Goal: Task Accomplishment & Management: Manage account settings

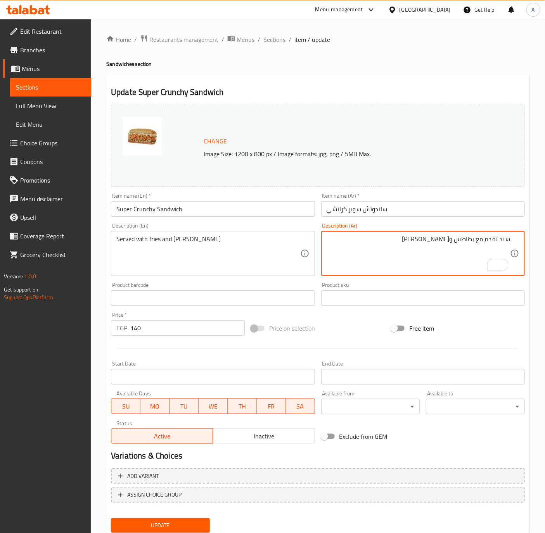
drag, startPoint x: 500, startPoint y: 240, endPoint x: 533, endPoint y: 241, distance: 33.0
click at [533, 241] on div "Home / Restaurants management / Menus / Sections / item / update Sandwiches sec…" at bounding box center [318, 289] width 454 height 540
paste textarea "اندوتش دجاج مقرمش والتركي المدخن مزدوج مع جبنة ذائبة وخس طازج وصوص مميز في خبز …"
click at [397, 255] on textarea "ساندوتش دجاج مقرمش والتركي المدخن مزدوج مع جبنة ذائبة وخس طازج وصوص مميز في خبز…" at bounding box center [417, 253] width 183 height 37
drag, startPoint x: 430, startPoint y: 245, endPoint x: 498, endPoint y: 257, distance: 69.6
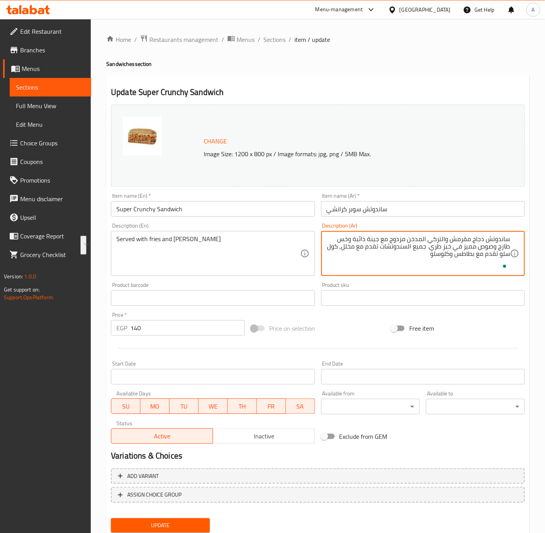
click at [498, 257] on textarea "ساندوتش دجاج مقرمش والتركي المدخن مزدوج مع جبنة ذائبة وخس طازج وصوص مميز في خبز…" at bounding box center [417, 253] width 183 height 37
type textarea "ساندوتش دجاج مقرمش والتركي المدخن مزدوج مع جبنة ذائبة وخس طازج وصوص مميز في خبز…"
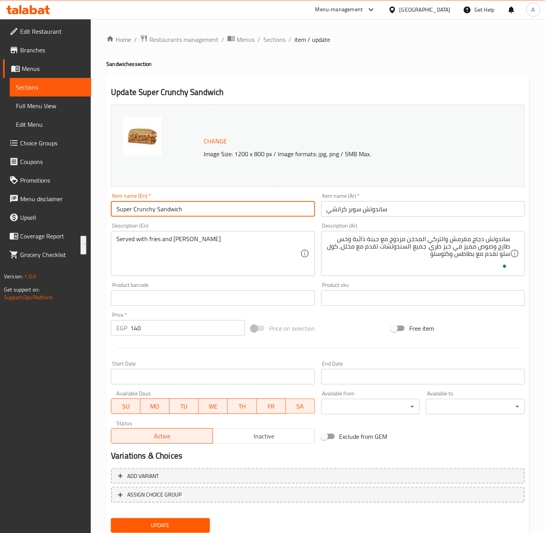
click at [211, 216] on input "Super Crunchy Sandwich" at bounding box center [213, 209] width 204 height 16
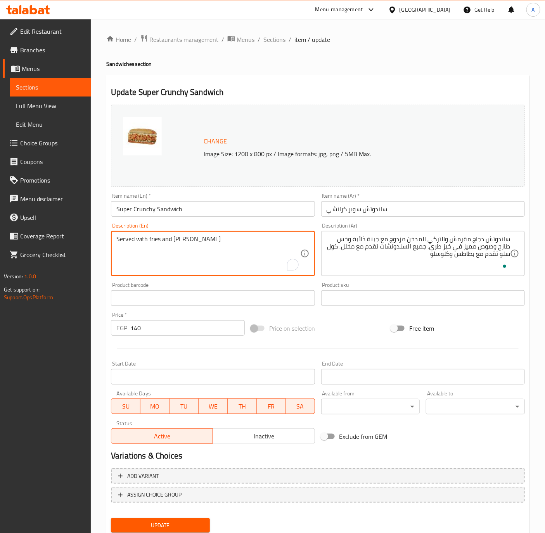
paste textarea "Crispy chicken and smoked turkey sandwich, double, with melted cheese, fresh le…"
type textarea "Crispy chicken and smoked turkey sandwich, double, with melted cheese, fresh le…"
click at [154, 331] on input "140" at bounding box center [187, 328] width 114 height 16
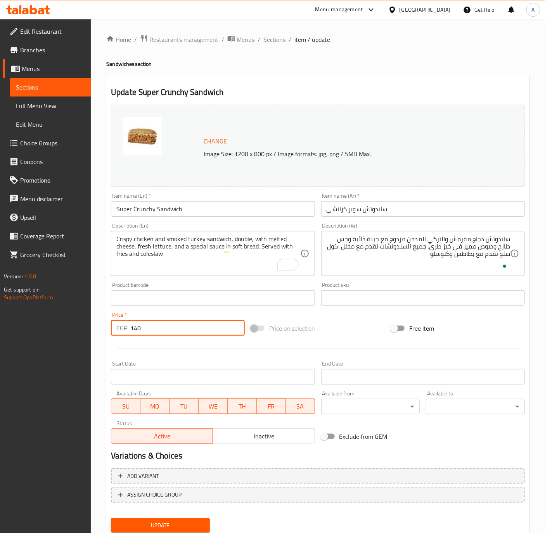
click at [111, 518] on button "Update" at bounding box center [160, 525] width 99 height 14
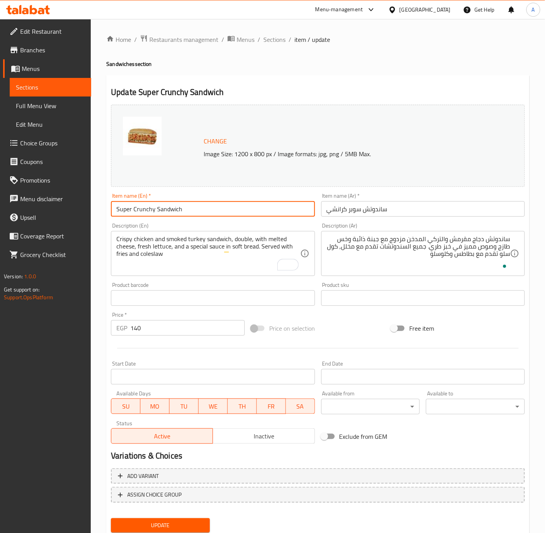
click at [195, 212] on input "Super Crunchy Sandwich" at bounding box center [213, 209] width 204 height 16
click at [111, 518] on button "Update" at bounding box center [160, 525] width 99 height 14
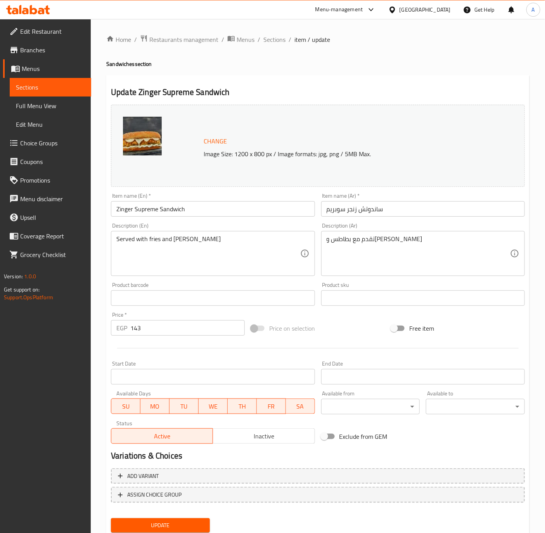
click at [426, 235] on div "تقدم مع بطاطس وكلوسلو Description (Ar)" at bounding box center [423, 253] width 204 height 45
paste textarea "ساندوتش دجاج زنجر حار مقرمش مع جبنة، بيبيروني، خس، طماطم وصوص خاص"
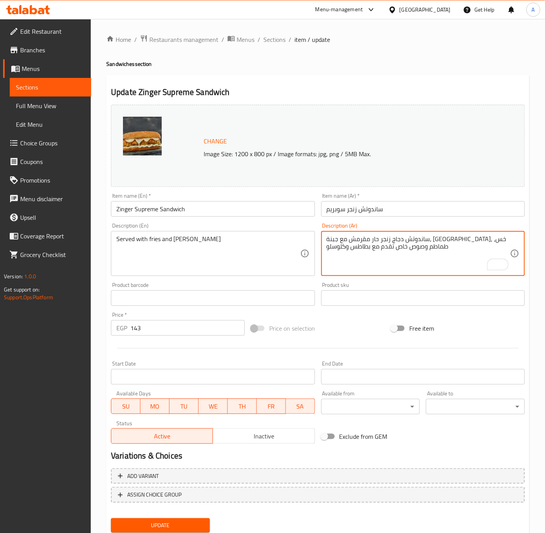
type textarea "ساندوتش دجاج زنجر حار مقرمش مع جبنة، بيبيروني، خس، طماطم وصوص خاص تقدم مع بطاطس…"
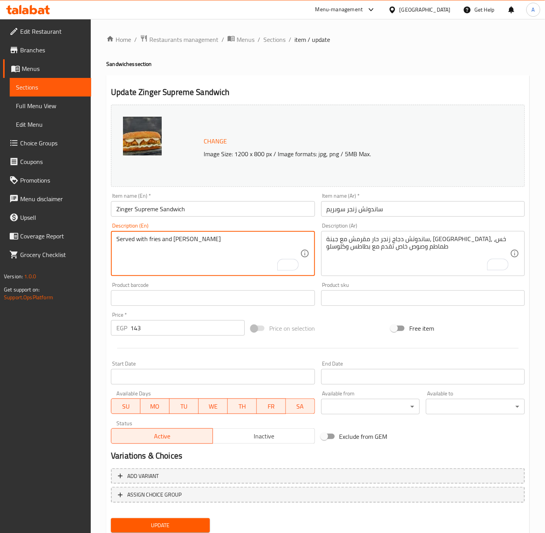
paste textarea "Spicy crispy Zinger chicken sandwich with cheese, pepperoni, lettuce, tomatoes,…"
type textarea "Spicy crispy Zinger chicken sandwich with cheese, pepperoni, lettuce, tomatoes,…"
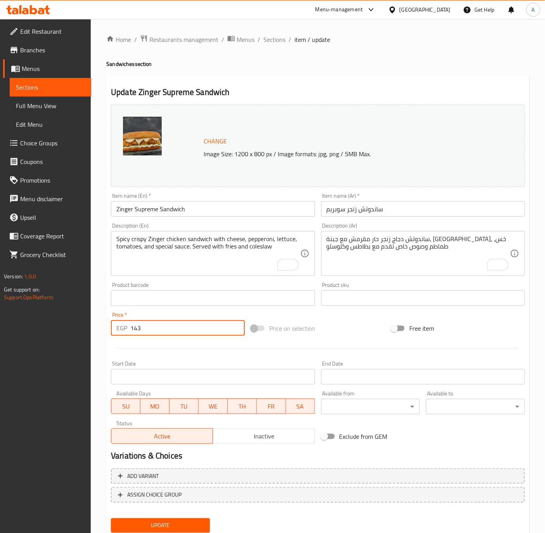
click at [161, 335] on input "143" at bounding box center [187, 328] width 114 height 16
paste input "5"
type input "145"
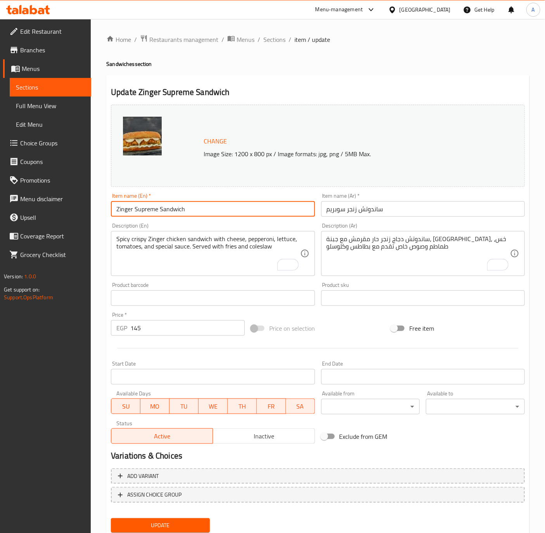
click at [200, 210] on input "Zinger Supreme Sandwich" at bounding box center [213, 209] width 204 height 16
click at [111, 518] on button "Update" at bounding box center [160, 525] width 99 height 14
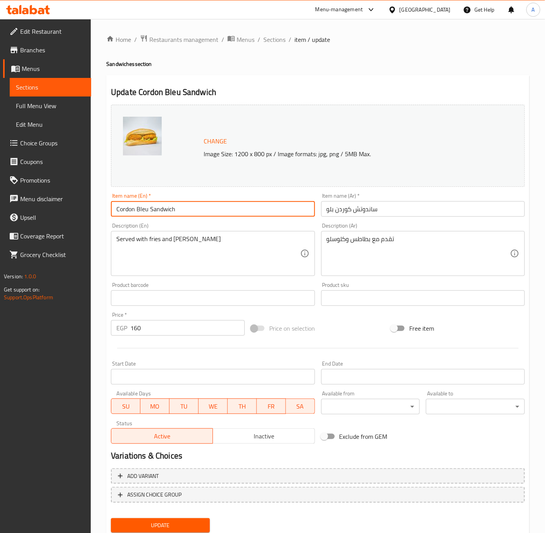
click at [158, 209] on input "Cordon Bleu Sandwich" at bounding box center [213, 209] width 204 height 16
click at [415, 215] on input "ساندوتش كوردن بلو" at bounding box center [423, 209] width 204 height 16
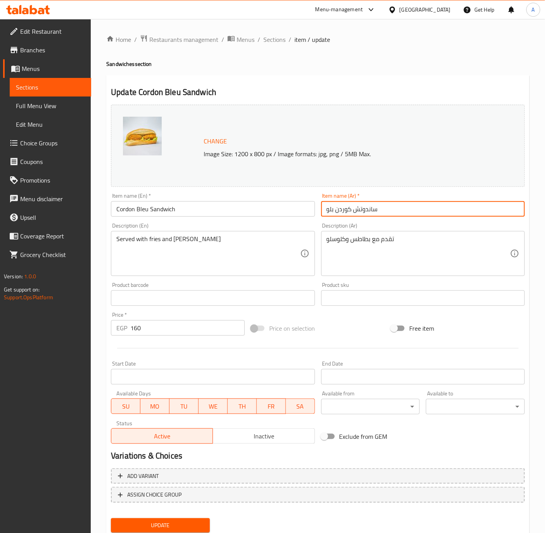
click at [415, 215] on input "ساندوتش كوردن بلو" at bounding box center [423, 209] width 204 height 16
click at [362, 212] on input "ساندوتش كوردن بلو" at bounding box center [423, 209] width 204 height 16
paste input "ندوتش كوردو"
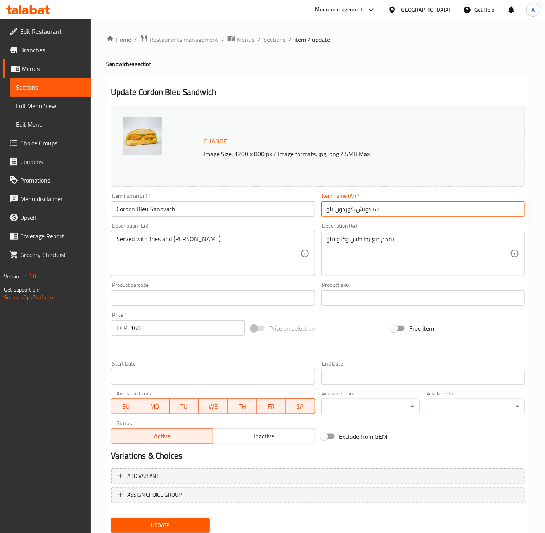
type input "سندوتش كوردون بلو"
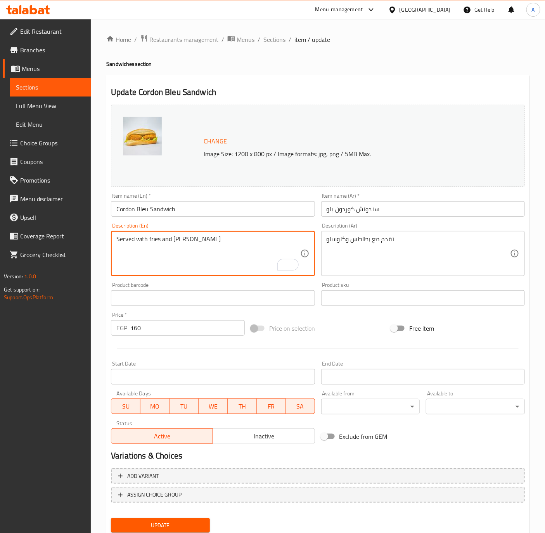
paste textarea "Cordon Bleu Sandwich"
click at [236, 241] on textarea "Served with fries and [PERSON_NAME]" at bounding box center [207, 253] width 183 height 37
paste textarea "Sandwich of chicken breast rolls stuffed with cheese and smoked turkey."
type textarea "Sandwich of chicken breast rolls stuffed with cheese and smoked turkey. Served …"
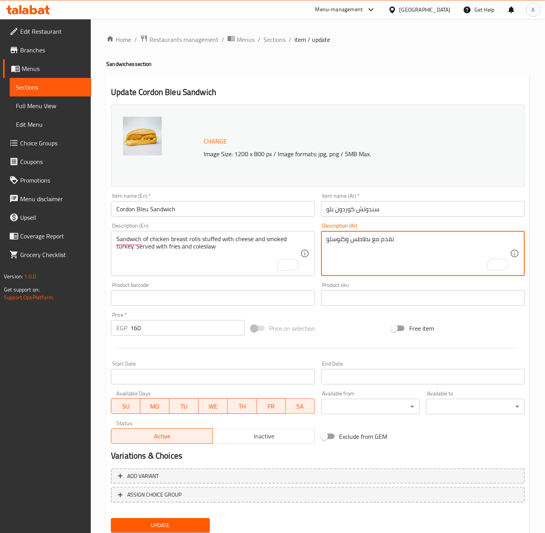
paste textarea "ساندوتش لفائف صدور محشية جبنه والتركي المدخن"
type textarea "ساندوتش لفائف صدور محشية جبنه والتركي المدخن تقدم مع بطاطس وكلوسلو"
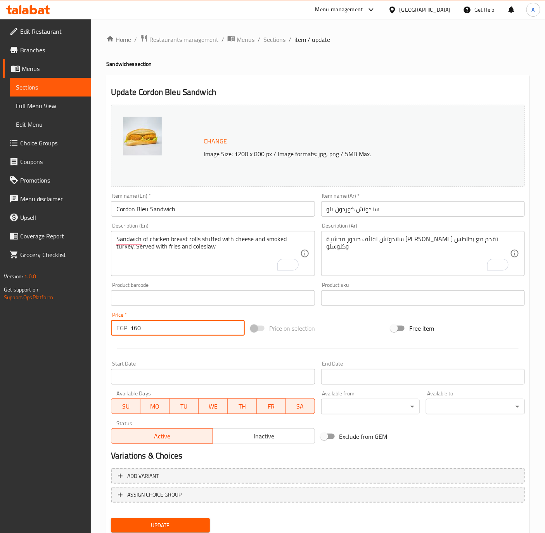
click at [184, 328] on input "160" at bounding box center [187, 328] width 114 height 16
paste input "5"
type input "150"
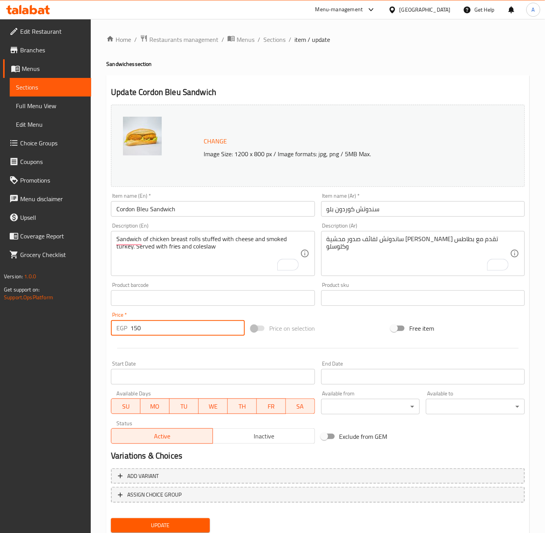
click at [183, 205] on input "Cordon Bleu Sandwich" at bounding box center [213, 209] width 204 height 16
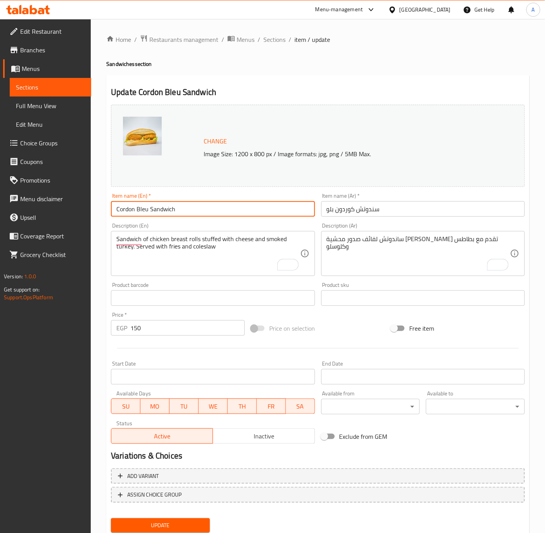
click at [111, 518] on button "Update" at bounding box center [160, 525] width 99 height 14
click at [207, 207] on input "Cordon Bleu Sandwich" at bounding box center [213, 209] width 204 height 16
click at [111, 518] on button "Update" at bounding box center [160, 525] width 99 height 14
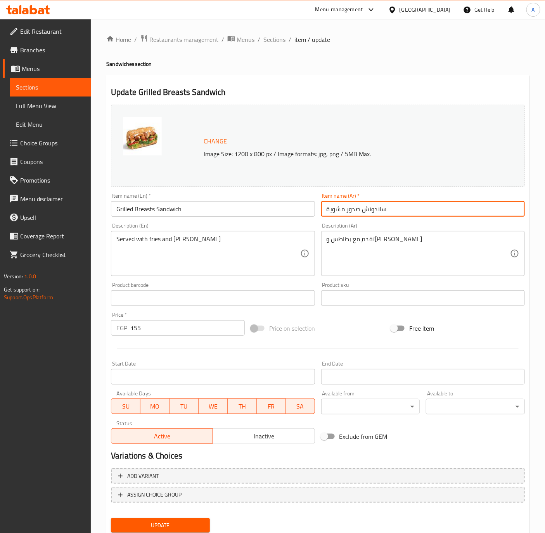
click at [343, 213] on input "ساندوتش صدور مشوية" at bounding box center [423, 209] width 204 height 16
type input "ساندوتش صدور دجاج مشوية"
click at [134, 207] on input "Grilled Breasts Sandwich" at bounding box center [213, 209] width 204 height 16
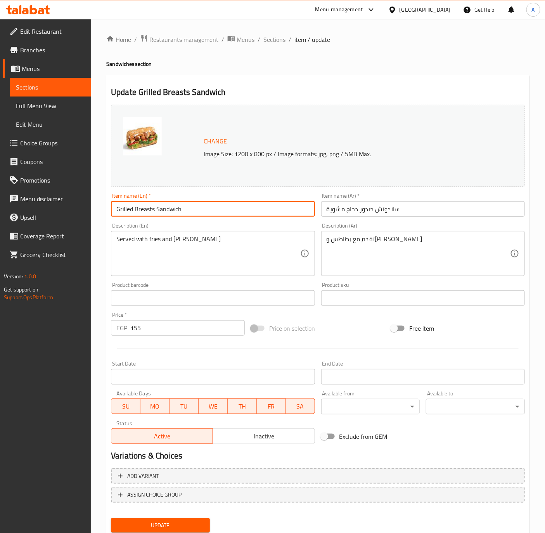
paste input "Chicken"
type input "Grilled Chicken Breasts Sandwich"
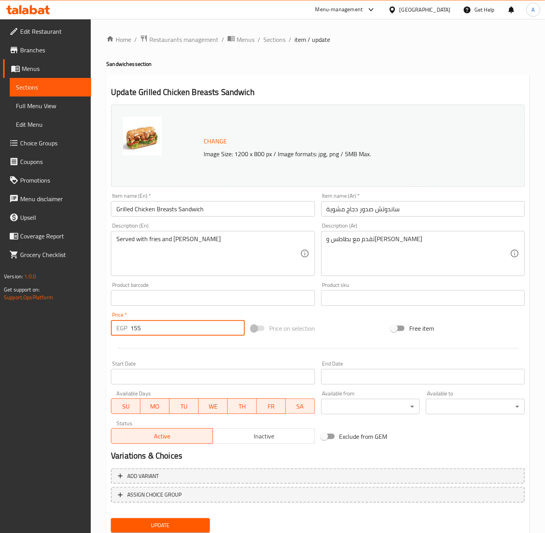
click at [177, 335] on input "155" at bounding box center [187, 328] width 114 height 16
paste input "4"
type input "145"
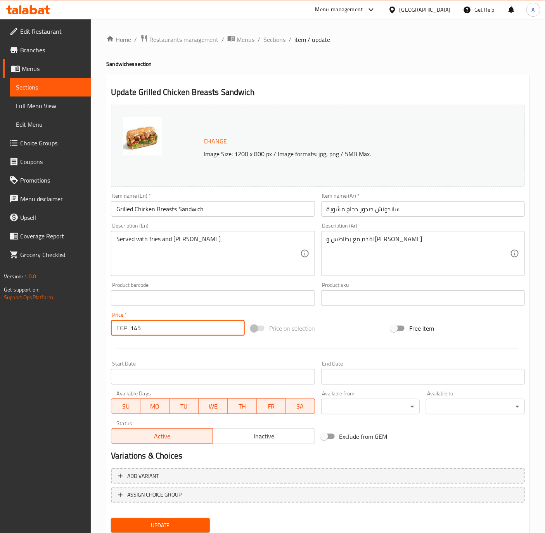
click at [233, 200] on div "Item name (En)   * Grilled Chicken Breasts Sandwich Item name (En) *" at bounding box center [213, 205] width 204 height 24
click at [230, 209] on input "Grilled Chicken Breasts Sandwich" at bounding box center [213, 209] width 204 height 16
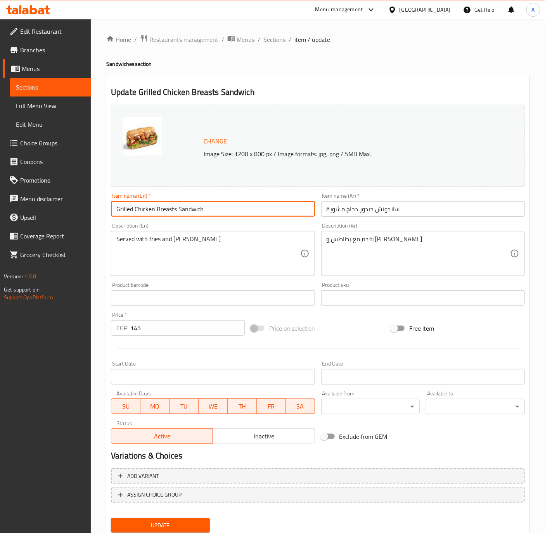
click at [111, 518] on button "Update" at bounding box center [160, 525] width 99 height 14
drag, startPoint x: 325, startPoint y: 243, endPoint x: 319, endPoint y: 252, distance: 11.0
click at [325, 243] on div "تقدم مع بطاطس وكلوسلو Description (Ar)" at bounding box center [423, 253] width 204 height 45
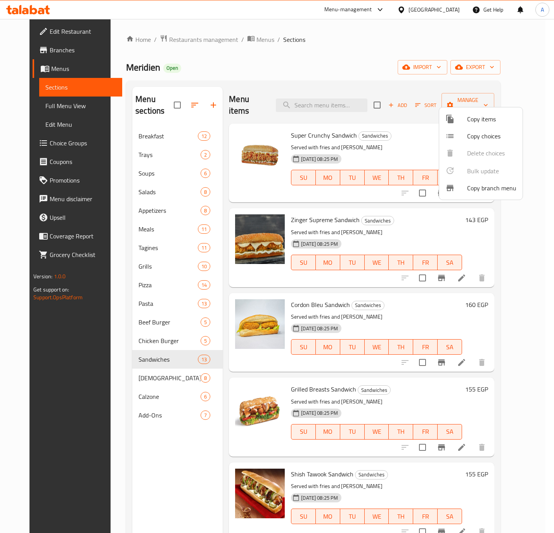
click at [399, 384] on div at bounding box center [277, 266] width 554 height 533
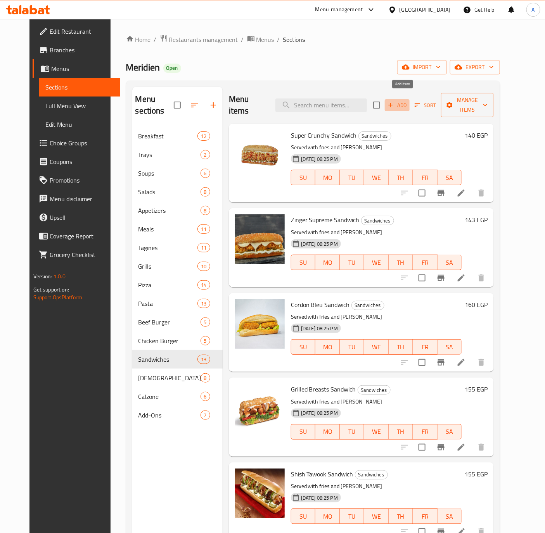
click at [403, 99] on button "Add" at bounding box center [397, 105] width 25 height 12
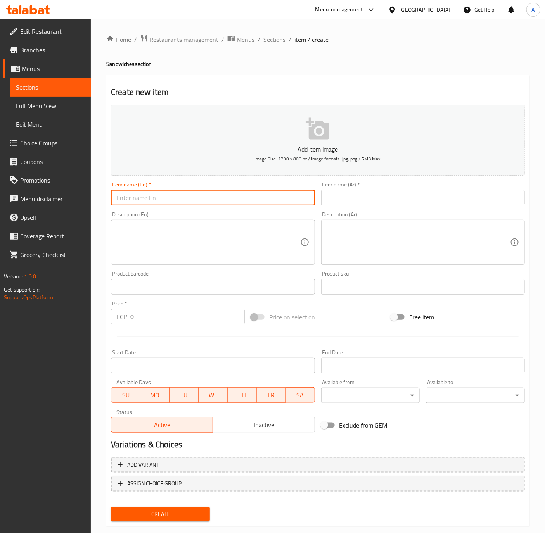
click at [151, 198] on input "text" at bounding box center [213, 198] width 204 height 16
paste input "Kabab Sandwich"
type input "Kabab Sandwich"
click at [496, 203] on input "text" at bounding box center [423, 198] width 204 height 16
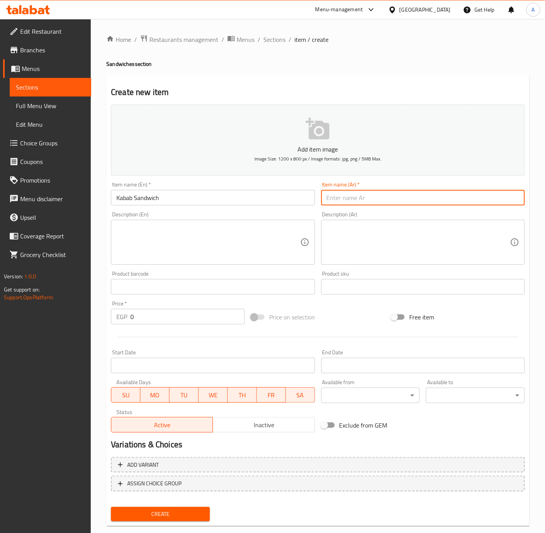
paste input "سندوتش كباب"
type input "سندوتش كباب"
click at [414, 240] on textarea at bounding box center [417, 242] width 183 height 37
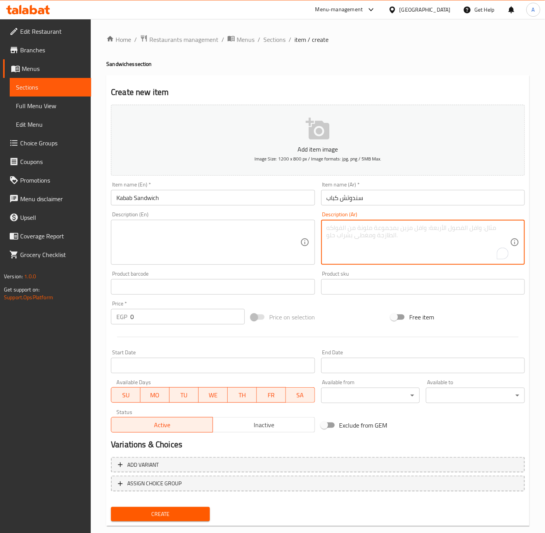
paste textarea "ساندوتش قطع من لحم الكباب المشوية في الخبز الطازج مع الصوص المميز"
type textarea "ساندوتش قطع من لحم الكباب المشوية في الخبز الطازج مع الصوص المميز"
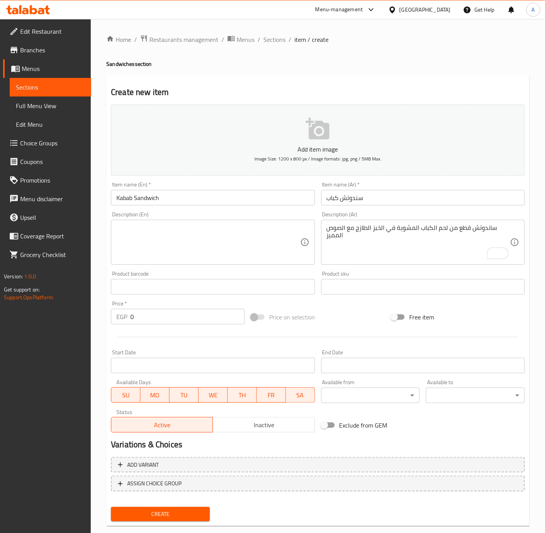
click at [135, 231] on textarea at bounding box center [207, 242] width 183 height 37
paste textarea "Sandwich of grilled kabab meat pieces in fresh bread with special sauce."
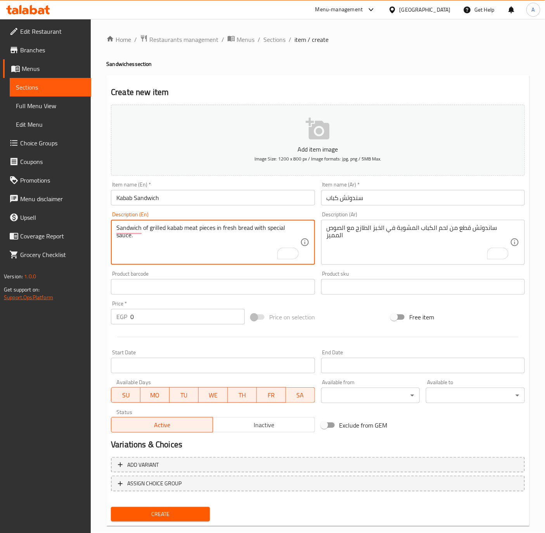
type textarea "Sandwich of grilled kabab meat pieces in fresh bread with special sauce."
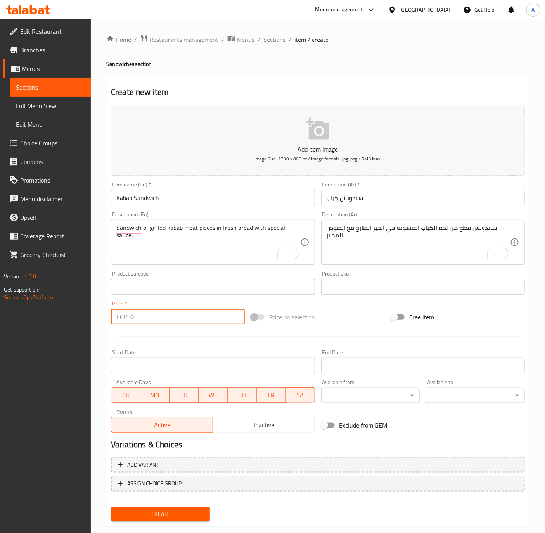
click at [169, 323] on input "0" at bounding box center [187, 317] width 114 height 16
paste input "19"
type input "190"
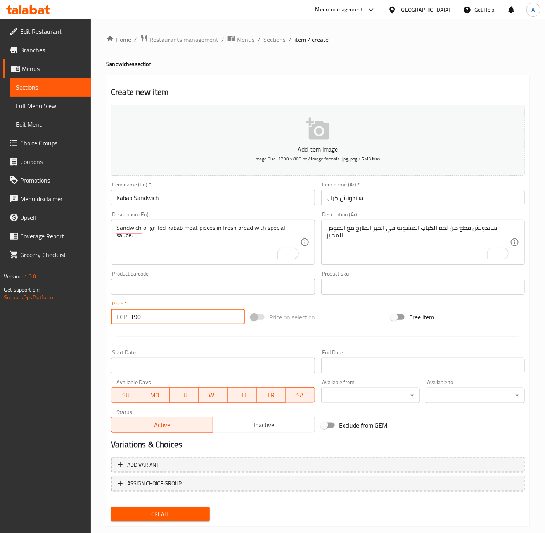
click at [170, 192] on input "Kabab Sandwich" at bounding box center [213, 198] width 204 height 16
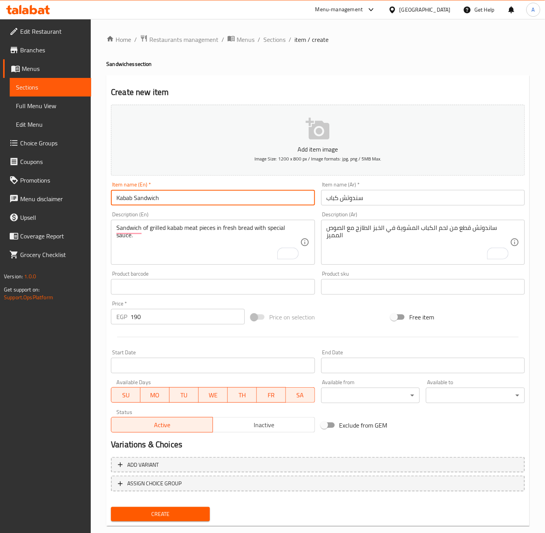
click at [111, 507] on button "Create" at bounding box center [160, 514] width 99 height 14
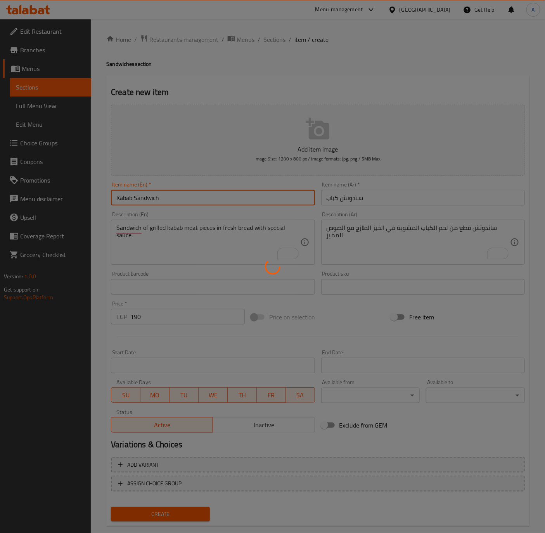
type input "0"
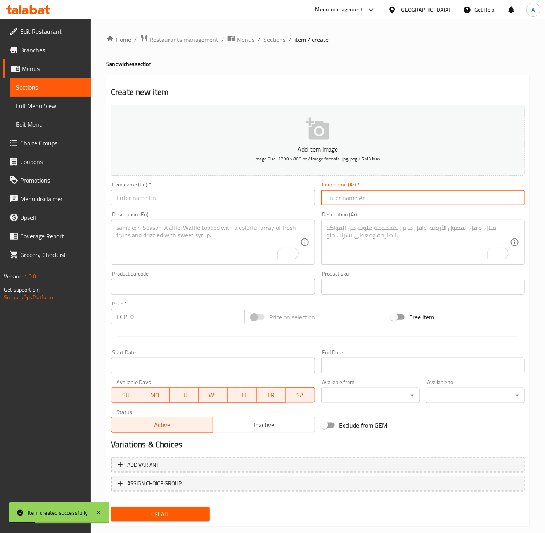
click at [333, 193] on input "text" at bounding box center [423, 198] width 204 height 16
paste input "سندوتش جمبري بانيه"
type input "سندوتش جمبري بانيه"
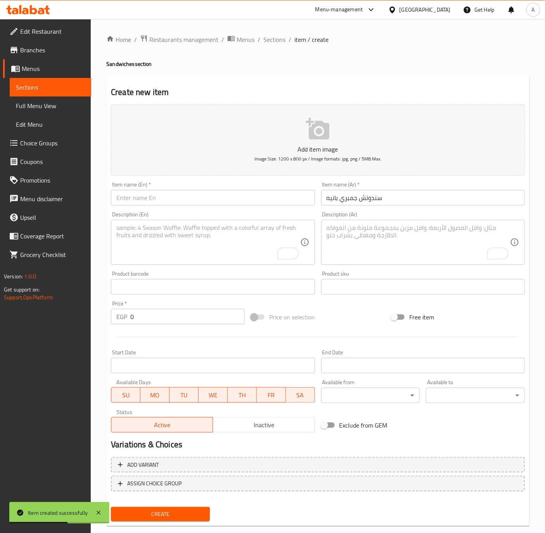
click at [167, 191] on input "text" at bounding box center [213, 198] width 204 height 16
paste input "Crispy Shrimp Sandwich"
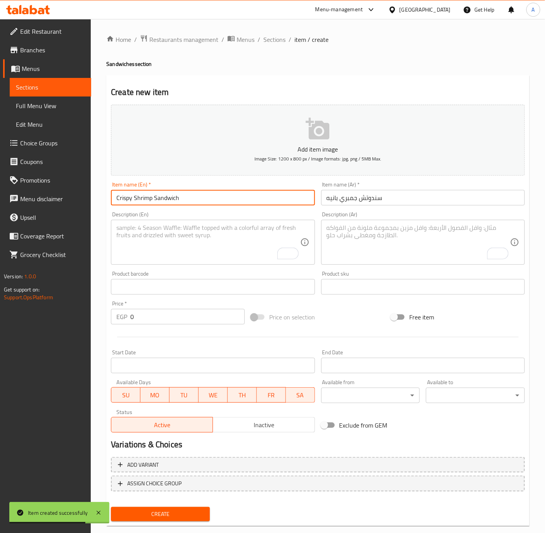
type input "Crispy Shrimp Sandwich"
click at [496, 239] on textarea "To enrich screen reader interactions, please activate Accessibility in Grammarl…" at bounding box center [417, 242] width 183 height 37
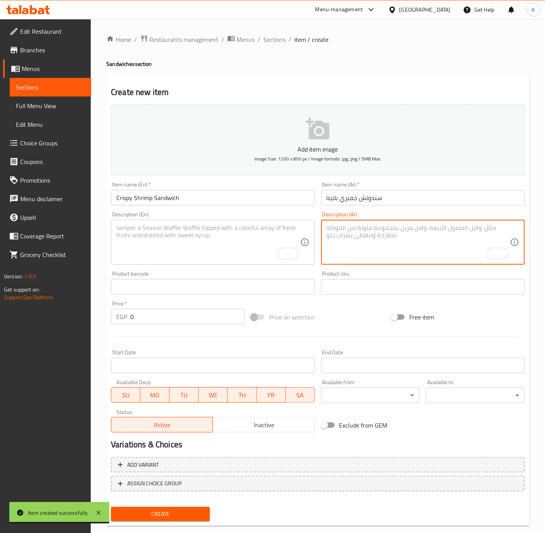
paste textarea "ساندوتش محشو بالجمبري الكرسبي الساخن الشهي والصوص المميز"
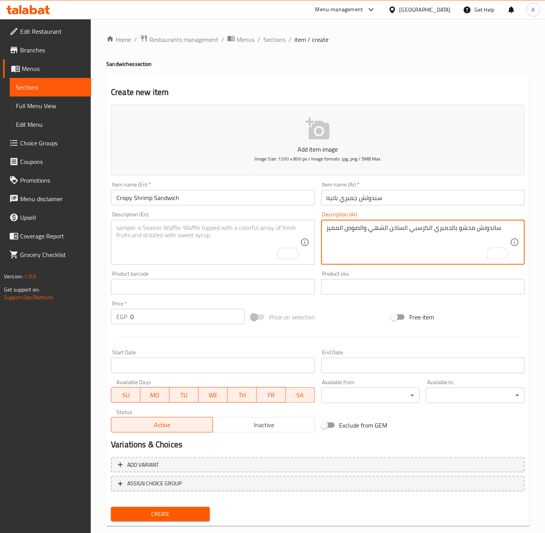
type textarea "ساندوتش محشو بالجمبري الكرسبي الساخن الشهي والصوص المميز"
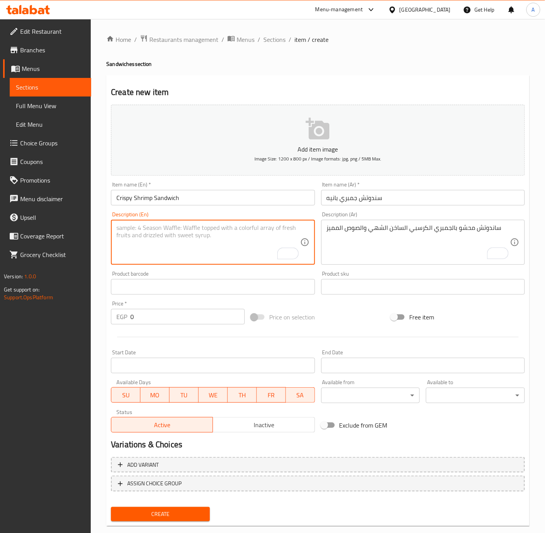
click at [168, 232] on textarea "To enrich screen reader interactions, please activate Accessibility in Grammarl…" at bounding box center [207, 242] width 183 height 37
paste textarea "Sandwich stuffed with delicious hot crispy shrimp and special sauce."
type textarea "Sandwich stuffed with delicious hot crispy shrimp and special sauce."
click at [150, 314] on input "0" at bounding box center [187, 317] width 114 height 16
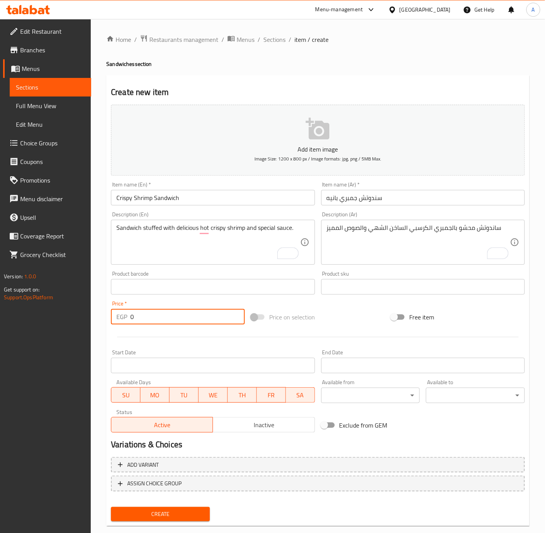
click at [150, 314] on input "0" at bounding box center [187, 317] width 114 height 16
type input "190"
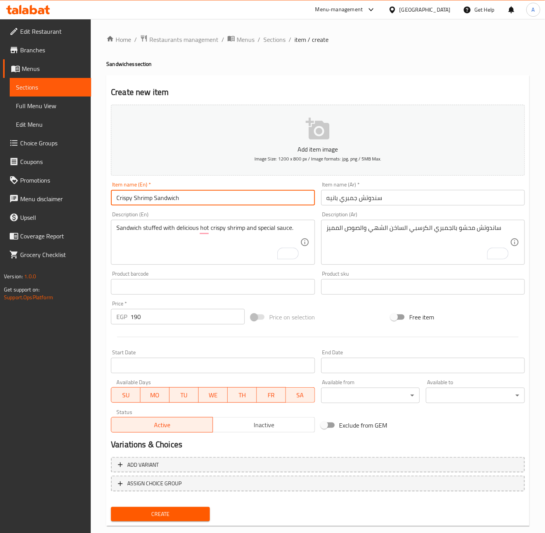
click at [188, 198] on input "Crispy Shrimp Sandwich" at bounding box center [213, 198] width 204 height 16
click at [111, 507] on button "Create" at bounding box center [160, 514] width 99 height 14
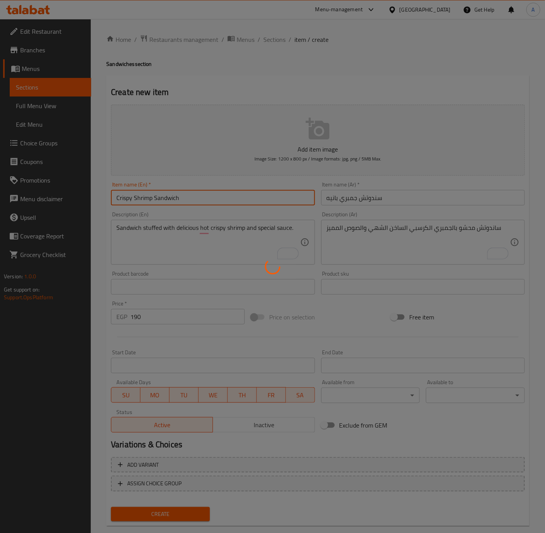
type input "0"
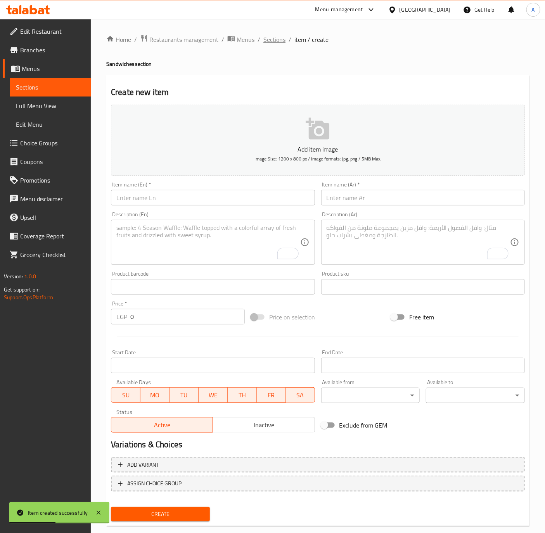
click at [278, 35] on span "Sections" at bounding box center [274, 39] width 22 height 9
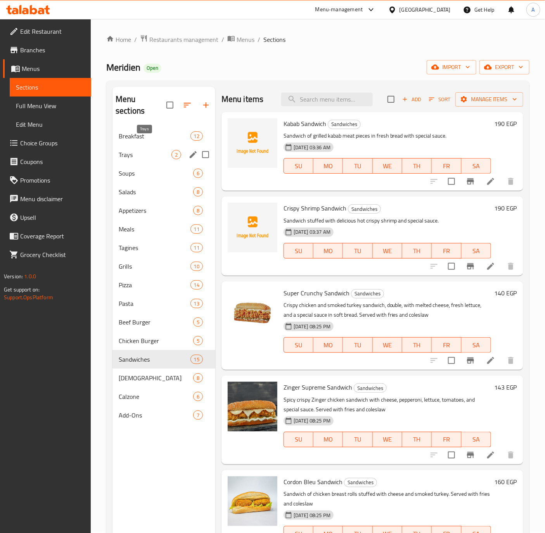
click at [122, 150] on span "Trays" at bounding box center [145, 154] width 53 height 9
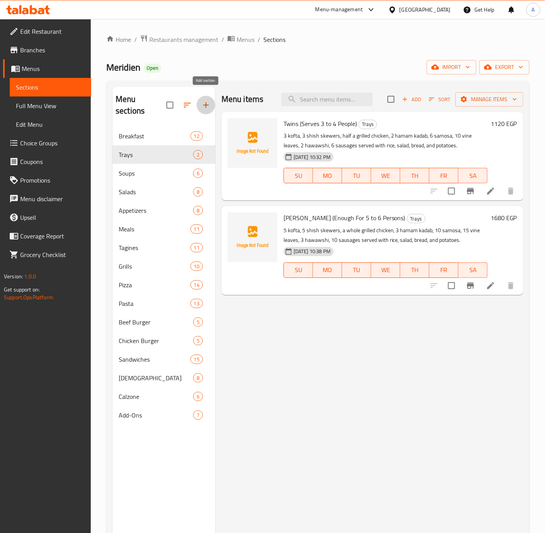
click at [207, 102] on icon "button" at bounding box center [205, 104] width 5 height 5
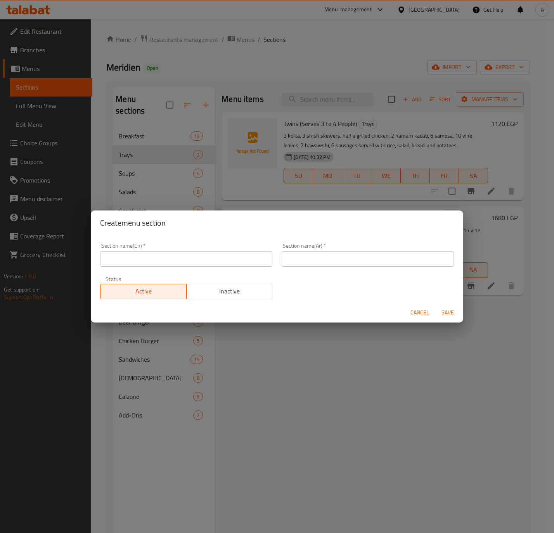
click at [184, 256] on input "text" at bounding box center [186, 259] width 172 height 16
type input "؛"
type input "Pans"
click at [320, 264] on input "text" at bounding box center [367, 259] width 172 height 16
type input "الطاسات"
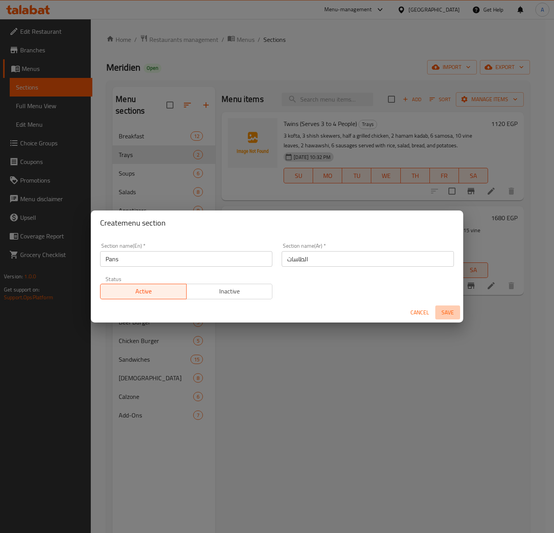
click at [458, 311] on button "Save" at bounding box center [447, 313] width 25 height 14
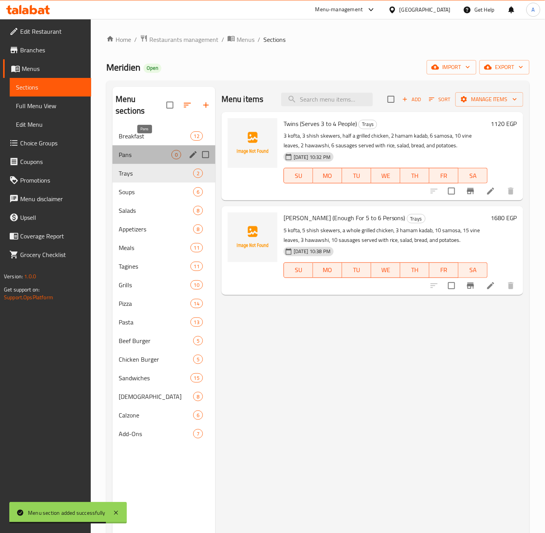
click at [140, 150] on span "Pans" at bounding box center [145, 154] width 53 height 9
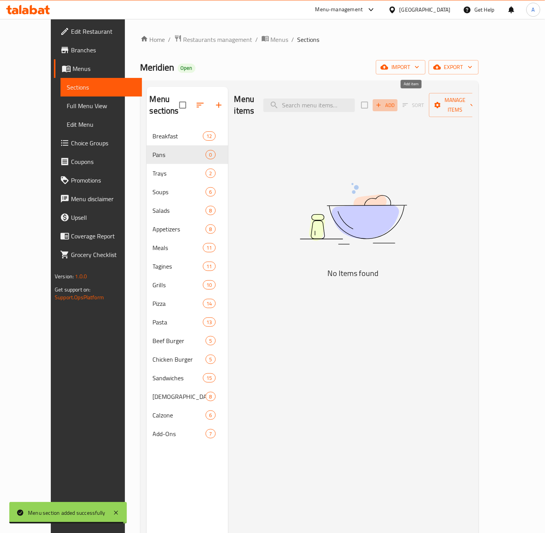
click at [381, 103] on icon "button" at bounding box center [378, 105] width 4 height 4
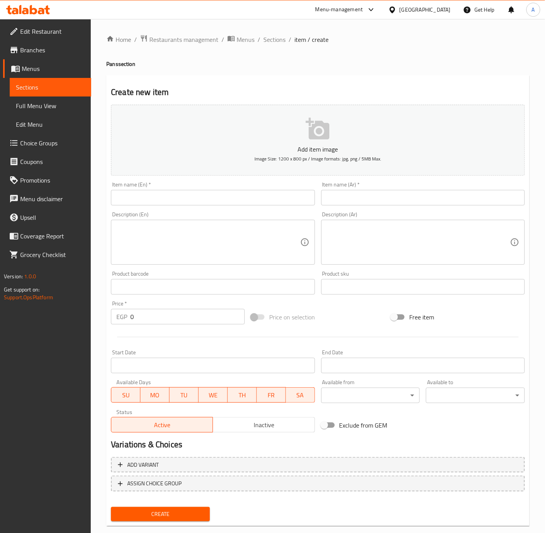
drag, startPoint x: 199, startPoint y: 193, endPoint x: 210, endPoint y: 205, distance: 15.6
click at [199, 193] on input "text" at bounding box center [213, 198] width 204 height 16
paste input "Chicken Strips with Cheese Pan"
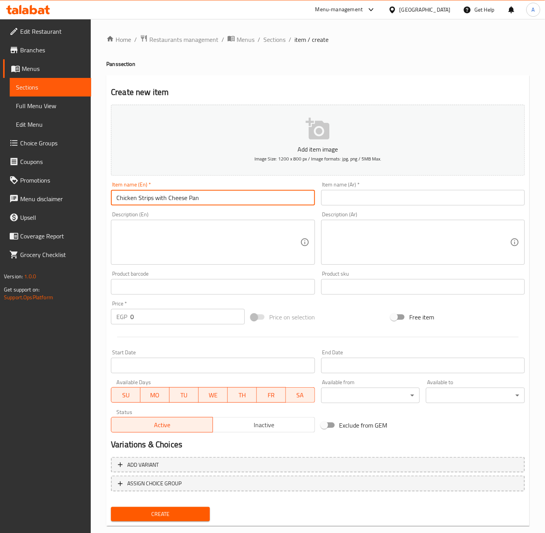
click at [157, 198] on input "Chicken Strips with Cheese Pan" at bounding box center [213, 198] width 204 height 16
type input "Chicken Strips With Cheese Pan"
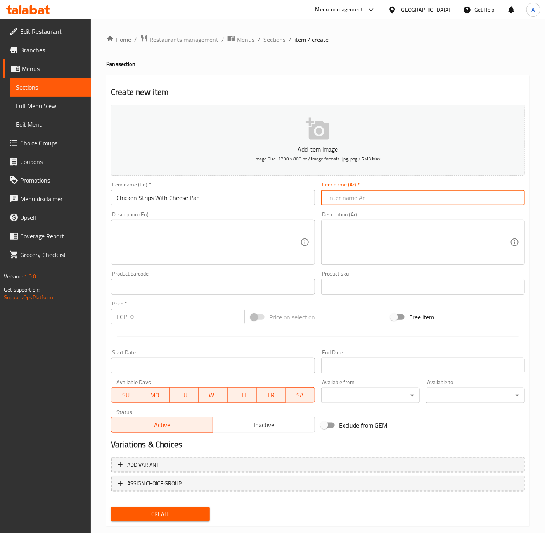
click at [447, 192] on input "text" at bounding box center [423, 198] width 204 height 16
paste input "طاسة استربس جبنة"
click at [503, 197] on input "طاسة استربس جبنة" at bounding box center [423, 198] width 204 height 16
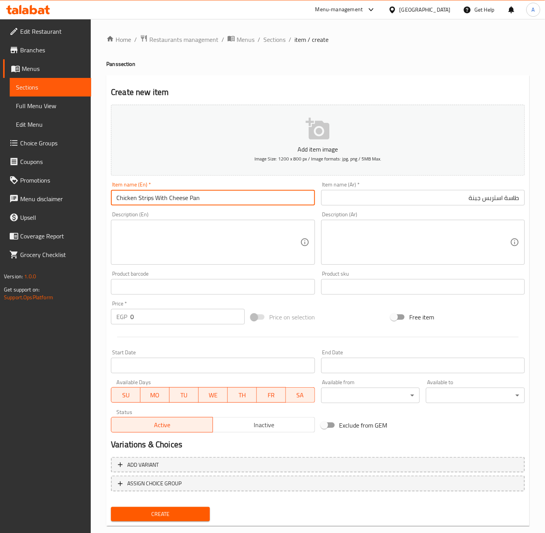
drag, startPoint x: 152, startPoint y: 196, endPoint x: 110, endPoint y: 193, distance: 41.9
click at [111, 193] on input "Chicken Strips With Cheese Pan" at bounding box center [213, 198] width 204 height 16
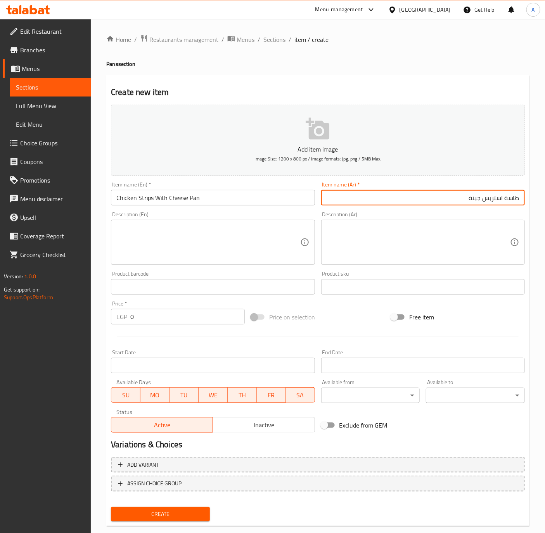
click at [478, 197] on input "طاسة استربس جبنة" at bounding box center [423, 198] width 204 height 16
click at [486, 199] on input "طاسة استربس جبنة" at bounding box center [423, 198] width 204 height 16
click at [505, 202] on input "طاسة استربس جبنة" at bounding box center [423, 198] width 204 height 16
type input "طاسة دجاج استربس جبنة"
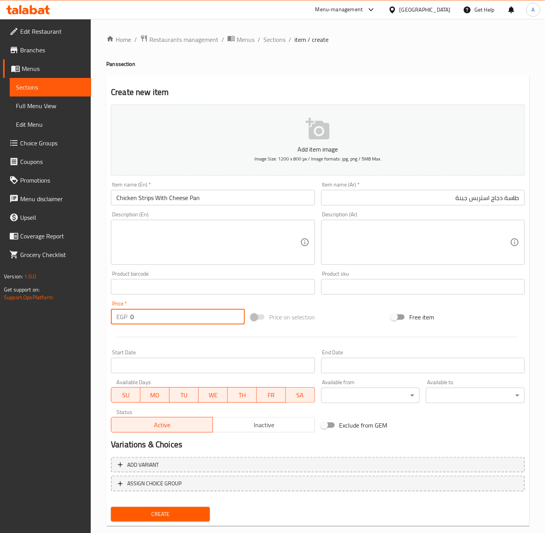
click at [150, 316] on input "0" at bounding box center [187, 317] width 114 height 16
type input "155"
click at [218, 191] on input "Chicken Strips With Cheese Pan" at bounding box center [213, 198] width 204 height 16
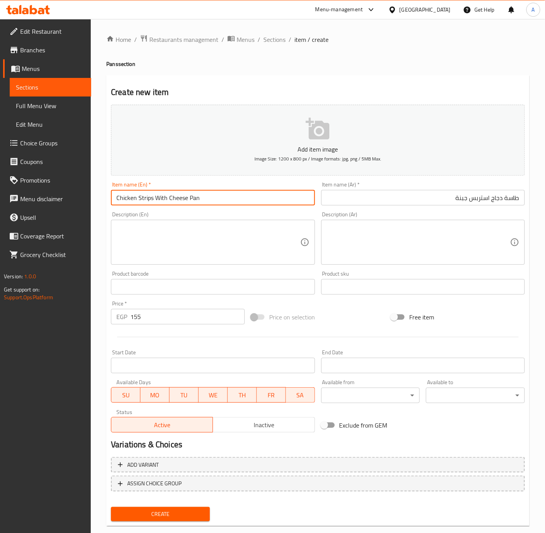
click at [111, 507] on button "Create" at bounding box center [160, 514] width 99 height 14
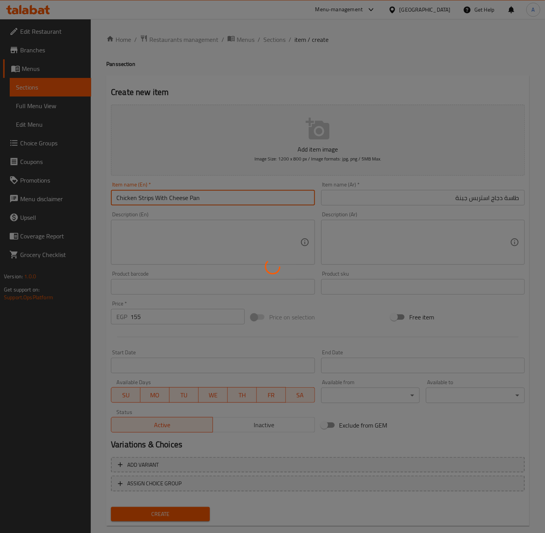
type input "0"
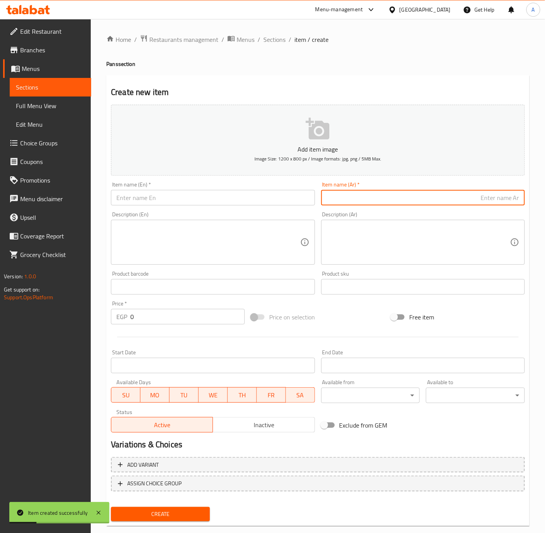
click at [433, 195] on input "text" at bounding box center [423, 198] width 204 height 16
paste input "طاسة سجق وبسطرمة"
type input "طاسة سجق وبسطرمة"
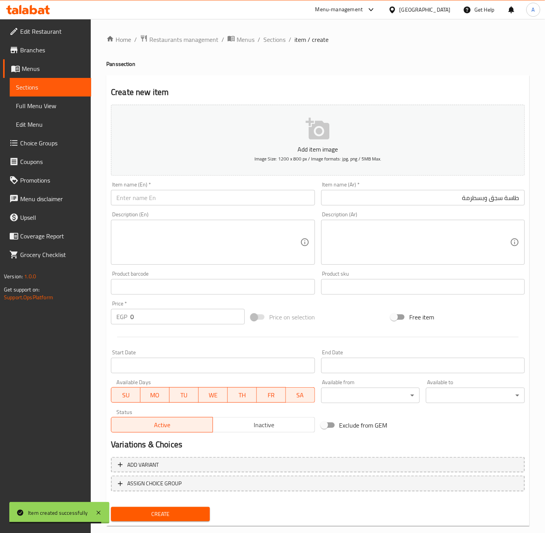
click at [144, 204] on input "text" at bounding box center [213, 198] width 204 height 16
paste input "Sausage & Pastrami Pan"
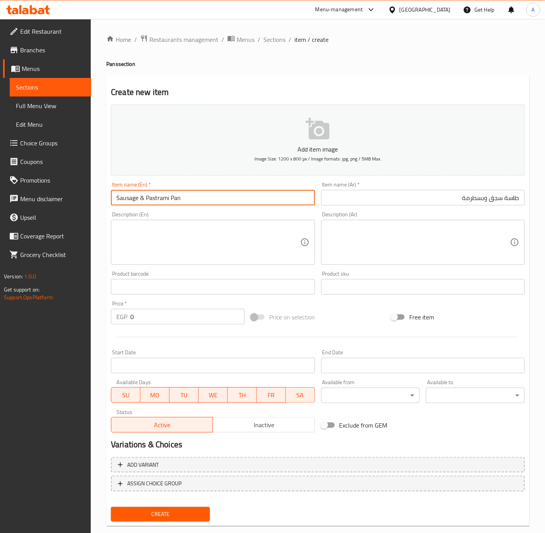
click at [142, 202] on input "Sausage & Pastrami Pan" at bounding box center [213, 198] width 204 height 16
type input "Sausage And Pastrami Pan"
click at [142, 319] on input "0" at bounding box center [187, 317] width 114 height 16
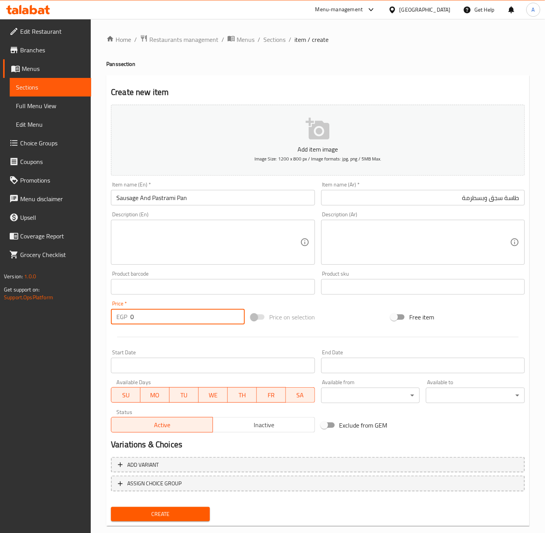
click at [142, 319] on input "0" at bounding box center [187, 317] width 114 height 16
type input "135"
click at [198, 198] on input "Sausage And Pastrami Pan" at bounding box center [213, 198] width 204 height 16
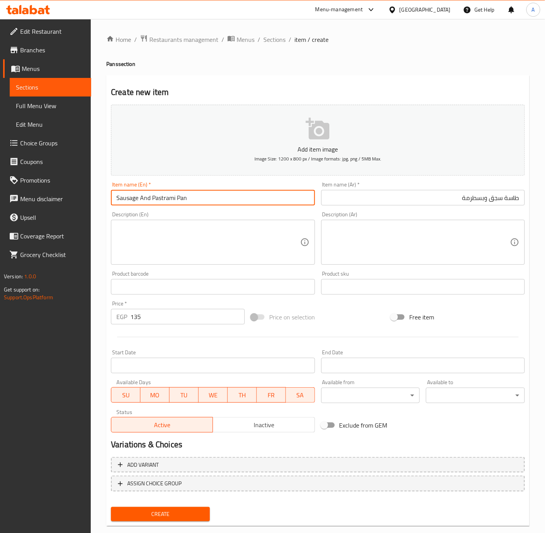
click at [111, 507] on button "Create" at bounding box center [160, 514] width 99 height 14
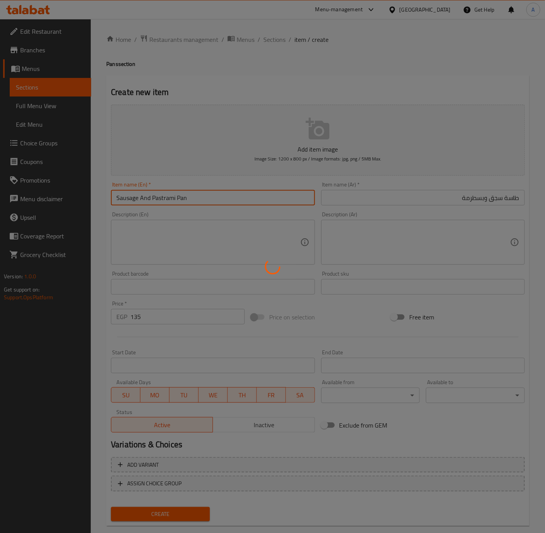
type input "0"
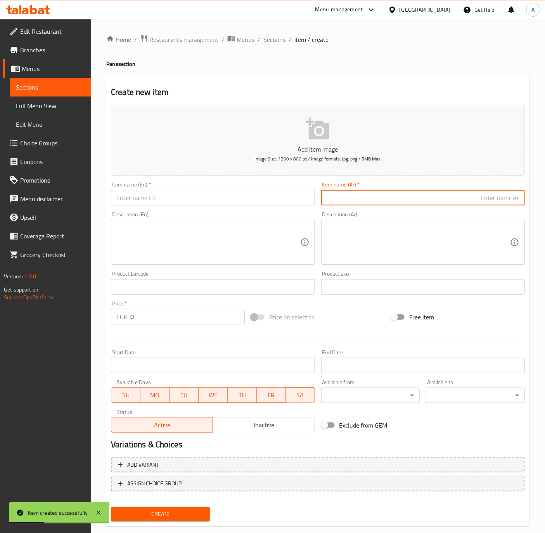
click at [390, 203] on input "text" at bounding box center [423, 198] width 204 height 16
paste input "طاسة هوت دوج جبنة"
type input "طاسة هوت دوج جبنة"
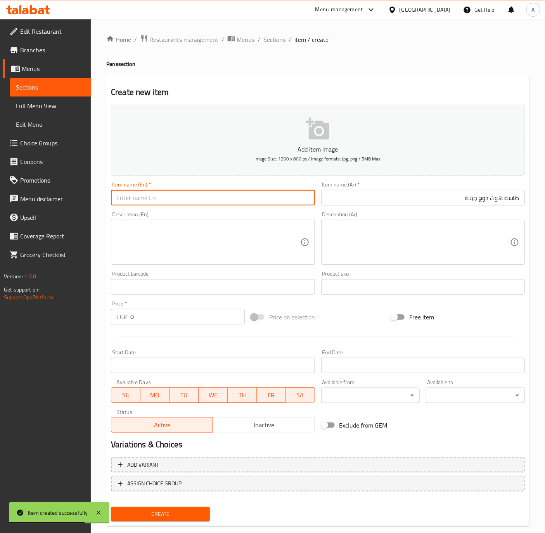
click at [159, 204] on input "text" at bounding box center [213, 198] width 204 height 16
paste input "Hot Dog with Cheese Pan"
click at [142, 201] on input "Hot Dog with Cheese Pan" at bounding box center [213, 198] width 204 height 16
type input "Hot Dog With Cheese Pan"
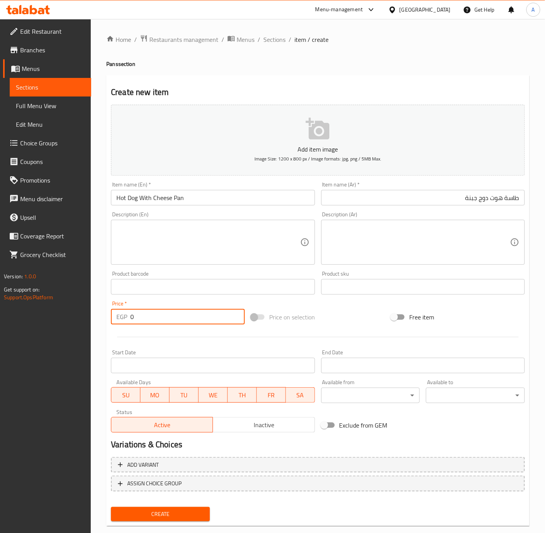
click at [176, 311] on input "0" at bounding box center [187, 317] width 114 height 16
type input "90"
click at [111, 507] on button "Create" at bounding box center [160, 514] width 99 height 14
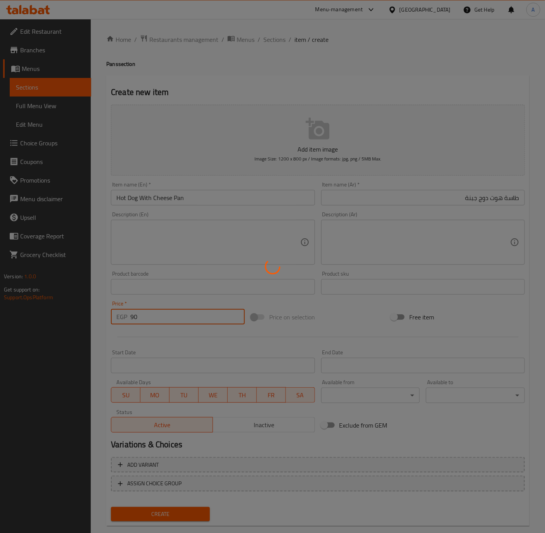
type input "0"
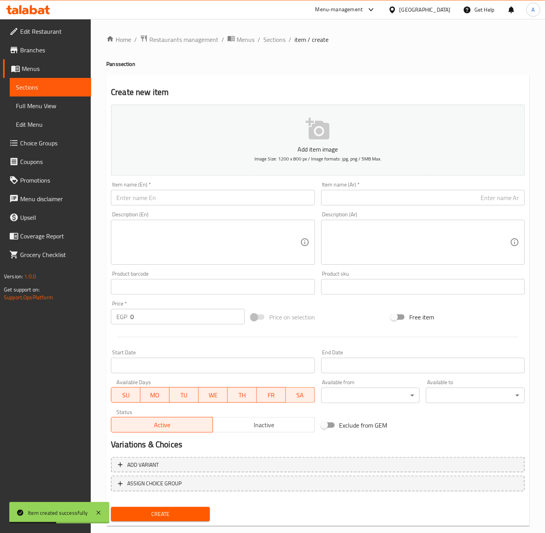
click at [362, 201] on input "text" at bounding box center [423, 198] width 204 height 16
paste input "طاسة الملك فاروق"
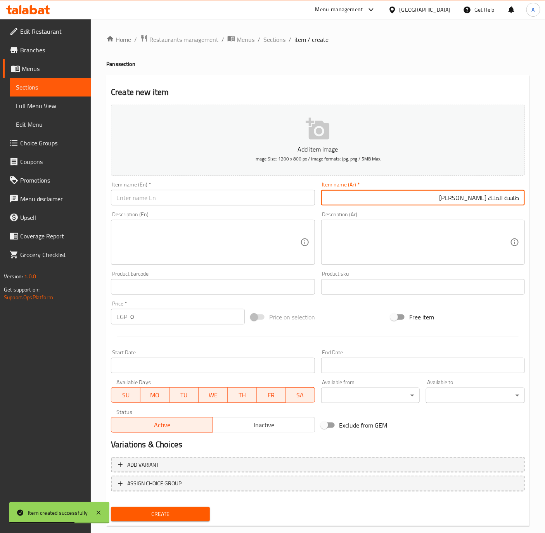
type input "طاسة الملك فاروق"
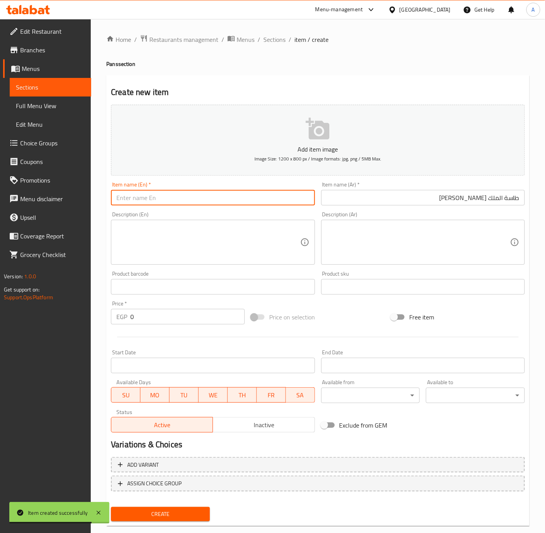
click at [145, 196] on input "text" at bounding box center [213, 198] width 204 height 16
paste input "King Farouq Pan"
type input "King Farouq Pan"
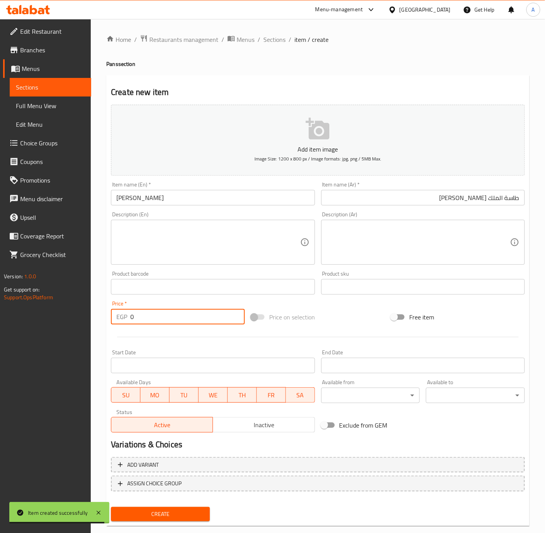
click at [135, 314] on input "0" at bounding box center [187, 317] width 114 height 16
type input "180"
click at [111, 507] on button "Create" at bounding box center [160, 514] width 99 height 14
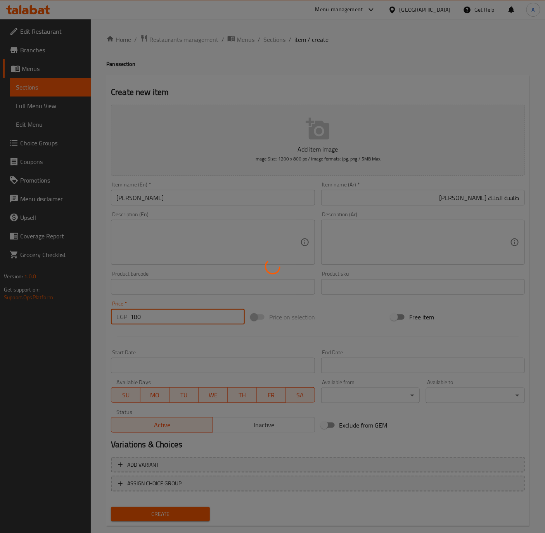
type input "0"
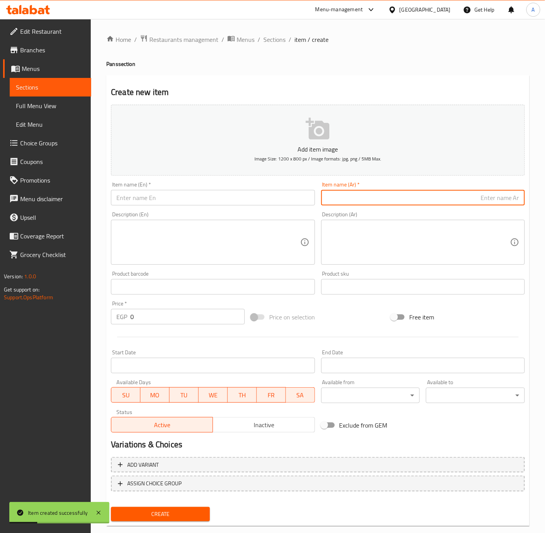
click at [404, 196] on input "text" at bounding box center [423, 198] width 204 height 16
paste input "طاسة بطاطس جبنة"
type input "طاسة بطاطس جبنة"
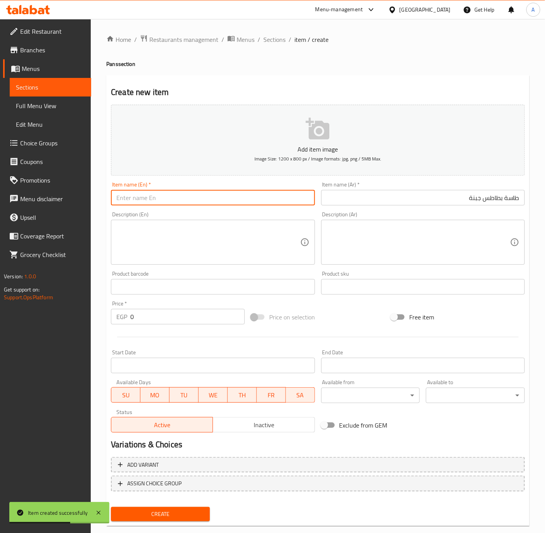
click at [124, 195] on input "text" at bounding box center [213, 198] width 204 height 16
paste input "Cheesy Fries Pan"
type input "Cheesy Fries Pan"
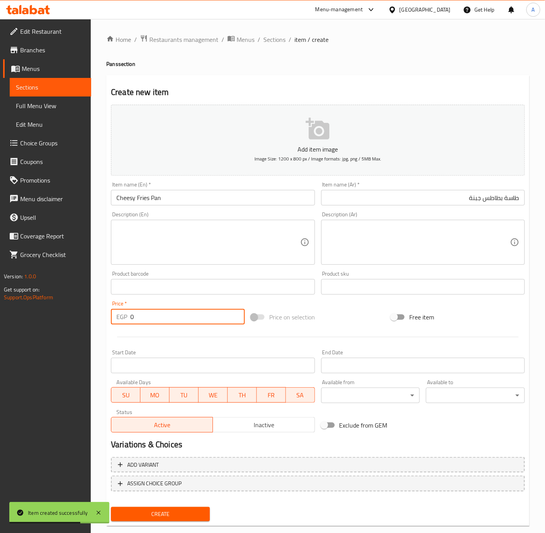
click at [142, 319] on input "0" at bounding box center [187, 317] width 114 height 16
type input "70"
click at [197, 193] on input "Cheesy Fries Pan" at bounding box center [213, 198] width 204 height 16
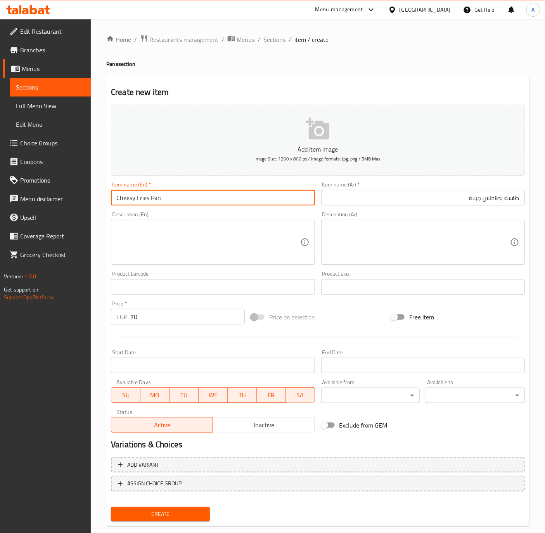
click at [111, 507] on button "Create" at bounding box center [160, 514] width 99 height 14
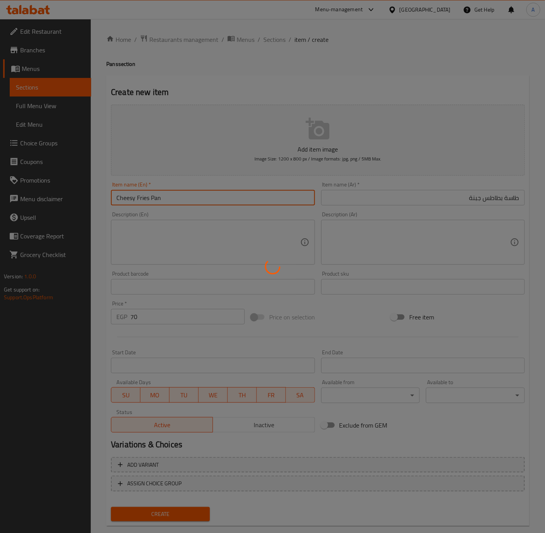
type input "0"
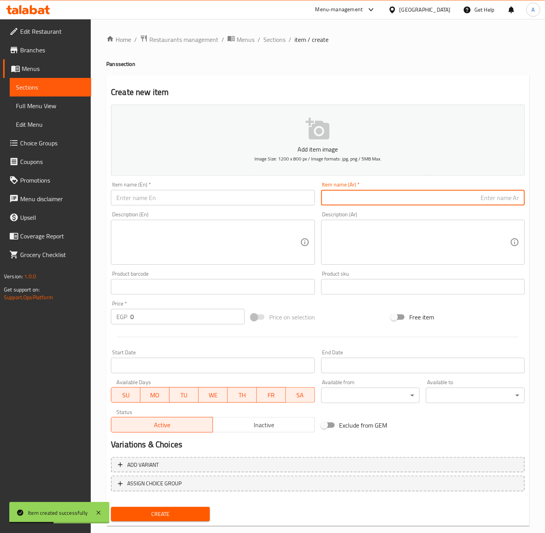
click at [388, 194] on input "text" at bounding box center [423, 198] width 204 height 16
paste input "طاسة كباب وكفته بالجبنة"
type input "طاسة كباب وكفته بالجبنة"
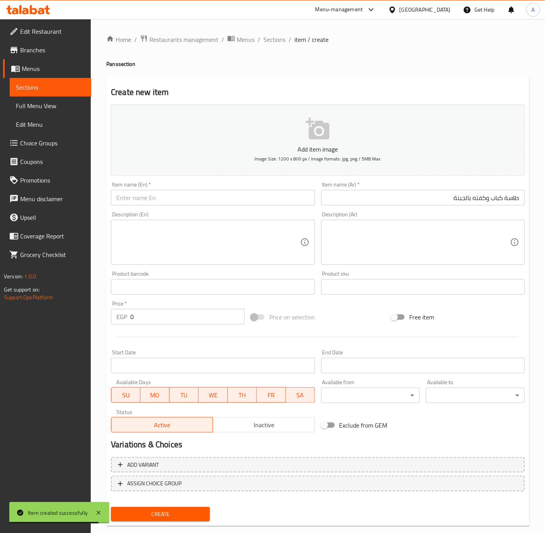
click at [119, 196] on input "text" at bounding box center [213, 198] width 204 height 16
paste input "Kabab & Kofta With Cheese Pan"
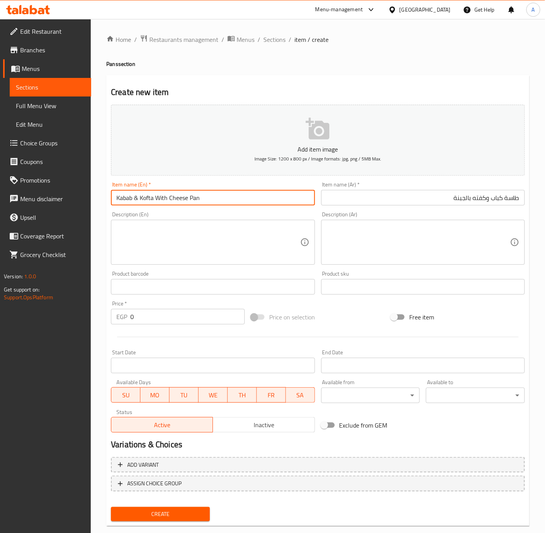
click at [138, 199] on input "Kabab & Kofta With Cheese Pan" at bounding box center [213, 198] width 204 height 16
type input "Kabab And Kofta With Cheese Pan"
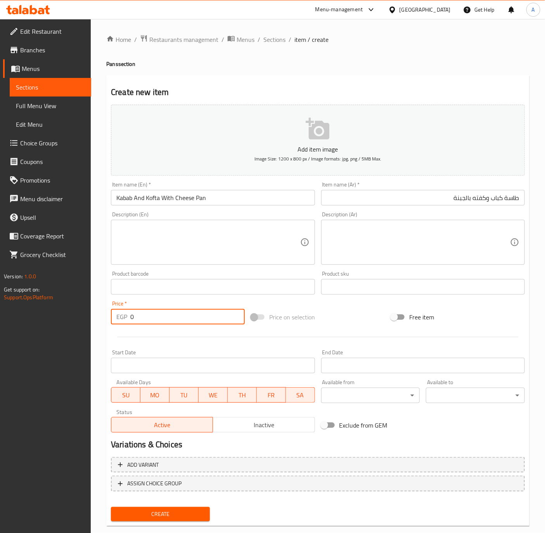
click at [140, 313] on input "0" at bounding box center [187, 317] width 114 height 16
type input "205"
click at [111, 507] on button "Create" at bounding box center [160, 514] width 99 height 14
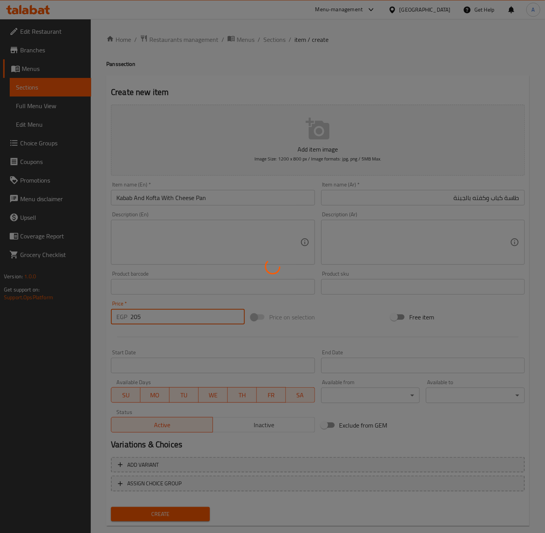
type input "0"
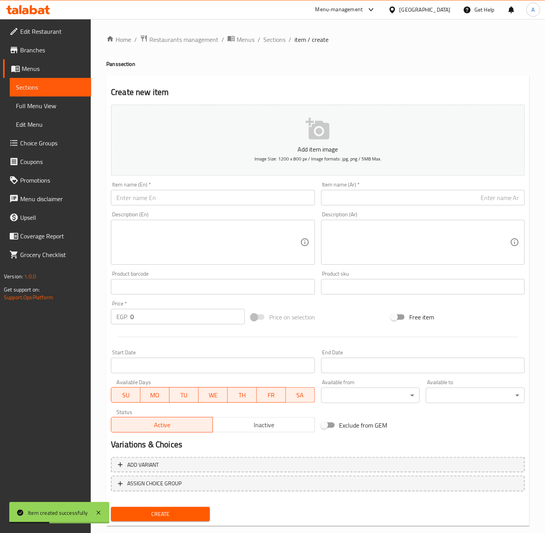
click at [373, 189] on div "Item name (Ar)   * Item name (Ar) *" at bounding box center [423, 194] width 204 height 24
click at [376, 198] on input "text" at bounding box center [423, 198] width 204 height 16
paste input "طاسة تكساس فرايز"
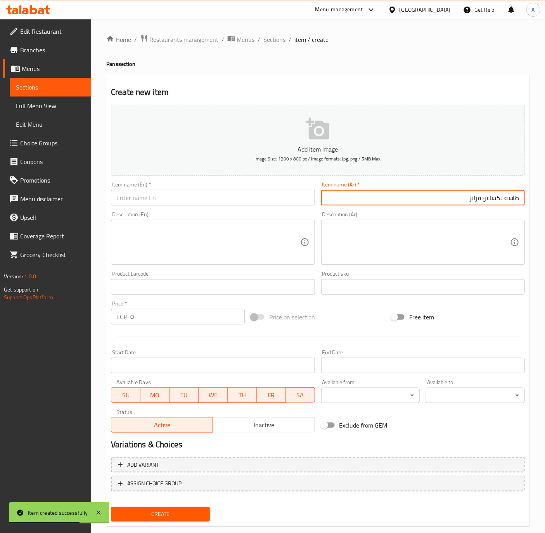
type input "طاسة تكساس فرايز"
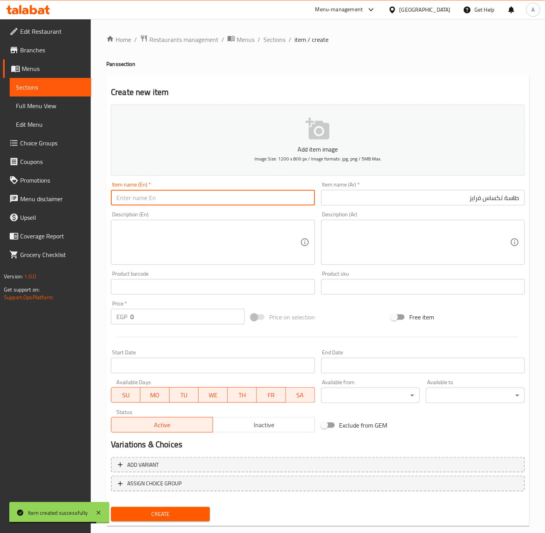
click at [142, 195] on input "text" at bounding box center [213, 198] width 204 height 16
paste input "Texas Fries Pan"
type input "Texas Fries Pan"
click at [148, 310] on input "0" at bounding box center [187, 317] width 114 height 16
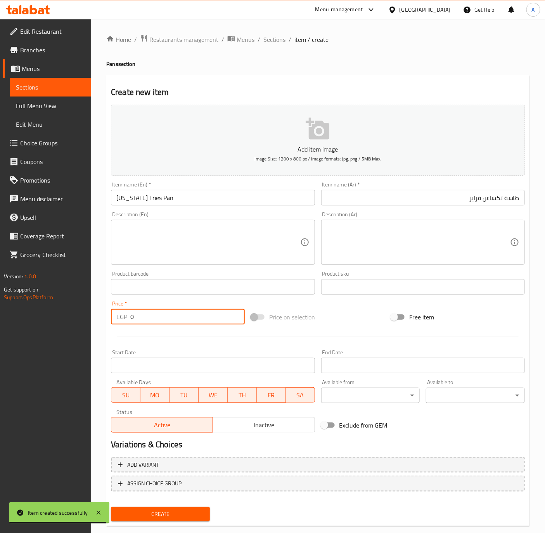
click at [148, 310] on input "0" at bounding box center [187, 317] width 114 height 16
type input "100"
click at [111, 507] on button "Create" at bounding box center [160, 514] width 99 height 14
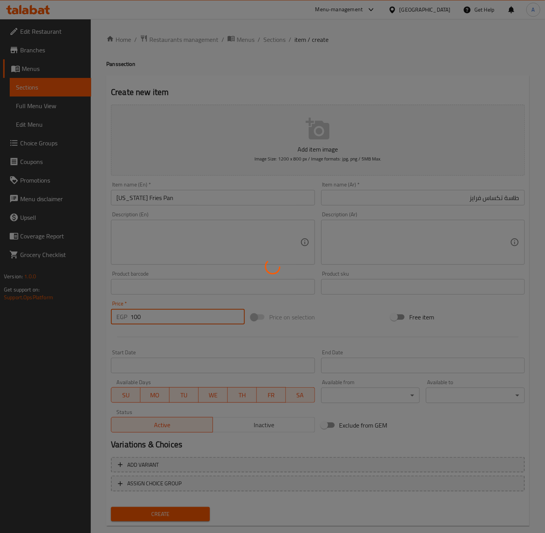
type input "0"
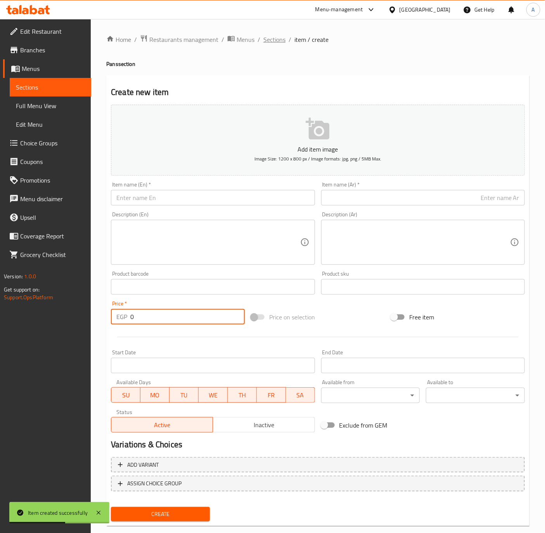
click at [281, 42] on span "Sections" at bounding box center [274, 39] width 22 height 9
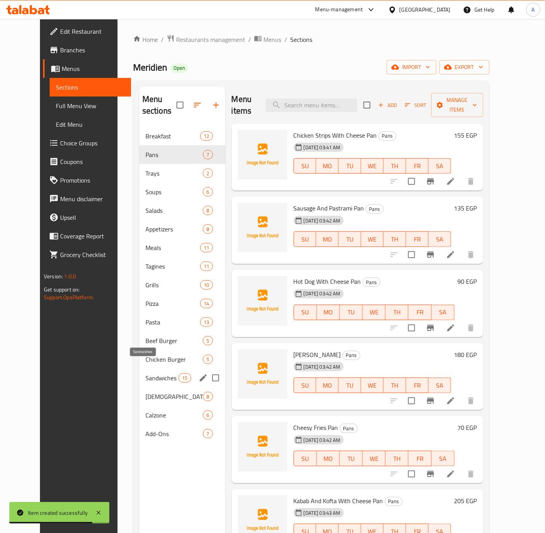
click at [145, 373] on span "Sandwiches" at bounding box center [161, 377] width 33 height 9
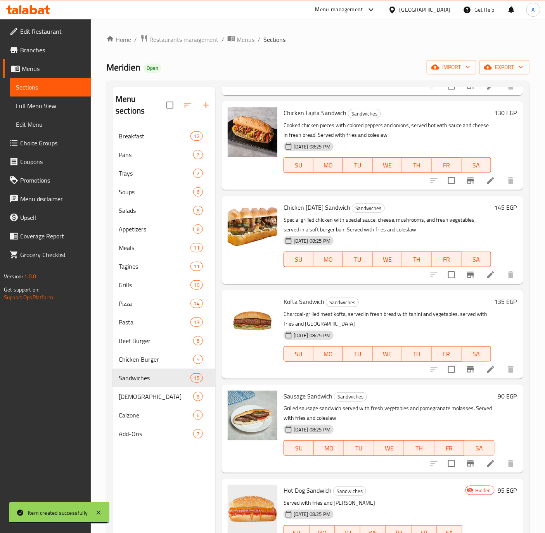
scroll to position [862, 0]
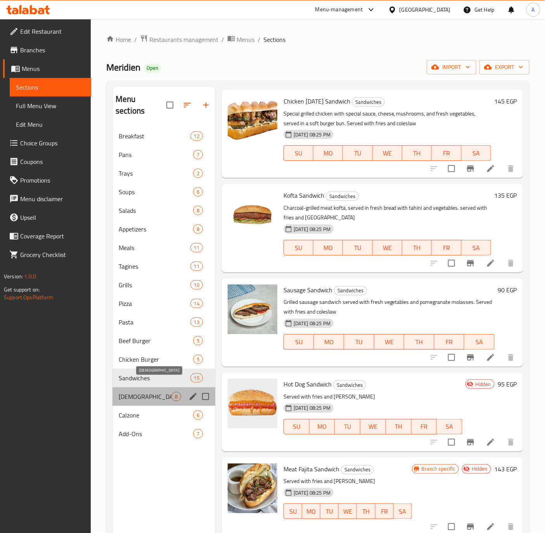
click at [131, 392] on span "Syrian" at bounding box center [145, 396] width 53 height 9
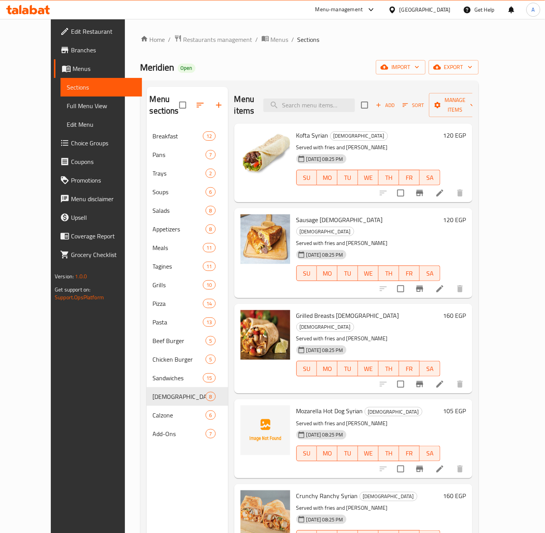
click at [466, 130] on h6 "120 EGP" at bounding box center [454, 135] width 23 height 11
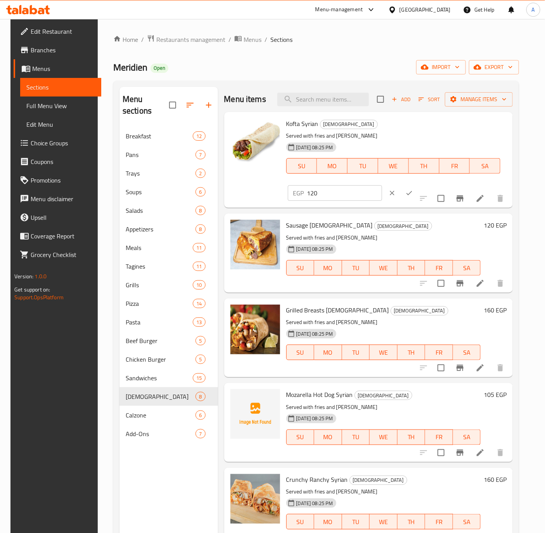
click at [330, 198] on input "120" at bounding box center [344, 193] width 75 height 16
type input "135"
click at [405, 194] on icon "ok" at bounding box center [409, 193] width 8 height 8
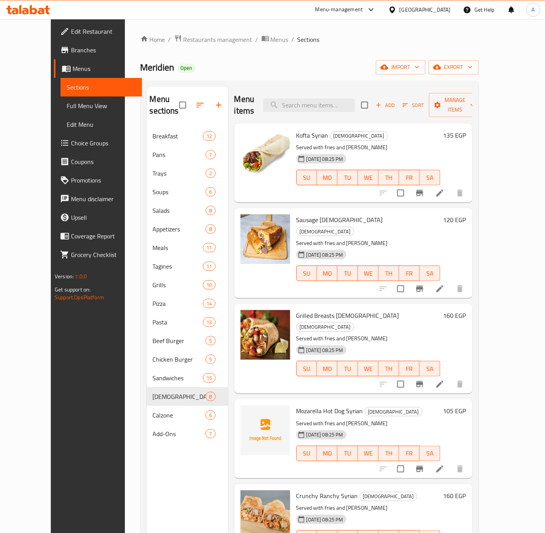
click at [466, 214] on h6 "120 EGP" at bounding box center [454, 219] width 23 height 11
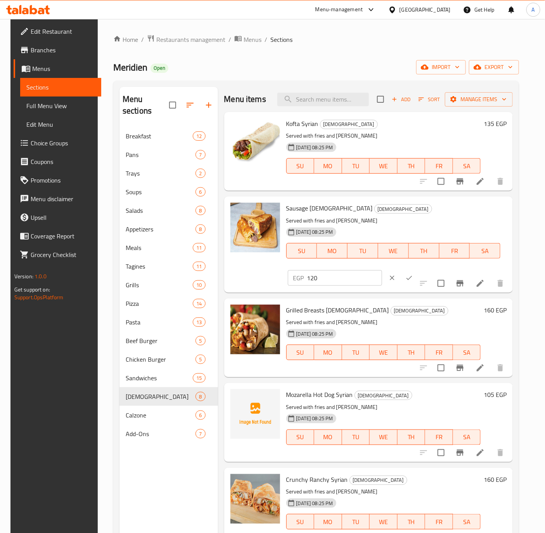
click at [332, 275] on input "120" at bounding box center [344, 278] width 75 height 16
type input "90"
click at [405, 277] on icon "ok" at bounding box center [409, 278] width 8 height 8
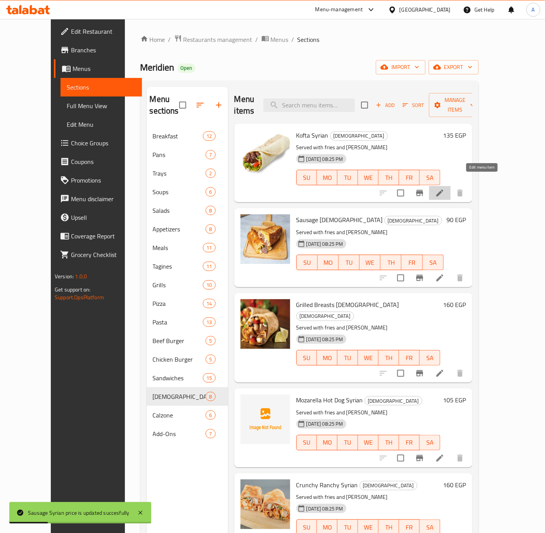
click at [443, 190] on icon at bounding box center [439, 193] width 7 height 7
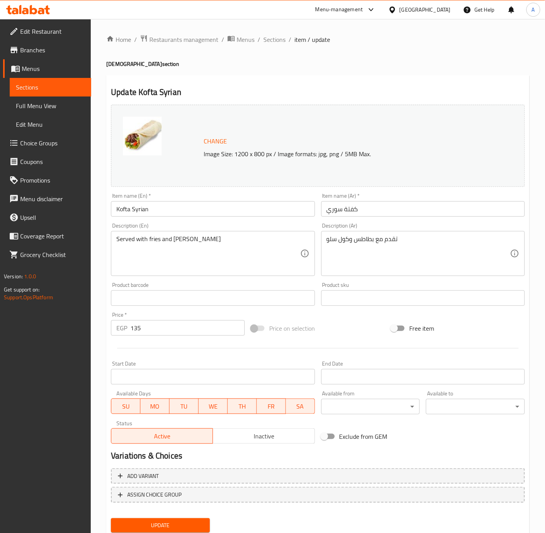
click at [161, 211] on input "Kofta Syrian" at bounding box center [213, 209] width 204 height 16
paste input "Grilled Kofta"
type input "Grilled Kofta"
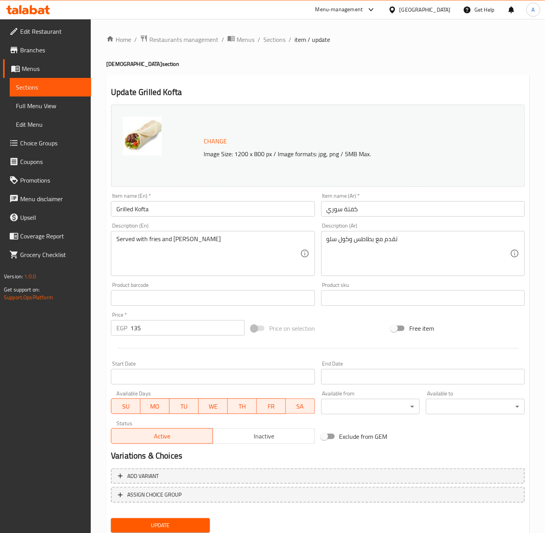
click at [374, 212] on input "كفتة سوري" at bounding box center [423, 209] width 204 height 16
paste input "مشوية"
type input "كفتة مشوية"
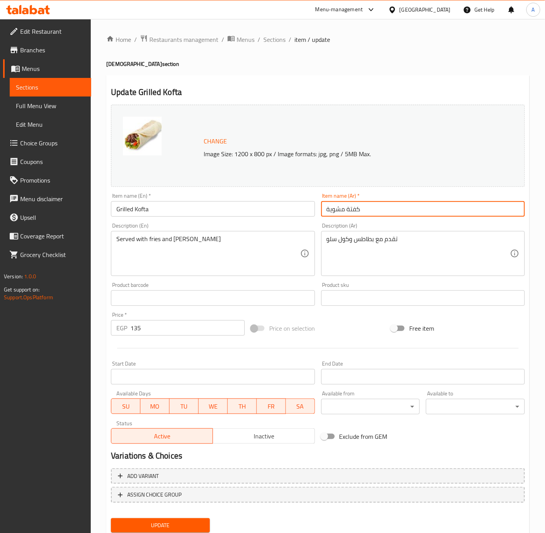
click at [160, 209] on input "Grilled Kofta" at bounding box center [213, 209] width 204 height 16
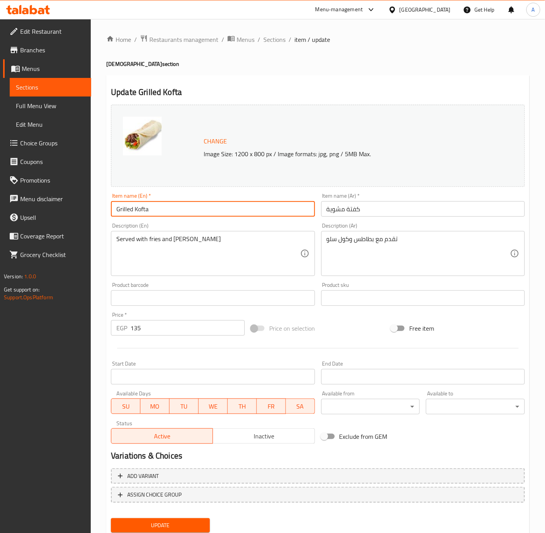
click at [111, 518] on button "Update" at bounding box center [160, 525] width 99 height 14
drag, startPoint x: 273, startPoint y: 34, endPoint x: 279, endPoint y: 55, distance: 21.4
click at [273, 35] on span "Sections" at bounding box center [274, 39] width 22 height 9
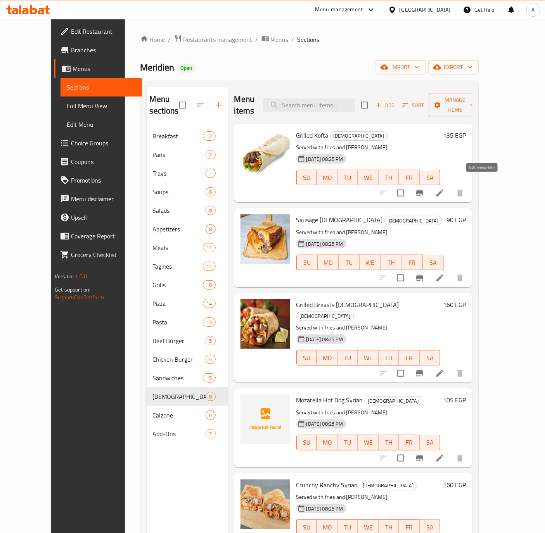
click at [443, 190] on icon at bounding box center [439, 193] width 7 height 7
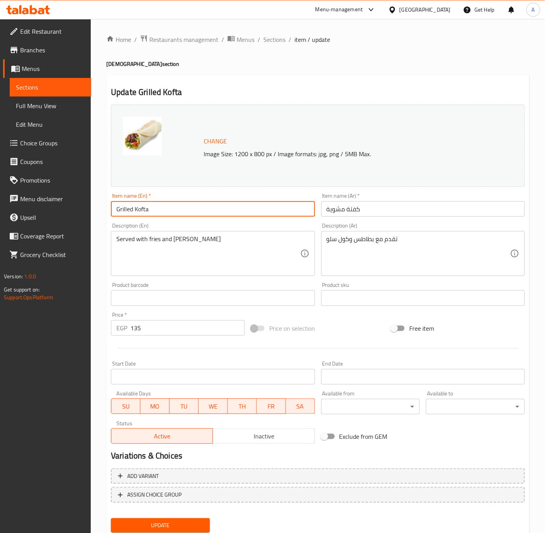
click at [159, 213] on input "Grilled Kofta" at bounding box center [213, 209] width 204 height 16
type input "Grilled Kofta Syrian"
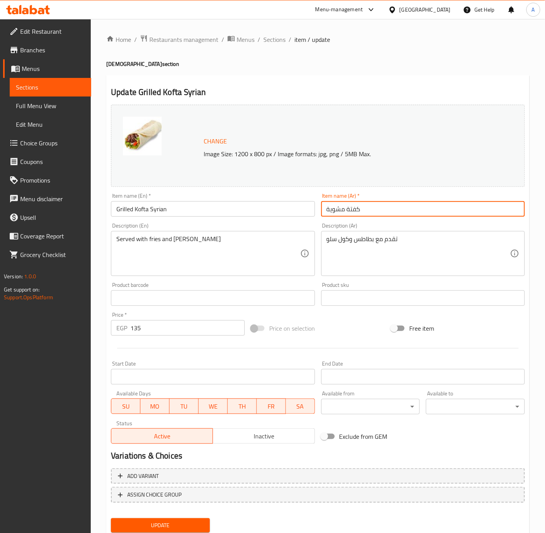
click at [406, 214] on input "كفتة مشوية" at bounding box center [423, 209] width 204 height 16
type input "كفتة مشوية سوري"
click at [181, 206] on input "Grilled Kofta Syrian" at bounding box center [213, 209] width 204 height 16
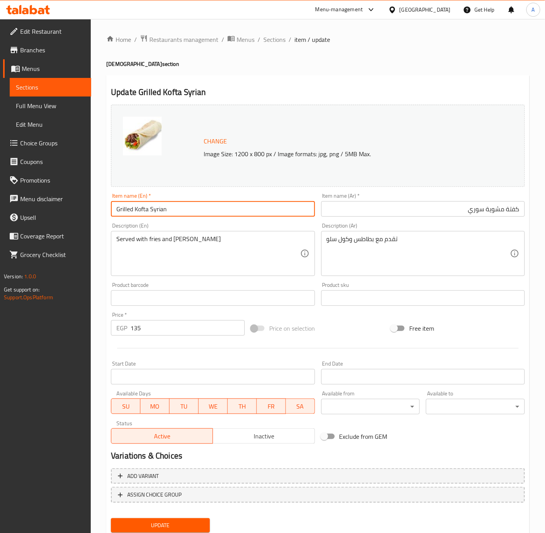
click at [111, 518] on button "Update" at bounding box center [160, 525] width 99 height 14
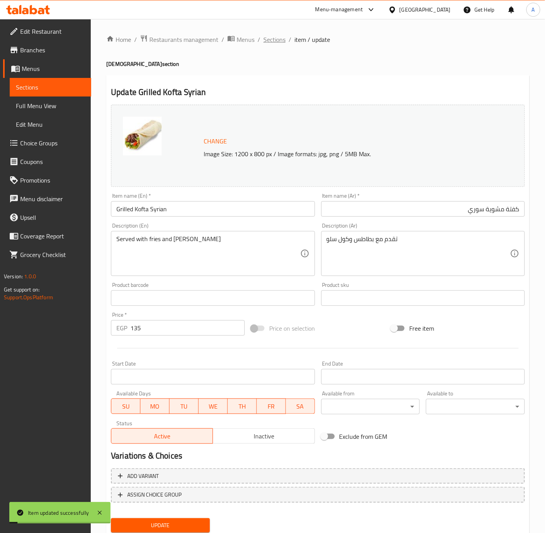
click at [283, 36] on span "Sections" at bounding box center [274, 39] width 22 height 9
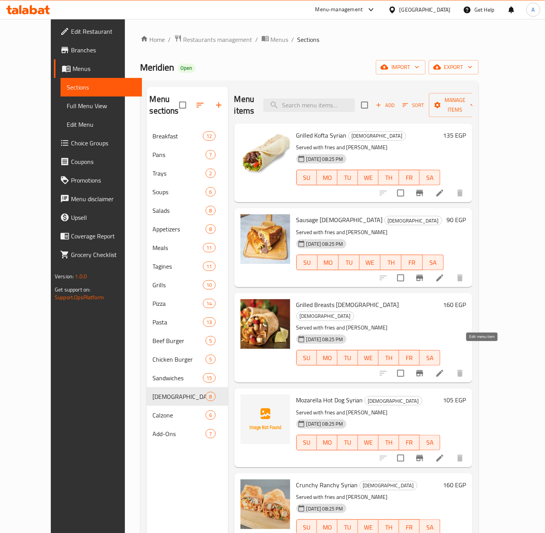
click at [444, 369] on icon at bounding box center [439, 373] width 9 height 9
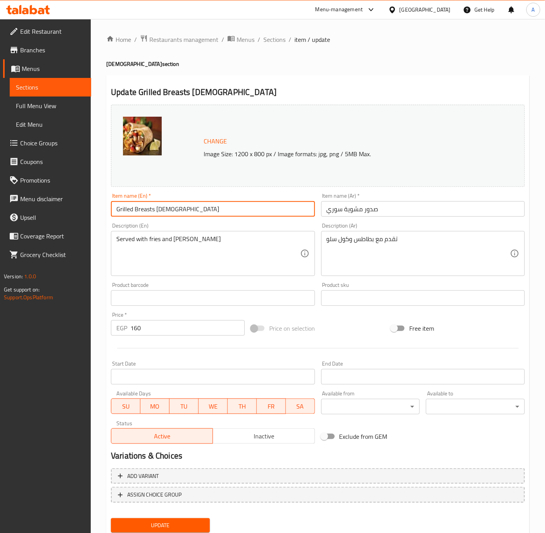
drag, startPoint x: 131, startPoint y: 207, endPoint x: 117, endPoint y: 208, distance: 14.0
click at [117, 208] on input "Grilled Breasts Syrian" at bounding box center [213, 209] width 204 height 16
paste input "Chicken"
type input "Grilled Chicken Breasts Syrian"
click at [366, 211] on input "صدور مشوية سوري" at bounding box center [423, 209] width 204 height 16
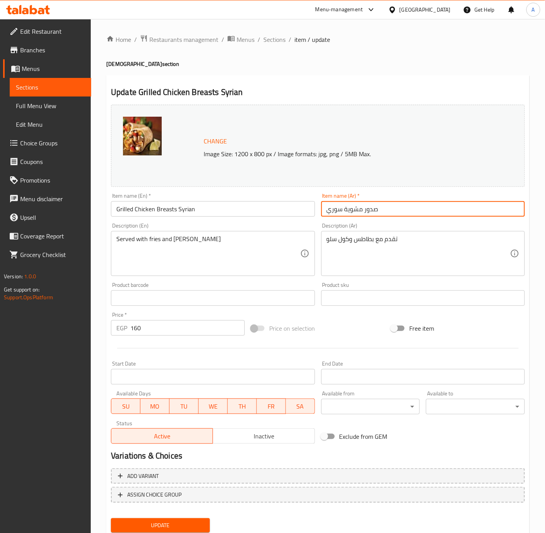
click at [361, 209] on input "صدور مشوية سوري" at bounding box center [423, 209] width 204 height 16
click at [111, 518] on button "Update" at bounding box center [160, 525] width 99 height 14
type input "صدور دجاج مشوية سوري"
click at [153, 329] on input "160" at bounding box center [187, 328] width 114 height 16
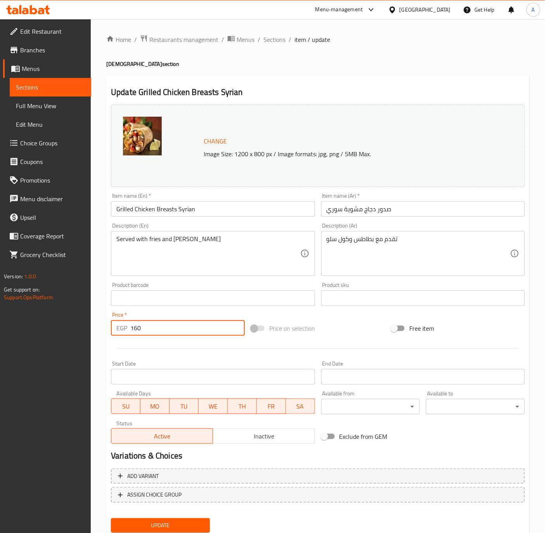
click at [153, 329] on input "160" at bounding box center [187, 328] width 114 height 16
paste input "35"
type input "135"
click at [232, 202] on input "Grilled Chicken Breasts Syrian" at bounding box center [213, 209] width 204 height 16
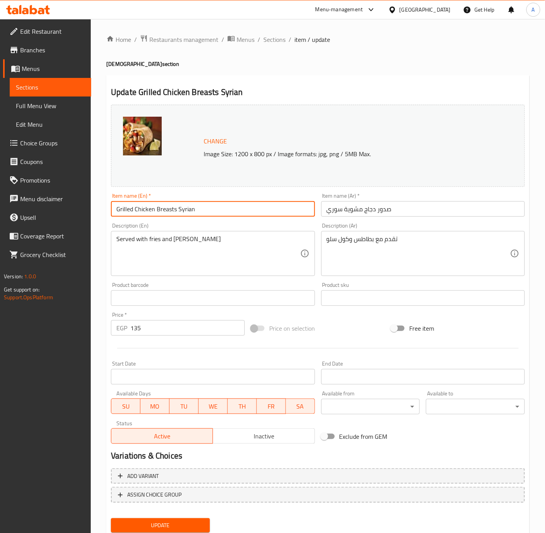
click at [111, 518] on button "Update" at bounding box center [160, 525] width 99 height 14
click at [278, 42] on span "Sections" at bounding box center [274, 39] width 22 height 9
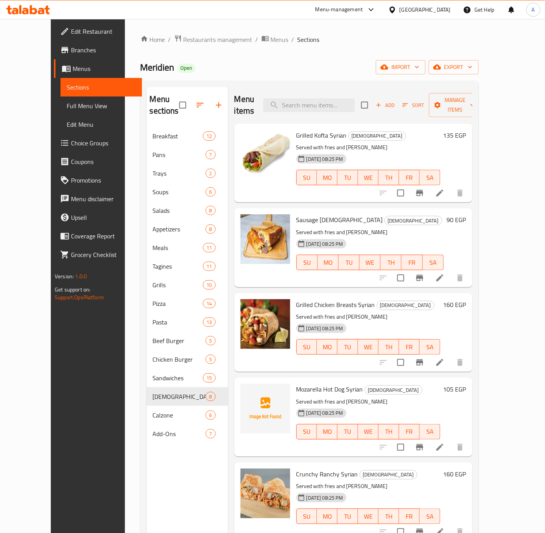
click at [466, 384] on h6 "105 EGP" at bounding box center [454, 389] width 23 height 11
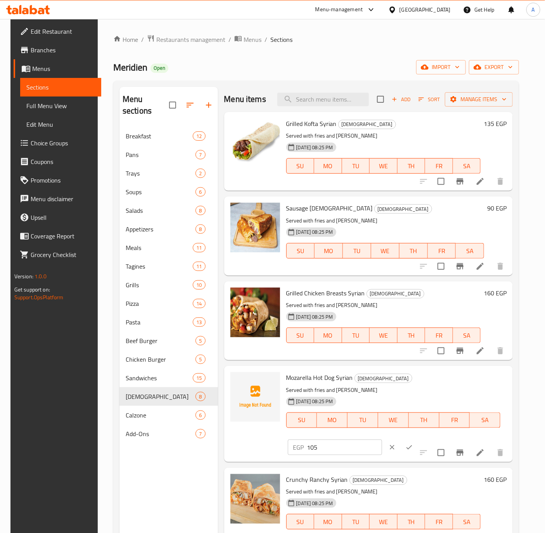
click at [316, 445] on input "105" at bounding box center [344, 448] width 75 height 16
type input "90"
click at [404, 447] on button "ok" at bounding box center [409, 447] width 17 height 17
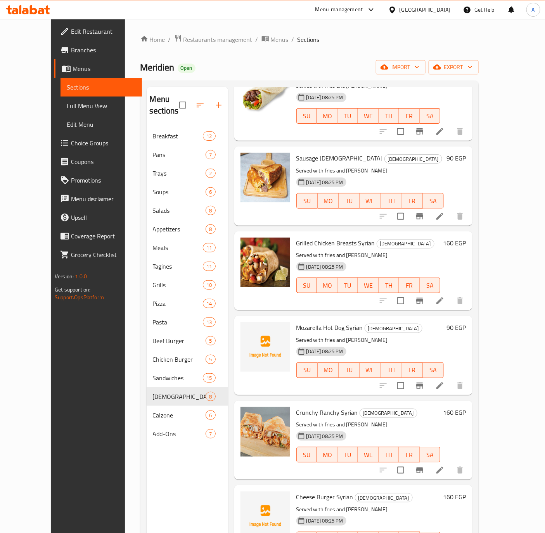
scroll to position [116, 0]
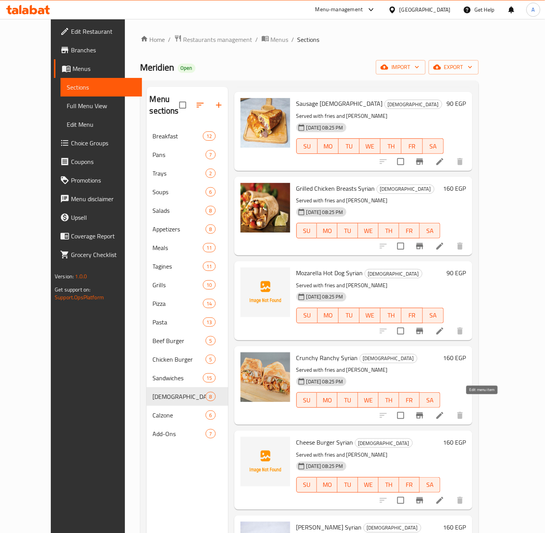
click at [444, 411] on icon at bounding box center [439, 415] width 9 height 9
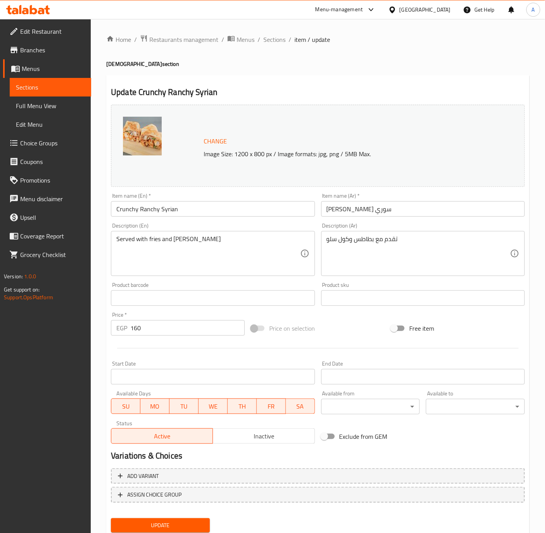
click at [159, 209] on input "Crunchy Ranchy Syrian" at bounding box center [213, 209] width 204 height 16
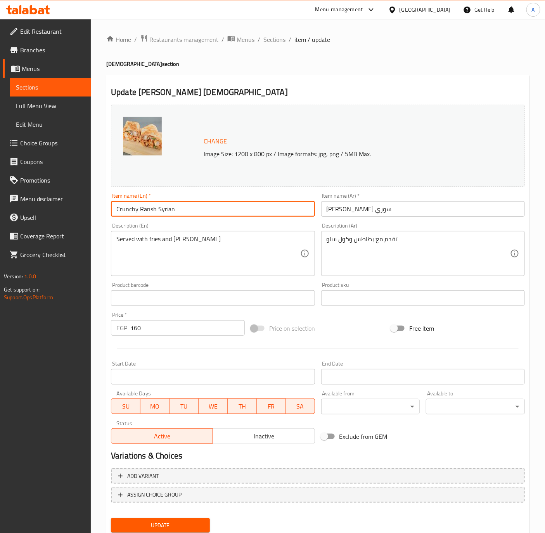
type input "Crunchy Ransh Syrian"
click at [345, 211] on input "كرانشي رانشي سوري" at bounding box center [423, 209] width 204 height 16
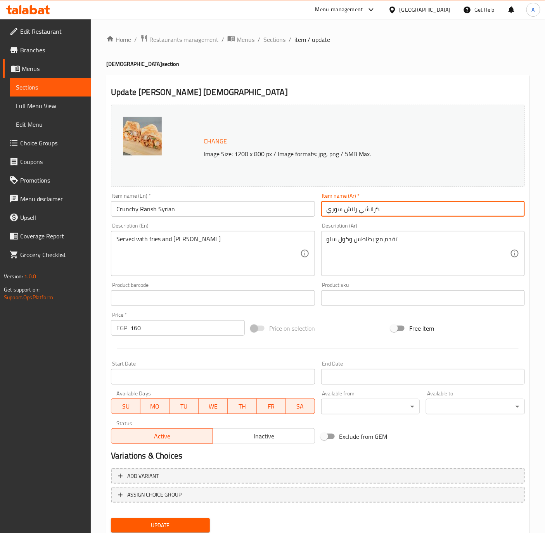
type input "كرانشي رانش سوري"
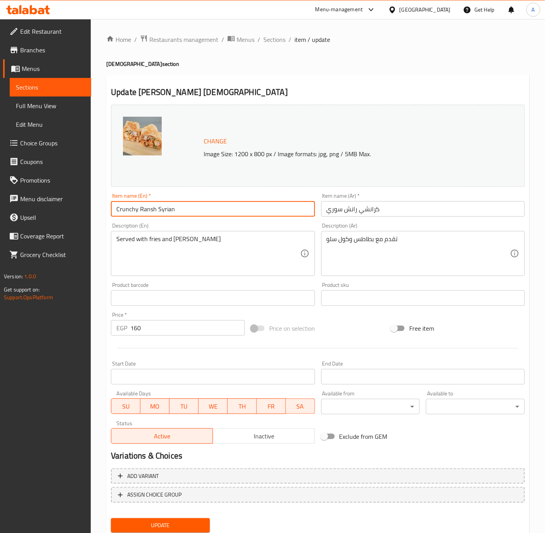
click at [151, 209] on input "Crunchy Ransh Syrian" at bounding box center [213, 209] width 204 height 16
click at [177, 214] on input "Crunchy Ranch Syrian" at bounding box center [213, 209] width 204 height 16
type input "Crunchy Ranch Syrian"
click at [111, 518] on button "Update" at bounding box center [160, 525] width 99 height 14
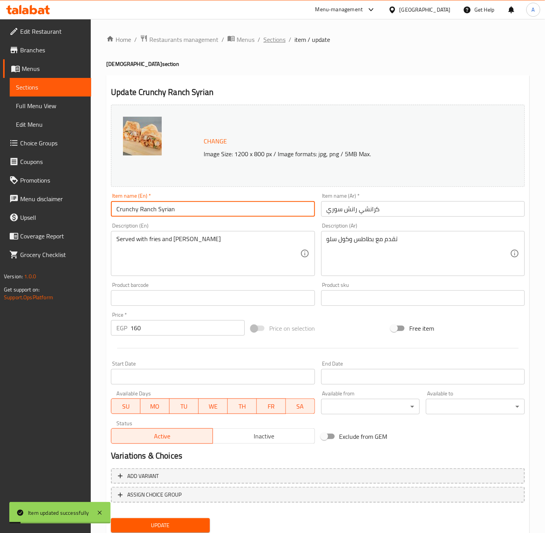
click at [266, 38] on span "Sections" at bounding box center [274, 39] width 22 height 9
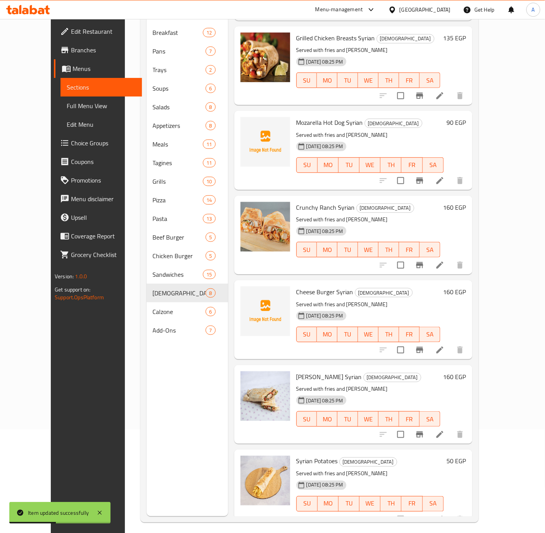
scroll to position [109, 0]
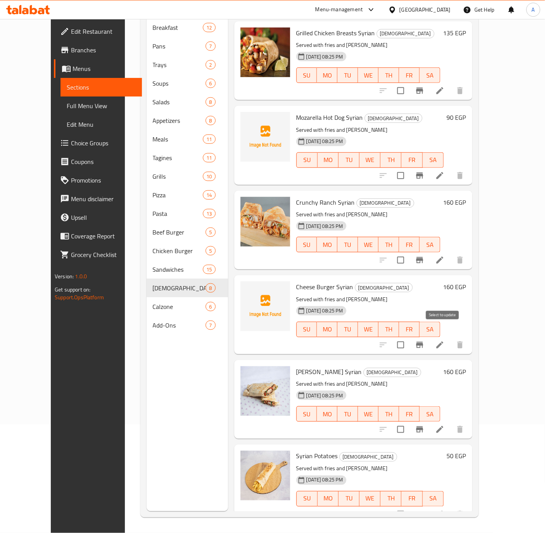
click at [409, 337] on input "checkbox" at bounding box center [400, 345] width 16 height 16
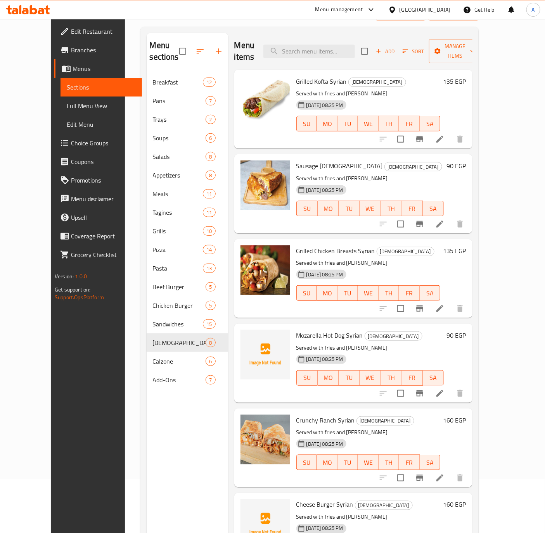
scroll to position [0, 0]
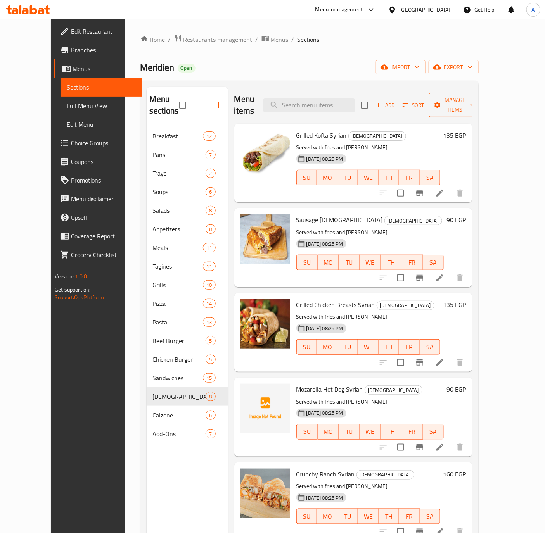
click at [475, 98] on span "Manage items" at bounding box center [455, 104] width 40 height 19
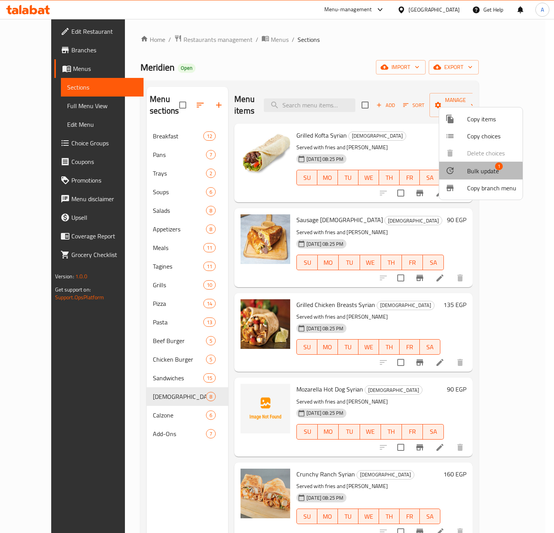
click at [473, 173] on span "Bulk update" at bounding box center [483, 170] width 32 height 9
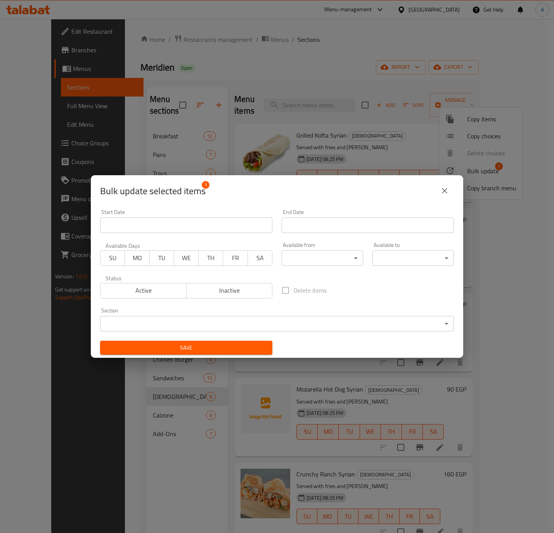
click at [232, 290] on span "Inactive" at bounding box center [230, 290] width 80 height 11
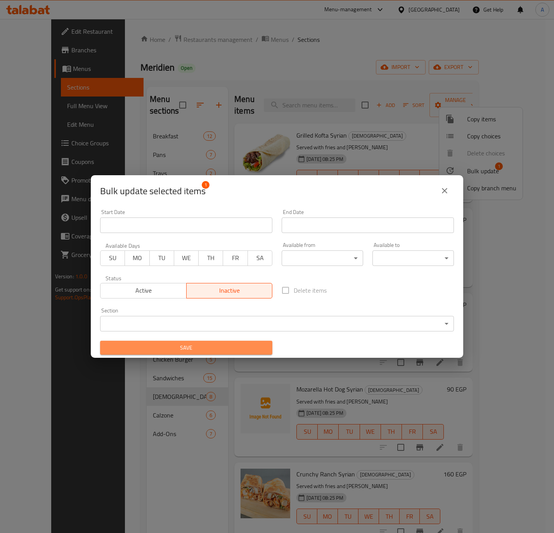
click at [199, 348] on span "Save" at bounding box center [186, 348] width 160 height 10
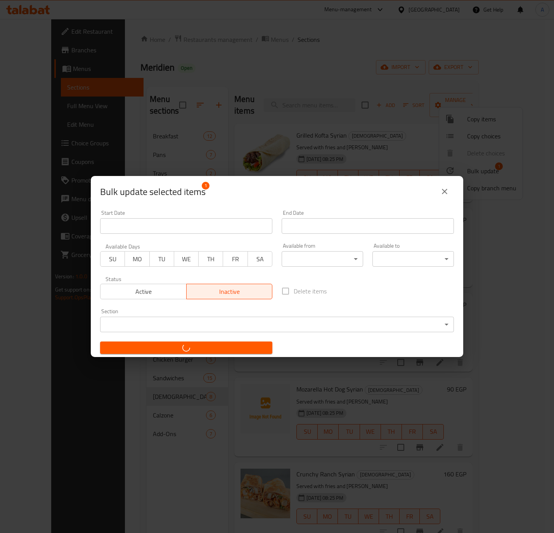
checkbox input "false"
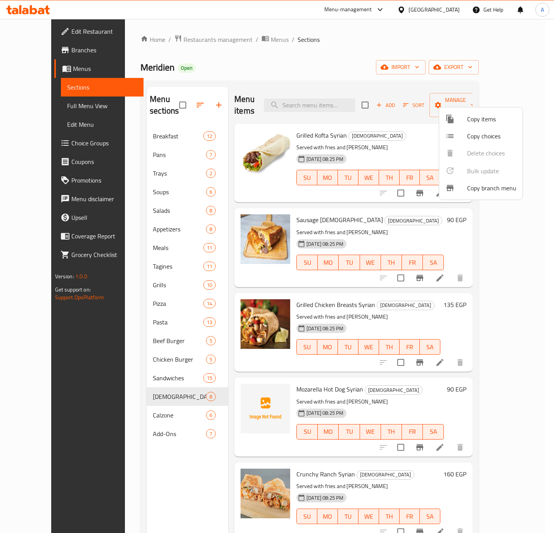
click at [439, 303] on div at bounding box center [277, 266] width 554 height 533
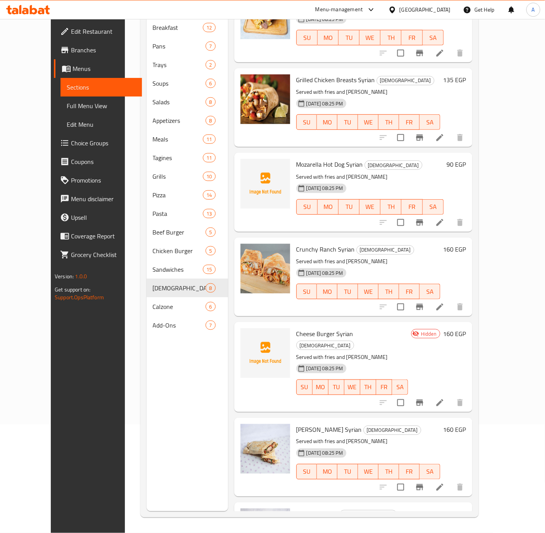
scroll to position [163, 0]
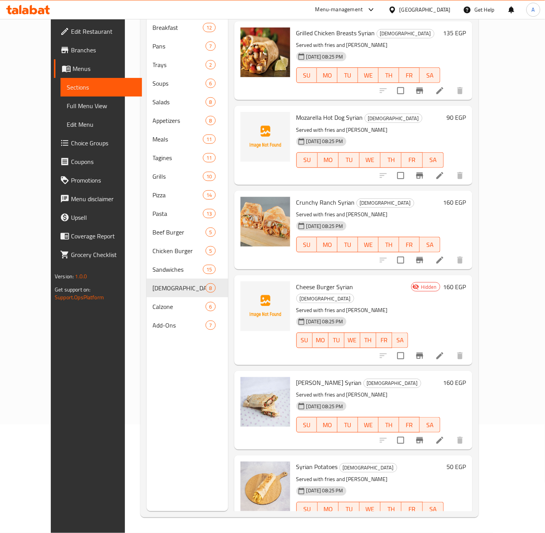
click at [466, 377] on h6 "160 EGP" at bounding box center [454, 382] width 23 height 11
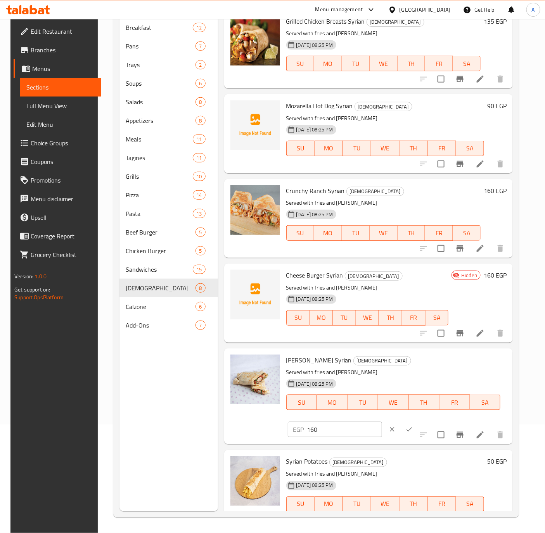
click at [329, 431] on input "160" at bounding box center [344, 430] width 75 height 16
type input "130"
click at [405, 426] on icon "ok" at bounding box center [409, 430] width 8 height 8
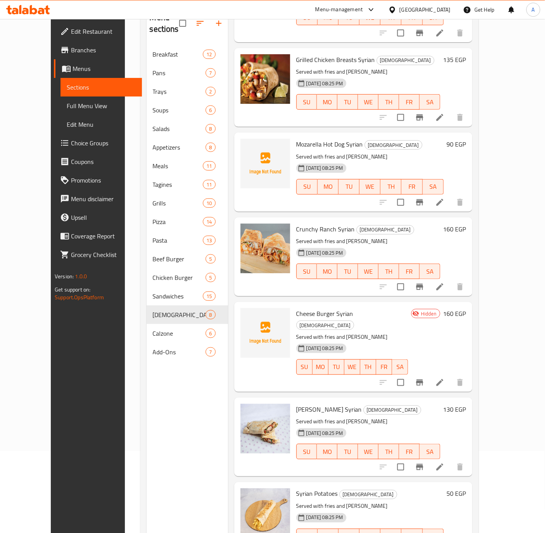
scroll to position [109, 0]
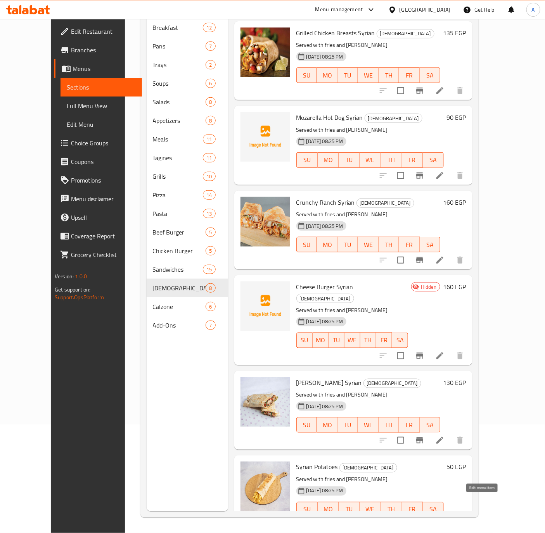
click at [444, 521] on icon at bounding box center [439, 525] width 9 height 9
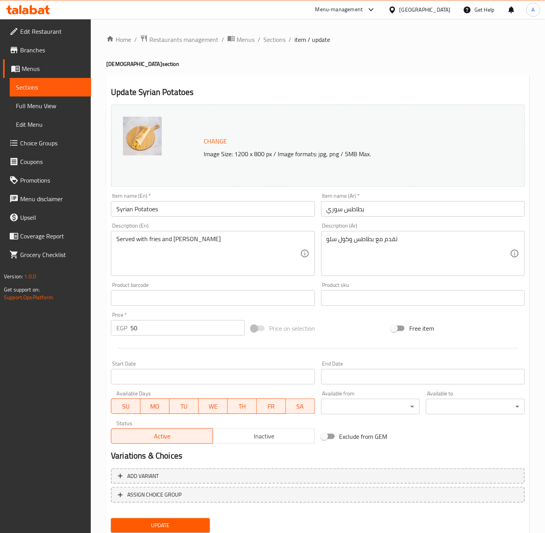
click at [176, 206] on input "Syrian Potatoes" at bounding box center [213, 209] width 204 height 16
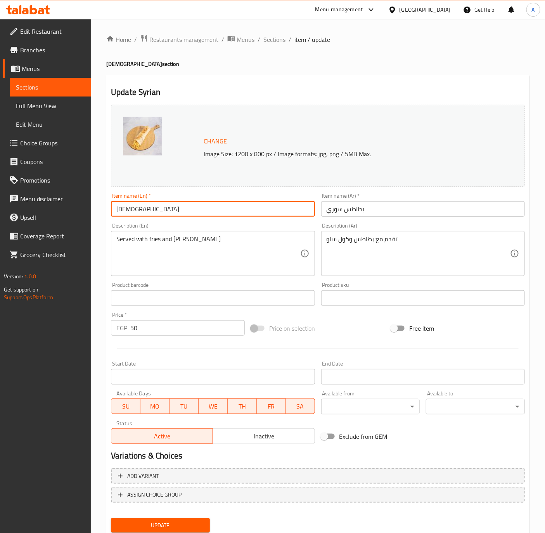
paste input "Mozzarella Fries"
click at [173, 203] on input "[DEMOGRAPHIC_DATA]" at bounding box center [213, 209] width 204 height 16
paste input "Mozzarella Fries"
type input "Syrian Mozzarella Fries"
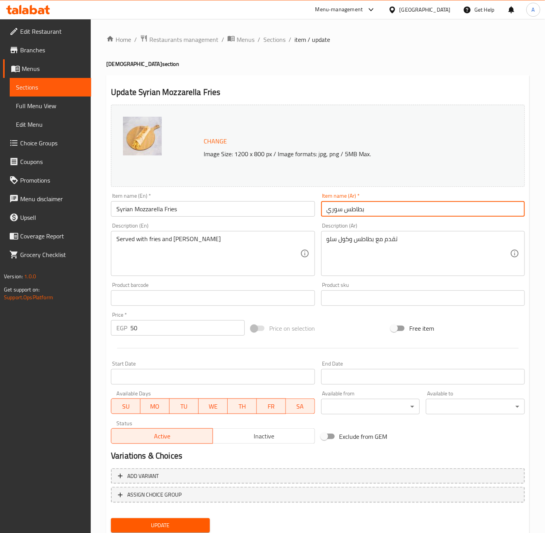
drag, startPoint x: 344, startPoint y: 208, endPoint x: 411, endPoint y: 212, distance: 66.4
click at [411, 212] on input "بطاطس سوري" at bounding box center [423, 209] width 204 height 16
paste input "موزاريلا"
type input "بطاطس موزاريلا سوري"
click at [182, 338] on div "Price   * EGP 50 Price *" at bounding box center [178, 324] width 140 height 30
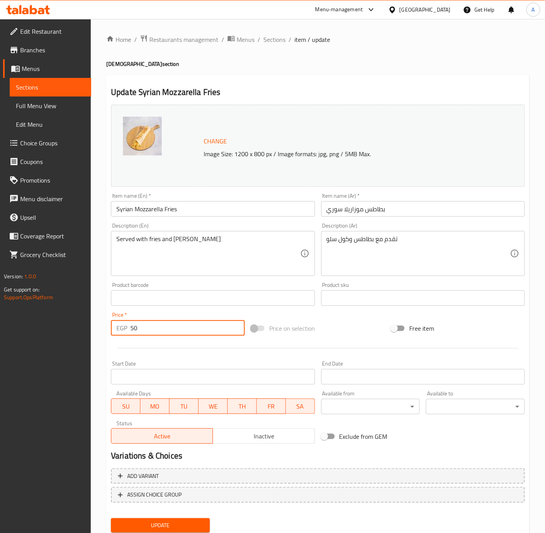
click at [182, 330] on input "50" at bounding box center [187, 328] width 114 height 16
type input "65"
click at [206, 209] on input "Syrian Mozzarella Fries" at bounding box center [213, 209] width 204 height 16
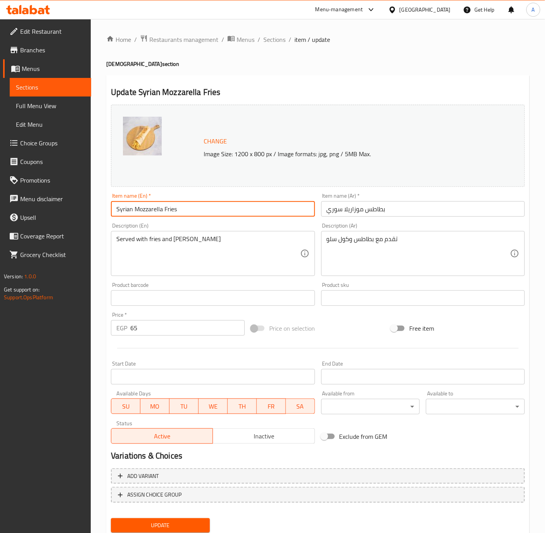
click at [111, 518] on button "Update" at bounding box center [160, 525] width 99 height 14
drag, startPoint x: 266, startPoint y: 40, endPoint x: 266, endPoint y: 54, distance: 14.0
click at [266, 40] on span "Sections" at bounding box center [274, 39] width 22 height 9
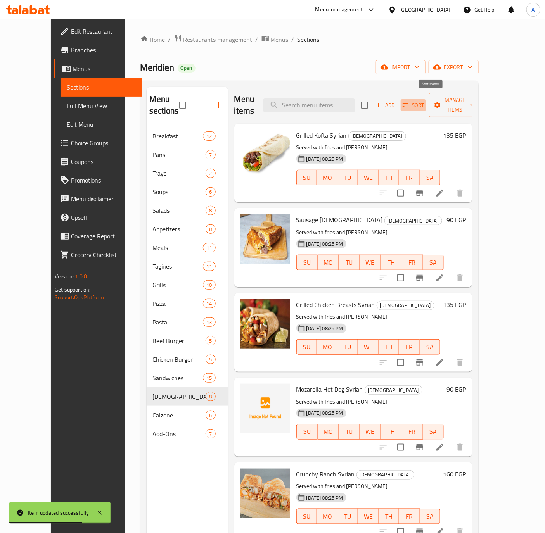
click at [419, 103] on button "Sort" at bounding box center [413, 105] width 25 height 12
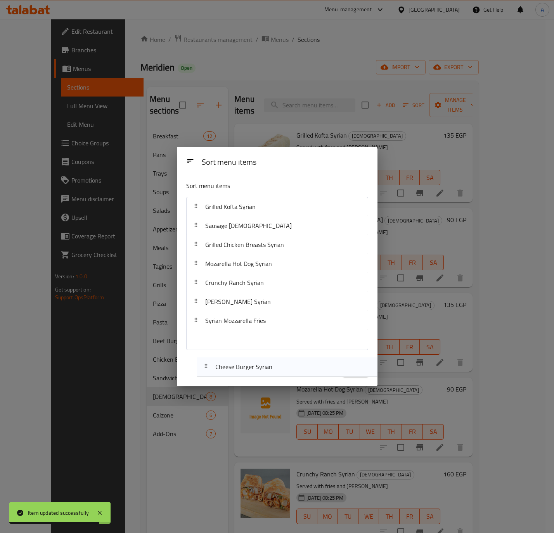
drag, startPoint x: 240, startPoint y: 306, endPoint x: 254, endPoint y: 357, distance: 53.0
click at [252, 375] on div "Sort menu items Sort menu items Grilled Kofta Syrian Sausage Syrian Grilled Chi…" at bounding box center [277, 266] width 200 height 239
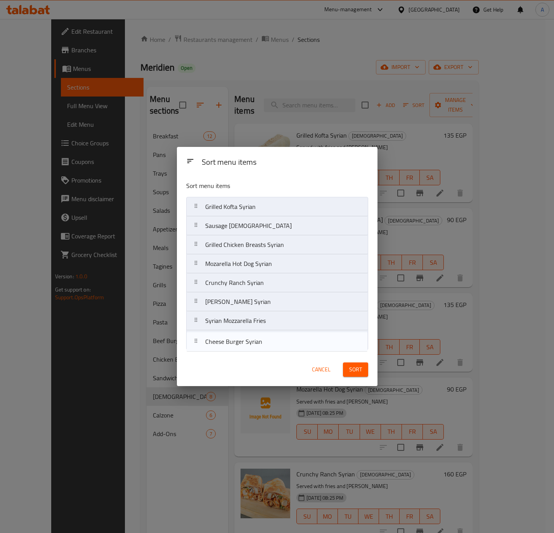
drag, startPoint x: 241, startPoint y: 300, endPoint x: 241, endPoint y: 350, distance: 50.0
click at [241, 350] on nav "Grilled Kofta Syrian Sausage Syrian Grilled Chicken Breasts Syrian Mozarella Ho…" at bounding box center [277, 273] width 182 height 153
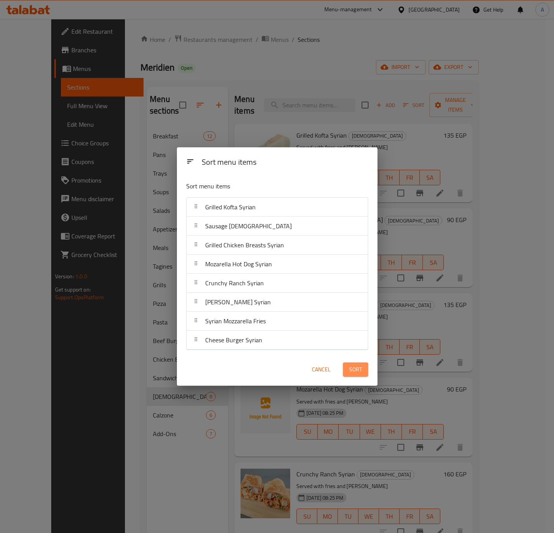
click at [347, 366] on button "Sort" at bounding box center [355, 370] width 25 height 14
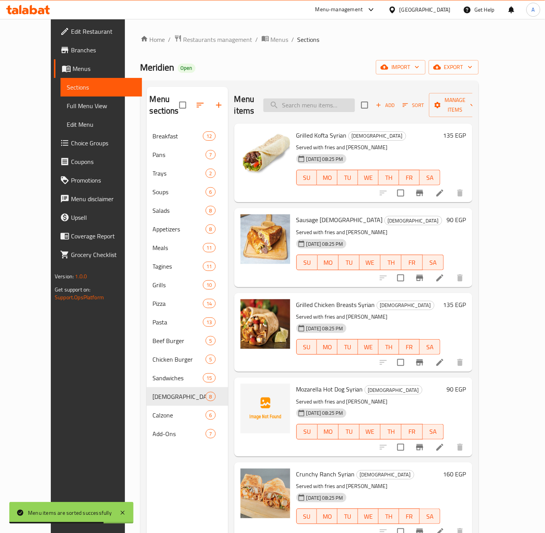
click at [323, 103] on input "search" at bounding box center [309, 105] width 92 height 14
paste input "Plain Hawawshi Loaves"
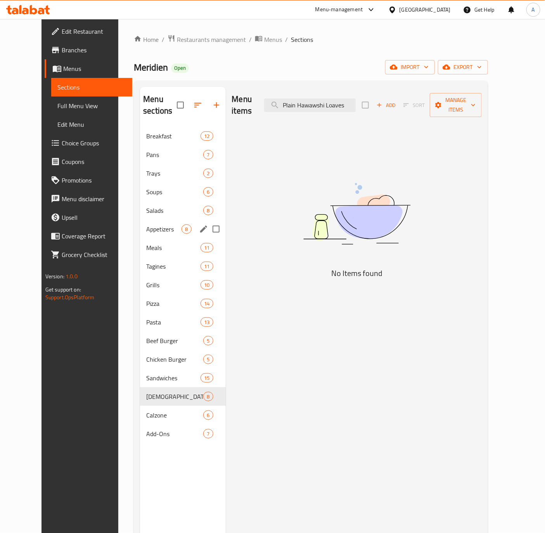
type input "Plain Hawawshi Loaves"
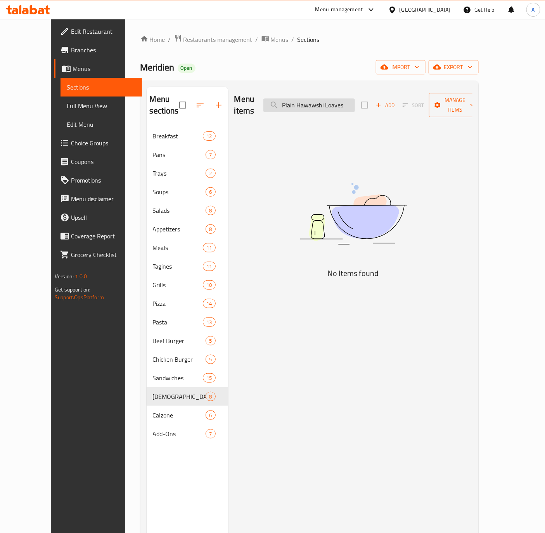
click at [352, 101] on input "Plain Hawawshi Loaves" at bounding box center [309, 105] width 92 height 14
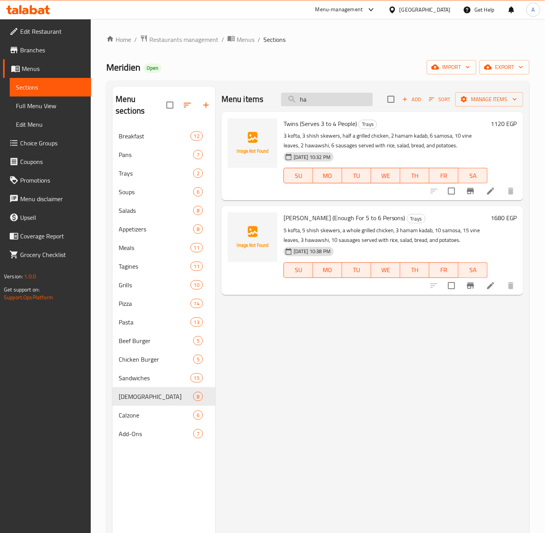
type input "h"
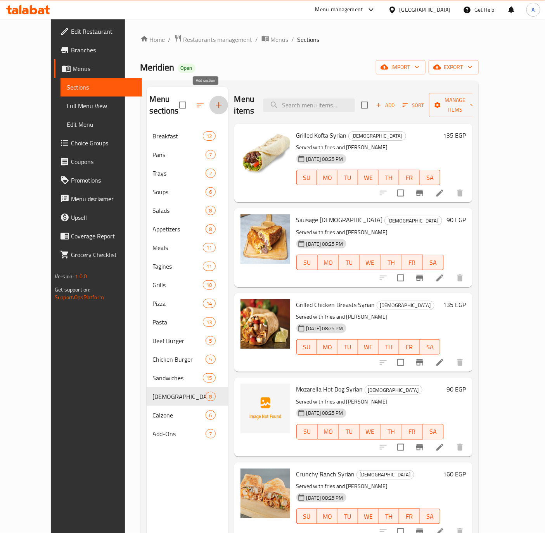
click at [214, 100] on icon "button" at bounding box center [218, 104] width 9 height 9
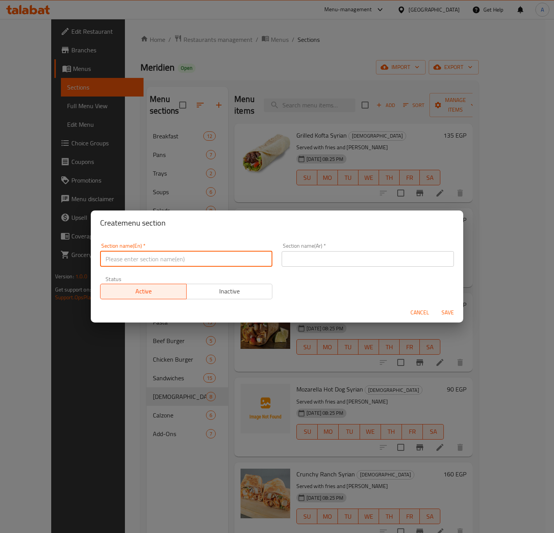
click at [170, 257] on input "text" at bounding box center [186, 259] width 172 height 16
paste input "Hawawshi"
type input "Hawawshi"
click at [334, 259] on input "text" at bounding box center [367, 259] width 172 height 16
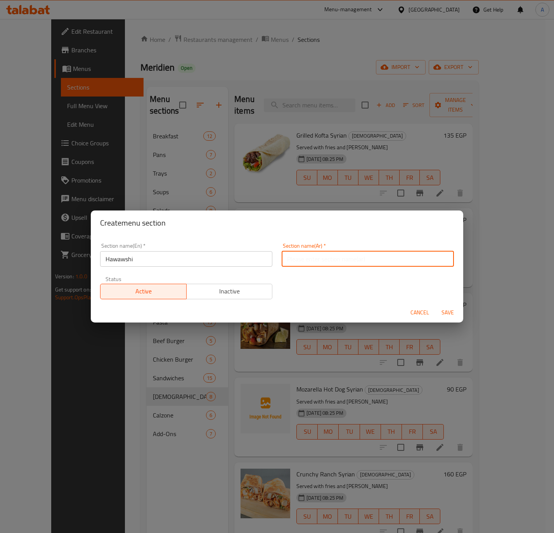
paste input "حواوشي"
type input "حواوشي"
click at [288, 284] on div "Section name(En)   * Hawawshi Section name(En) * Section name(Ar)   * حواوشي Se…" at bounding box center [276, 271] width 363 height 66
click at [446, 312] on span "Save" at bounding box center [447, 313] width 19 height 10
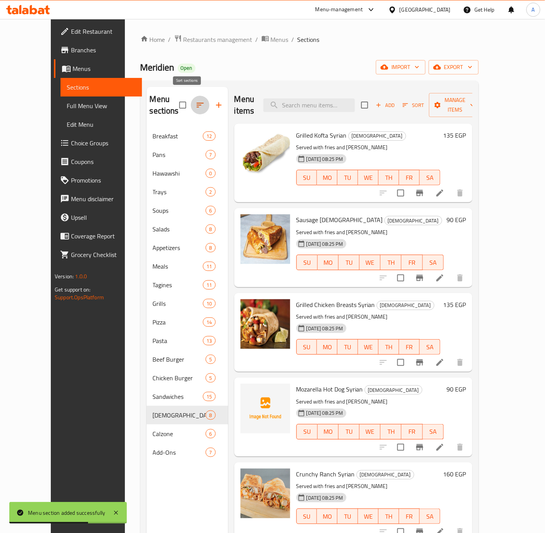
click at [195, 101] on icon "button" at bounding box center [199, 104] width 9 height 9
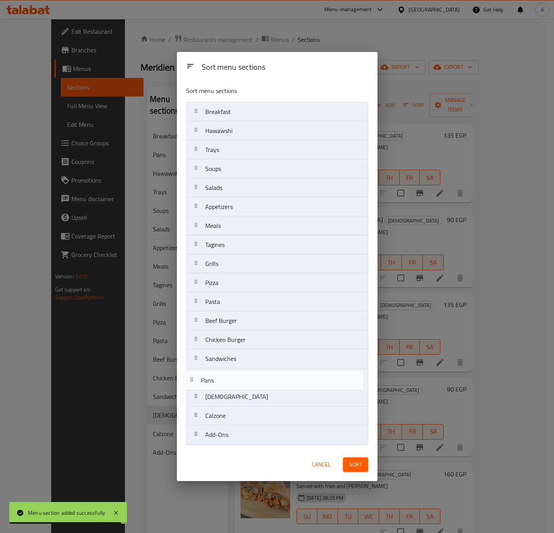
drag, startPoint x: 244, startPoint y: 131, endPoint x: 241, endPoint y: 394, distance: 262.9
click at [241, 394] on nav "Breakfast Pans Hawawshi Trays Soups Salads Appetizers Meals Tagines Grills Pizz…" at bounding box center [277, 273] width 182 height 343
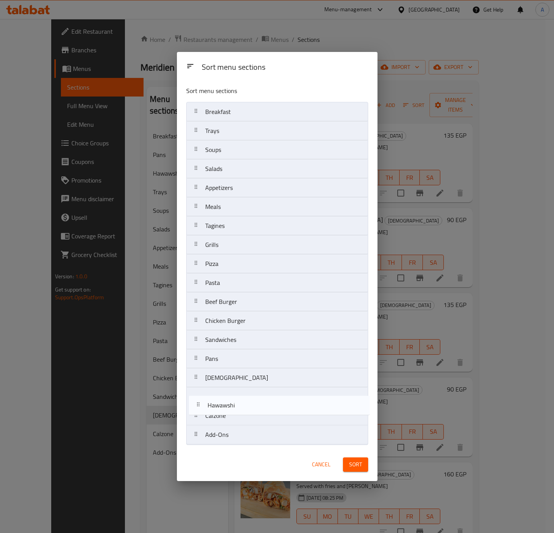
drag, startPoint x: 241, startPoint y: 130, endPoint x: 245, endPoint y: 414, distance: 283.8
click at [245, 414] on nav "Breakfast Hawawshi Trays Soups Salads Appetizers Meals Tagines Grills Pizza Pas…" at bounding box center [277, 273] width 182 height 343
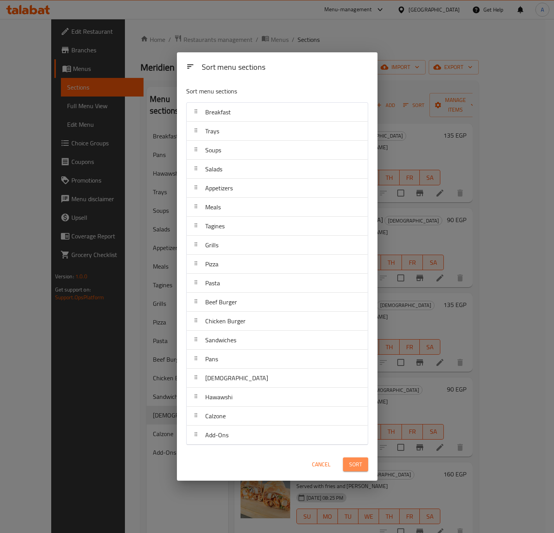
click at [364, 462] on button "Sort" at bounding box center [355, 465] width 25 height 14
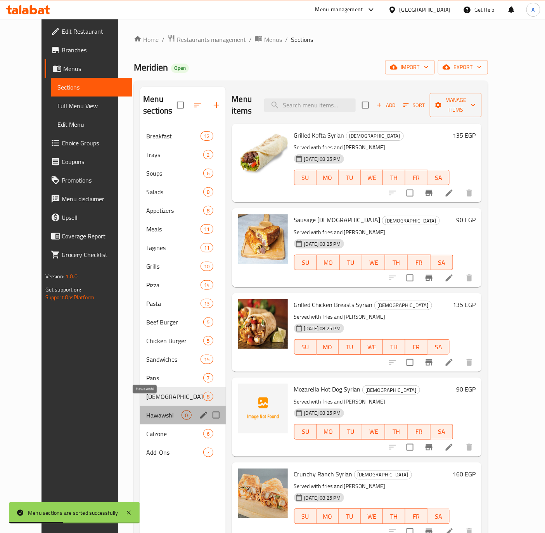
click at [146, 411] on span "Hawawshi" at bounding box center [163, 415] width 35 height 9
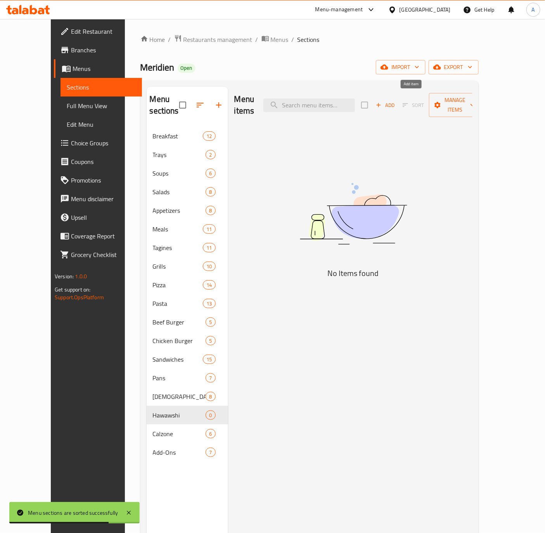
click at [382, 102] on icon "button" at bounding box center [378, 105] width 7 height 7
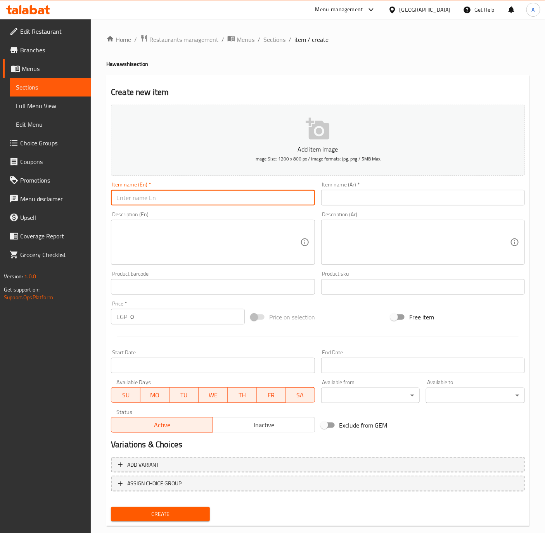
click at [141, 197] on input "text" at bounding box center [213, 198] width 204 height 16
paste input "Plain Hawawshi Loaves"
type input "Plain Hawawshi Loaves"
click at [367, 199] on input "text" at bounding box center [423, 198] width 204 height 16
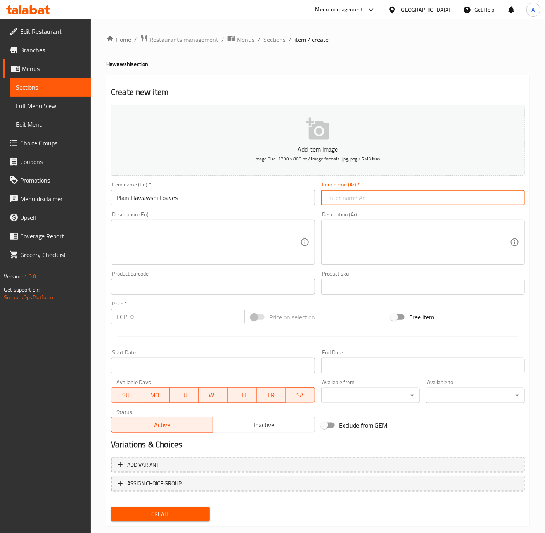
paste input "أرغفة حواوشي سادة"
type input "أرغفة حواوشي سادة"
click at [145, 244] on textarea at bounding box center [207, 242] width 183 height 37
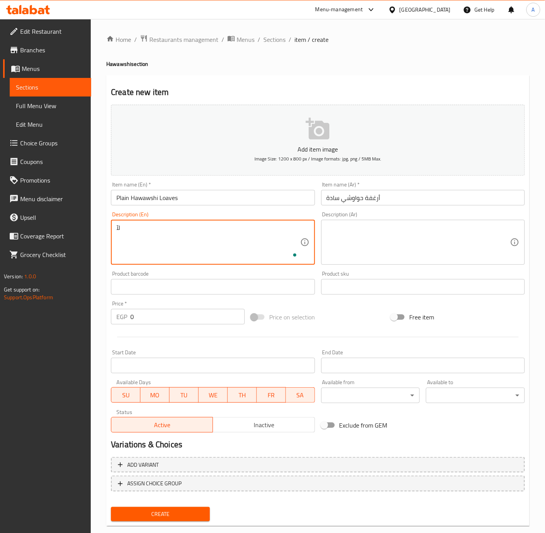
type textarea "ل"
type textarea "Beef"
click at [441, 242] on textarea at bounding box center [417, 242] width 183 height 37
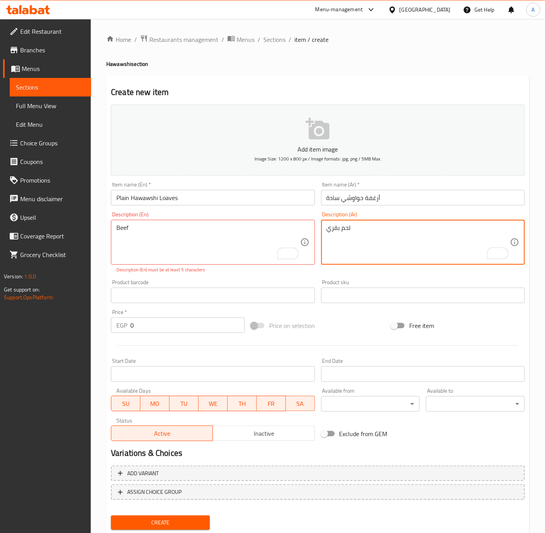
type textarea "لحم بقري"
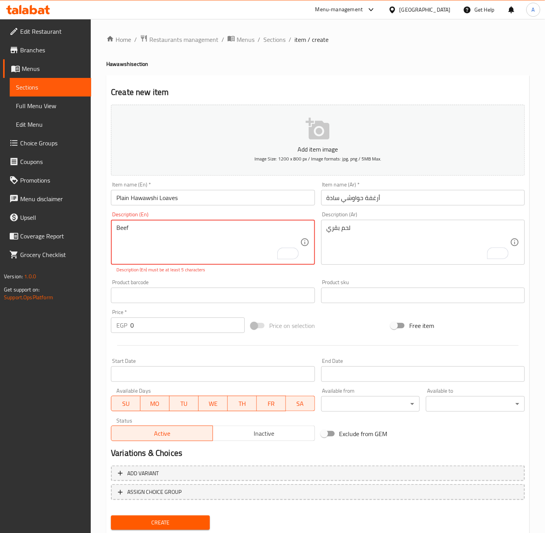
click at [132, 226] on textarea "Beef" at bounding box center [207, 242] width 183 height 37
click at [130, 197] on input "Plain Hawawshi Loaves" at bounding box center [213, 198] width 204 height 16
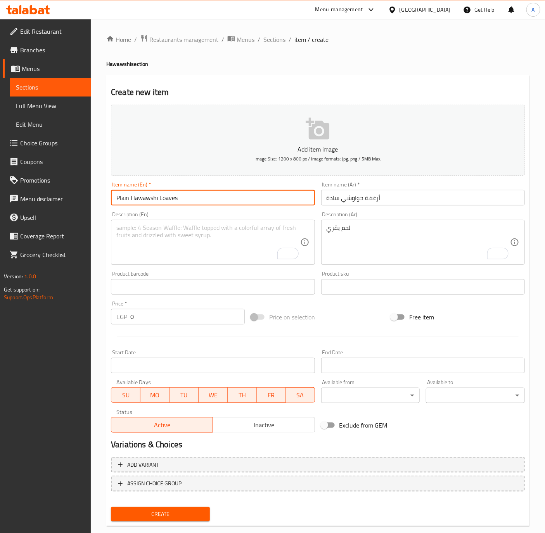
paste input "Beef"
type input "Plain Beef Hawawshi Loaves"
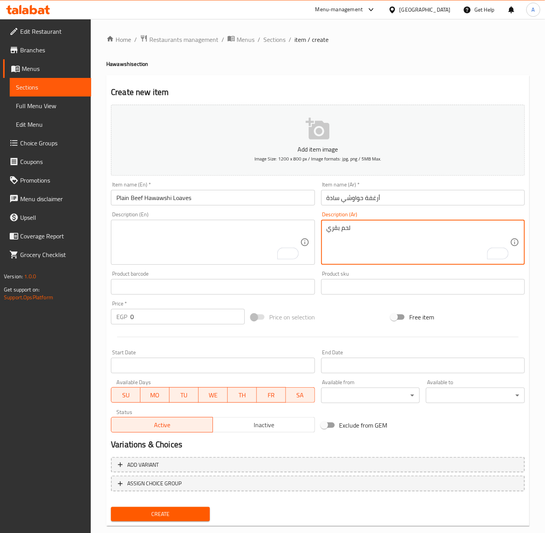
click at [361, 237] on textarea "لحم بقري" at bounding box center [417, 242] width 183 height 37
click at [352, 233] on textarea "لحم بقري" at bounding box center [417, 242] width 183 height 37
click at [348, 231] on textarea "لحم بقري" at bounding box center [417, 242] width 183 height 37
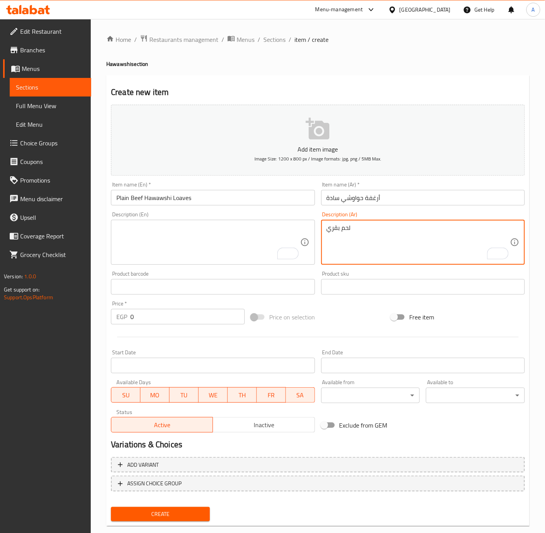
click at [348, 231] on textarea "لحم بقري" at bounding box center [417, 242] width 183 height 37
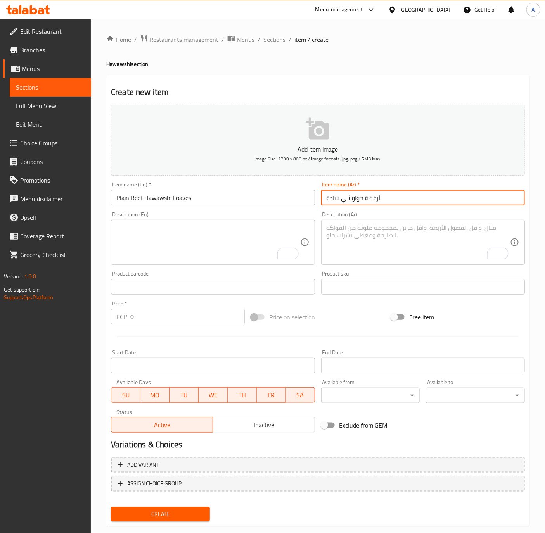
click at [340, 199] on input "أرغفة حواوشي سادة" at bounding box center [423, 198] width 204 height 16
paste input "لحم بقري"
type input "أرغفة حواوشي لحم بقري سادة"
click at [143, 317] on input "0" at bounding box center [187, 317] width 114 height 16
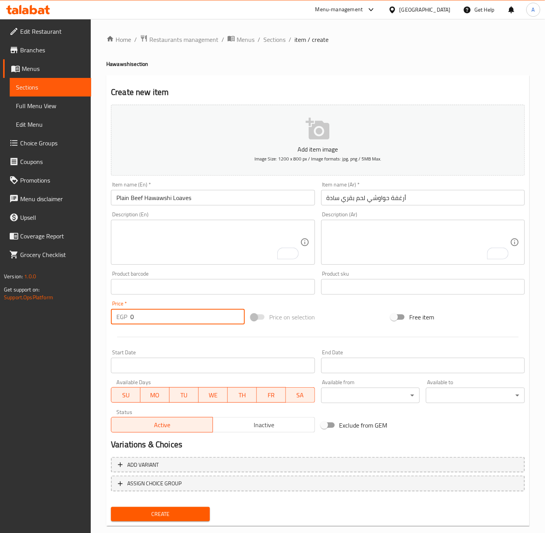
click at [143, 317] on input "0" at bounding box center [187, 317] width 114 height 16
click at [143, 197] on input "Plain Beef Hawawshi Loaves" at bounding box center [213, 198] width 204 height 16
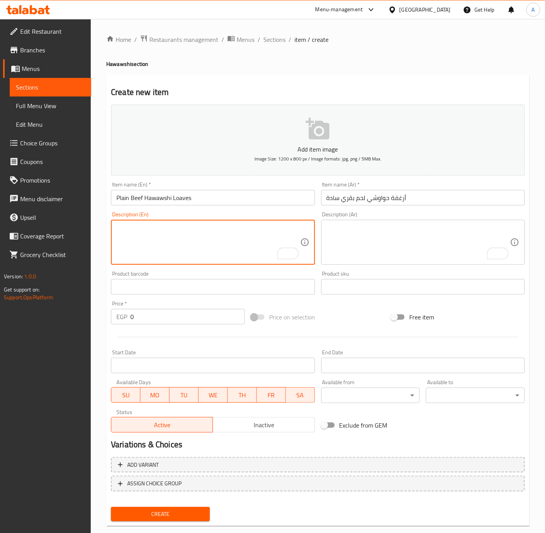
click at [134, 247] on textarea "To enrich screen reader interactions, please activate Accessibility in Grammarl…" at bounding box center [207, 242] width 183 height 37
paste textarea "Beef"
type textarea "Beef"
click at [145, 197] on input "Plain Beef Hawawshi Loaves" at bounding box center [213, 198] width 204 height 16
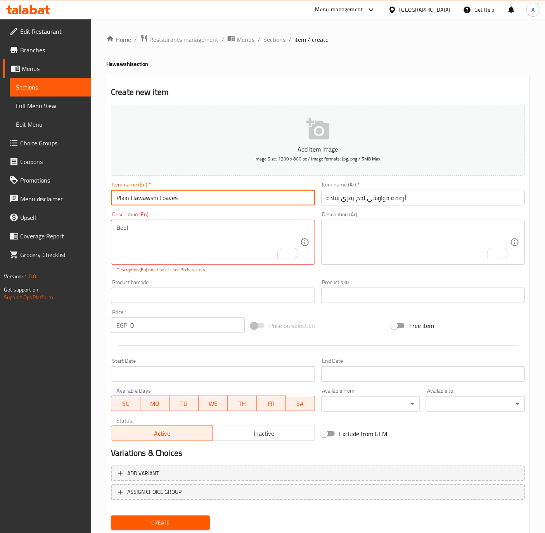
type input "Plain Hawawshi Loaves"
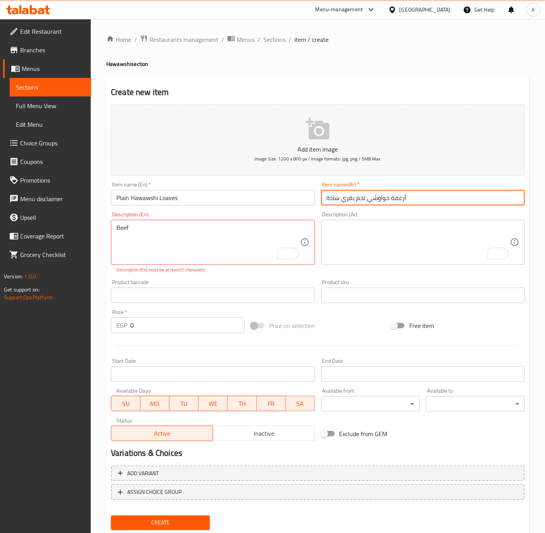
drag, startPoint x: 366, startPoint y: 199, endPoint x: 342, endPoint y: 201, distance: 23.7
click at [342, 201] on input "أرغفة حواوشي لحم بقري سادة" at bounding box center [423, 198] width 204 height 16
type input "أرغفة حواوشي سادة"
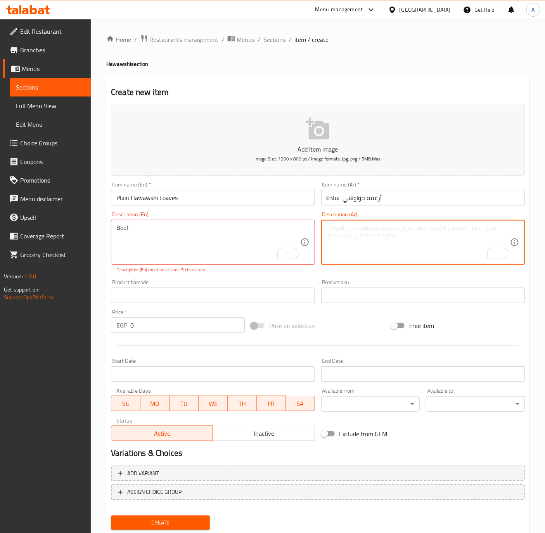
click at [416, 240] on textarea "To enrich screen reader interactions, please activate Accessibility in Grammarl…" at bounding box center [417, 242] width 183 height 37
type textarea "لحم بقري"
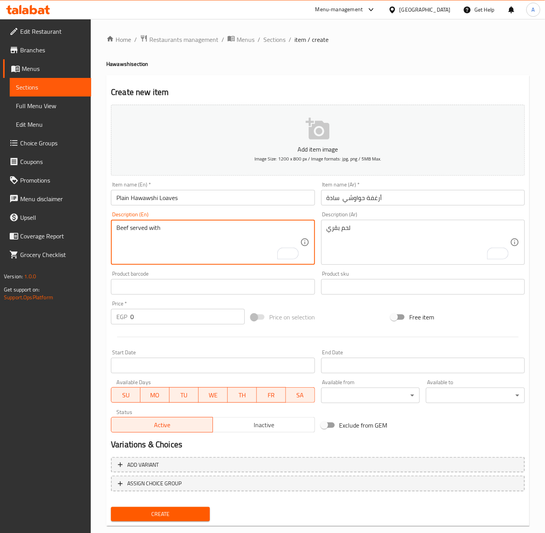
click at [181, 231] on textarea "Beef served with" at bounding box center [207, 242] width 183 height 37
drag, startPoint x: 255, startPoint y: 227, endPoint x: 129, endPoint y: 227, distance: 125.2
click at [129, 227] on textarea "Beef served with potatoes, sesame paste and pickles" at bounding box center [207, 242] width 183 height 37
type textarea "Beef served with potatoes, sesame paste and pickles"
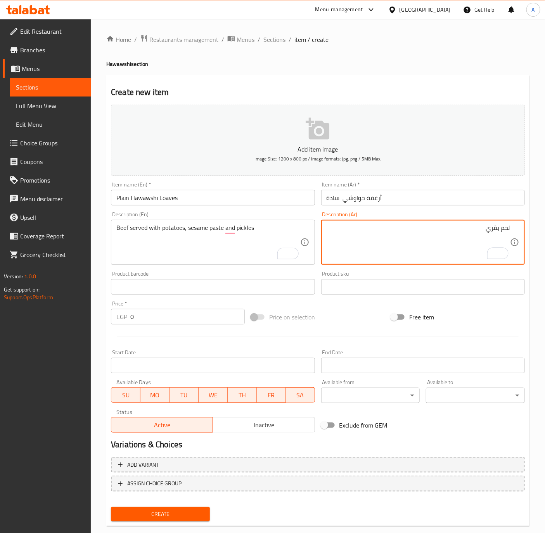
paste textarea "تقدم مع البطاطس ومعجون السمسم والمخللات"
click at [388, 230] on textarea "لحم بقري تقدم مع البطاطس ومعجون السمسم والمخللات" at bounding box center [417, 242] width 183 height 37
click at [391, 229] on textarea "لحم بقري تقدم مع البطاطس ومعجون السمسم والمخللات" at bounding box center [417, 242] width 183 height 37
click at [382, 230] on textarea "لحم بقري تقدم مع بطاطس، طحينة والمخللات" at bounding box center [417, 242] width 183 height 37
type textarea "لحم بقري تقدم مع بطاطس، طحينة ومخلل"
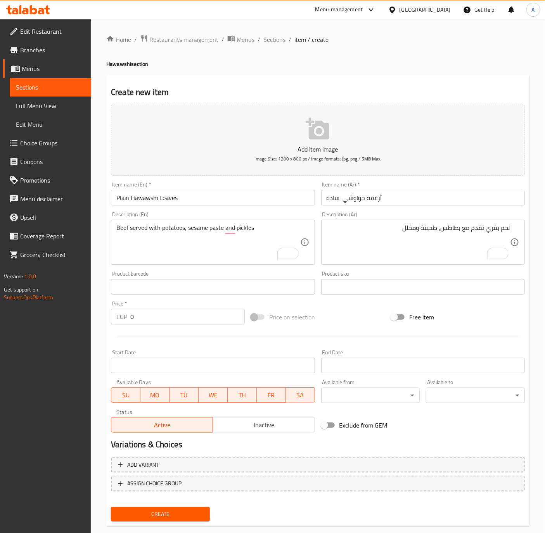
click at [145, 310] on input "0" at bounding box center [187, 317] width 114 height 16
click at [145, 311] on input "0" at bounding box center [187, 317] width 114 height 16
click at [145, 318] on input "0" at bounding box center [187, 317] width 114 height 16
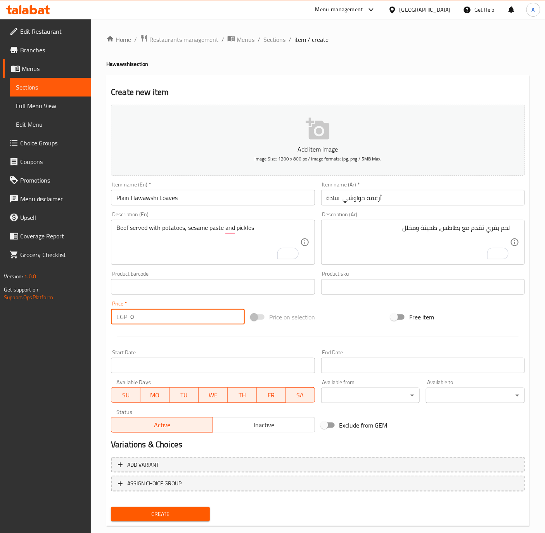
click at [145, 318] on input "0" at bounding box center [187, 317] width 114 height 16
type input "115"
click at [198, 195] on input "Plain Hawawshi Loaves" at bounding box center [213, 198] width 204 height 16
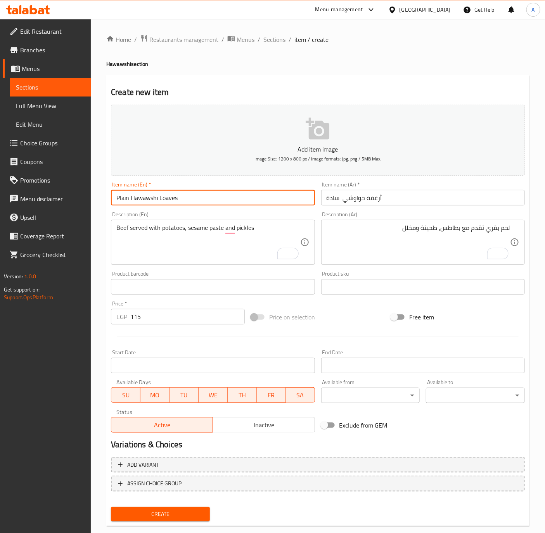
click at [111, 507] on button "Create" at bounding box center [160, 514] width 99 height 14
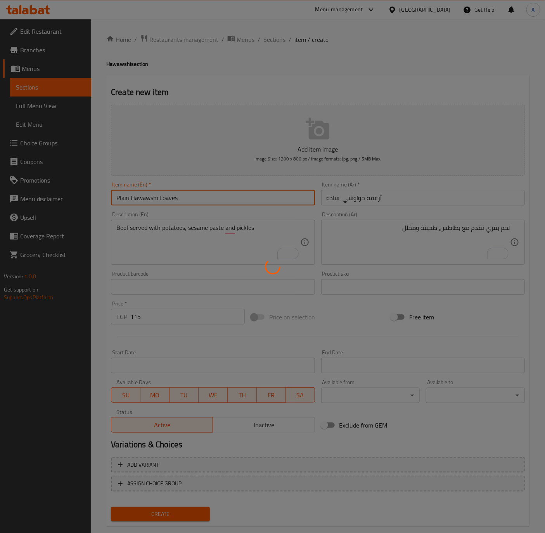
type input "0"
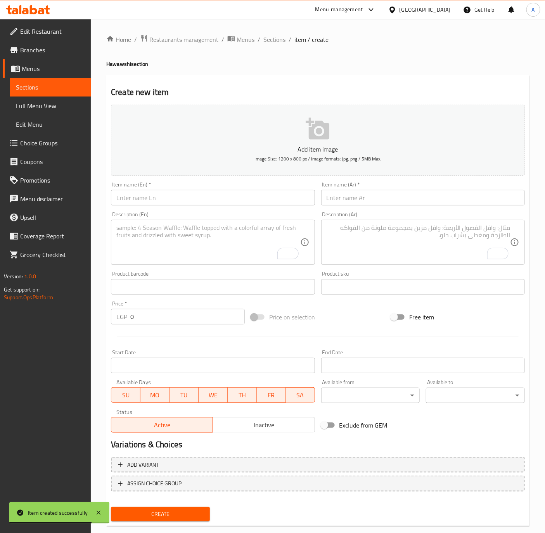
click at [462, 199] on input "text" at bounding box center [423, 198] width 204 height 16
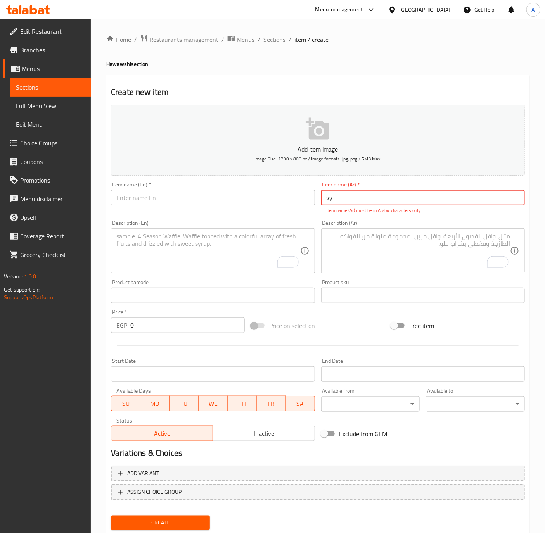
type input "v"
click at [382, 200] on input "text" at bounding box center [423, 198] width 204 height 16
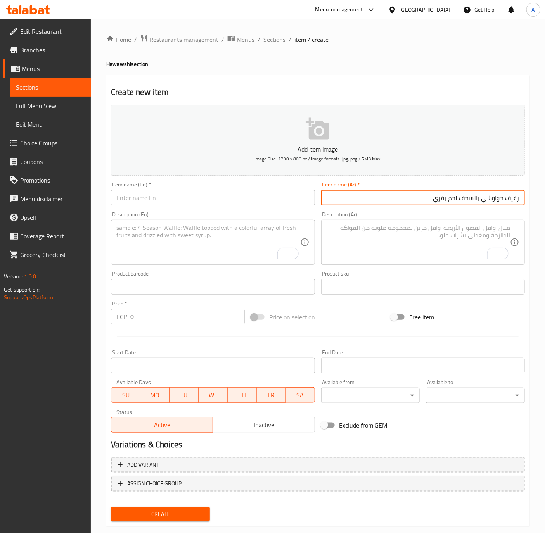
click at [459, 198] on input "رغيف حواوشي بالسجف لحم بقري" at bounding box center [423, 198] width 204 height 16
type input "رغيف حواوشي بالسجف- لحم بقري"
click at [185, 211] on div "Description (En) Description (En)" at bounding box center [213, 238] width 210 height 59
click at [176, 204] on input "text" at bounding box center [213, 198] width 204 height 16
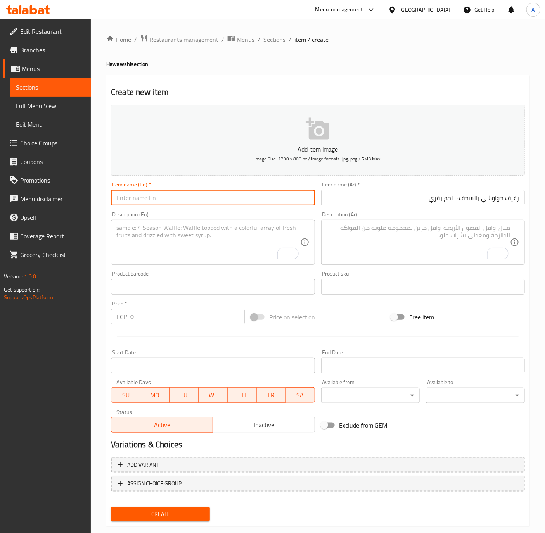
paste input "تقدم مع البطاطس ومعجون السمسم والمخللات"
type input "تقدم مع البطاطس ومعجون السمسم والمخللات"
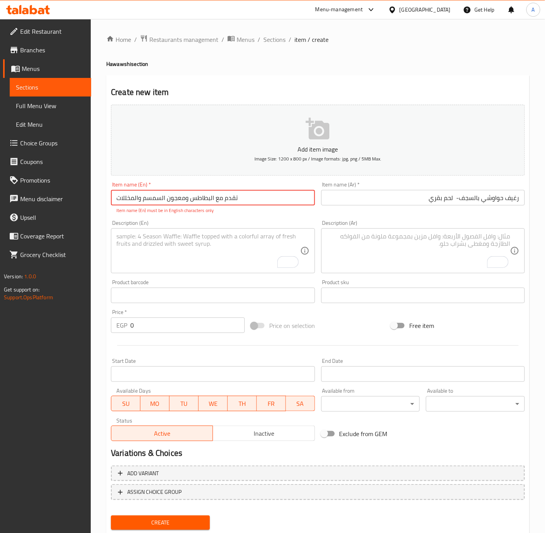
click at [219, 191] on input "تقدم مع البطاطس ومعجون السمسم والمخللات" at bounding box center [213, 198] width 204 height 16
click at [277, 39] on span "Sections" at bounding box center [274, 39] width 22 height 9
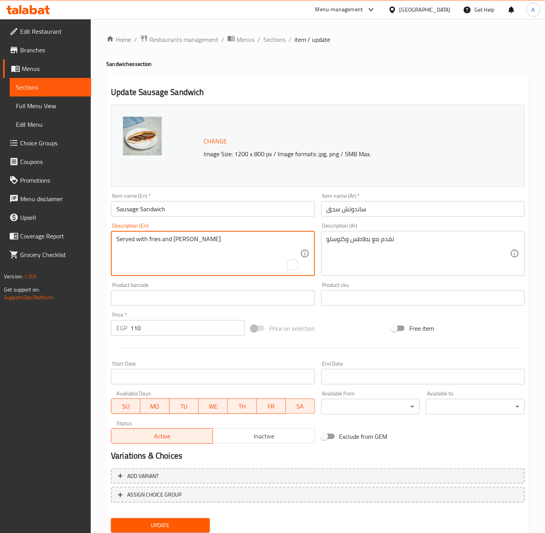
paste textarea "ساندوتش سجق مشوي يقدم مع الخضار الطازج و دبس الرمان"
type textarea "Served with fries and [PERSON_NAME]"
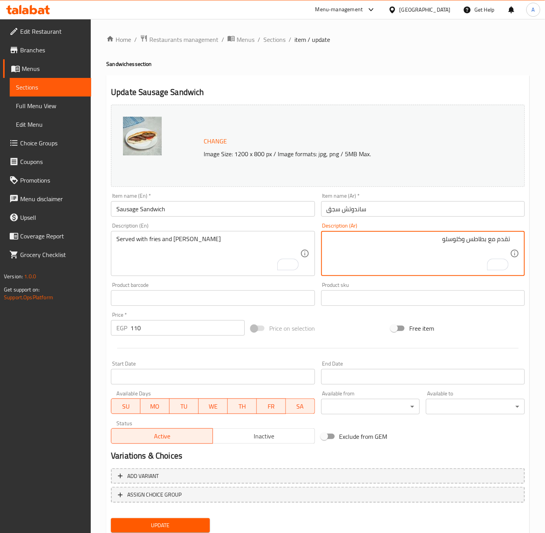
paste textarea "ساندوتش سجق مشوي يقدم مع الخضار الطازج و دبس الرمان"
type textarea "ساندوتش سجق مشوي يقدم مع الخضار الطازج و دبس الرمان تقدم مع بطاطس و[PERSON_NAME]"
click at [142, 326] on input "110" at bounding box center [187, 328] width 114 height 16
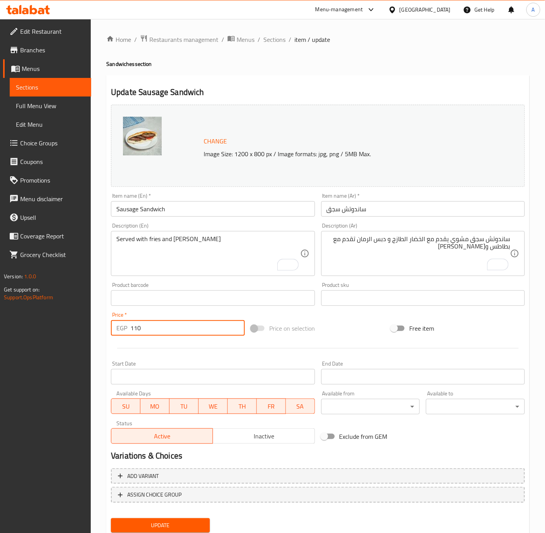
click at [142, 326] on input "110" at bounding box center [187, 328] width 114 height 16
type input "90"
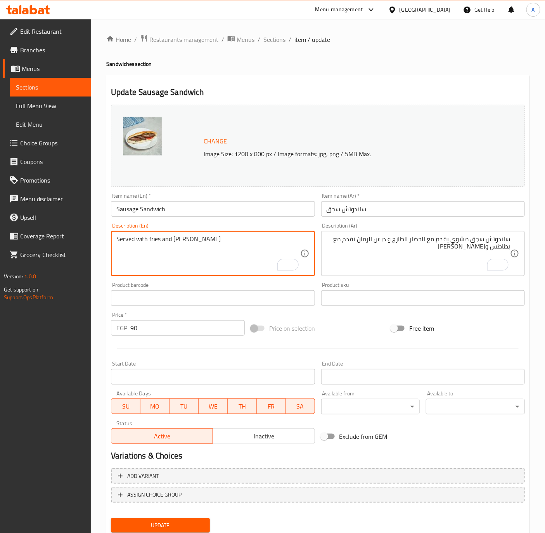
paste textarea "Grilled sausage sandwich served with fresh vegetables and pomegranate molasses."
type textarea "Grilled sausage sandwich served with fresh vegetables and pomegranate molasses.…"
click at [193, 210] on input "Sausage Sandwich" at bounding box center [213, 209] width 204 height 16
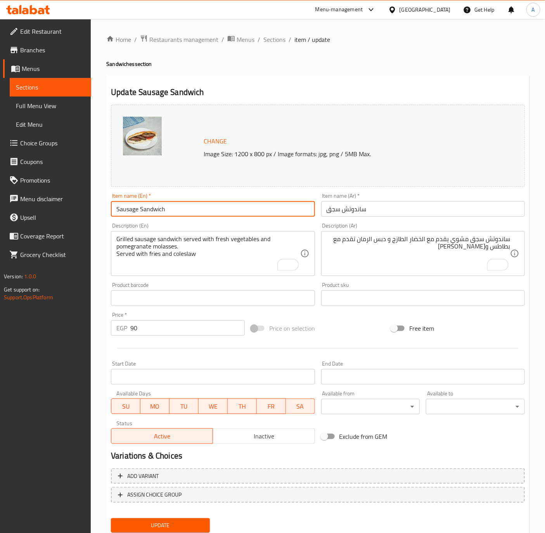
click at [111, 518] on button "Update" at bounding box center [160, 525] width 99 height 14
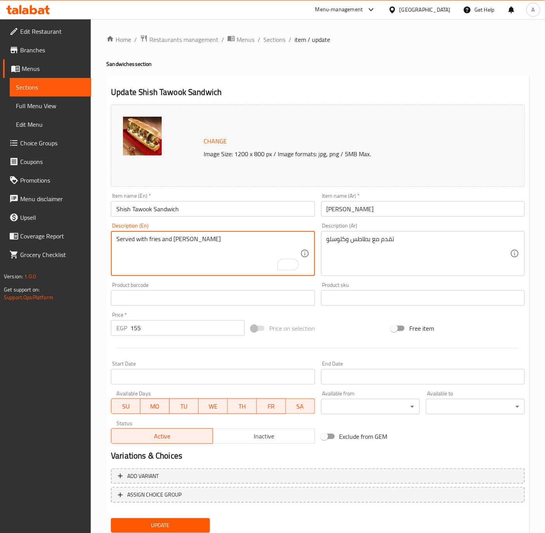
click at [212, 236] on textarea "Served with fries and [PERSON_NAME]" at bounding box center [207, 253] width 183 height 37
paste textarea "Marinated and charcoal-grilled chicken pieces, served in fresh bread with garli…"
type textarea "Marinated and charcoal-grilled chicken pieces, served in fresh bread with garli…"
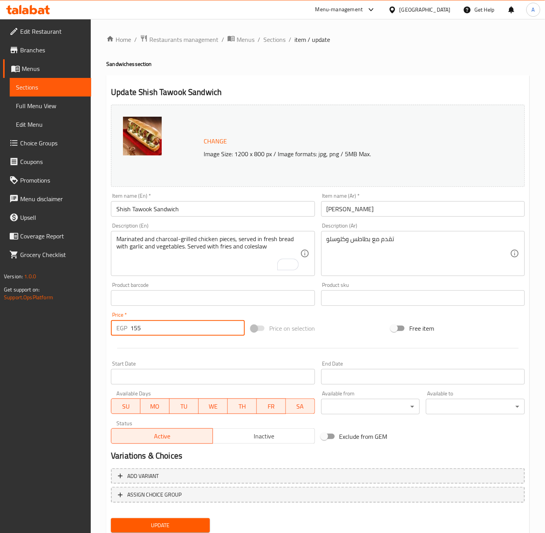
click at [164, 326] on input "155" at bounding box center [187, 328] width 114 height 16
type input "130"
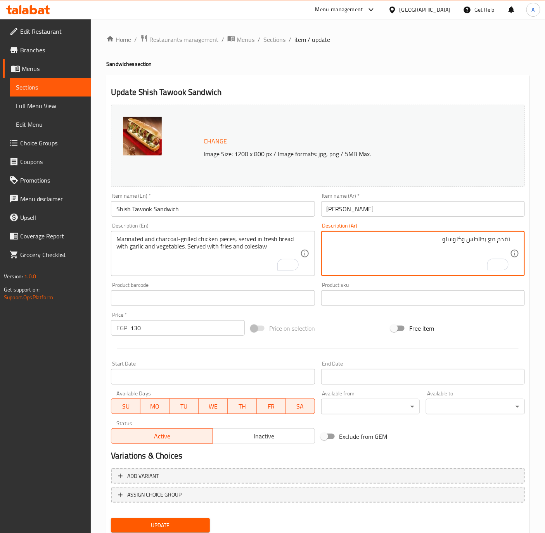
paste textarea "قطع دجاج متبلة ومشوية على الفحم، تقدم في خبز طازج مع ثوم وخضار"
type textarea "قطع دجاج متبلة ومشوية على الفحم، تقدم في خبز طازج مع ثوم وخضار تقدم مع بطاطس وك…"
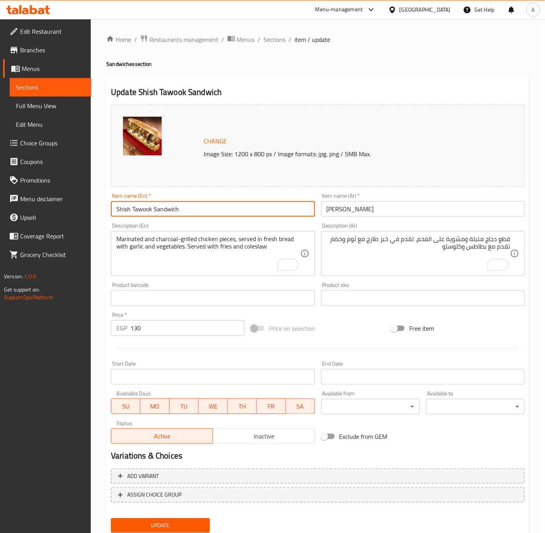
click at [201, 206] on input "Shish Tawook Sandwich" at bounding box center [213, 209] width 204 height 16
click at [111, 518] on button "Update" at bounding box center [160, 525] width 99 height 14
click at [211, 211] on input "Shish Tawook Sandwich" at bounding box center [213, 209] width 204 height 16
click at [111, 518] on button "Update" at bounding box center [160, 525] width 99 height 14
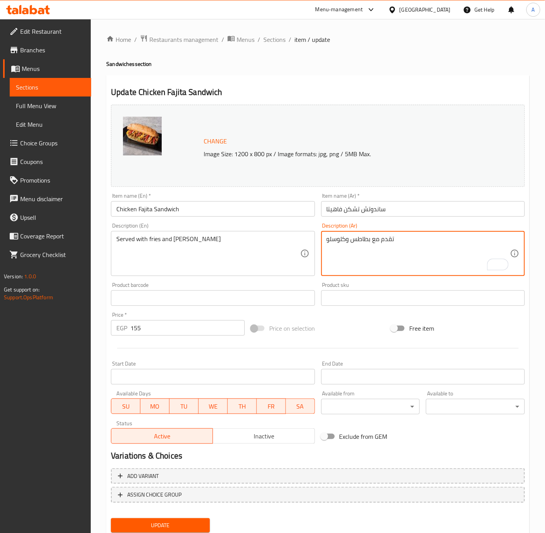
paste textarea "قطع دجاج مطهوة مع فلفل ألوان وبصل، تقدم ساخنة مع صوص وجبنة في خبز طازج"
type textarea "قطع دجاج مطهوة مع فلفل ألوان وبصل، تقدم ساخنة مع صوص وجبنة في خبز طازج تقدم مع …"
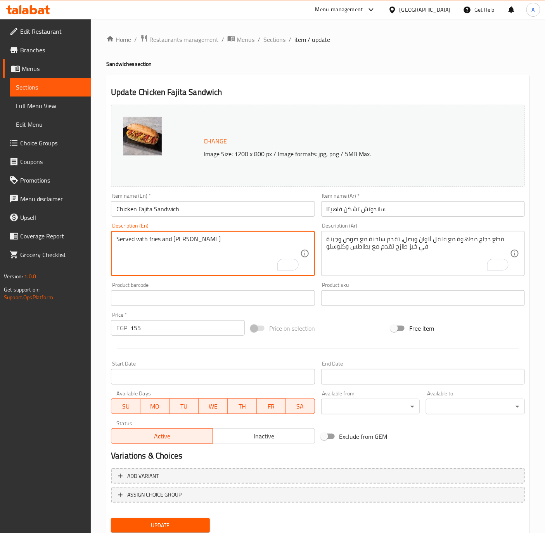
paste textarea "Cooked chicken pieces with colored peppers and onions, served hot with sauce an…"
type textarea "Cooked chicken pieces with colored peppers and onions, served hot with sauce an…"
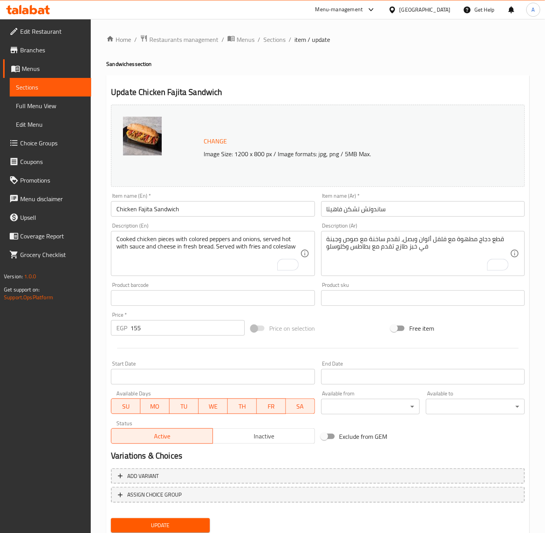
click at [178, 332] on input "155" at bounding box center [187, 328] width 114 height 16
paste input "30"
type input "130"
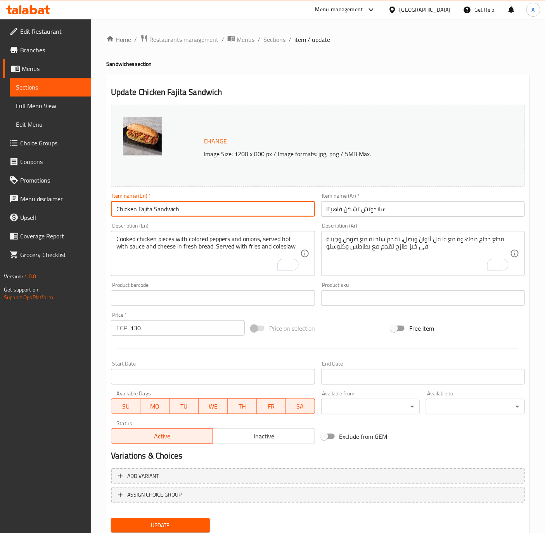
click at [214, 205] on input "Chicken Fajita Sandwich" at bounding box center [213, 209] width 204 height 16
click at [111, 518] on button "Update" at bounding box center [160, 525] width 99 height 14
click at [200, 206] on input "Chicken Fajita Sandwich" at bounding box center [213, 209] width 204 height 16
click at [111, 518] on button "Update" at bounding box center [160, 525] width 99 height 14
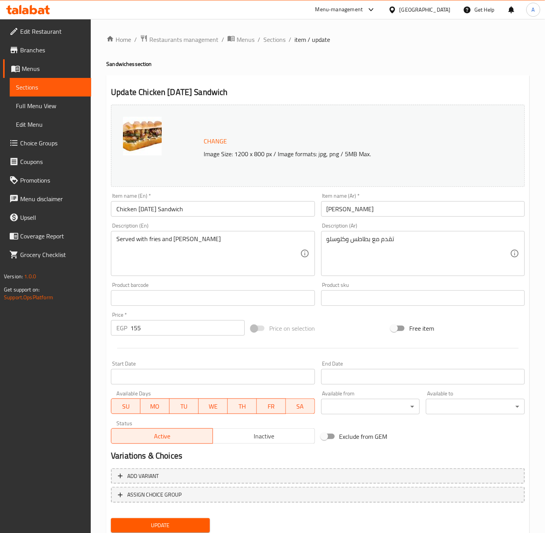
click at [227, 233] on div "Served with fries and coleslaw Description (En)" at bounding box center [213, 253] width 204 height 45
click at [211, 234] on div "Served with fries and coleslaw Description (En)" at bounding box center [213, 253] width 204 height 45
click at [205, 241] on textarea "Served with fries and [PERSON_NAME]" at bounding box center [207, 253] width 183 height 37
paste textarea "Special grilled chicken with special sauce, cheese, mushrooms, and fresh vegeta…"
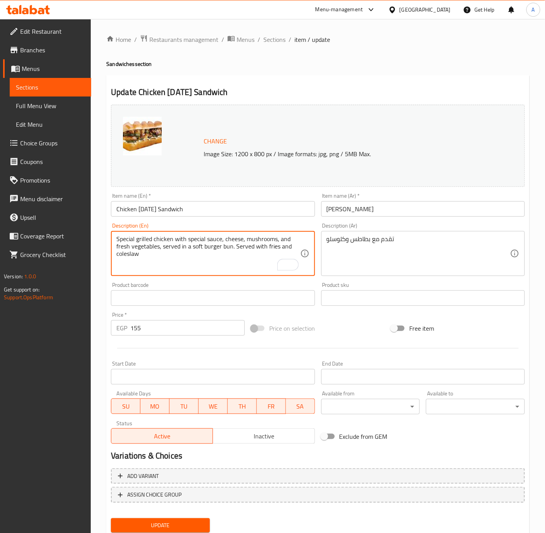
type textarea "Special grilled chicken with special sauce, cheese, mushrooms, and fresh vegeta…"
click at [318, 238] on div "Description (Ar) تقدم مع بطاطس وكلوسلو Description (Ar)" at bounding box center [423, 249] width 210 height 59
click at [325, 241] on div "تقدم مع بطاطس وكلوسلو Description (Ar)" at bounding box center [423, 253] width 204 height 45
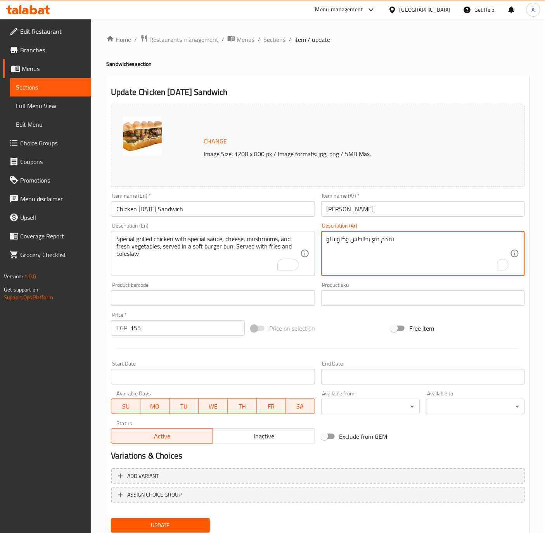
paste textarea "دجاج مشوي مميز مع صوص خاص، جبنة، مشروم، وخضار طازجة، يقدم في خبز برجر طري"
type textarea "دجاج مشوي مميز مع صوص خاص، جبنة، مشروم، وخضار طازجة، يقدم في خبز برجر طري تقدم …"
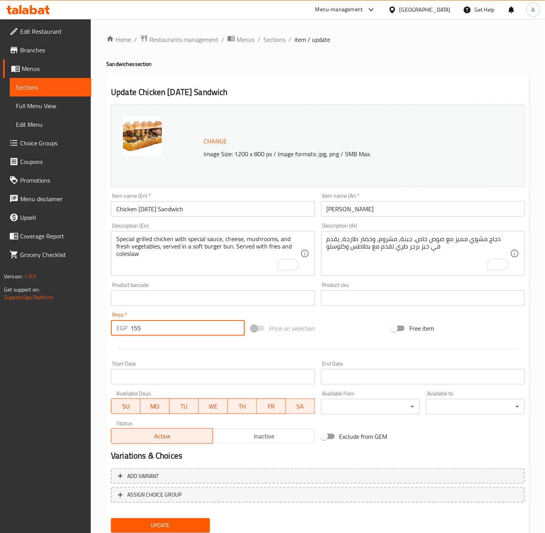
click at [175, 333] on input "155" at bounding box center [187, 328] width 114 height 16
type input "145"
click at [111, 518] on button "Update" at bounding box center [160, 525] width 99 height 14
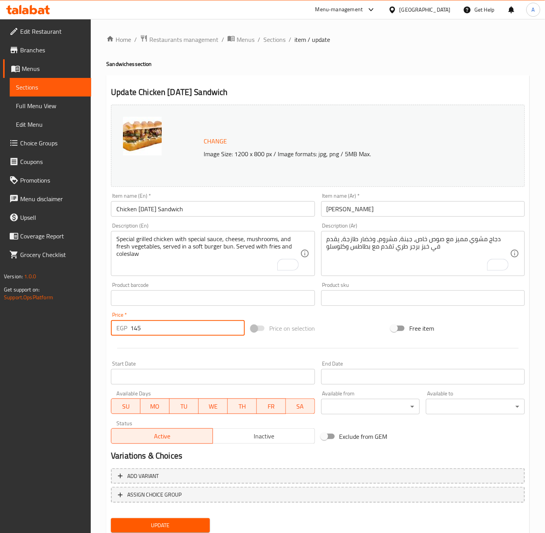
click at [199, 207] on input "Chicken [DATE] Sandwich" at bounding box center [213, 209] width 204 height 16
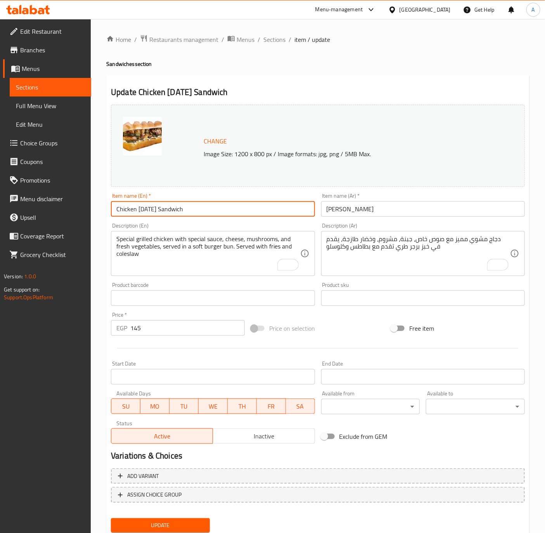
click at [111, 518] on button "Update" at bounding box center [160, 525] width 99 height 14
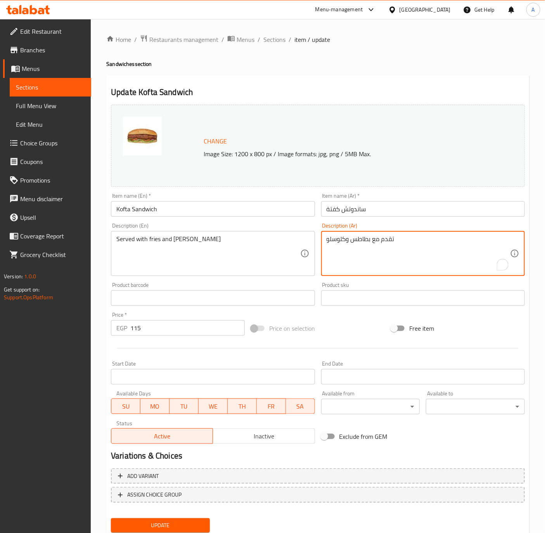
paste textarea "كفتة لحم مشوية على الفحم، تقدم في خبز طازج مع طحينة وخضار"
type textarea "كفتة لحم مشوية على الفحم، تقدم في خبز طازج مع طحينة وخضار تقدم مع بطاطس وكلوسلو"
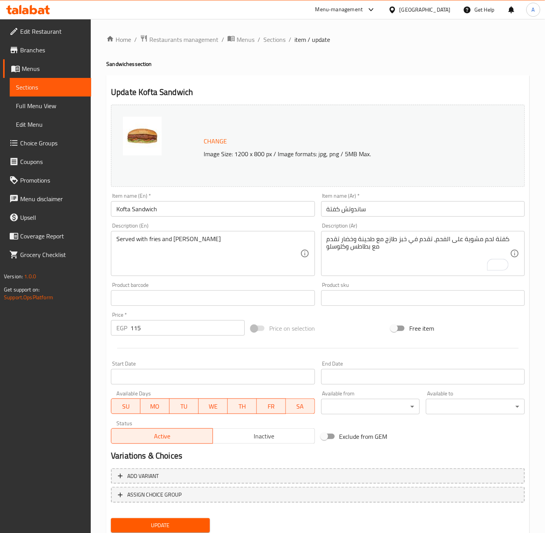
click at [113, 238] on div "Served with fries and coleslaw Description (En)" at bounding box center [213, 253] width 204 height 45
paste textarea "Charcoal-grilled meat kofta, served in fresh bread with tahini and vegetables."
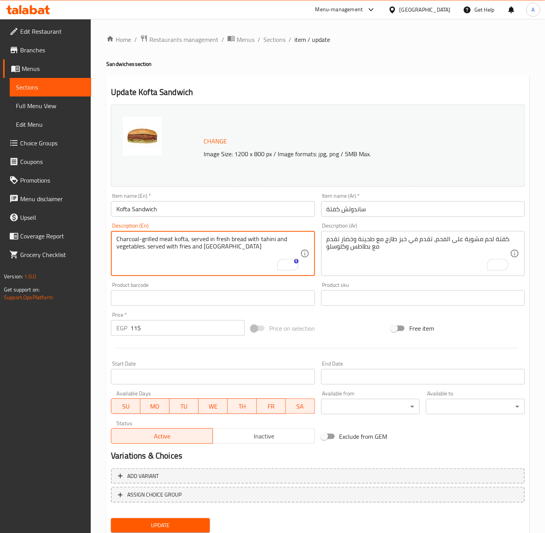
type textarea "Charcoal-grilled meat kofta, served in fresh bread with tahini and vegetables. …"
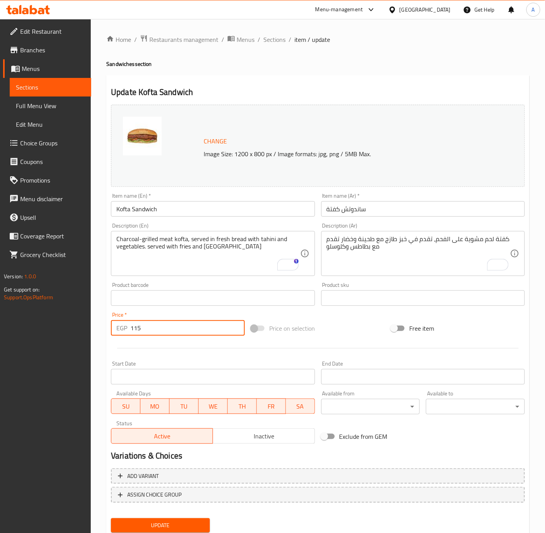
click at [156, 330] on input "115" at bounding box center [187, 328] width 114 height 16
type input "135"
click at [111, 518] on button "Update" at bounding box center [160, 525] width 99 height 14
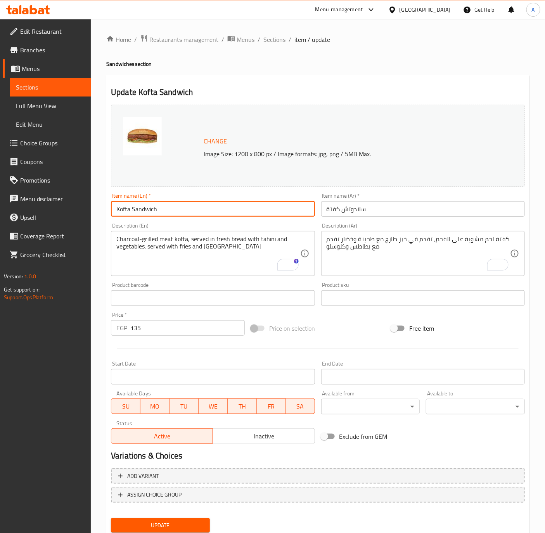
click at [234, 211] on input "Kofta Sandwich" at bounding box center [213, 209] width 204 height 16
click at [111, 518] on button "Update" at bounding box center [160, 525] width 99 height 14
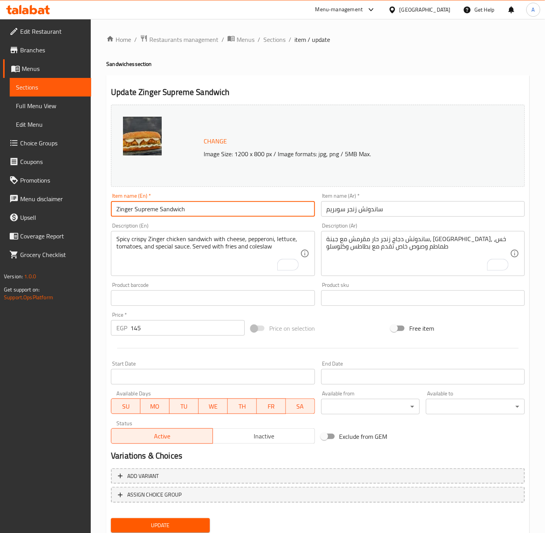
click at [220, 214] on input "Zinger Supreme Sandwich" at bounding box center [213, 209] width 204 height 16
click at [111, 518] on button "Update" at bounding box center [160, 525] width 99 height 14
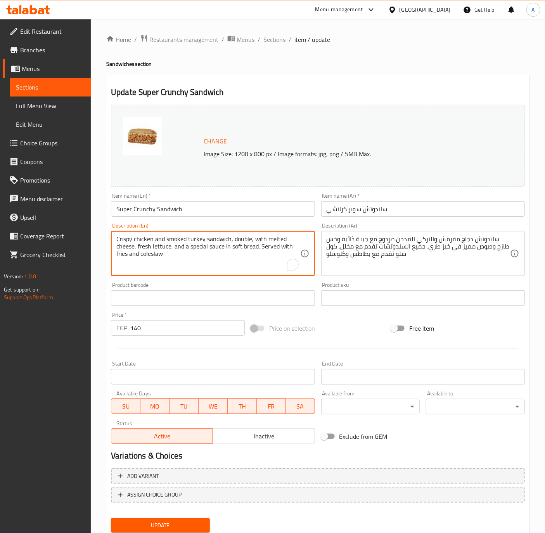
drag, startPoint x: 256, startPoint y: 247, endPoint x: 261, endPoint y: 258, distance: 12.2
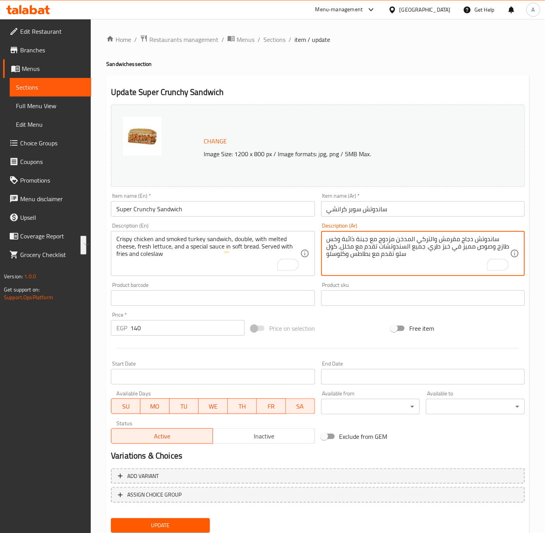
drag, startPoint x: 425, startPoint y: 247, endPoint x: 394, endPoint y: 259, distance: 33.9
click at [383, 261] on textarea "ساندوتش دجاج مقرمش والتركي المدخن مزدوج مع جبنة ذائبة وخس طازج وصوص مميز في خبز…" at bounding box center [417, 253] width 183 height 37
click at [382, 256] on textarea "ساندوتش دجاج مقرمش والتركي المدخن مزدوج مع جبنة ذائبة وخس طازج وصوص مميز في خبز…" at bounding box center [417, 253] width 183 height 37
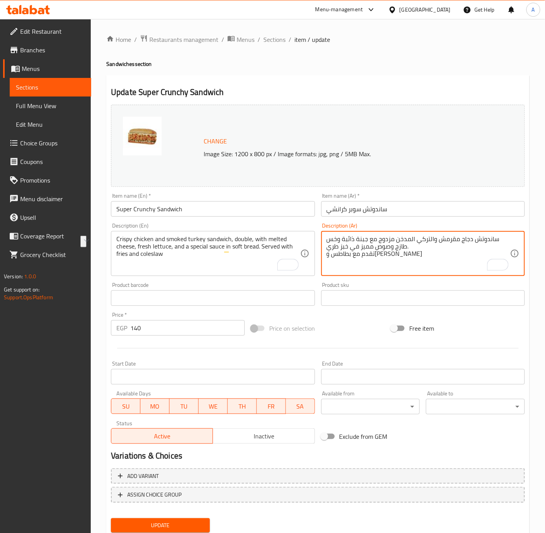
type textarea "ساندوتش دجاج مقرمش والتركي المدخن مزدوج مع جبنة ذائبة وخس طازج وصوص مميز في خبز…"
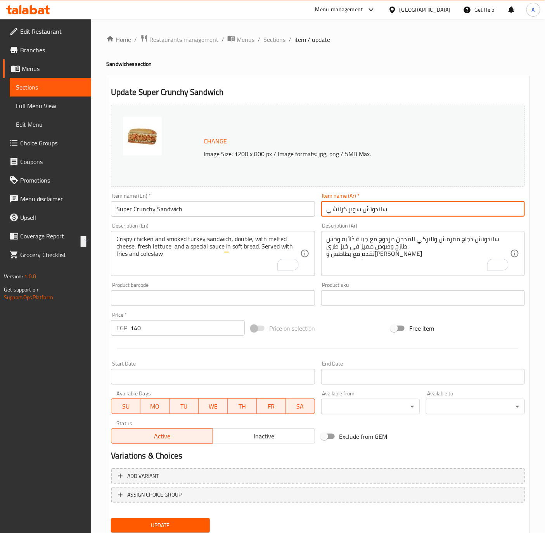
click at [401, 207] on input "ساندوتش سوبر كرانشي" at bounding box center [423, 209] width 204 height 16
click at [111, 518] on button "Update" at bounding box center [160, 525] width 99 height 14
click at [264, 36] on span "Sections" at bounding box center [274, 39] width 22 height 9
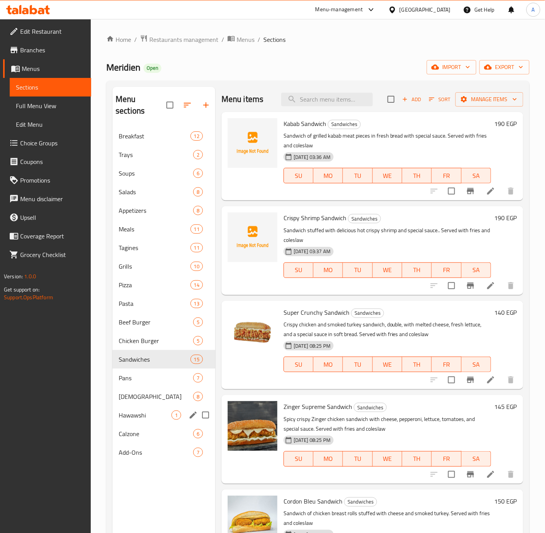
click at [142, 406] on div "Hawawshi 1" at bounding box center [163, 415] width 103 height 19
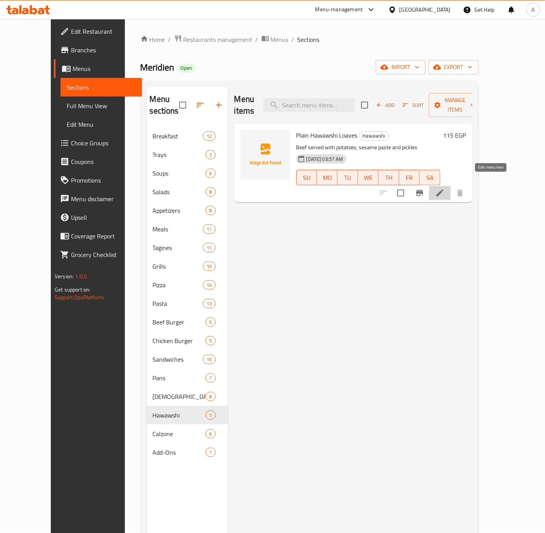
click at [443, 190] on icon at bounding box center [439, 193] width 7 height 7
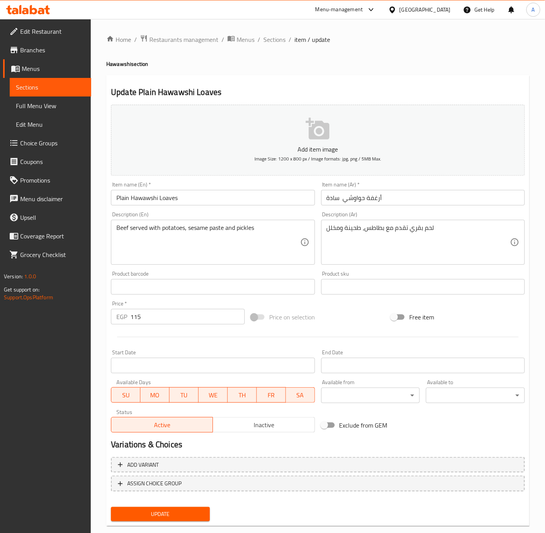
click at [198, 197] on input "Plain Hawawshi Loaves" at bounding box center [213, 198] width 204 height 16
click at [160, 198] on input "Plain Hawawshi 1 Loaf" at bounding box center [213, 198] width 204 height 16
type input "Plain Hawawshi - 1 Loaf"
click at [419, 203] on input "أرغفة حواوشي سادة" at bounding box center [423, 198] width 204 height 16
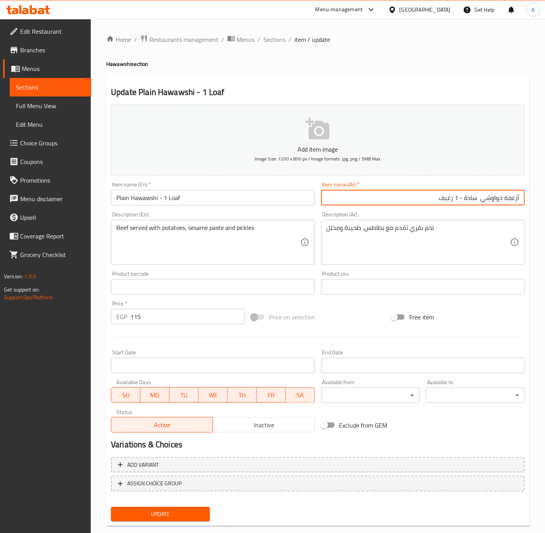
drag, startPoint x: 505, startPoint y: 198, endPoint x: 539, endPoint y: 200, distance: 33.8
click at [539, 200] on div "Home / Restaurants management / Menus / Sections / item / update Hawawshi secti…" at bounding box center [318, 283] width 454 height 529
type input "حواوشي لحم بقري سادة - 1 رغيف"
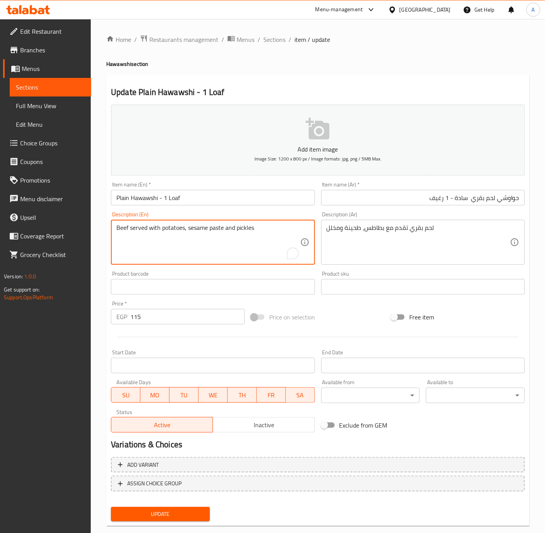
drag, startPoint x: 132, startPoint y: 227, endPoint x: 104, endPoint y: 227, distance: 28.3
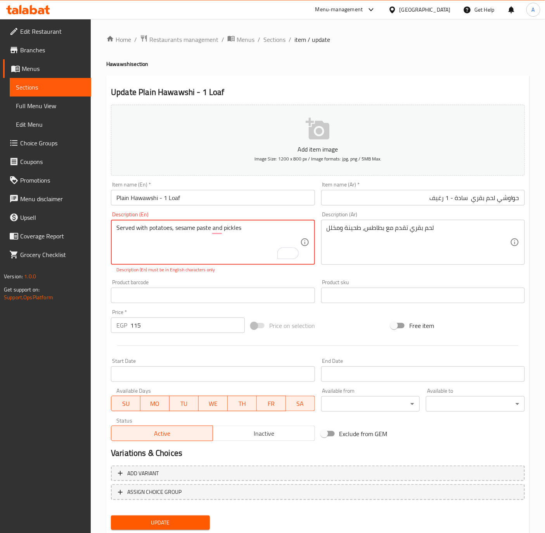
type textarea "Served with potatoes, sesame paste and pickles"
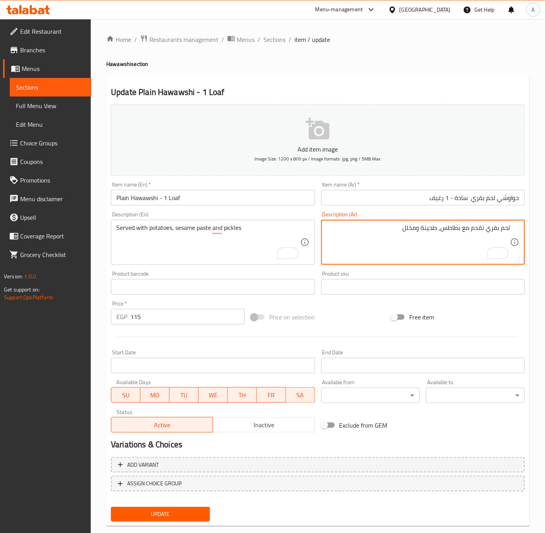
click at [486, 228] on textarea "لحم بقري تقدم مع بطاطس، طحينة ومخلل" at bounding box center [417, 242] width 183 height 37
type textarea "تقدم مع بطاطس، طحينة ومخلل"
click at [205, 198] on input "Plain Hawawshi - 1 Loaf" at bounding box center [213, 198] width 204 height 16
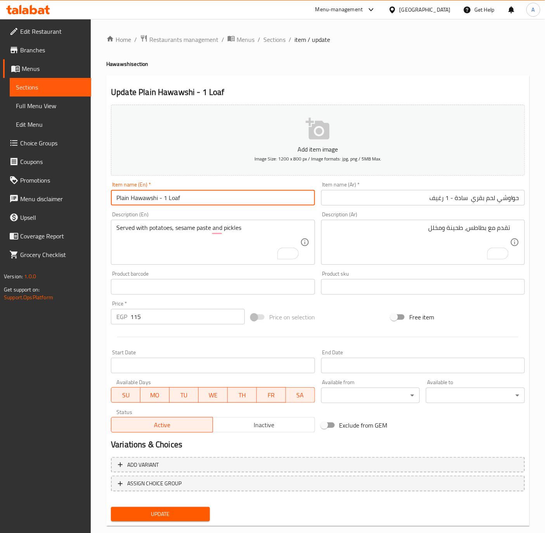
click at [129, 197] on input "Plain Hawawshi - 1 Loaf" at bounding box center [213, 198] width 204 height 16
click at [131, 198] on input "PlainBeef Hawawshi - 1 Loaf" at bounding box center [213, 198] width 204 height 16
click at [129, 197] on input "PlainBeef Hawawshi - 1 Loaf" at bounding box center [213, 198] width 204 height 16
type input "Plain Beef Hawawshi - 1 Loaf"
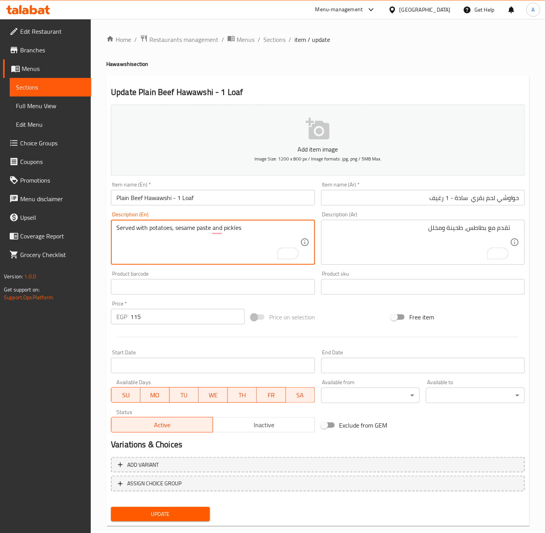
click at [193, 224] on textarea "Served with potatoes, sesame paste and pickles" at bounding box center [207, 242] width 183 height 37
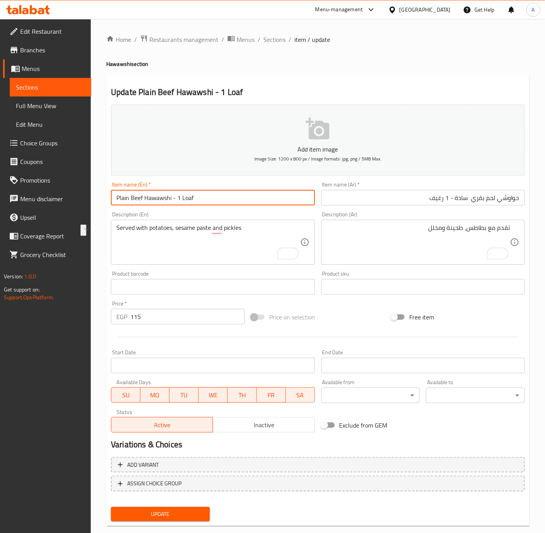
click at [199, 196] on input "Plain Beef Hawawshi - 1 Loaf" at bounding box center [213, 198] width 204 height 16
click at [111, 507] on button "Update" at bounding box center [160, 514] width 99 height 14
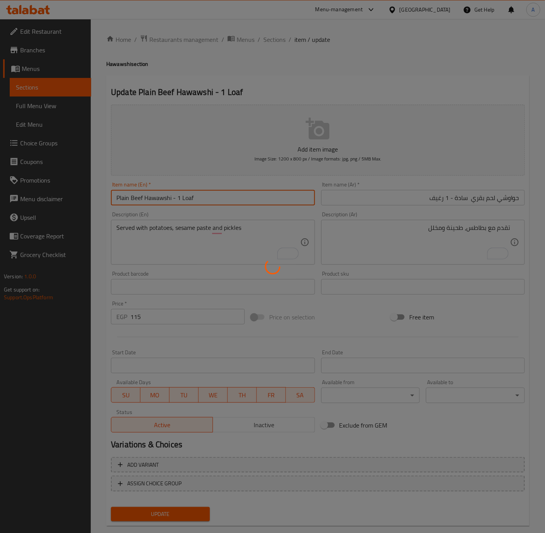
click at [215, 230] on div at bounding box center [272, 266] width 545 height 533
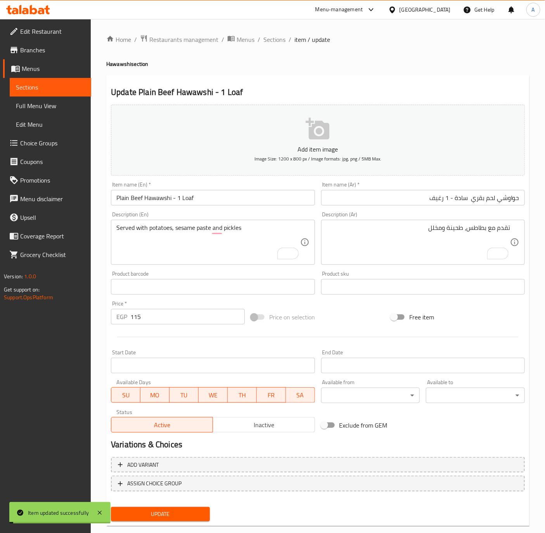
click at [215, 223] on div "Served with potatoes, sesame paste and pickles Description (En)" at bounding box center [213, 242] width 204 height 45
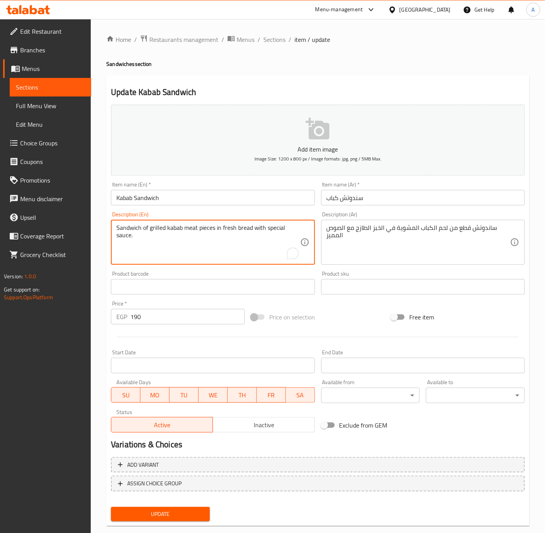
drag, startPoint x: 131, startPoint y: 237, endPoint x: 152, endPoint y: 252, distance: 25.2
paste textarea "Served with fries and [PERSON_NAME]"
type textarea "Sandwich of grilled kabab meat pieces in fresh bread with special sauce. Served…"
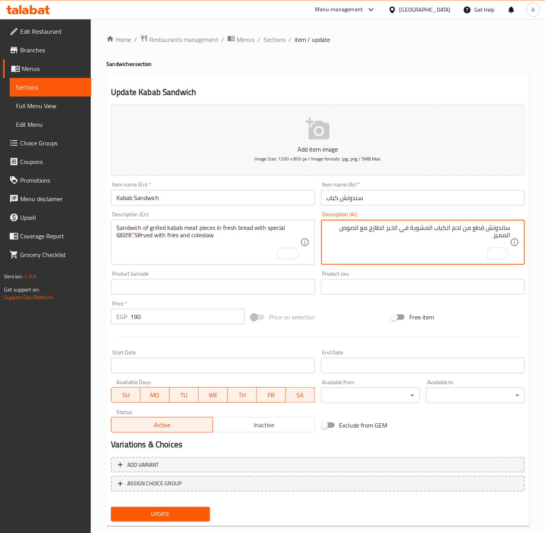
paste textarea "تقدم مع بطاطس وكلوسلو"
type textarea "ساندوتش قطع من لحم الكباب المشوية في الخبز الطازج مع الصوص المميز.تقدم مع بطاطس…"
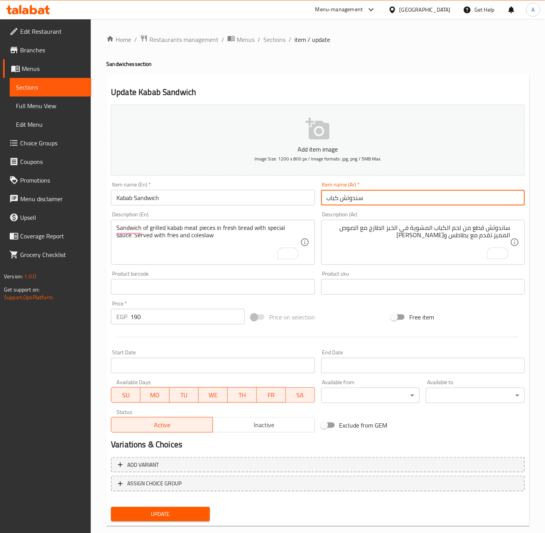
click at [387, 197] on input "سندوتش كباب" at bounding box center [423, 198] width 204 height 16
click at [111, 507] on button "Update" at bounding box center [160, 514] width 99 height 14
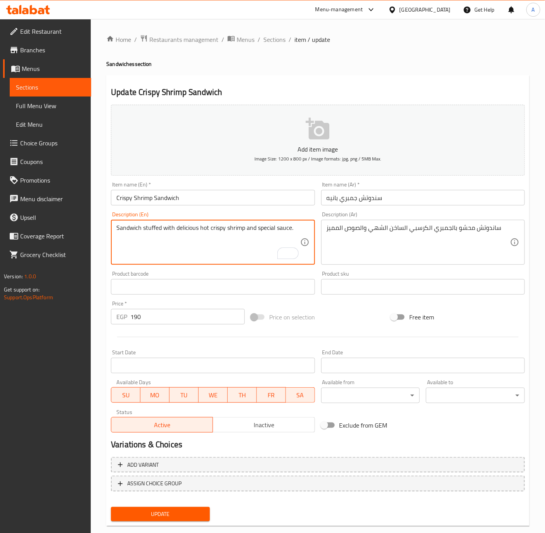
paste textarea ". Served with fries and coleslaw"
type textarea "Sandwich stuffed with delicious hot crispy shrimp and special sauce.. Served wi…"
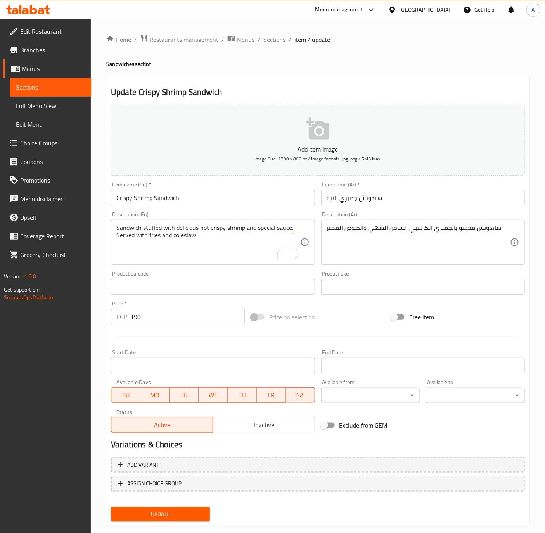
click at [511, 227] on div "ساندوتش محشو بالجمبري الكرسبي الساخن الشهي والصوص المميز Description (Ar)" at bounding box center [423, 242] width 204 height 45
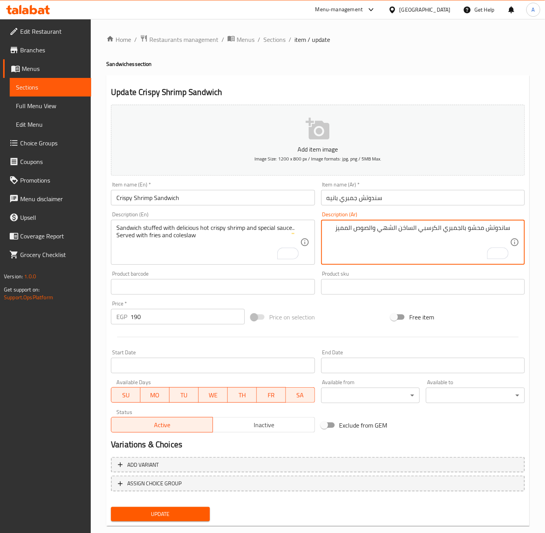
paste textarea "تقدم مع بطاطس وكلوسلو"
type textarea "ساندوتش محشو بالجمبري الكرسبي الساخن الشهي والصوص المميز تقدم مع بطاطس وكلوسلو"
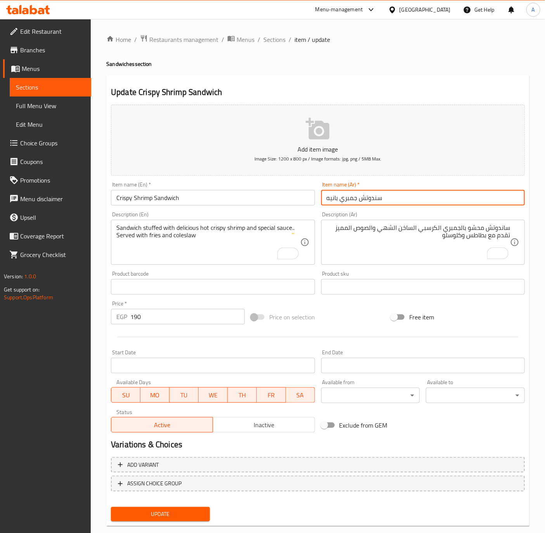
click at [398, 199] on input "سندوتش جمبري بانيه" at bounding box center [423, 198] width 204 height 16
click at [111, 507] on button "Update" at bounding box center [160, 514] width 99 height 14
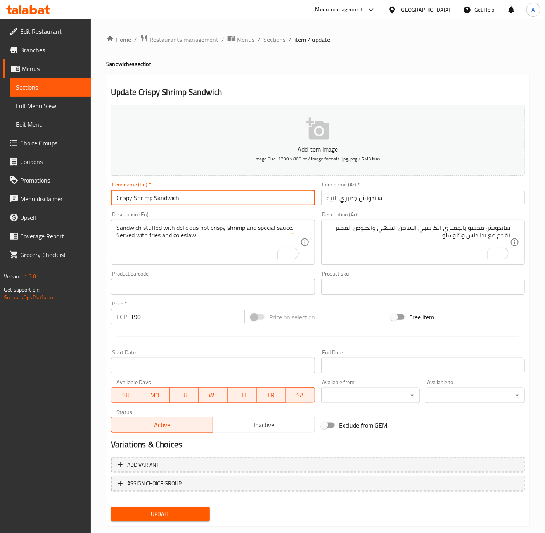
click at [199, 200] on input "Crispy Shrimp Sandwich" at bounding box center [213, 198] width 204 height 16
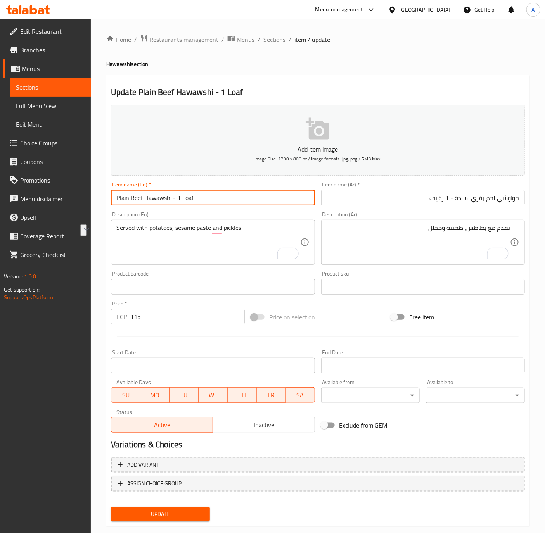
click at [222, 192] on input "Plain Beef Hawawshi - 1 Loaf" at bounding box center [213, 198] width 204 height 16
click at [456, 200] on input "حواوشي لحم بقري سادة - 1 رغيف" at bounding box center [423, 198] width 204 height 16
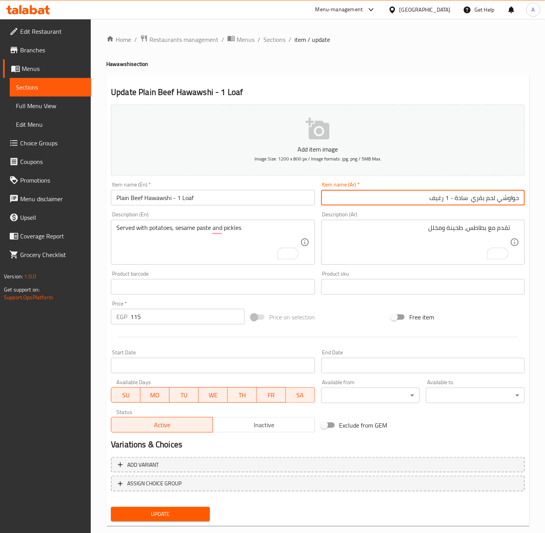
click at [456, 200] on input "حواوشي لحم بقري سادة - 1 رغيف" at bounding box center [423, 198] width 204 height 16
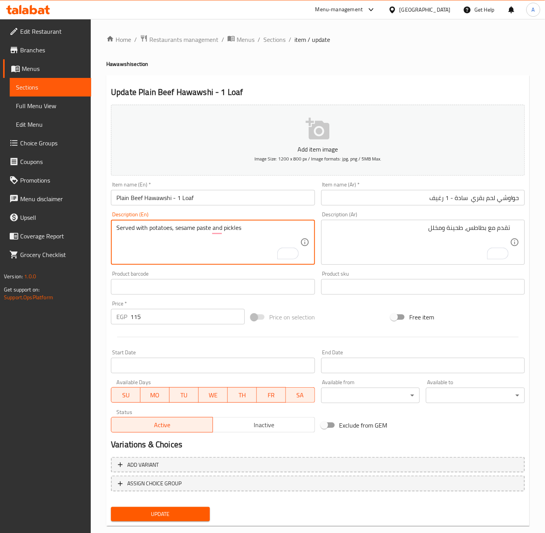
click at [223, 232] on textarea "Served with potatoes, sesame paste and pickles" at bounding box center [207, 242] width 183 height 37
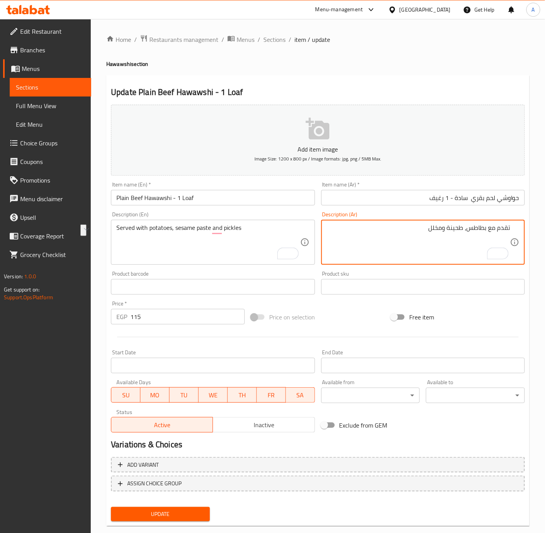
click at [466, 224] on textarea "تقدم مع بطاطس، طحينة ومخلل" at bounding box center [417, 242] width 183 height 37
click at [459, 193] on input "حواوشي لحم بقري سادة - 1 رغيف" at bounding box center [423, 198] width 204 height 16
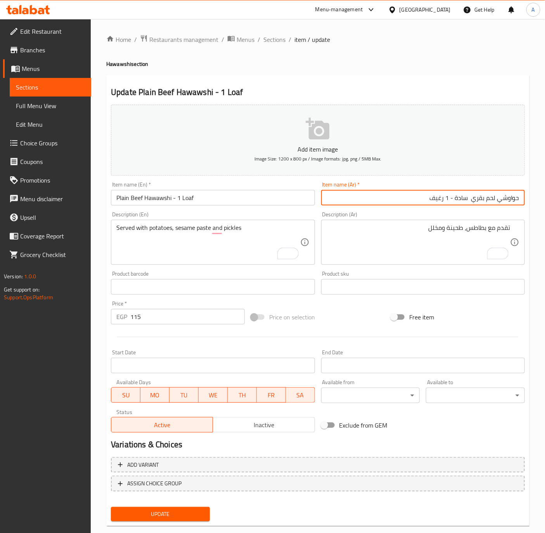
click at [459, 193] on input "حواوشي لحم بقري سادة - 1 رغيف" at bounding box center [423, 198] width 204 height 16
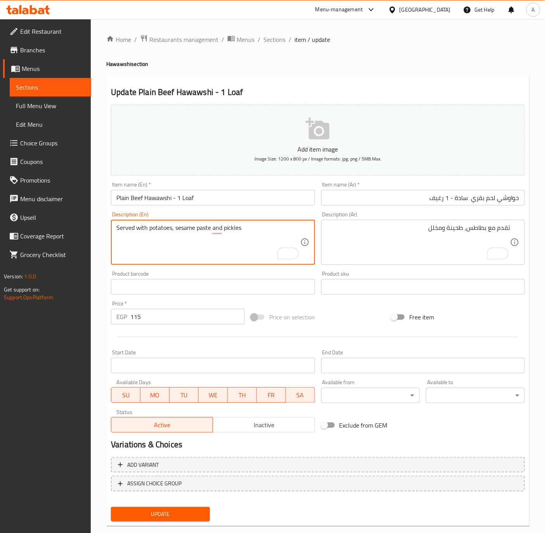
click at [174, 233] on textarea "Served with potatoes, sesame paste and pickles" at bounding box center [207, 242] width 183 height 37
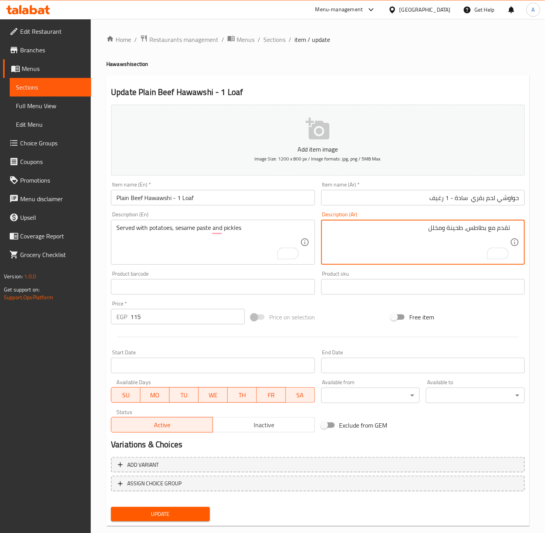
click at [475, 229] on textarea "تقدم مع بطاطس، طحينة ومخلل" at bounding box center [417, 242] width 183 height 37
click at [447, 221] on div "تقدم مع بطاطس، طحينة ومخلل Description (Ar)" at bounding box center [423, 242] width 204 height 45
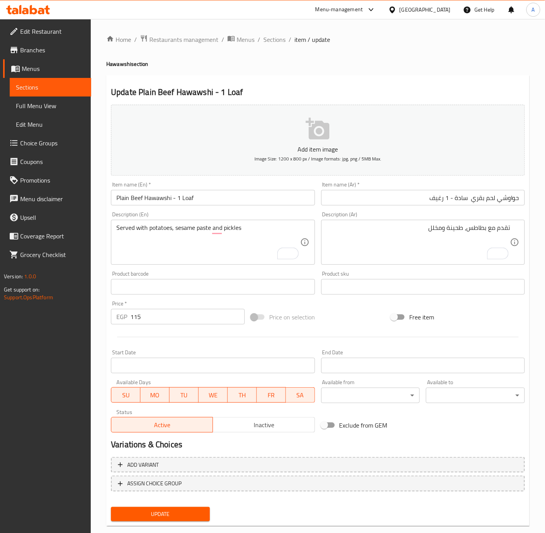
click at [447, 221] on div "تقدم مع بطاطس، طحينة ومخلل Description (Ar)" at bounding box center [423, 242] width 204 height 45
click at [451, 227] on textarea "تقدم مع بطاطس، طحينة ومخلل" at bounding box center [417, 242] width 183 height 37
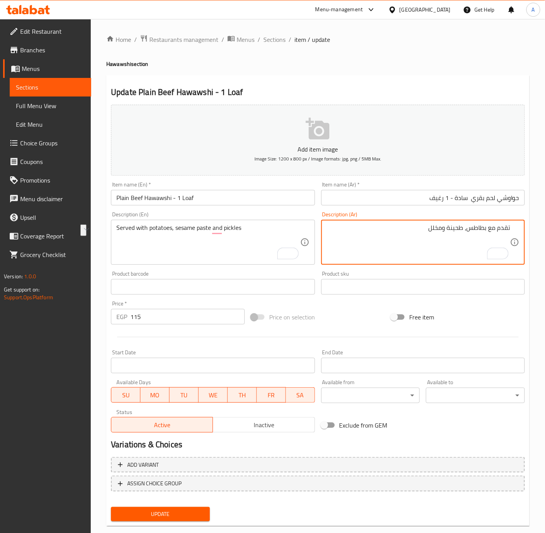
click at [487, 200] on input "حواوشي لحم بقري سادة - 1 رغيف" at bounding box center [423, 198] width 204 height 16
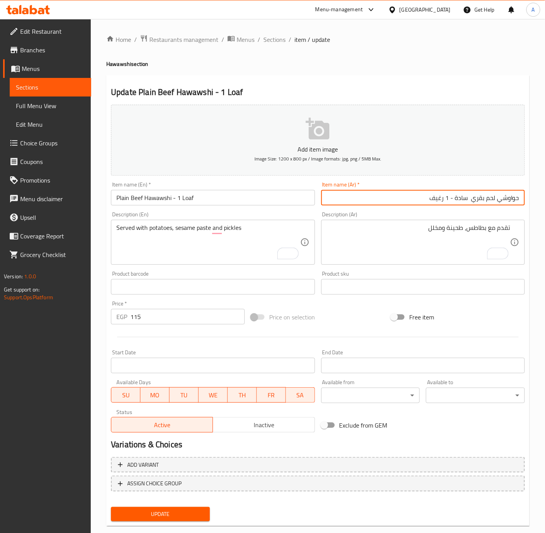
click at [487, 200] on input "حواوشي لحم بقري سادة - 1 رغيف" at bounding box center [423, 198] width 204 height 16
click at [266, 198] on input "Plain Beef Hawawshi - 1 Loaf" at bounding box center [213, 198] width 204 height 16
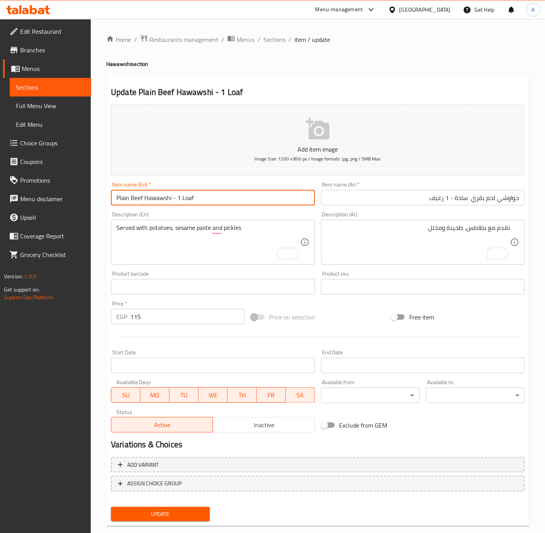
click at [266, 198] on input "Plain Beef Hawawshi - 1 Loaf" at bounding box center [213, 198] width 204 height 16
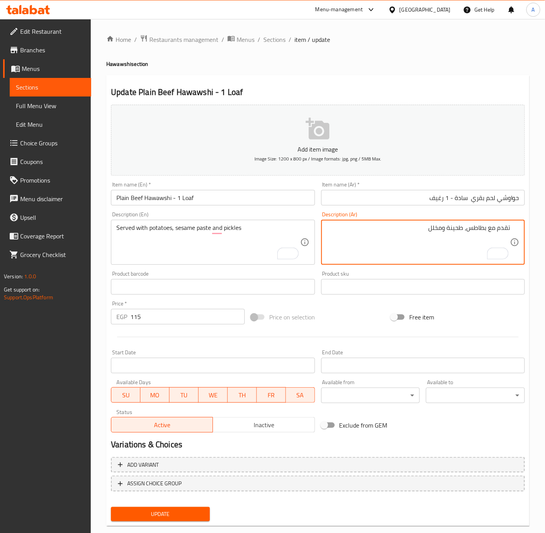
click at [463, 230] on textarea "تقدم مع بطاطس، طحينة ومخلل" at bounding box center [417, 242] width 183 height 37
click at [169, 223] on div "Served with potatoes, sesame paste and pickles Description (En)" at bounding box center [213, 242] width 204 height 45
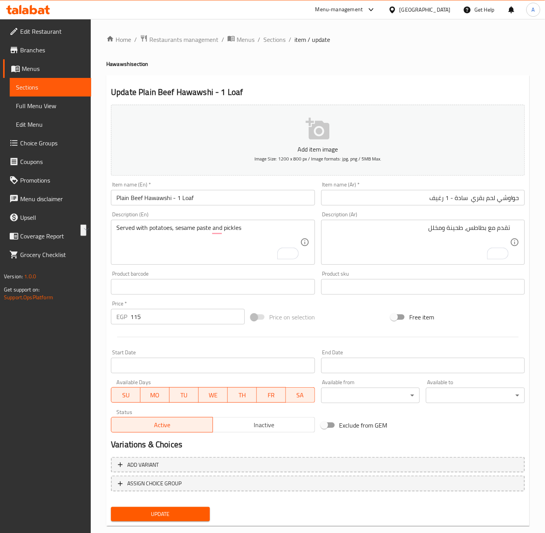
click at [169, 223] on div "Served with potatoes, sesame paste and pickles Description (En)" at bounding box center [213, 242] width 204 height 45
click at [271, 43] on span "Sections" at bounding box center [274, 39] width 22 height 9
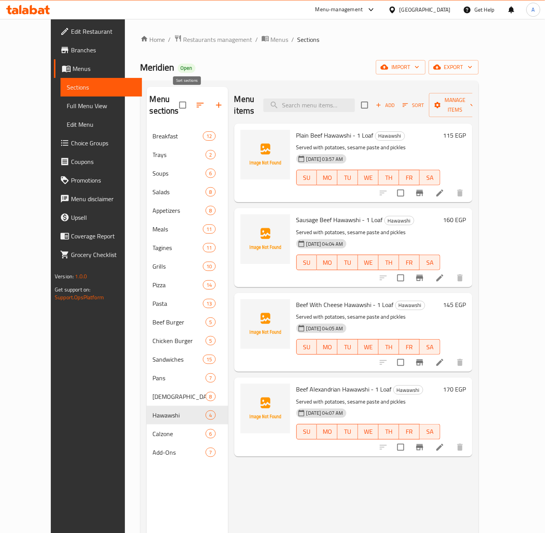
click at [195, 102] on icon "button" at bounding box center [199, 104] width 9 height 9
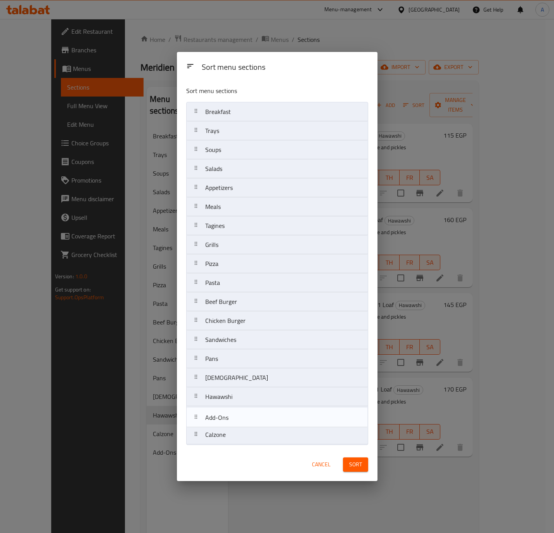
drag, startPoint x: 236, startPoint y: 441, endPoint x: 236, endPoint y: 418, distance: 23.3
click at [236, 418] on nav "Breakfast Trays Soups Salads Appetizers Meals Tagines Grills Pizza Pasta Beef B…" at bounding box center [277, 273] width 182 height 343
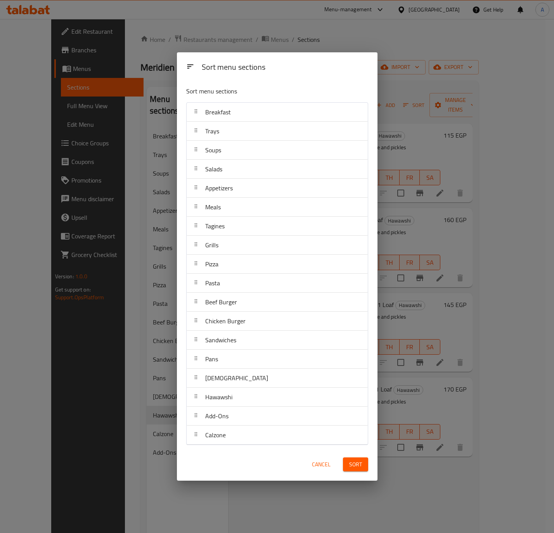
click at [347, 462] on button "Sort" at bounding box center [355, 465] width 25 height 14
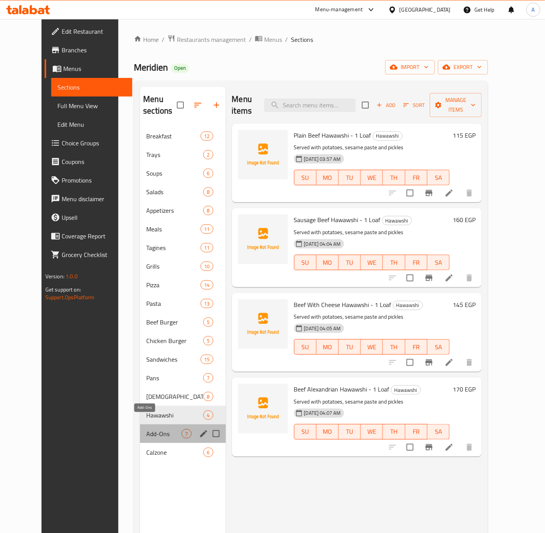
click at [146, 429] on span "Add-Ons" at bounding box center [163, 433] width 35 height 9
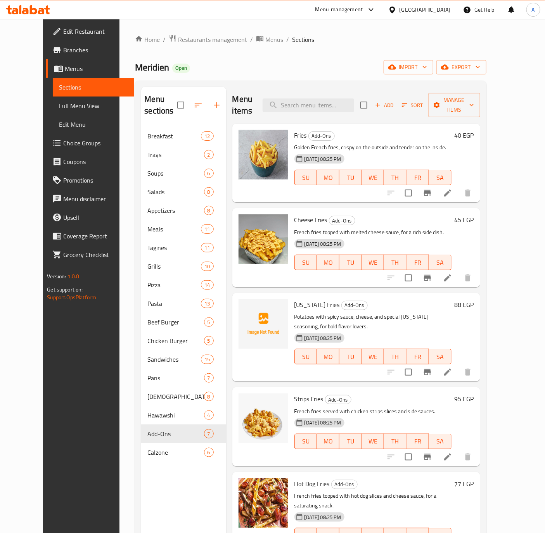
drag, startPoint x: 490, startPoint y: 121, endPoint x: 463, endPoint y: 145, distance: 35.9
click at [474, 130] on h6 "40 EGP" at bounding box center [463, 135] width 19 height 11
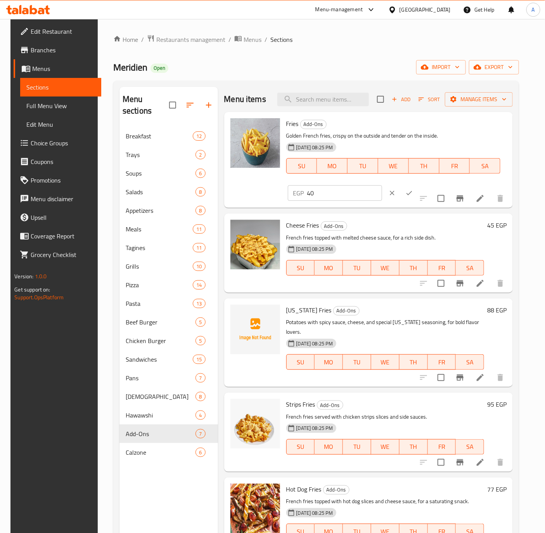
click at [323, 186] on input "40" at bounding box center [344, 193] width 75 height 16
type input "45"
click at [404, 190] on button "ok" at bounding box center [409, 193] width 17 height 17
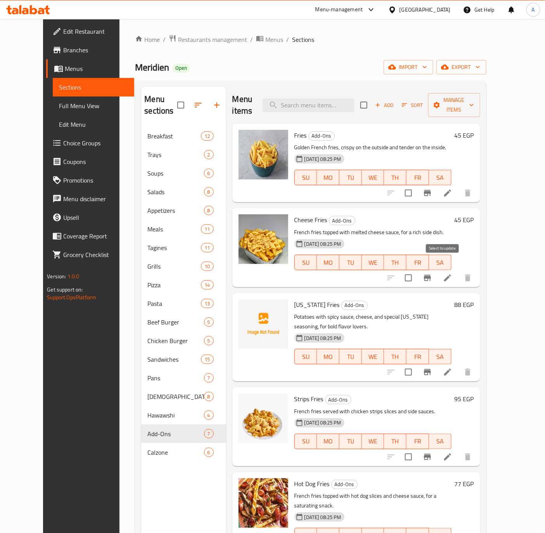
click at [416, 270] on input "checkbox" at bounding box center [408, 278] width 16 height 16
checkbox input "true"
click at [416, 364] on input "checkbox" at bounding box center [408, 372] width 16 height 16
checkbox input "true"
click at [416, 449] on input "checkbox" at bounding box center [408, 457] width 16 height 16
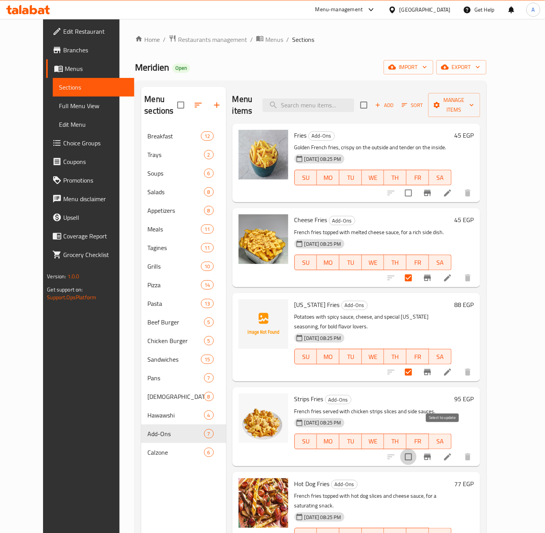
checkbox input "true"
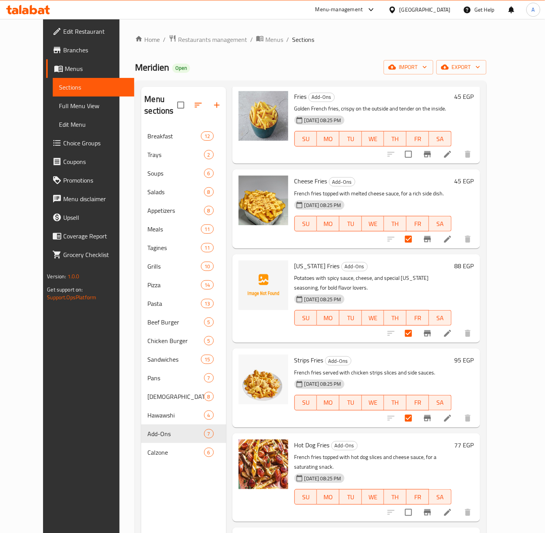
scroll to position [78, 0]
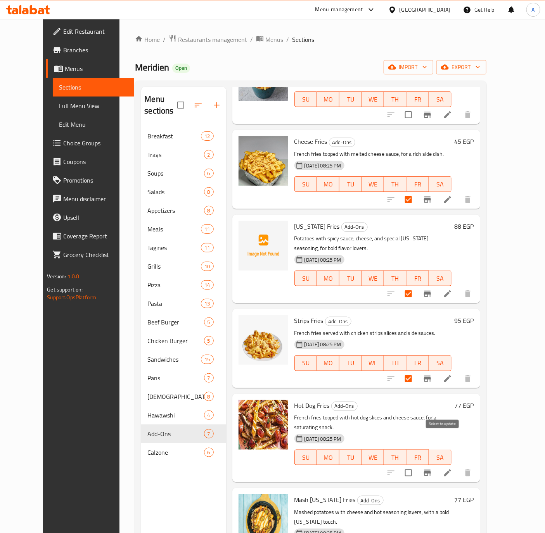
click at [416, 465] on input "checkbox" at bounding box center [408, 473] width 16 height 16
checkbox input "true"
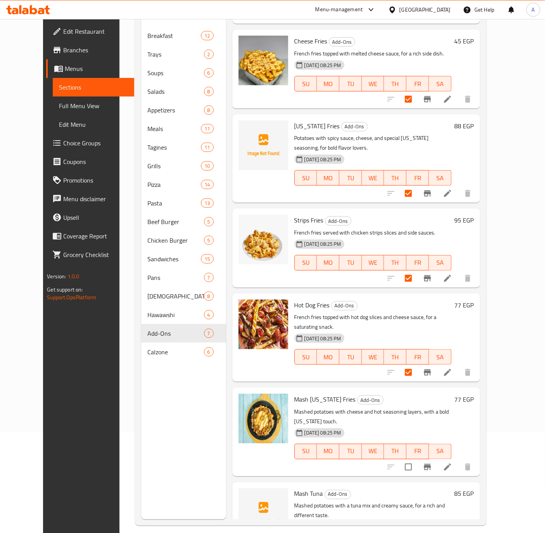
scroll to position [109, 0]
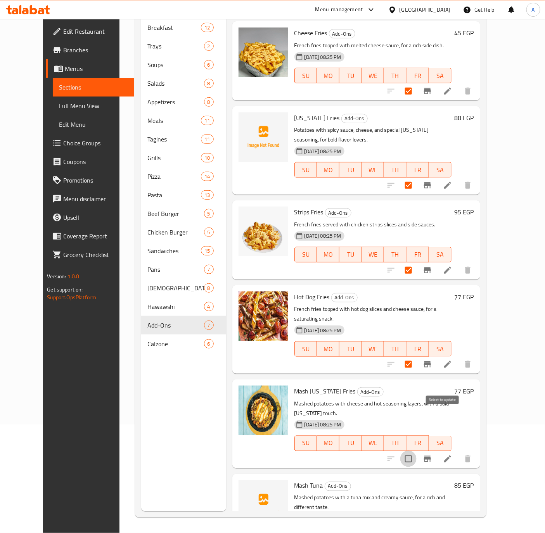
click at [416, 451] on input "checkbox" at bounding box center [408, 459] width 16 height 16
checkbox input "true"
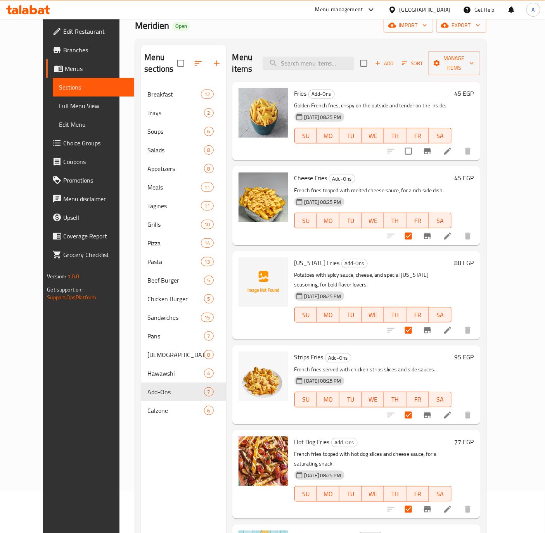
scroll to position [0, 0]
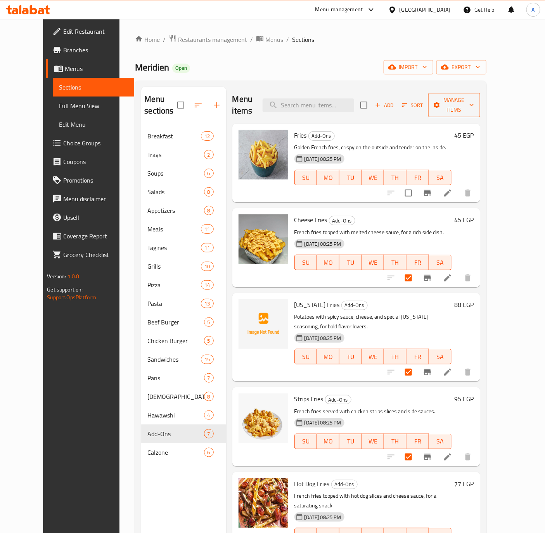
click at [474, 97] on span "Manage items" at bounding box center [454, 104] width 40 height 19
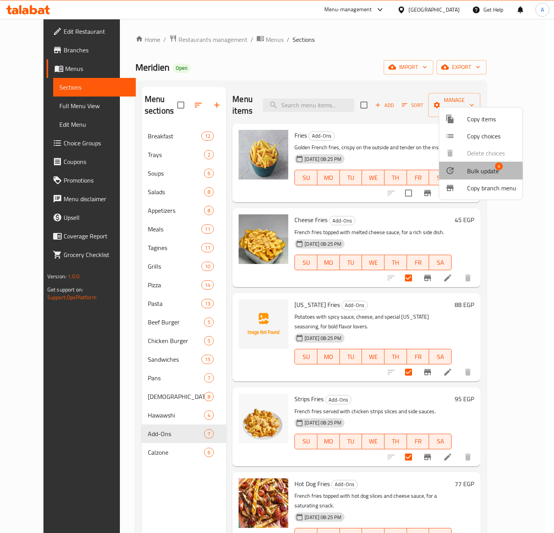
click at [471, 176] on span "Bulk update" at bounding box center [483, 170] width 32 height 9
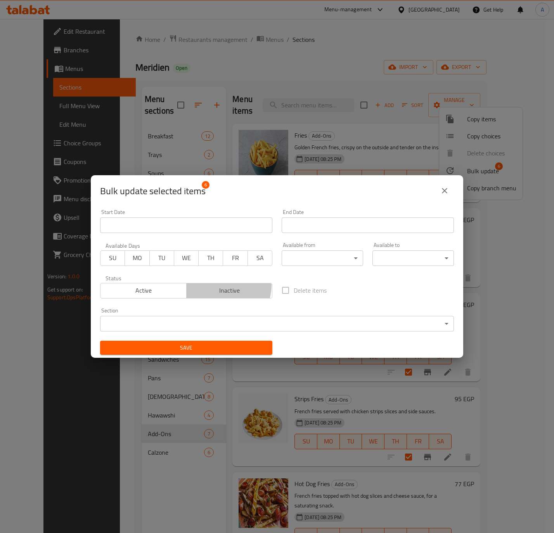
click at [217, 285] on span "Inactive" at bounding box center [230, 290] width 80 height 11
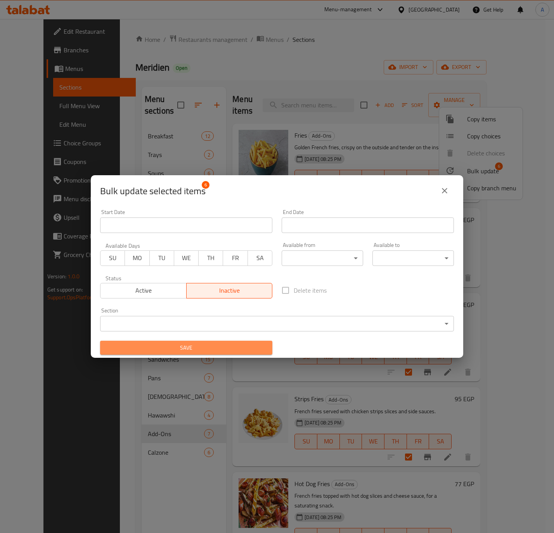
click at [215, 346] on span "Save" at bounding box center [186, 348] width 160 height 10
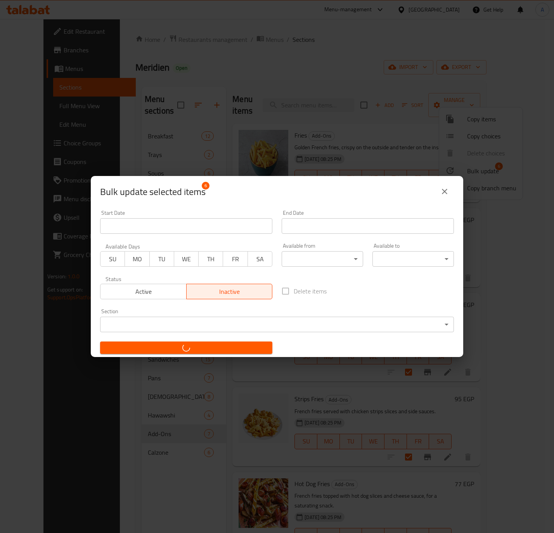
checkbox input "false"
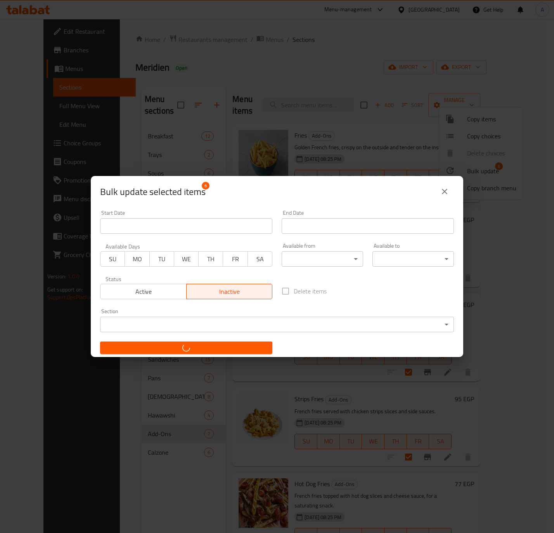
checkbox input "false"
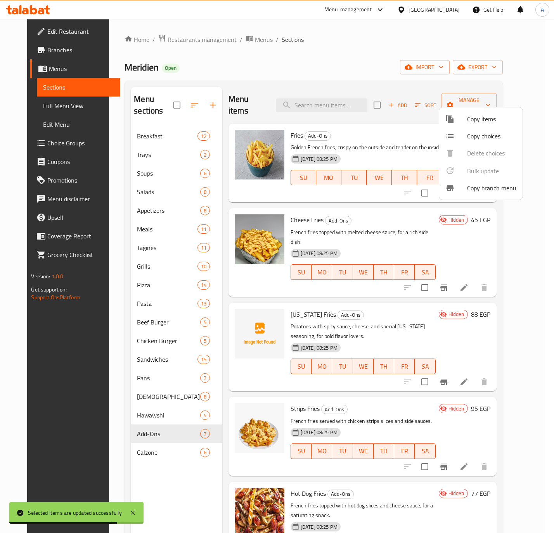
click at [337, 74] on div at bounding box center [277, 266] width 554 height 533
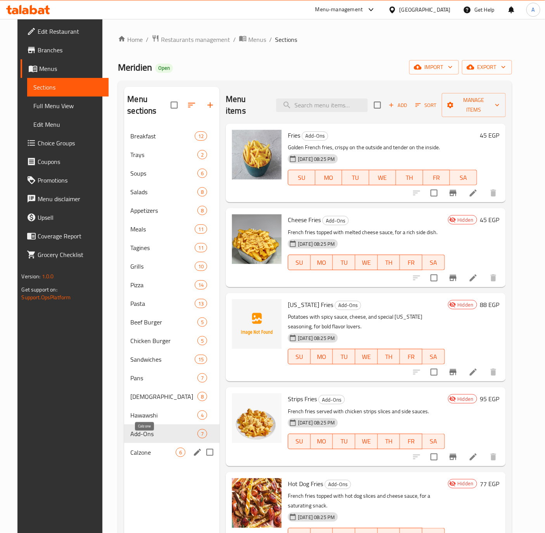
click at [130, 448] on span "Calzone" at bounding box center [152, 452] width 45 height 9
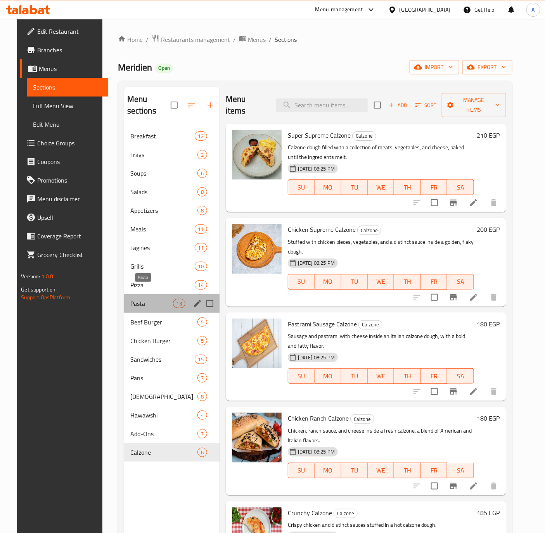
click at [130, 299] on span "Pasta" at bounding box center [151, 303] width 43 height 9
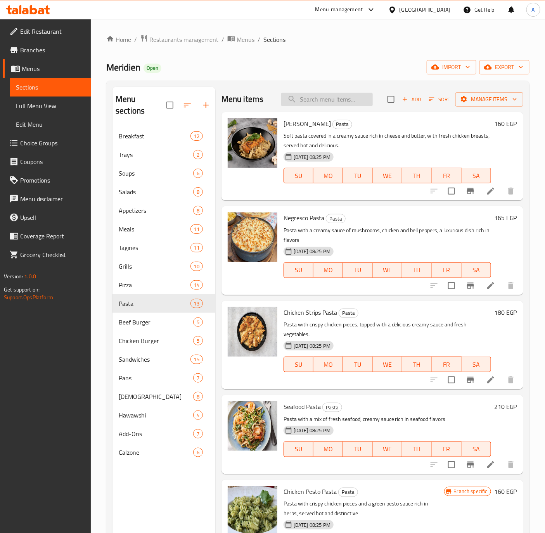
click at [319, 94] on input "search" at bounding box center [327, 100] width 92 height 14
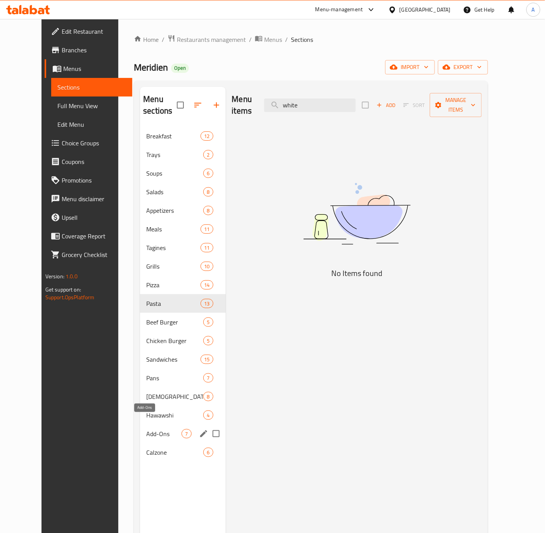
type input "white"
click at [146, 429] on span "Add-Ons" at bounding box center [163, 433] width 35 height 9
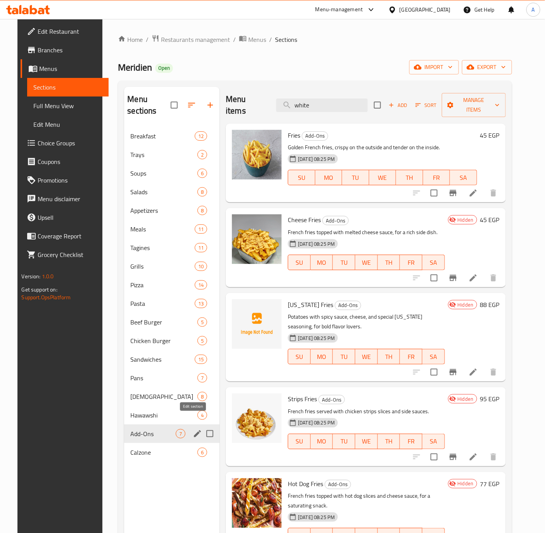
click at [193, 429] on icon "edit" at bounding box center [197, 433] width 9 height 9
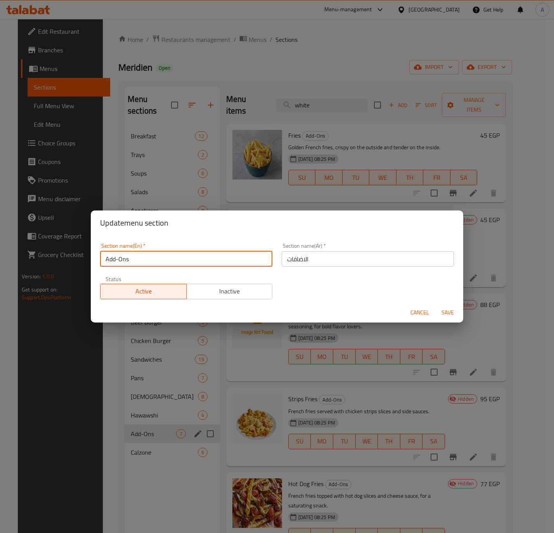
click at [156, 264] on input "Add-Ons" at bounding box center [186, 259] width 172 height 16
drag, startPoint x: 156, startPoint y: 264, endPoint x: 156, endPoint y: 300, distance: 36.1
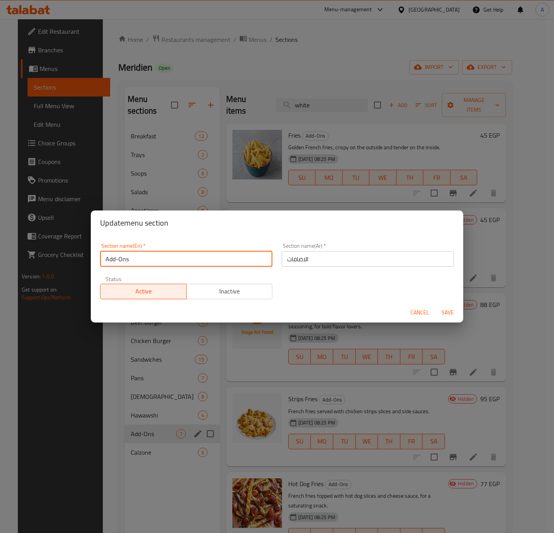
click at [156, 300] on div "Section name(En)   * Add-Ons Section name(En) * Section name(Ar)   * الاضافات S…" at bounding box center [276, 271] width 363 height 66
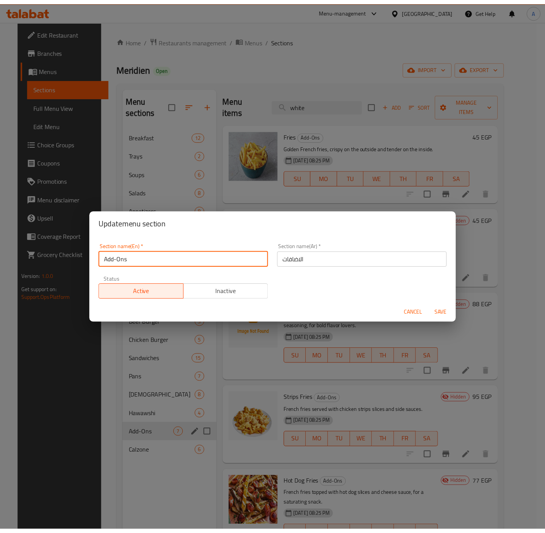
scroll to position [2, 0]
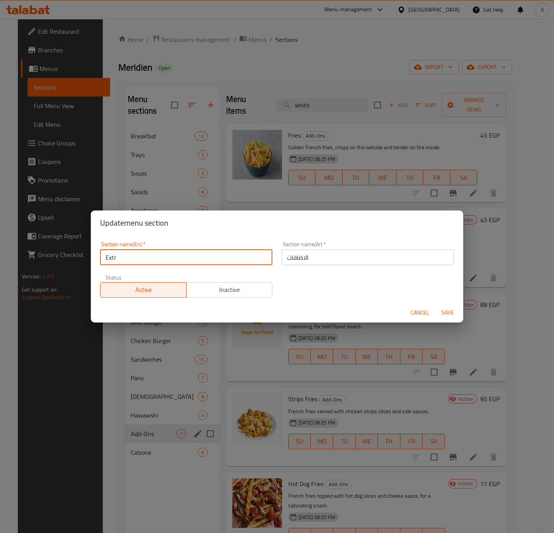
type input "Extra"
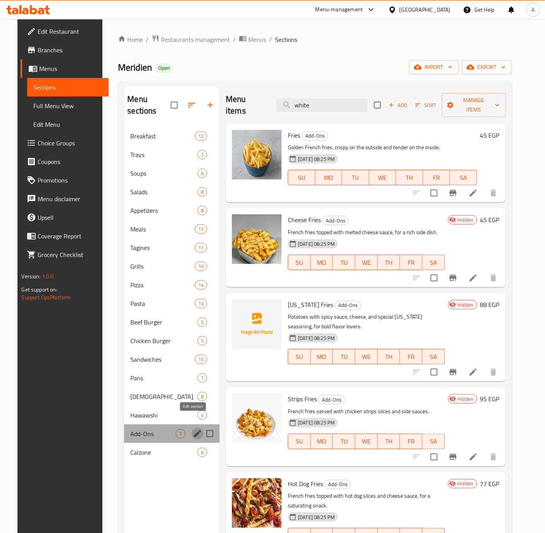
click at [193, 429] on icon "edit" at bounding box center [197, 433] width 9 height 9
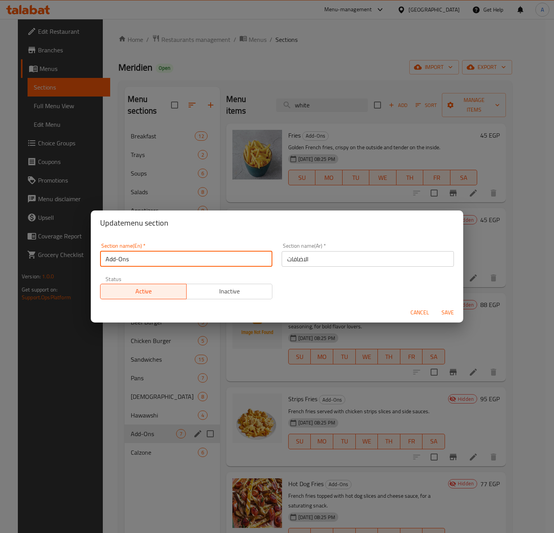
click at [151, 254] on input "Add-Ons" at bounding box center [186, 259] width 172 height 16
type input "Extra"
click at [158, 238] on div "Section name(En)   * Extra Section name(En) *" at bounding box center [185, 254] width 181 height 33
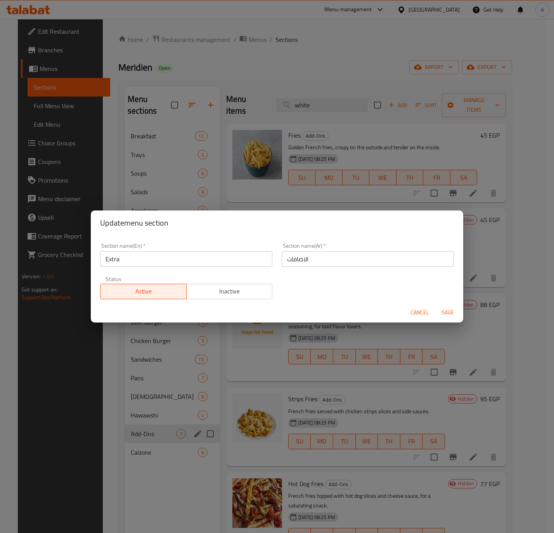
click at [444, 312] on span "Save" at bounding box center [447, 313] width 19 height 10
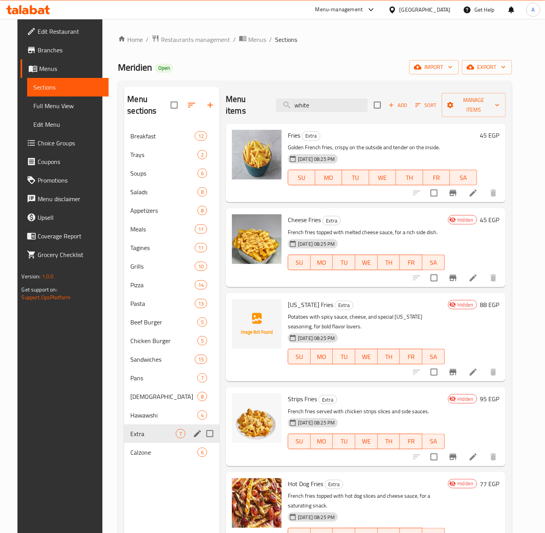
click at [145, 428] on div "Extra 7" at bounding box center [171, 434] width 95 height 19
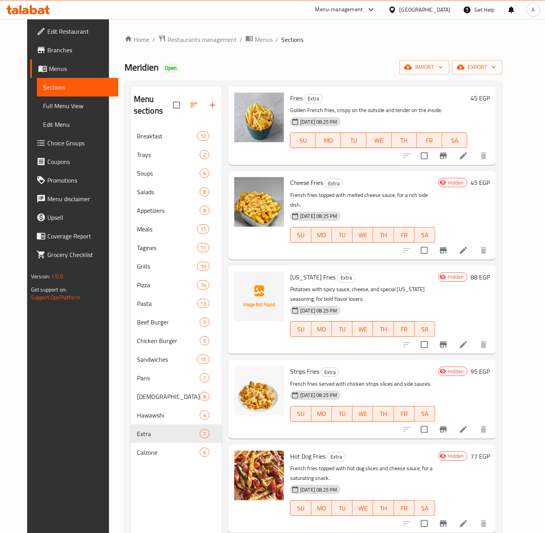
scroll to position [0, 0]
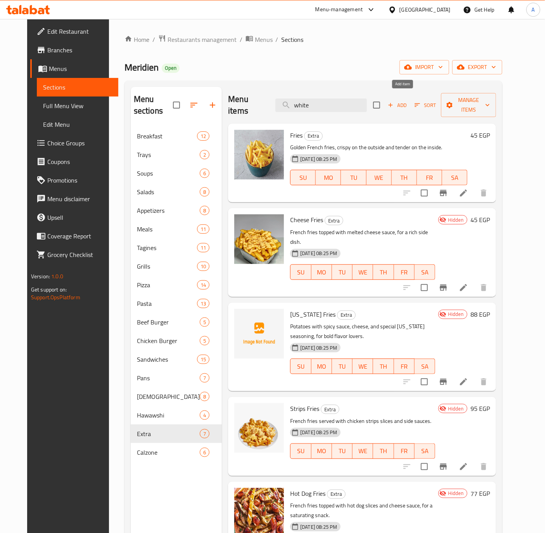
click at [394, 102] on icon "button" at bounding box center [390, 105] width 7 height 7
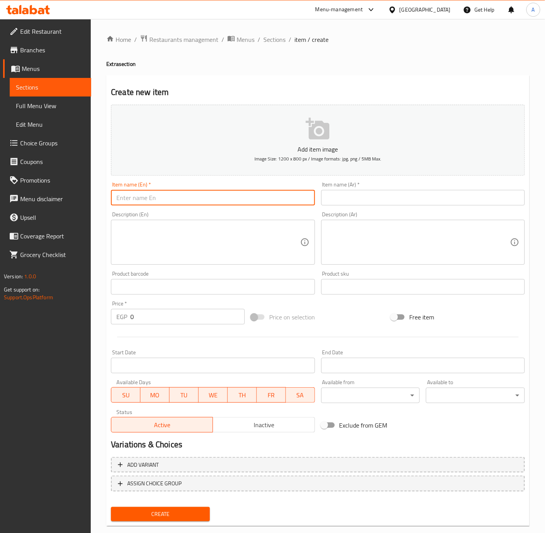
click at [202, 205] on input "text" at bounding box center [213, 198] width 204 height 16
paste input "White Pasta"
type input "White Pasta"
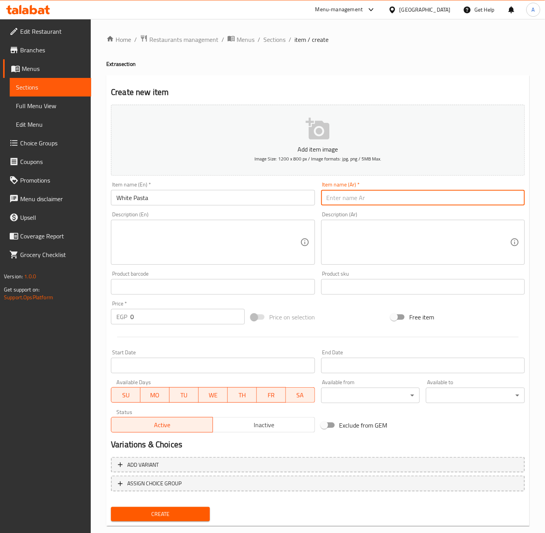
click at [422, 200] on input "text" at bounding box center [423, 198] width 204 height 16
paste input "وايت باستا"
type input "وايت باستا"
click at [164, 318] on input "0" at bounding box center [187, 317] width 114 height 16
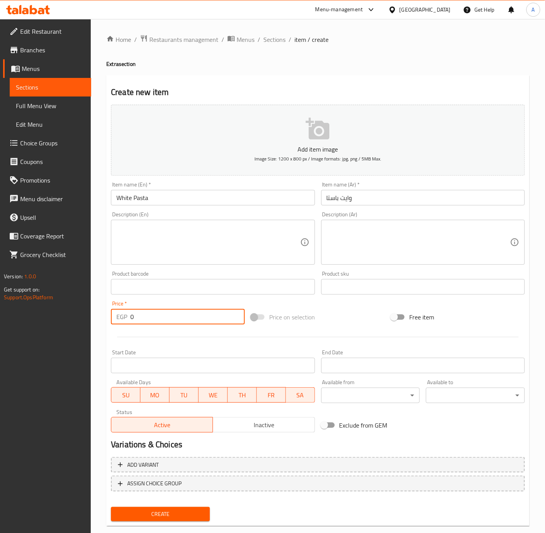
click at [164, 318] on input "0" at bounding box center [187, 317] width 114 height 16
type input "65"
click at [185, 201] on input "White Pasta" at bounding box center [213, 198] width 204 height 16
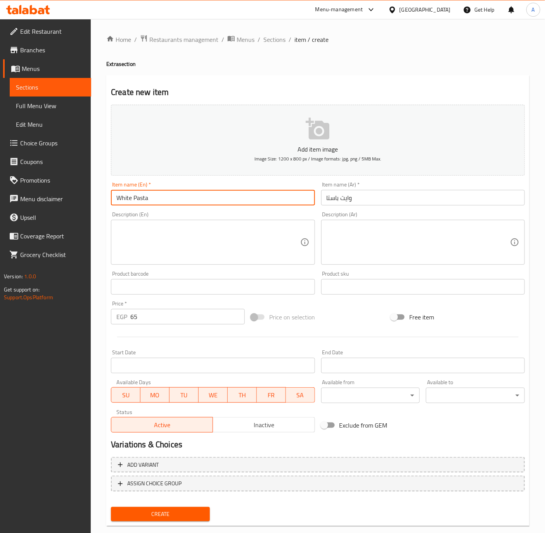
click at [111, 507] on button "Create" at bounding box center [160, 514] width 99 height 14
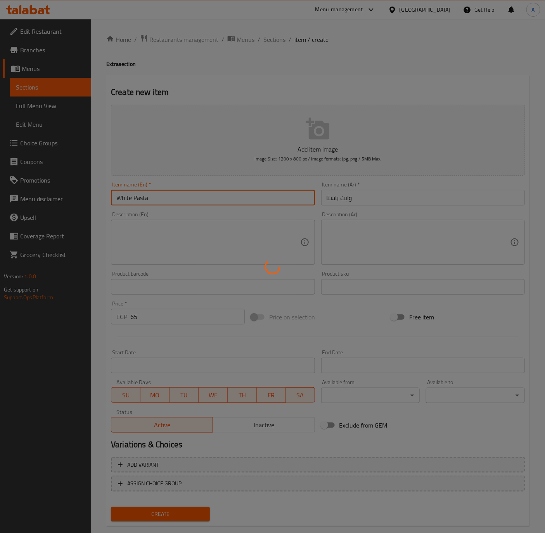
type input "0"
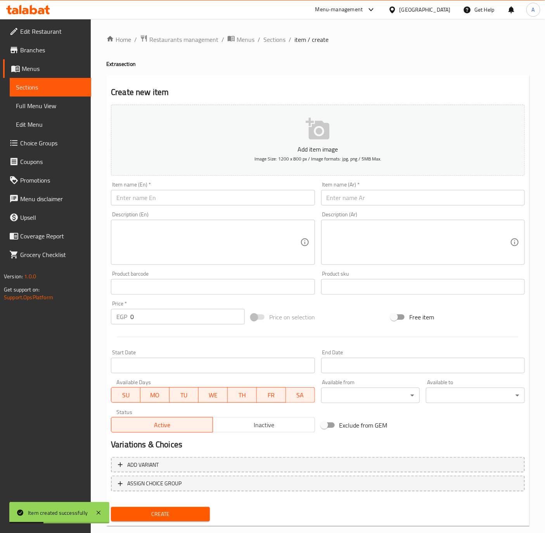
click at [133, 207] on div "Item name (En)   * Item name (En) *" at bounding box center [213, 194] width 210 height 30
click at [143, 195] on input "text" at bounding box center [213, 198] width 204 height 16
paste input "Red Pasta"
type input "Red Pasta"
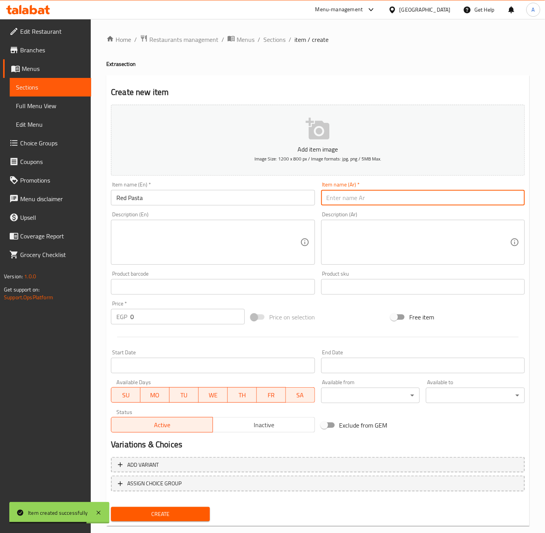
click at [394, 194] on input "text" at bounding box center [423, 198] width 204 height 16
paste input "ريد باستا"
type input "ريد باستا"
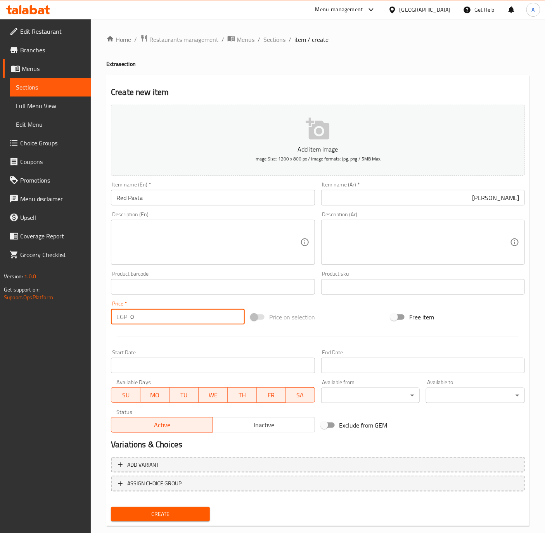
click at [161, 323] on input "0" at bounding box center [187, 317] width 114 height 16
paste input "6"
type input "60"
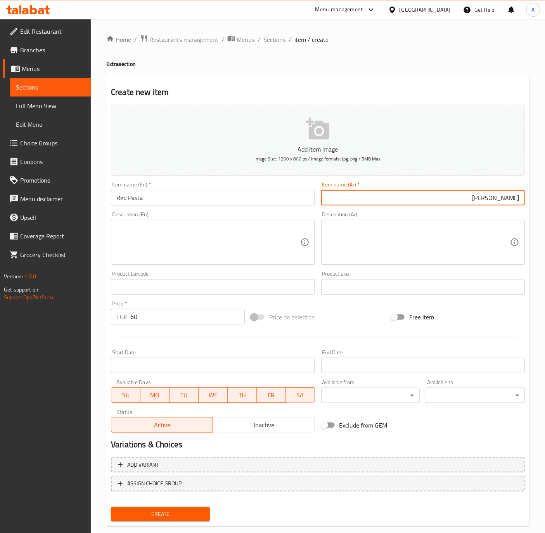
drag, startPoint x: 511, startPoint y: 200, endPoint x: 542, endPoint y: 204, distance: 31.2
click at [542, 204] on div "Home / Restaurants management / Menus / Sections / item / create Extra section …" at bounding box center [318, 283] width 454 height 529
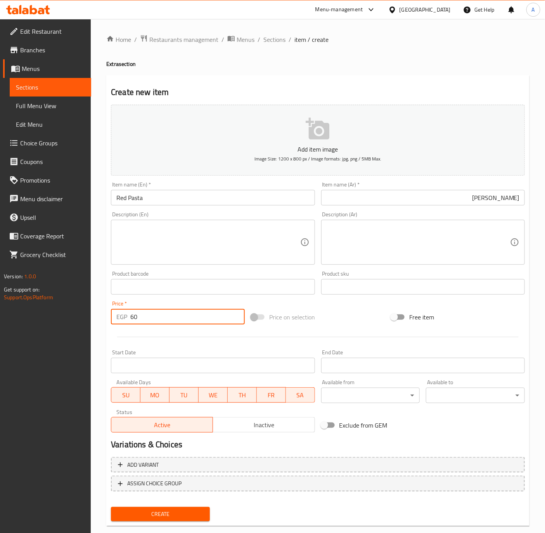
click at [164, 324] on input "60" at bounding box center [187, 317] width 114 height 16
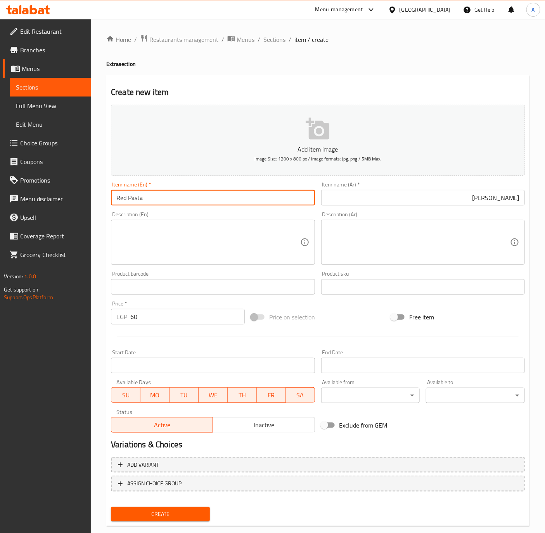
click at [206, 195] on input "Red Pasta" at bounding box center [213, 198] width 204 height 16
click at [111, 507] on button "Create" at bounding box center [160, 514] width 99 height 14
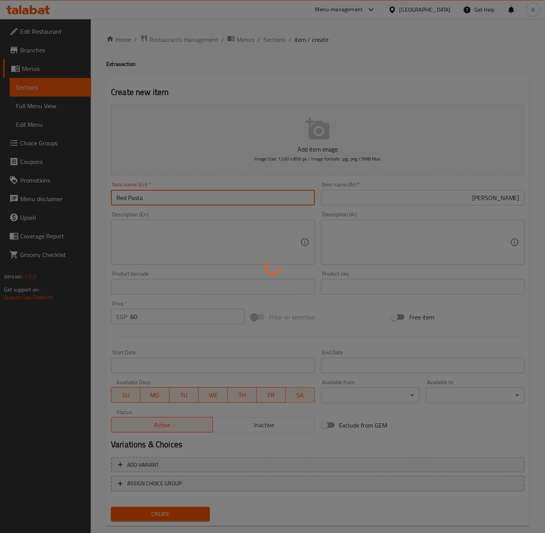
type input "0"
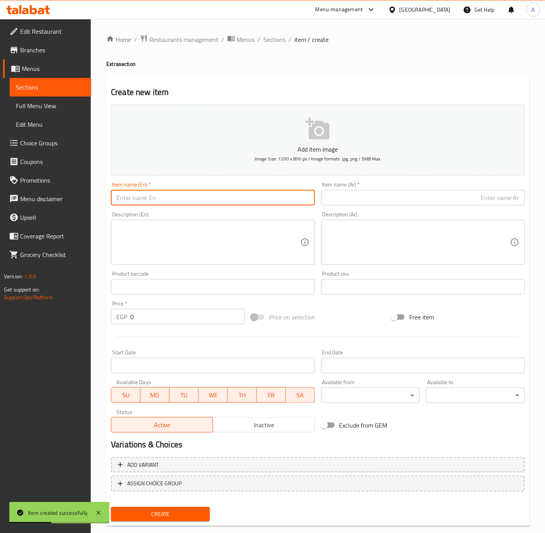
click at [354, 189] on div "Item name (Ar)   * Item name (Ar) *" at bounding box center [423, 194] width 204 height 24
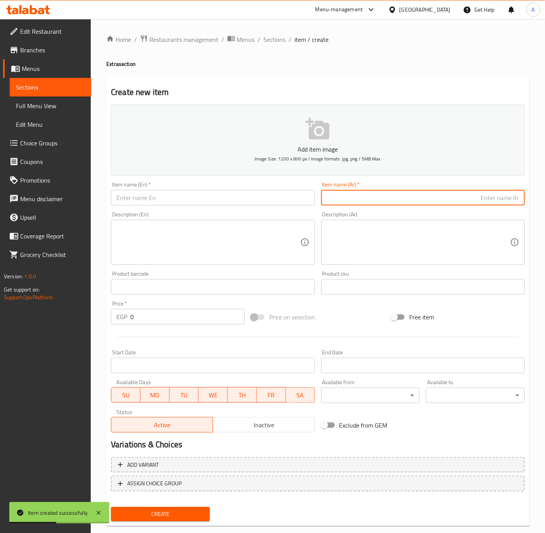
click at [362, 196] on input "text" at bounding box center [423, 198] width 204 height 16
paste input "أرز بسمتي"
type input "أرز بسمتي"
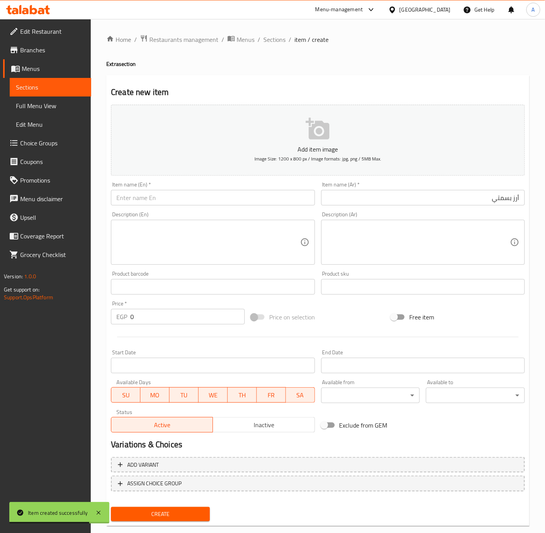
click at [195, 202] on input "text" at bounding box center [213, 198] width 204 height 16
paste input "Basmati Rice"
type input "Basmati Rice"
click at [160, 319] on input "0" at bounding box center [187, 317] width 114 height 16
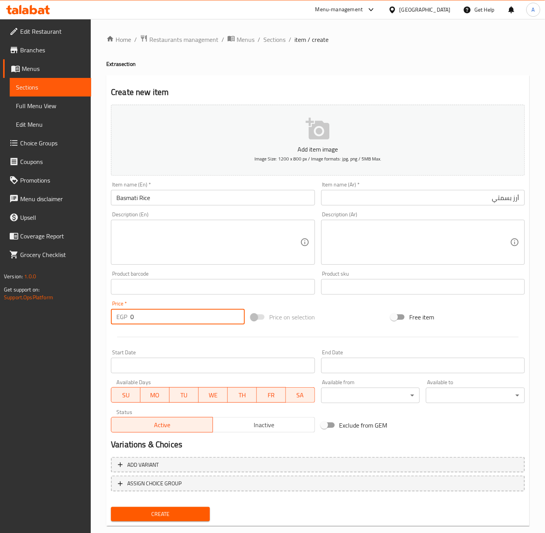
click at [160, 319] on input "0" at bounding box center [187, 317] width 114 height 16
paste input "5"
type input "50"
click at [173, 204] on input "Basmati Rice" at bounding box center [213, 198] width 204 height 16
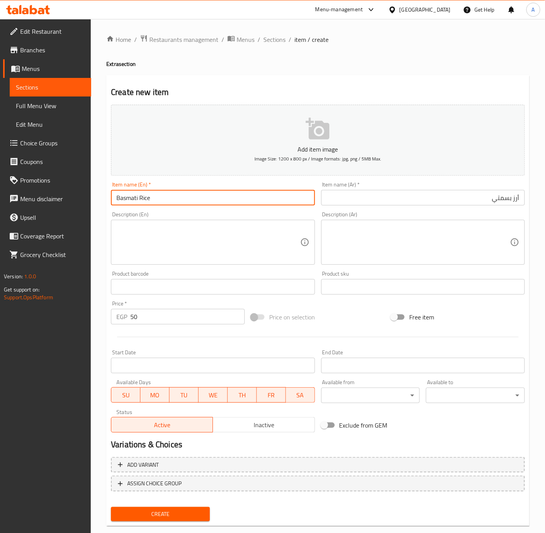
click at [111, 507] on button "Create" at bounding box center [160, 514] width 99 height 14
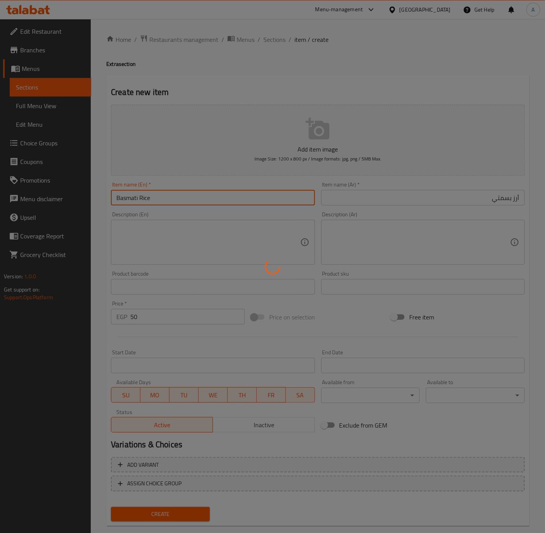
type input "0"
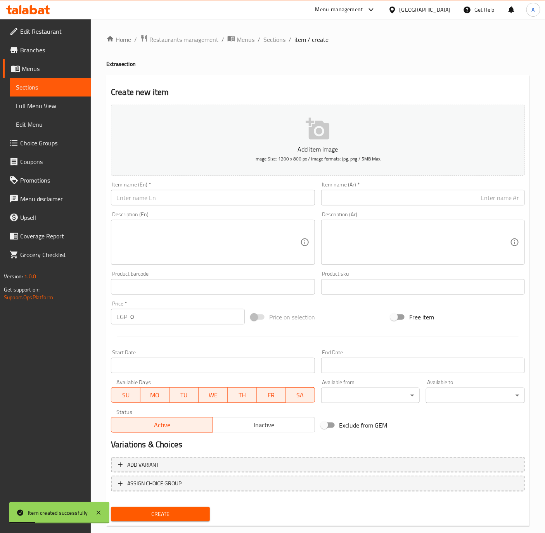
click at [164, 206] on div "Item name (En)   * Item name (En) *" at bounding box center [213, 194] width 210 height 30
click at [167, 200] on input "text" at bounding box center [213, 198] width 204 height 16
paste input "Basmati Rice With Nuts"
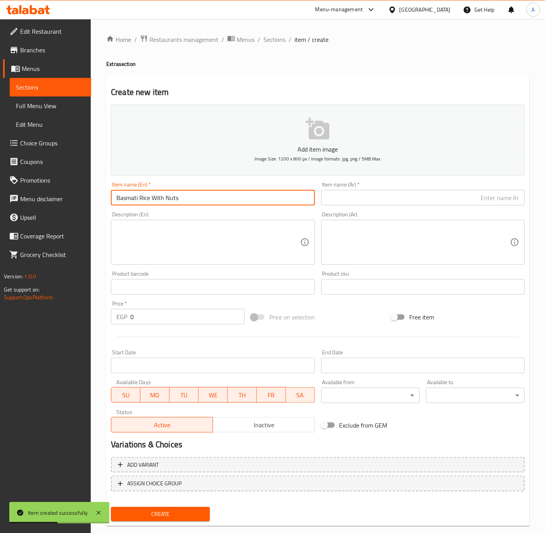
type input "Basmati Rice With Nuts"
click at [341, 189] on div "Item name (Ar)   * Item name (Ar) *" at bounding box center [423, 194] width 204 height 24
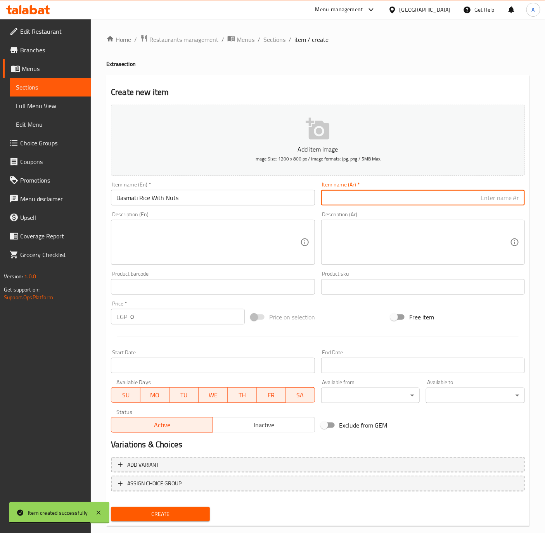
click at [346, 191] on input "text" at bounding box center [423, 198] width 204 height 16
paste input "أرز بسمتي بالمكسرات"
type input "أرز بسمتي بالمكسرات"
click at [162, 323] on input "0" at bounding box center [187, 317] width 114 height 16
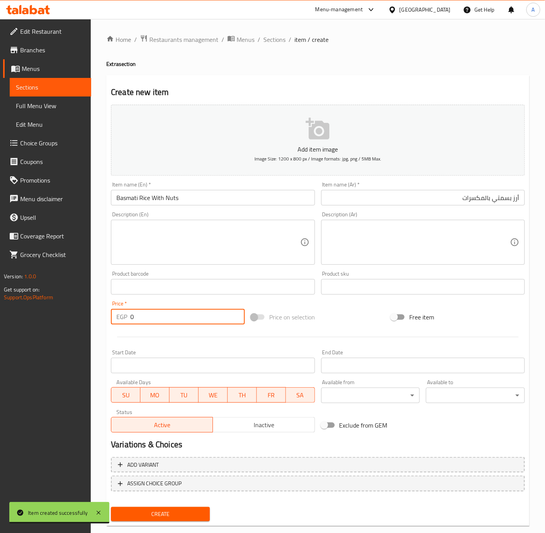
click at [162, 323] on input "0" at bounding box center [187, 317] width 114 height 16
type input "70"
click at [111, 507] on button "Create" at bounding box center [160, 514] width 99 height 14
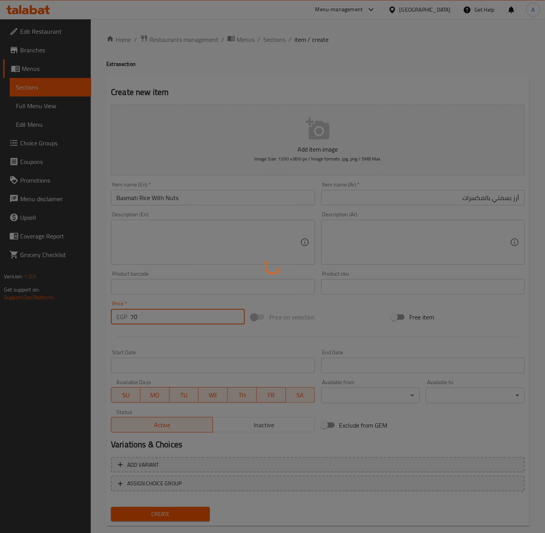
type input "0"
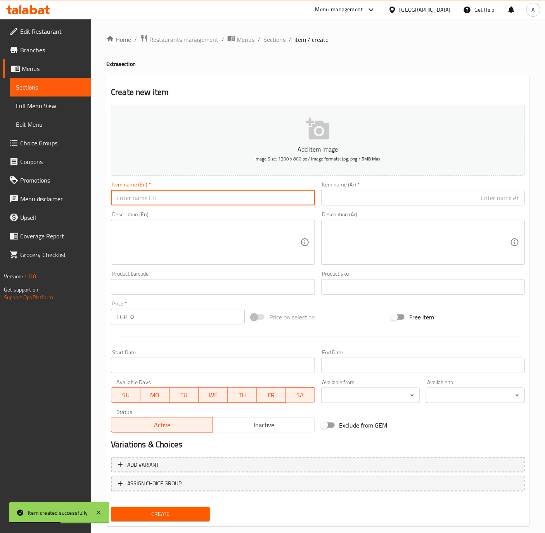
click at [149, 191] on input "text" at bounding box center [213, 198] width 204 height 16
paste input "Egyptian rice"
click at [143, 198] on input "Egyptian rice" at bounding box center [213, 198] width 204 height 16
click at [141, 198] on input "Egyptian rice" at bounding box center [213, 198] width 204 height 16
click at [141, 199] on input "Egyptian rice" at bounding box center [213, 198] width 204 height 16
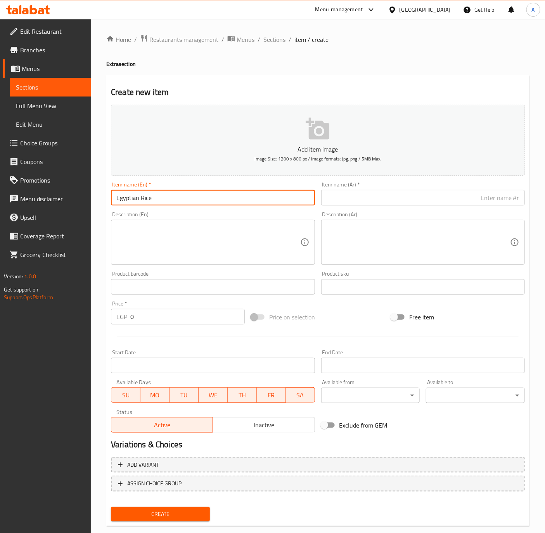
type input "Egyptian Rice"
click at [407, 201] on input "text" at bounding box center [423, 198] width 204 height 16
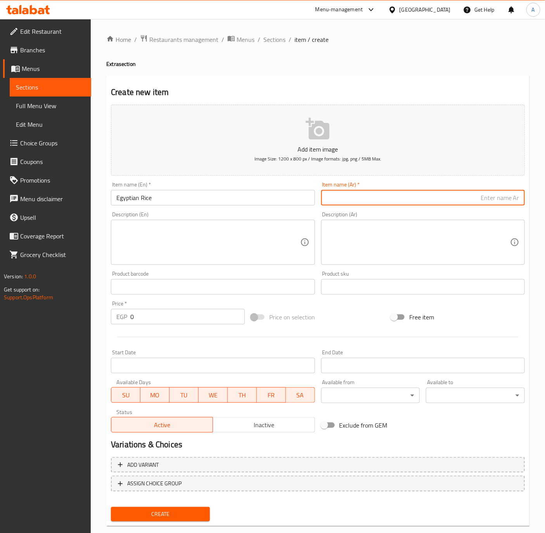
paste input "أرز مصري"
type input "أرز مصري"
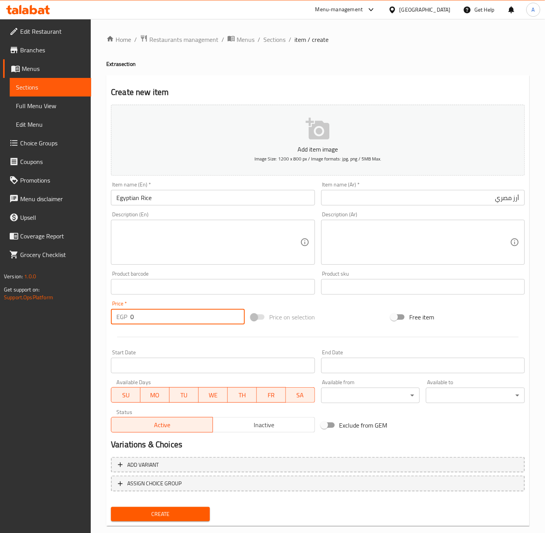
click at [176, 318] on input "0" at bounding box center [187, 317] width 114 height 16
type input "35"
click at [111, 507] on button "Create" at bounding box center [160, 514] width 99 height 14
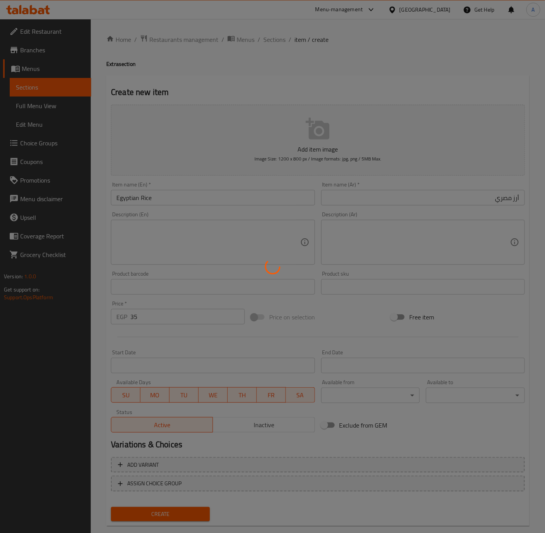
click at [462, 205] on div at bounding box center [272, 266] width 545 height 533
type input "0"
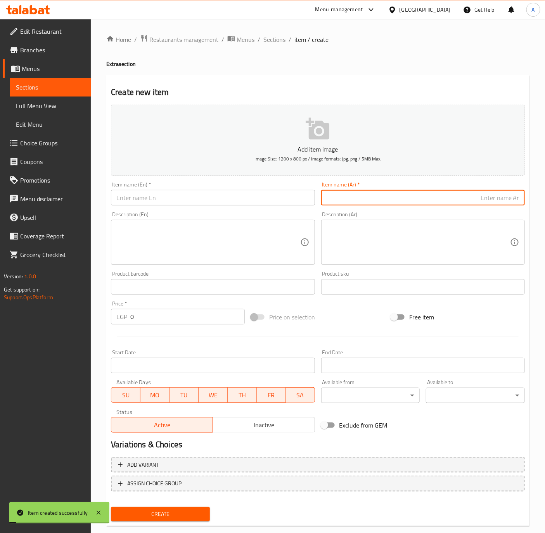
click at [473, 191] on input "text" at bounding box center [423, 198] width 204 height 16
paste input "جبنه"
type input "جبنه"
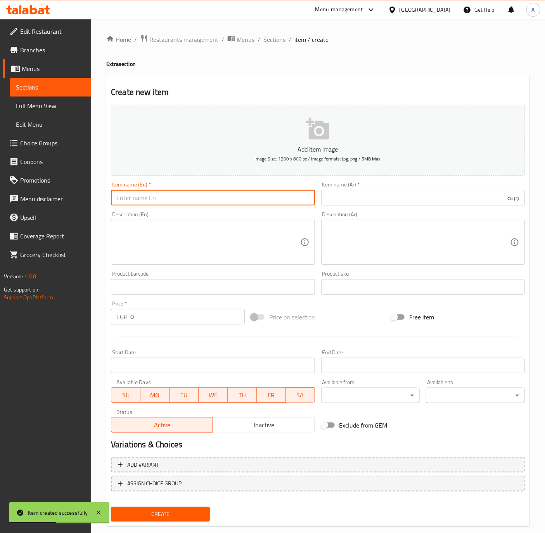
click at [200, 201] on input "text" at bounding box center [213, 198] width 204 height 16
paste input "Cheese"
type input "Cheese"
click at [157, 313] on input "0" at bounding box center [187, 317] width 114 height 16
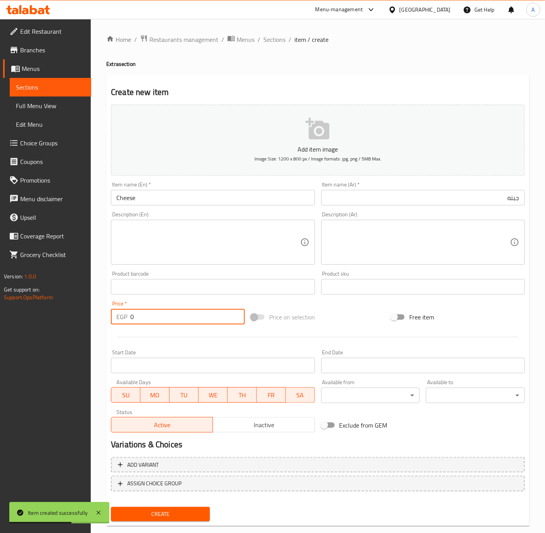
click at [157, 313] on input "0" at bounding box center [187, 317] width 114 height 16
type input "35"
click at [111, 507] on button "Create" at bounding box center [160, 514] width 99 height 14
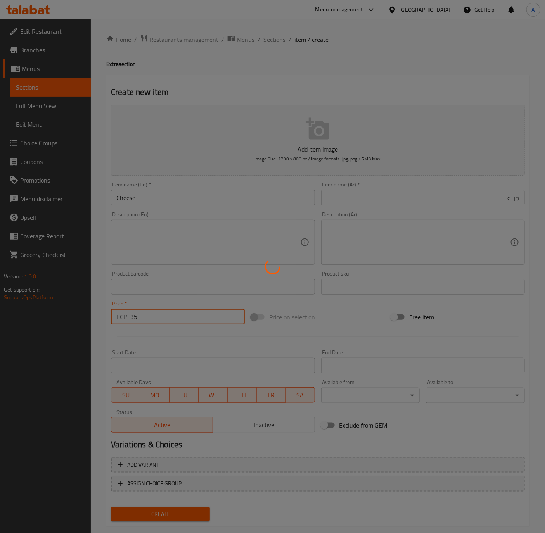
type input "0"
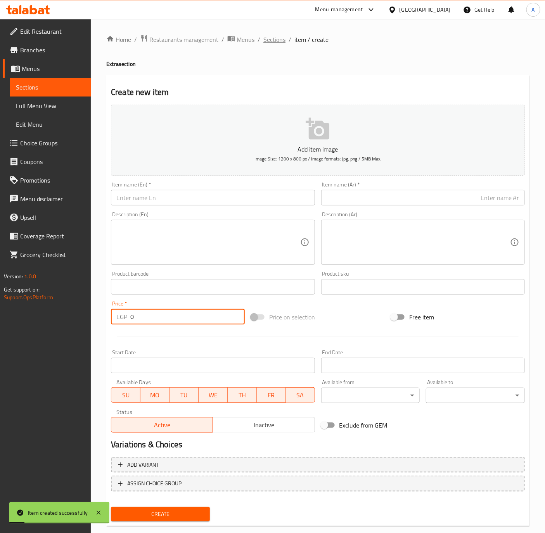
click at [268, 39] on span "Sections" at bounding box center [274, 39] width 22 height 9
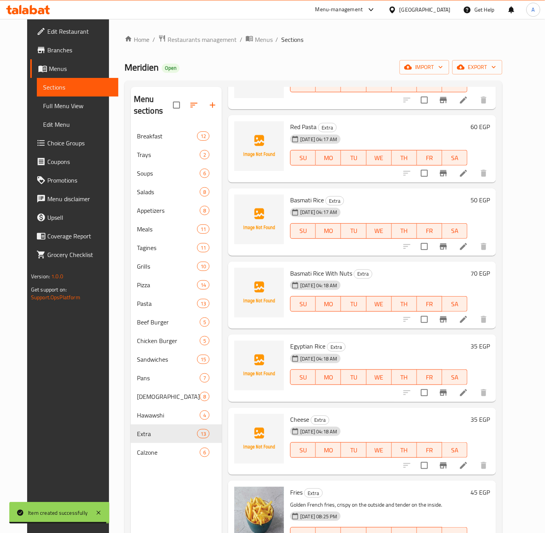
scroll to position [233, 0]
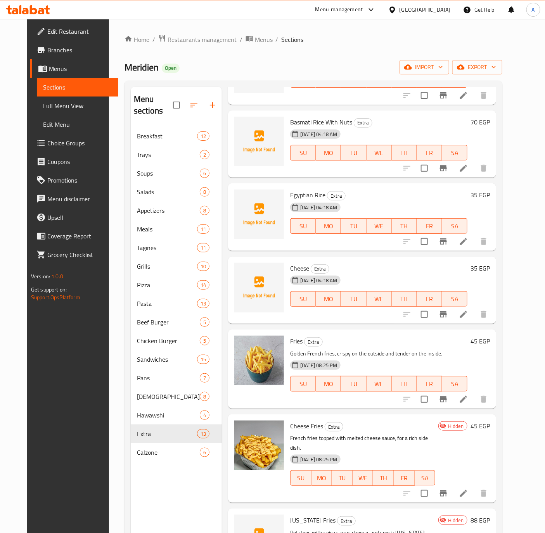
click at [490, 263] on h6 "35 EGP" at bounding box center [479, 268] width 19 height 11
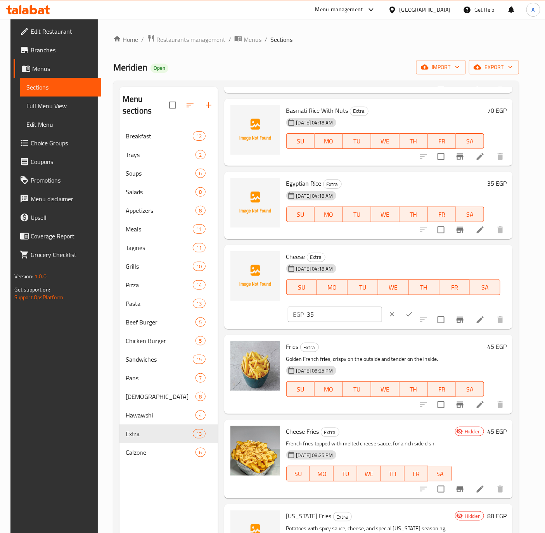
click at [325, 313] on input "35" at bounding box center [344, 315] width 75 height 16
type input "30"
click at [405, 313] on icon "ok" at bounding box center [409, 315] width 8 height 8
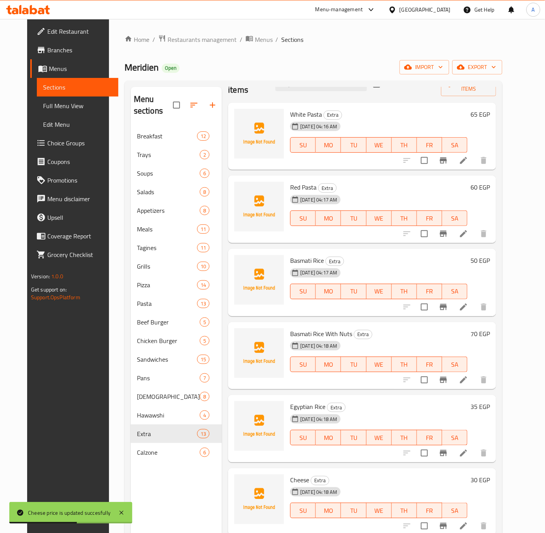
scroll to position [0, 0]
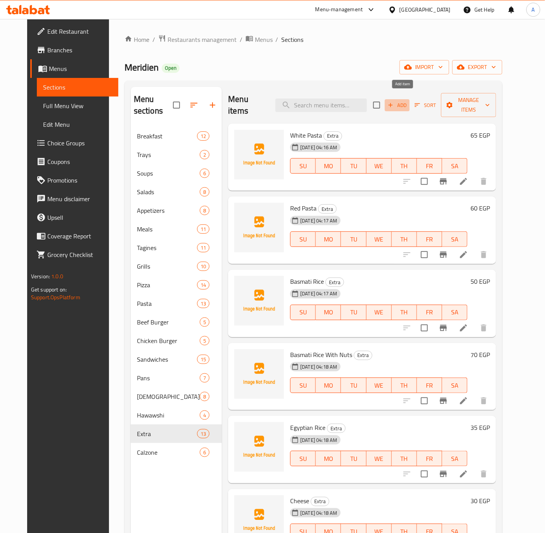
click at [391, 100] on button "Add" at bounding box center [397, 105] width 25 height 12
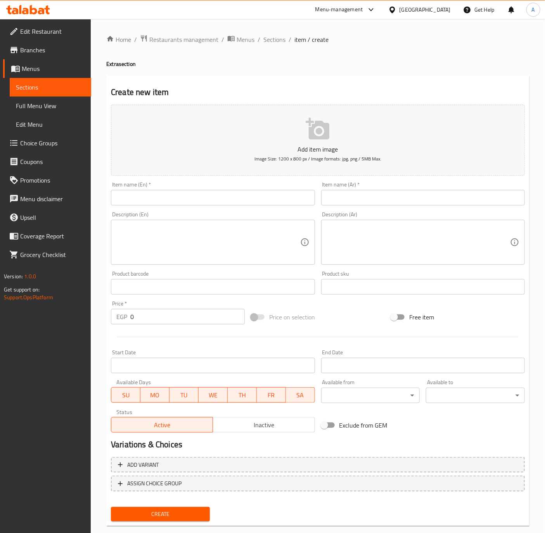
click at [195, 195] on input "text" at bounding box center [213, 198] width 204 height 16
paste input "Sauce"
type input "Sauce"
click at [371, 191] on input "text" at bounding box center [423, 198] width 204 height 16
paste input "صوص"
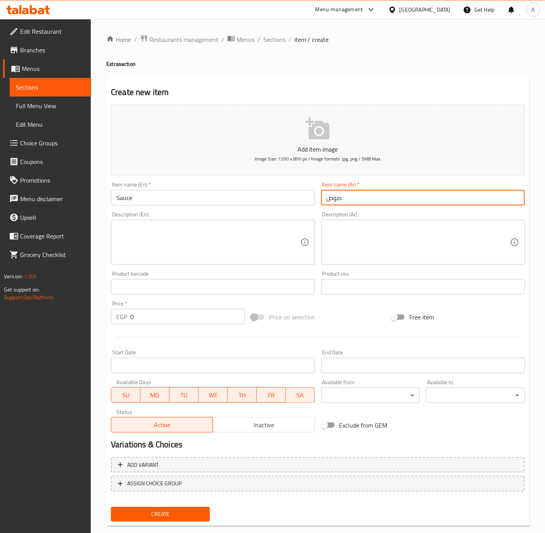
type input "صوص"
click at [148, 319] on input "0" at bounding box center [187, 317] width 114 height 16
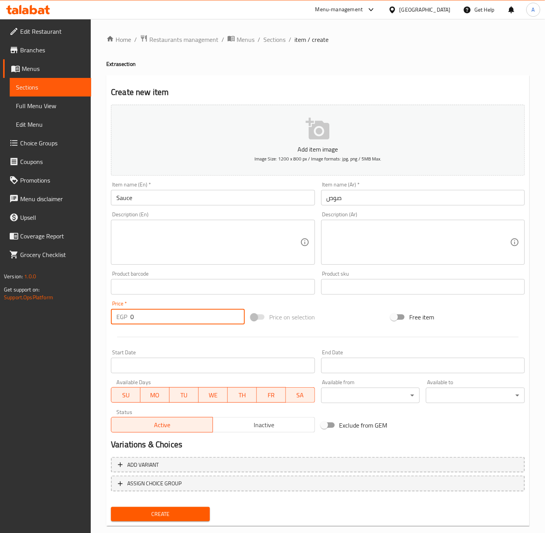
click at [148, 319] on input "0" at bounding box center [187, 317] width 114 height 16
type input "30"
click at [111, 507] on button "Create" at bounding box center [160, 514] width 99 height 14
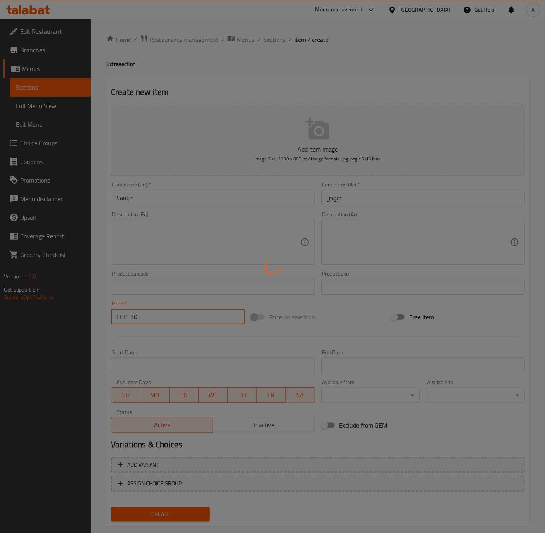
type input "0"
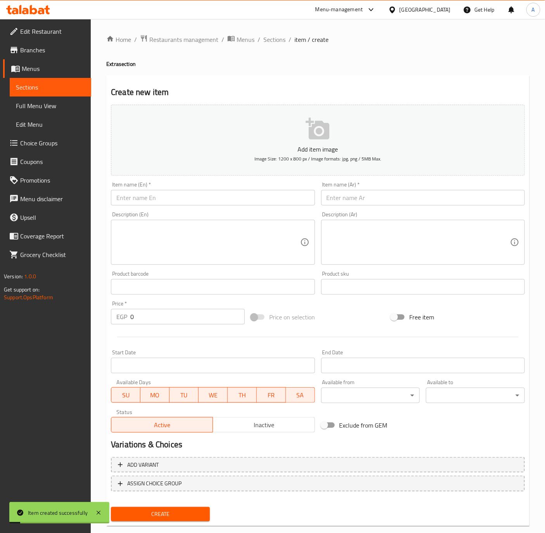
drag, startPoint x: 268, startPoint y: 37, endPoint x: 249, endPoint y: 58, distance: 28.0
click at [268, 37] on span "Sections" at bounding box center [274, 39] width 22 height 9
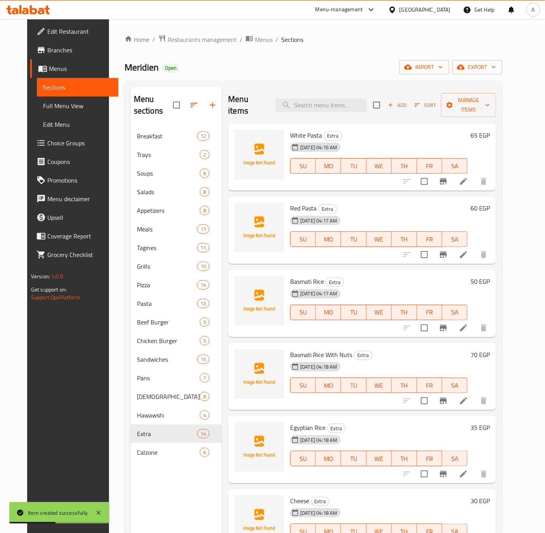
click at [490, 496] on h6 "30 EGP" at bounding box center [479, 501] width 19 height 11
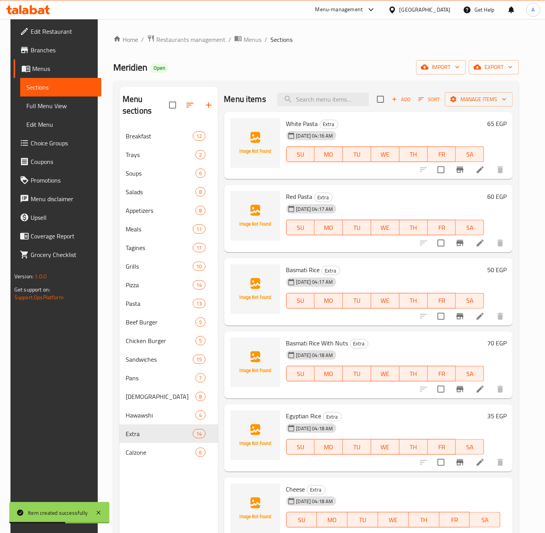
scroll to position [116, 0]
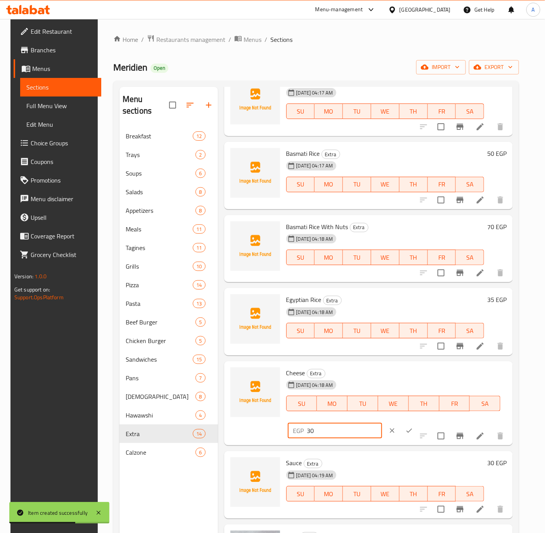
click at [311, 434] on input "30" at bounding box center [344, 431] width 75 height 16
type input "35"
click at [405, 432] on icon "ok" at bounding box center [409, 431] width 8 height 8
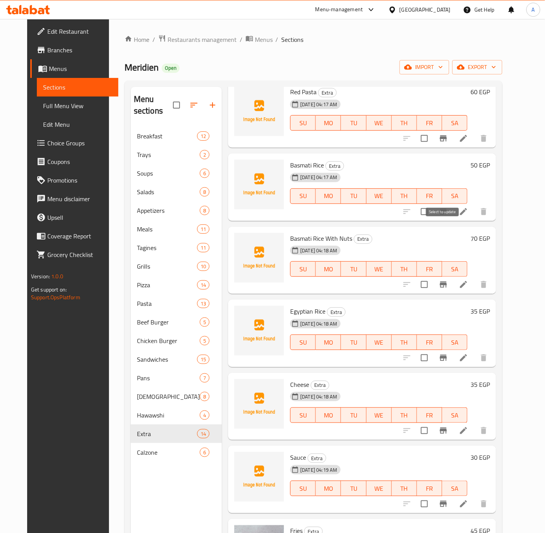
scroll to position [0, 0]
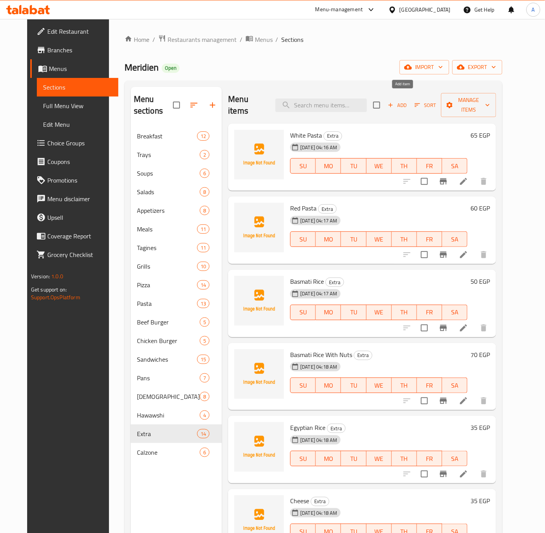
click at [394, 102] on icon "button" at bounding box center [390, 105] width 7 height 7
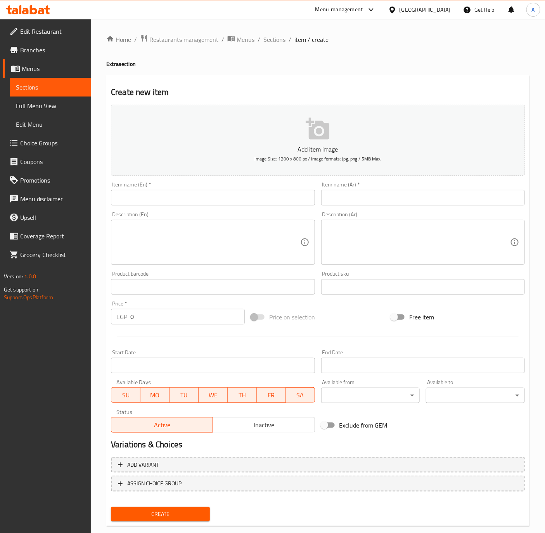
click at [150, 196] on input "text" at bounding box center [213, 198] width 204 height 16
paste input "Chicken"
type input "Chicken"
click at [348, 197] on input "text" at bounding box center [423, 198] width 204 height 16
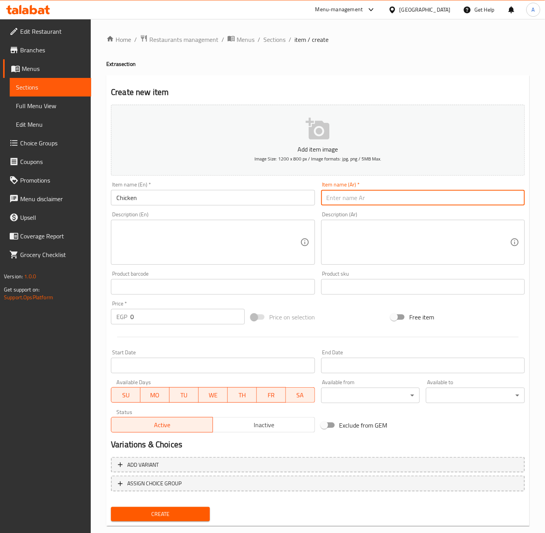
paste input "دجاج"
type input "دجاج"
click at [149, 325] on div "Price   * EGP 0 Price *" at bounding box center [178, 313] width 140 height 30
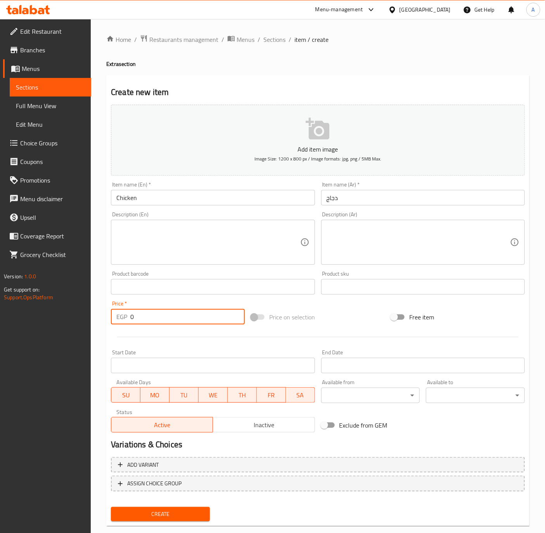
click at [151, 325] on input "0" at bounding box center [187, 317] width 114 height 16
type input "50"
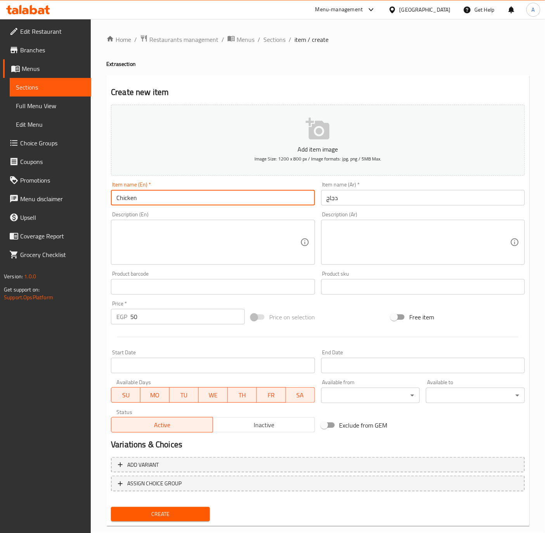
click at [175, 193] on input "Chicken" at bounding box center [213, 198] width 204 height 16
click at [111, 507] on button "Create" at bounding box center [160, 514] width 99 height 14
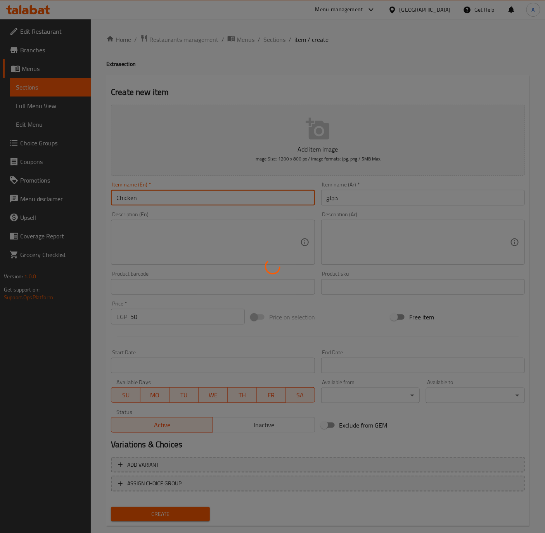
type input "0"
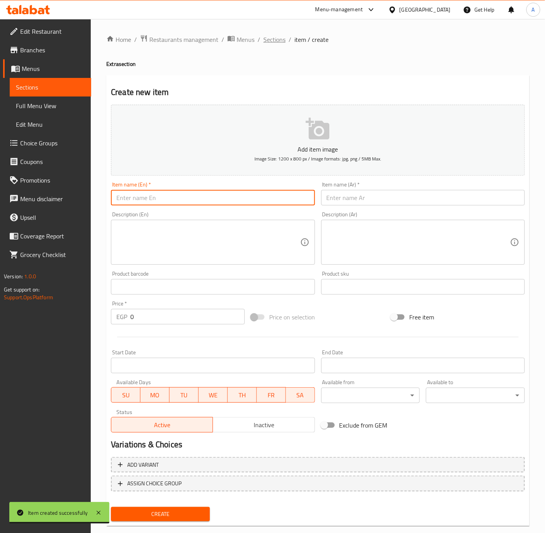
click at [271, 39] on span "Sections" at bounding box center [274, 39] width 22 height 9
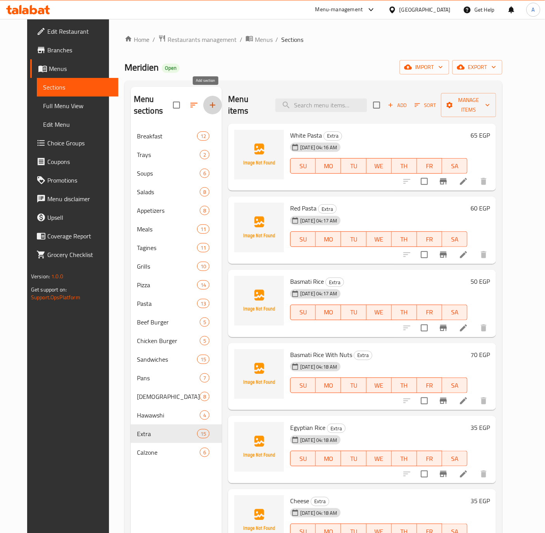
click at [208, 100] on icon "button" at bounding box center [212, 104] width 9 height 9
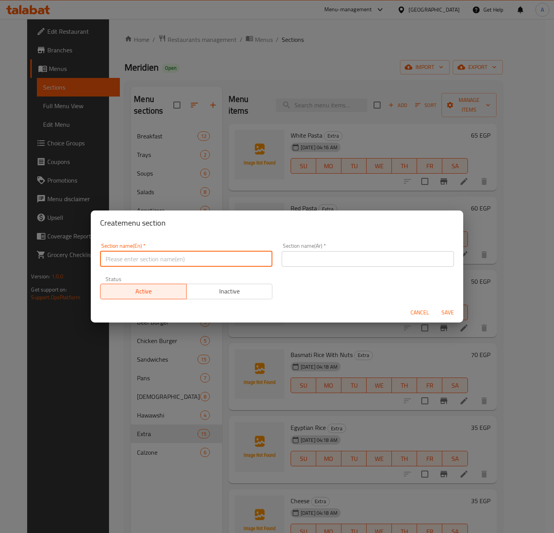
click at [148, 256] on input "text" at bounding box center [186, 259] width 172 height 16
paste input "Kids Meal"
type input "Kids Meal"
drag, startPoint x: 332, startPoint y: 259, endPoint x: 343, endPoint y: 245, distance: 18.5
click at [332, 259] on input "text" at bounding box center [367, 259] width 172 height 16
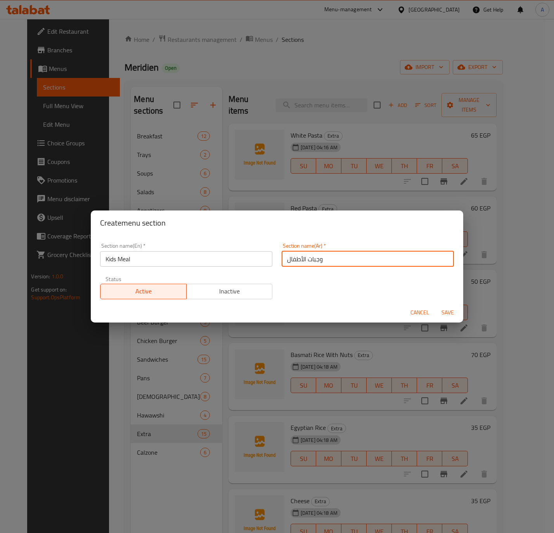
type input "وجبات الأطفال"
click at [448, 318] on button "Save" at bounding box center [447, 313] width 25 height 14
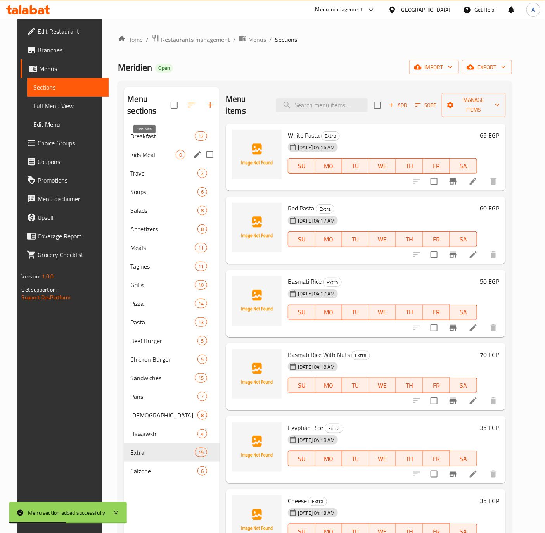
click at [136, 150] on span "Kids Meal" at bounding box center [152, 154] width 45 height 9
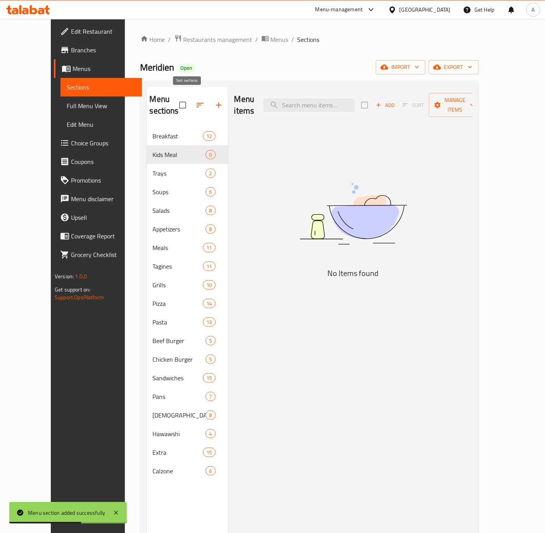
click at [195, 100] on icon "button" at bounding box center [199, 104] width 9 height 9
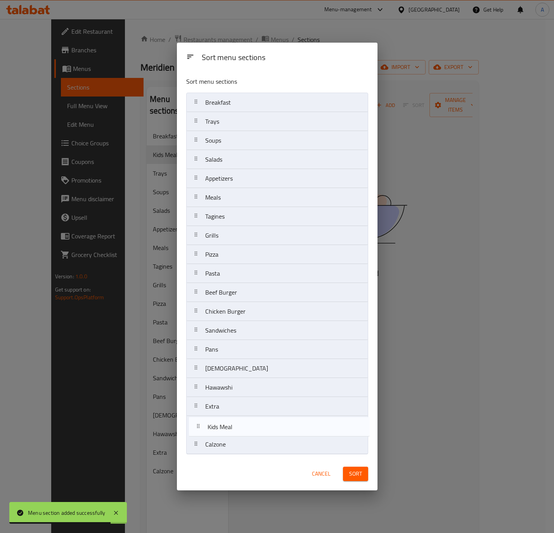
drag, startPoint x: 251, startPoint y: 117, endPoint x: 254, endPoint y: 427, distance: 309.4
click at [254, 427] on nav "Breakfast Kids Meal Trays Soups Salads Appetizers Meals Tagines Grills Pizza Pa…" at bounding box center [277, 274] width 182 height 362
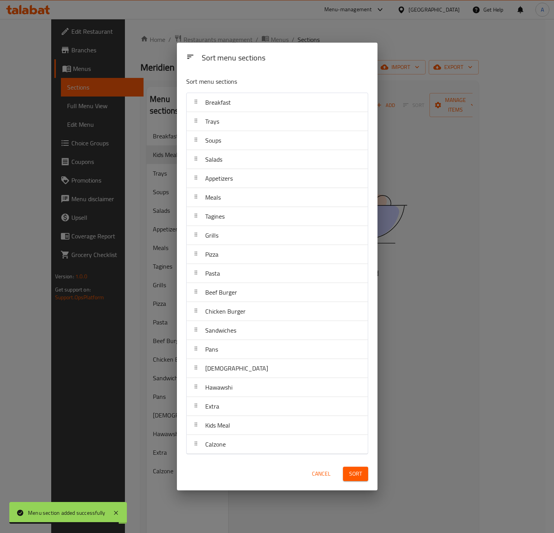
click at [355, 477] on span "Sort" at bounding box center [355, 474] width 13 height 10
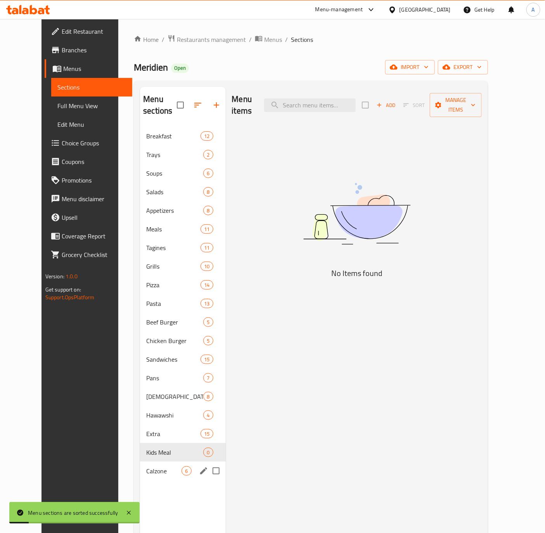
click at [140, 464] on div "Calzone 6" at bounding box center [182, 471] width 85 height 19
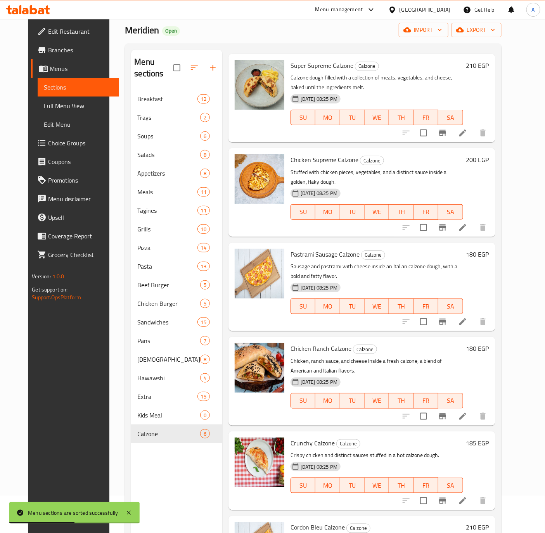
scroll to position [58, 0]
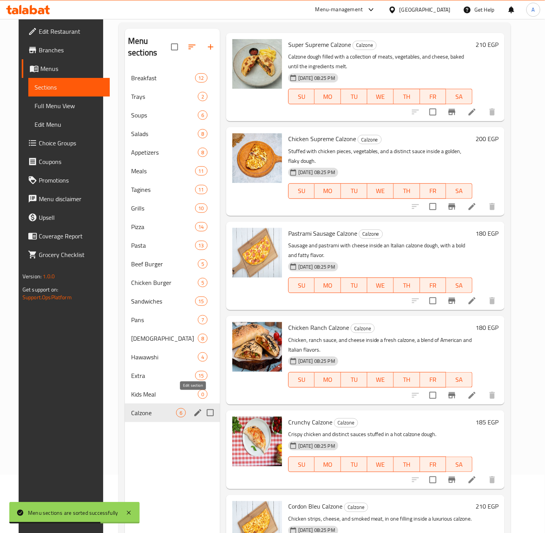
click at [195, 409] on icon "edit" at bounding box center [197, 412] width 7 height 7
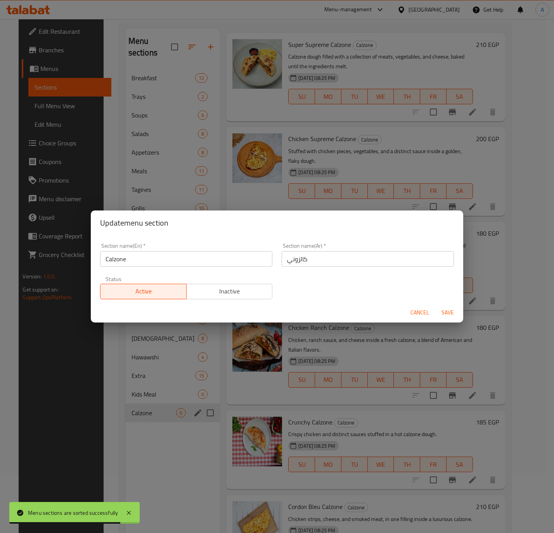
click at [215, 292] on span "Inactive" at bounding box center [230, 291] width 80 height 11
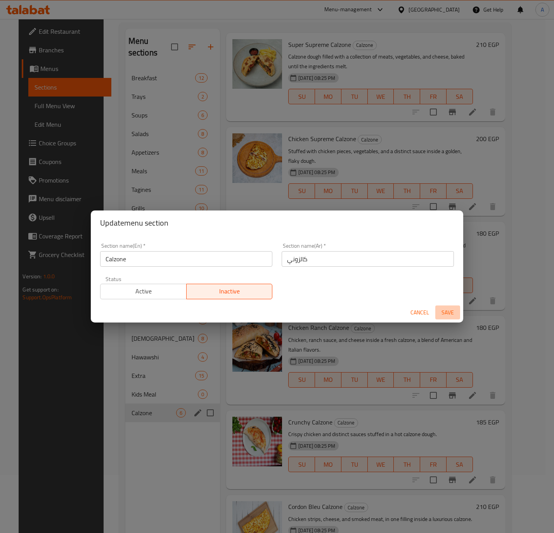
click at [442, 312] on span "Save" at bounding box center [447, 313] width 19 height 10
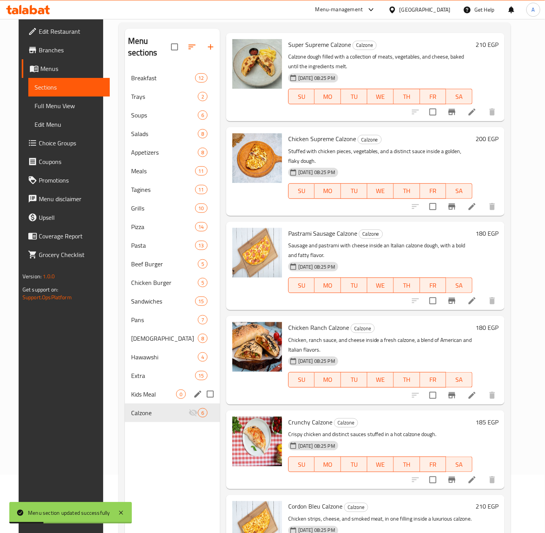
click at [126, 390] on div "Kids Meal 0" at bounding box center [172, 394] width 95 height 19
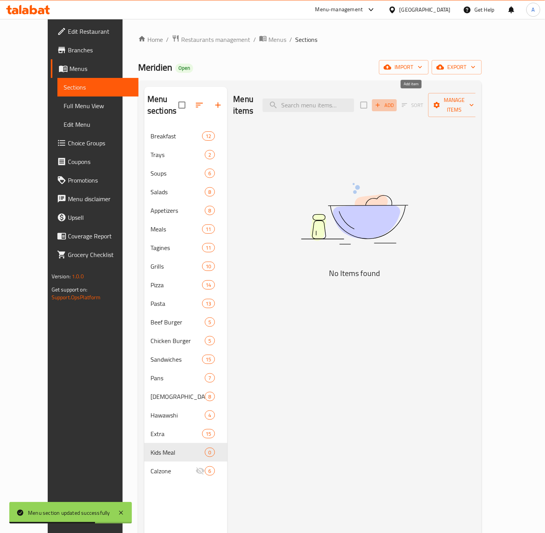
click at [395, 101] on span "Add" at bounding box center [384, 105] width 21 height 9
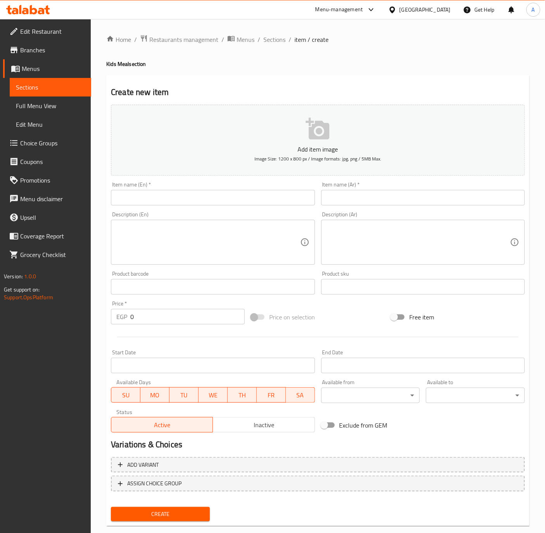
click at [188, 206] on div "Item name (En)   * Item name (En) *" at bounding box center [213, 194] width 210 height 30
click at [195, 199] on input "text" at bounding box center [213, 198] width 204 height 16
paste input "Happy Meal"
type input "Happy Meal"
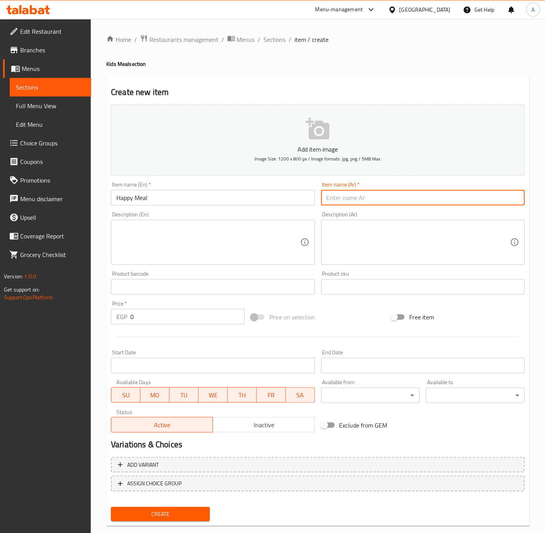
click at [462, 204] on input "text" at bounding box center [423, 198] width 204 height 16
paste input "هابي ميل"
type input "هابي ميل"
click at [394, 230] on textarea at bounding box center [417, 242] width 183 height 37
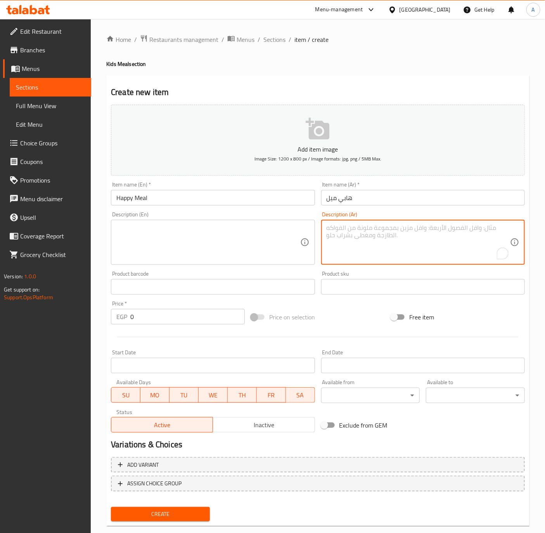
paste textarea "ستريبس و مكرونه ريد صوص و بطاطس"
type textarea "ستريبس و مكرونه ريد صوص و بطاطس"
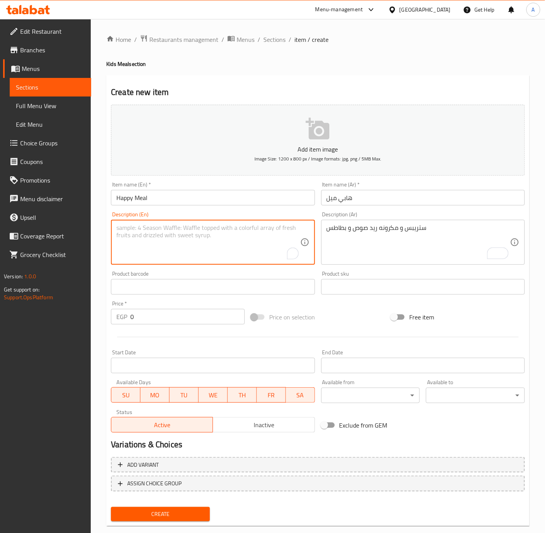
click at [226, 248] on textarea "To enrich screen reader interactions, please activate Accessibility in Grammarl…" at bounding box center [207, 242] width 183 height 37
paste textarea "Strips, red sauce pasta, and fries"
type textarea "Strips, red sauce pasta, and fries"
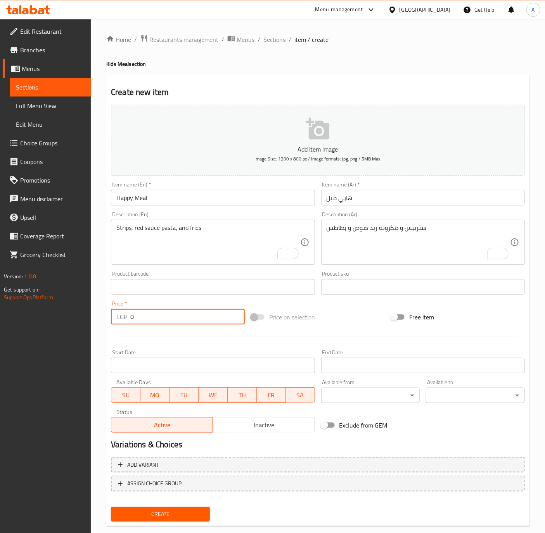
click at [204, 316] on input "0" at bounding box center [187, 317] width 114 height 16
paste input "225"
type input "225"
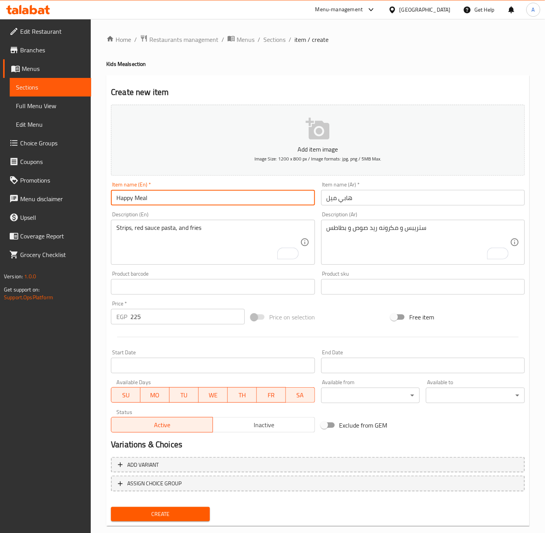
click at [170, 196] on input "Happy Meal" at bounding box center [213, 198] width 204 height 16
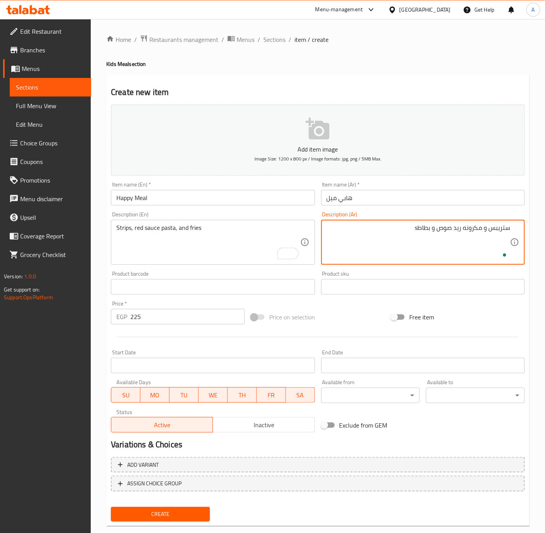
type textarea "ستريبس و مكرونه ريد صوص و بطاط"
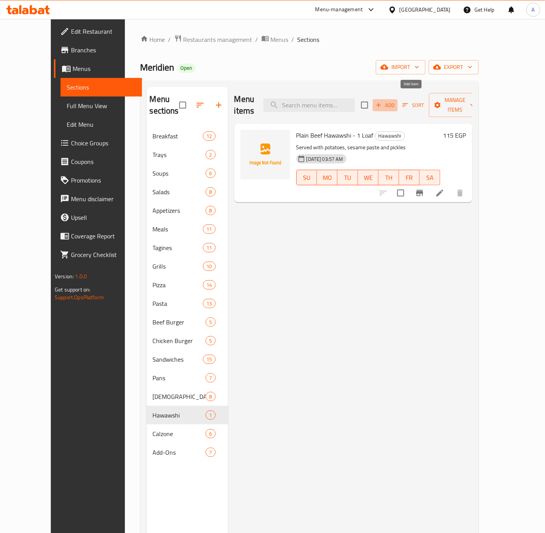
click at [382, 102] on icon "button" at bounding box center [378, 105] width 7 height 7
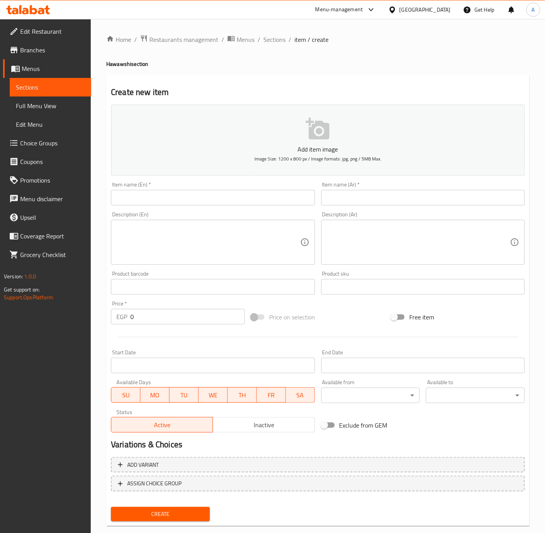
click at [174, 200] on input "text" at bounding box center [213, 198] width 204 height 16
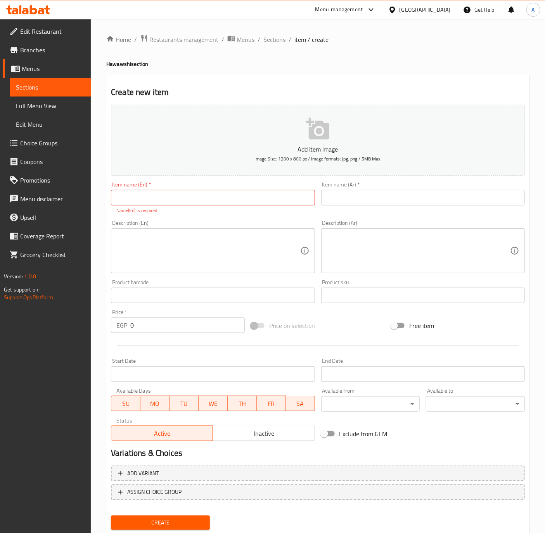
click at [183, 207] on p "Name(En) is required" at bounding box center [212, 210] width 193 height 7
click at [163, 200] on input "text" at bounding box center [213, 198] width 204 height 16
paste input "Plain Beef Hawawshi - 1 Loaf"
type input "Plain Beef Hawawshi - 1 Loaf"
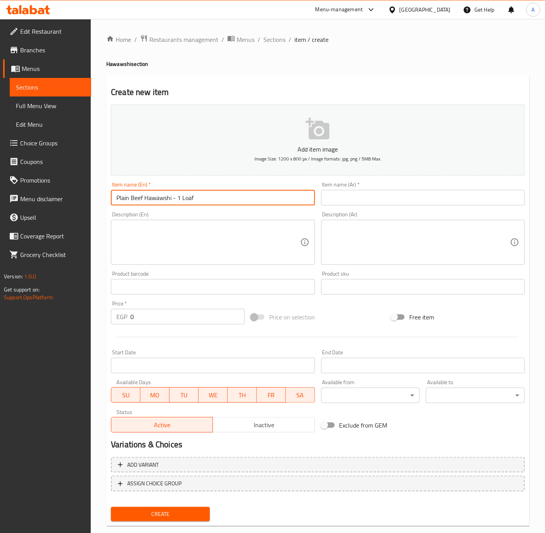
click at [426, 197] on input "text" at bounding box center [423, 198] width 204 height 16
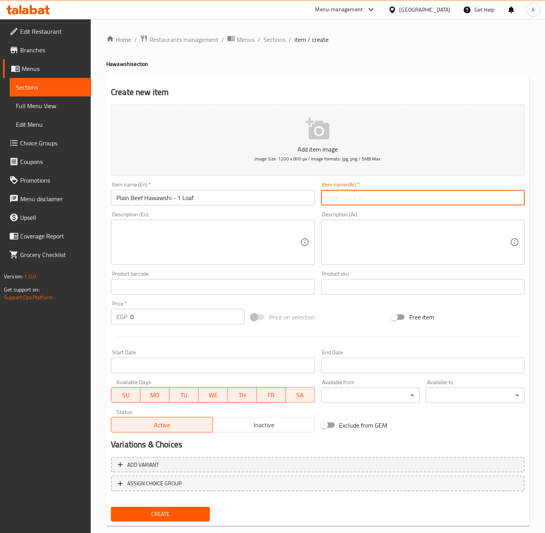
paste input "حواوشي لحم بقري سادة - 1 رغيف"
type input "حواوشي لحم بقري سادة - 1 رغيف"
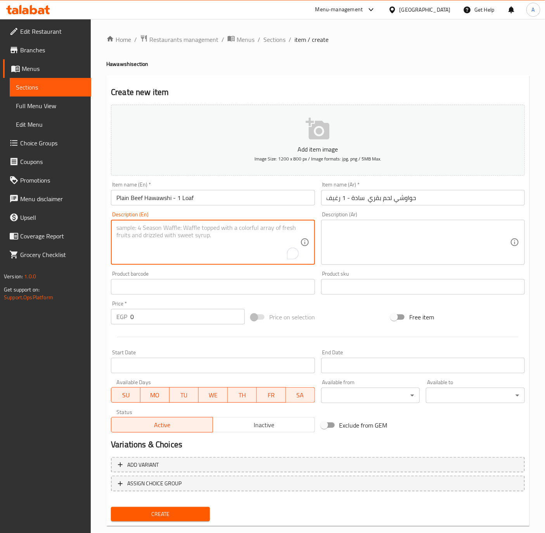
click at [199, 241] on textarea "To enrich screen reader interactions, please activate Accessibility in Grammarl…" at bounding box center [207, 242] width 183 height 37
paste textarea "Served with potatoes, sesame paste and pickles"
type textarea "Served with potatoes, sesame paste and pickles"
click at [412, 230] on textarea at bounding box center [417, 242] width 183 height 37
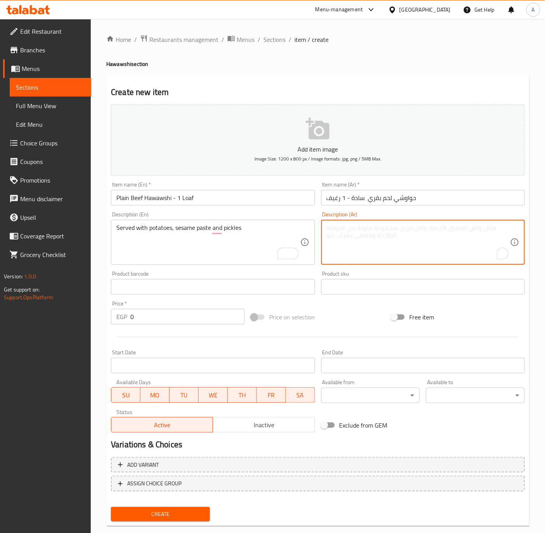
paste textarea "تقدم مع بطاطس، طحينة ومخلل"
type textarea "تقدم مع بطاطس، طحينة ومخلل"
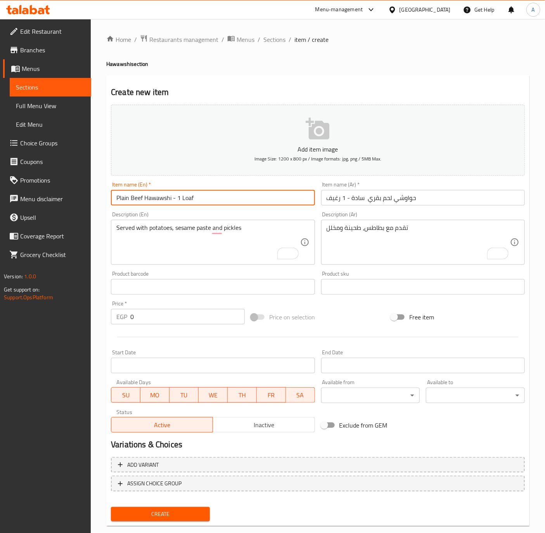
drag, startPoint x: 129, startPoint y: 204, endPoint x: 104, endPoint y: 202, distance: 25.6
click at [104, 202] on div "Home / Restaurants management / Menus / Sections / item / create Hawawshi secti…" at bounding box center [318, 283] width 454 height 529
type input "Sausage Beef Hawawshi - 1 Loaf"
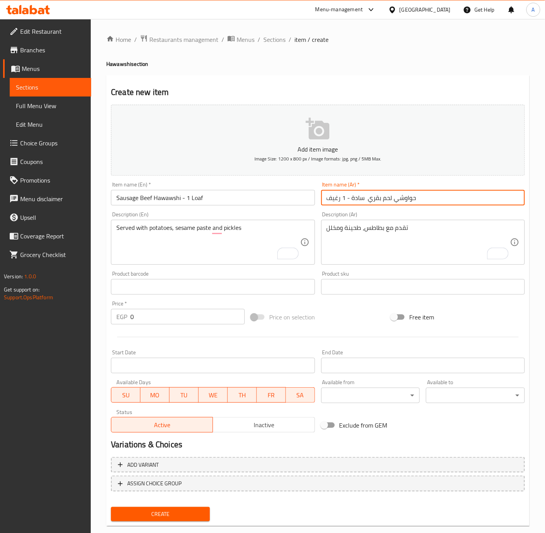
click at [391, 199] on input "حواوشي لحم بقري سادة - 1 رغيف" at bounding box center [423, 198] width 204 height 16
type input "حواوشي بالسجق لحم بقري سادة - 1 رغيف"
click at [259, 193] on input "Sausage Beef Hawawshi - 1 Loaf" at bounding box center [213, 198] width 204 height 16
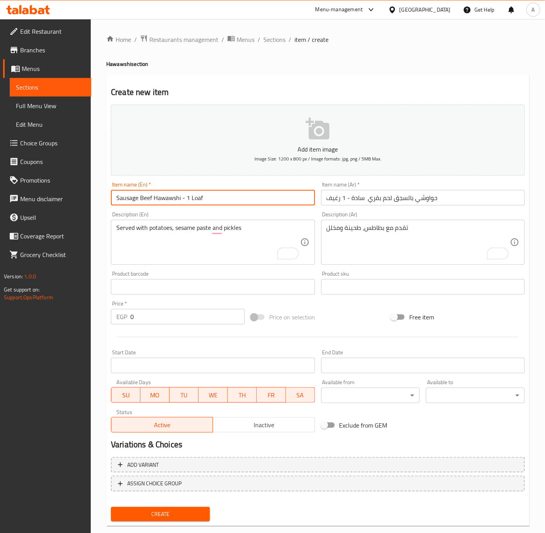
click at [259, 193] on input "Sausage Beef Hawawshi - 1 Loaf" at bounding box center [213, 198] width 204 height 16
click at [111, 507] on button "Create" at bounding box center [160, 514] width 99 height 14
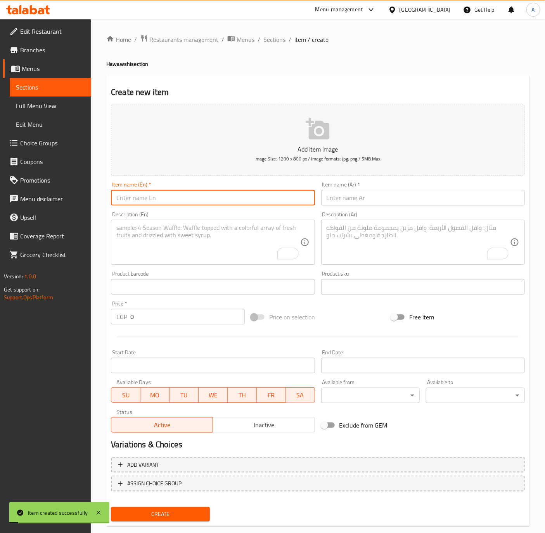
paste input "Sausage Beef Hawawshi - 1 Loaf"
click at [152, 199] on input "Sausage Beef Hawawshi - 1 Loaf" at bounding box center [213, 198] width 204 height 16
type input "Beef With Cheese Hawawshi - 1 Loaf"
click at [458, 203] on input "text" at bounding box center [423, 198] width 204 height 16
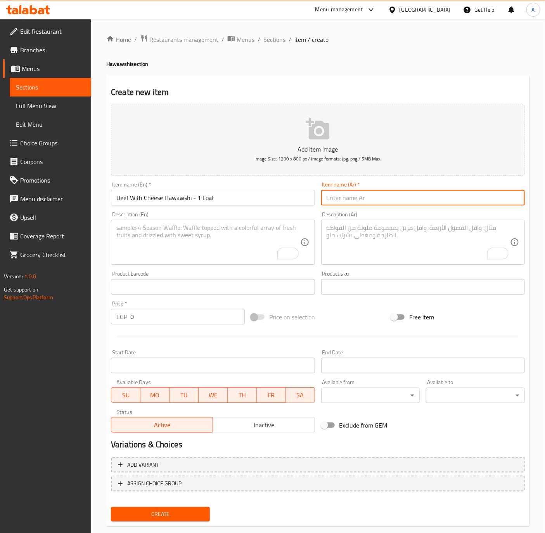
paste input "حواوشي لحم بقري سادة - 1 رغيف"
click at [452, 199] on input "حواوشي لحم بقري سادة - 1 رغيف" at bounding box center [423, 198] width 204 height 16
type input "حواوشي لحم بقري بالجبنة- 1 رغيف"
click at [197, 226] on textarea "To enrich screen reader interactions, please activate Accessibility in Grammarl…" at bounding box center [207, 242] width 183 height 37
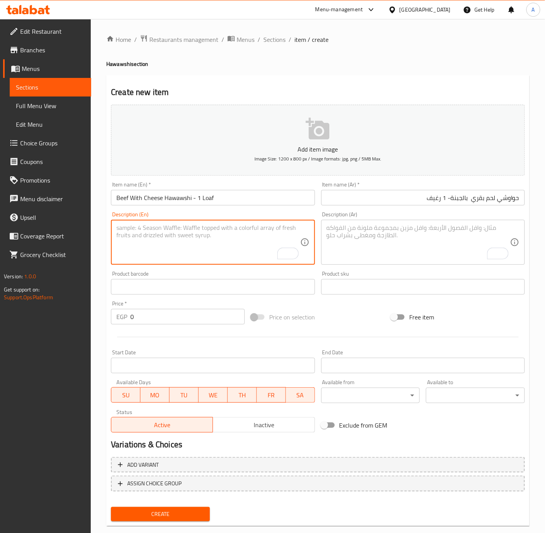
paste textarea "Served with potatoes, sesame paste and pickles"
type textarea "Served with potatoes, sesame paste and pickles"
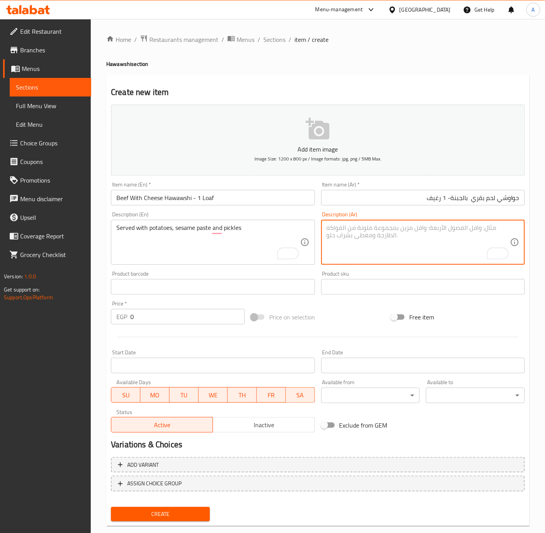
click at [420, 248] on textarea "To enrich screen reader interactions, please activate Accessibility in Grammarl…" at bounding box center [417, 242] width 183 height 37
paste textarea "تقدم مع بطاطس، طحينة ومخلل"
type textarea "تقدم مع بطاطس، طحينة ومخلل"
click at [132, 318] on input "0" at bounding box center [187, 317] width 114 height 16
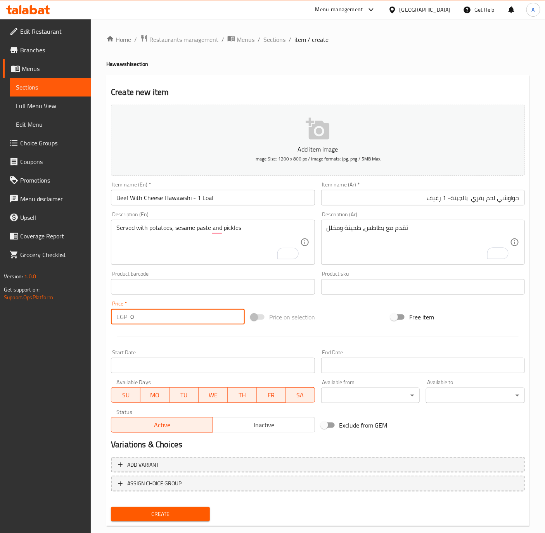
click at [132, 318] on input "0" at bounding box center [187, 317] width 114 height 16
click at [157, 318] on input "145" at bounding box center [187, 317] width 114 height 16
type input "145"
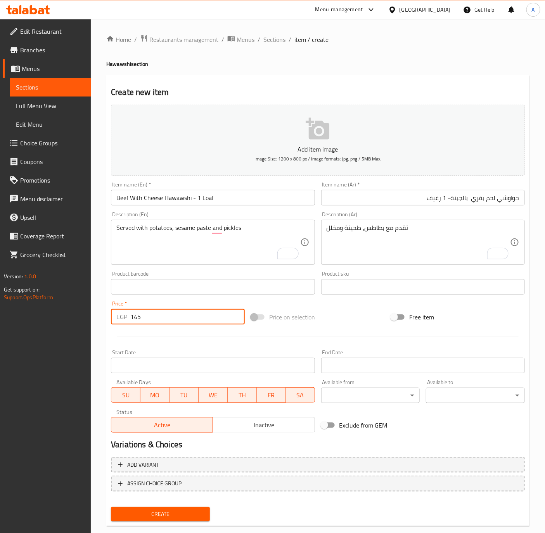
click at [111, 507] on button "Create" at bounding box center [160, 514] width 99 height 14
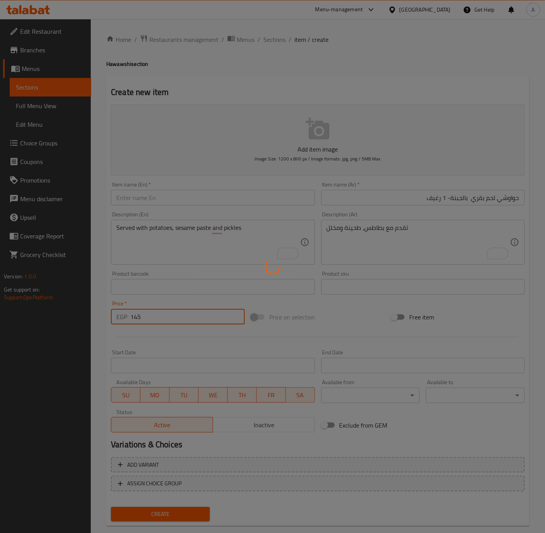
type input "0"
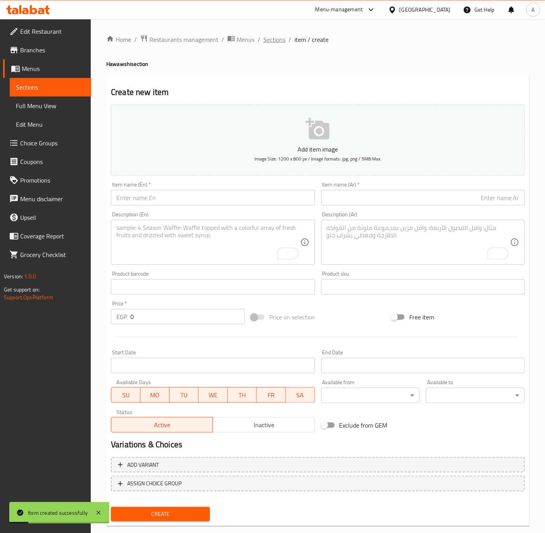
click at [282, 41] on span "Sections" at bounding box center [274, 39] width 22 height 9
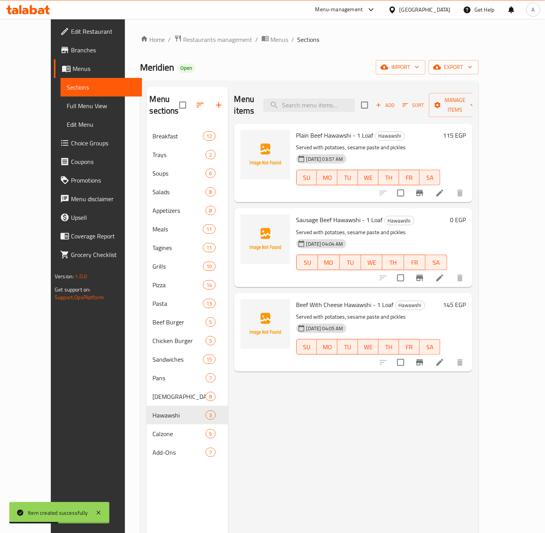
click at [466, 214] on h6 "0 EGP" at bounding box center [458, 219] width 16 height 11
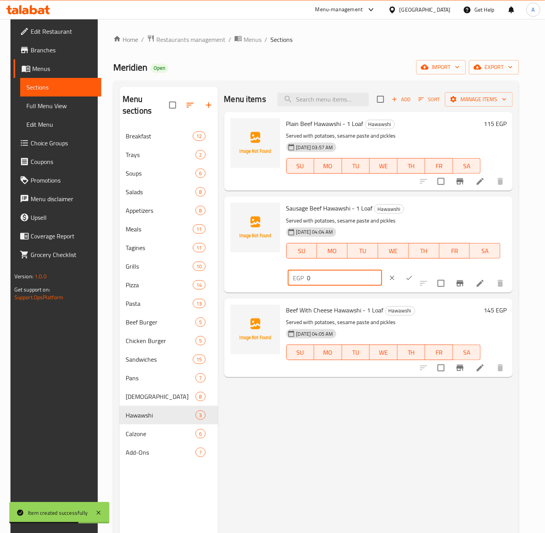
click at [382, 270] on input "0" at bounding box center [344, 278] width 75 height 16
type input "160"
click at [413, 274] on icon "ok" at bounding box center [409, 278] width 8 height 8
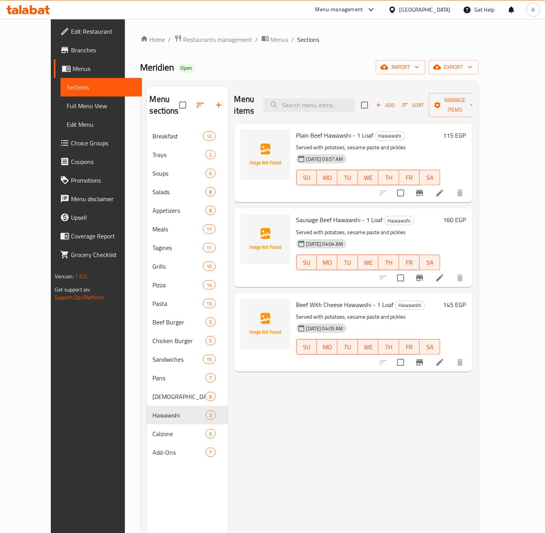
click at [382, 102] on icon "button" at bounding box center [378, 105] width 7 height 7
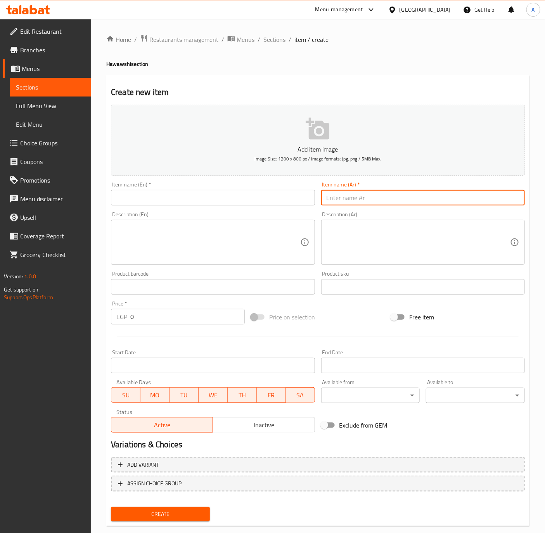
click at [451, 199] on input "text" at bounding box center [423, 198] width 204 height 16
paste input "حواوشي لحم بقري سادة - 1 رغيف"
click at [366, 200] on input "حواوشي لحم بقري سادة - 1 رغيف" at bounding box center [423, 198] width 204 height 16
drag, startPoint x: 366, startPoint y: 200, endPoint x: 352, endPoint y: 206, distance: 15.1
click at [352, 206] on div "Item name (Ar)   * حواوشي لحم بقري سادة - 1 رغيف Item name (Ar) *" at bounding box center [423, 194] width 210 height 30
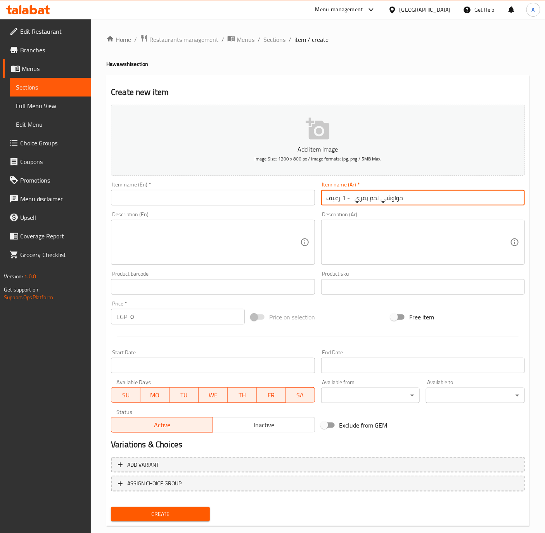
click at [419, 194] on input "حواوشي لحم بقري - 1 رغيف" at bounding box center [423, 198] width 204 height 16
click at [496, 197] on input "حواوشي لحم بقري - 1 رغيف" at bounding box center [423, 198] width 204 height 16
type input "[PERSON_NAME] لحم بقري - 1 رغيف"
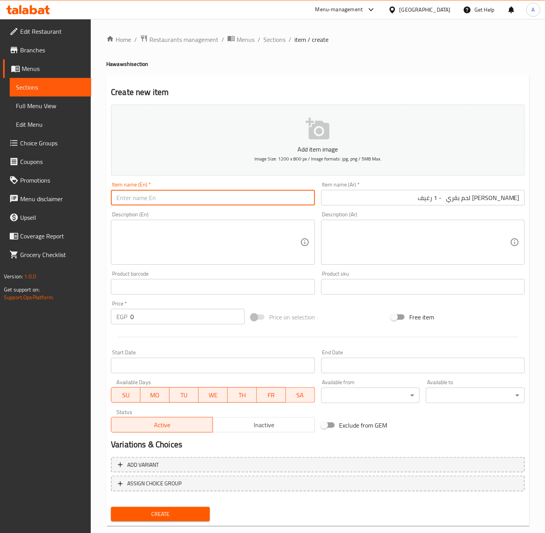
click at [182, 201] on input "text" at bounding box center [213, 198] width 204 height 16
paste input "Plain Beef Hawawshi - 1 Loaf"
click at [132, 199] on input "Plain Beef Hawawshi - 1 Loaf" at bounding box center [213, 198] width 204 height 16
click at [132, 199] on input "Beef Hawawshi - 1 Loaf" at bounding box center [213, 198] width 204 height 16
click at [128, 198] on input "Beef Hawawshi - 1 Loaf" at bounding box center [213, 198] width 204 height 16
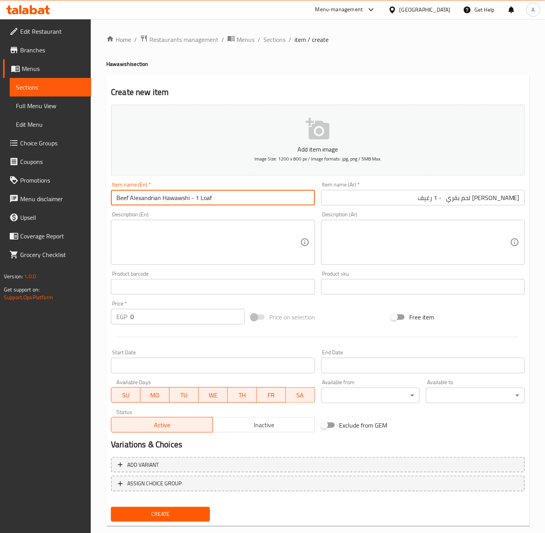
type input "Beef Alexandrian Hawawshi - 1 Loaf"
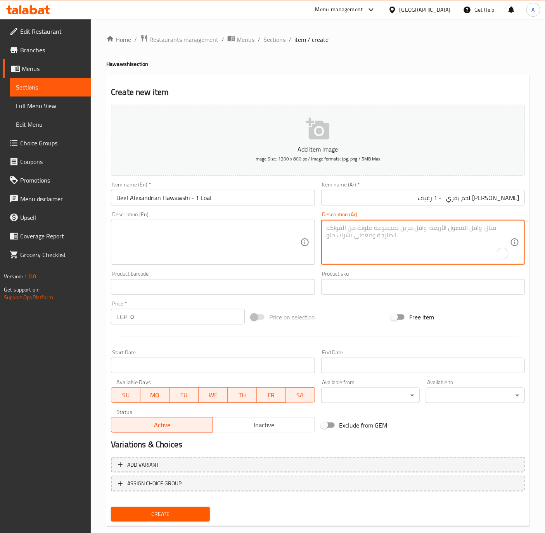
click at [459, 250] on textarea "To enrich screen reader interactions, please activate Accessibility in Grammarl…" at bounding box center [417, 242] width 183 height 37
paste textarea "تقدم مع بطاطس، طحينة ومخلل"
type textarea "تقدم مع بطاطس، طحينة ومخلل"
click at [131, 237] on textarea at bounding box center [207, 242] width 183 height 37
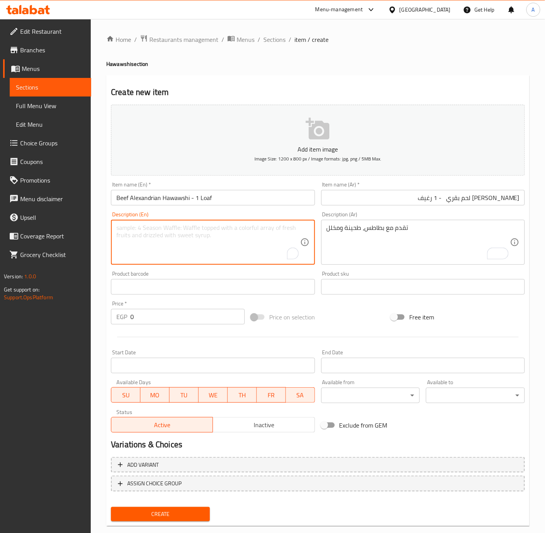
paste textarea "Served with potatoes, sesame paste and pickles"
type textarea "Served with potatoes, sesame paste and pickles"
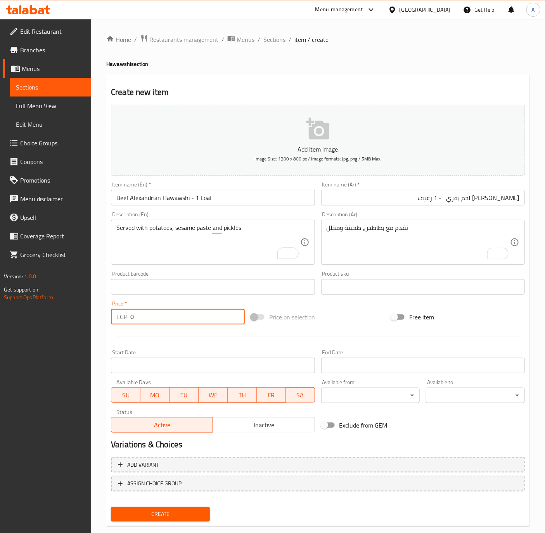
click at [153, 320] on input "0" at bounding box center [187, 317] width 114 height 16
type input "170"
click at [111, 507] on button "Create" at bounding box center [160, 514] width 99 height 14
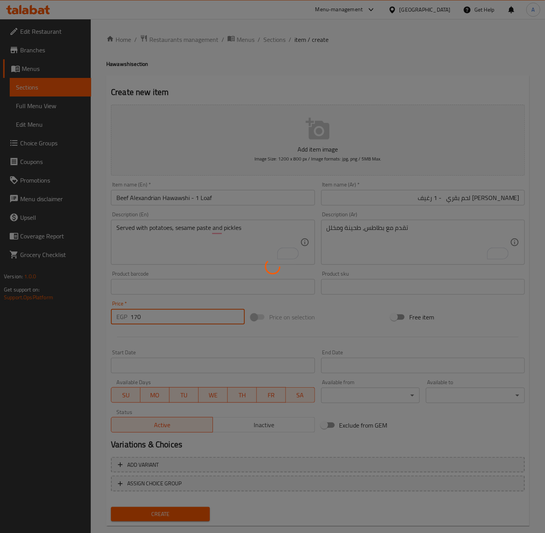
type input "0"
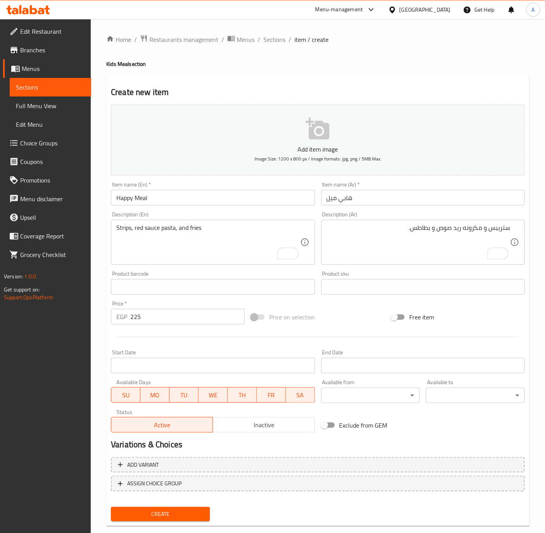
click at [94, 465] on div "Home / Restaurants management / Menus / Sections / item / create Kids Meal sect…" at bounding box center [318, 283] width 454 height 529
click at [391, 230] on textarea "ستريبس و مكرونه ريد صوص و بطاطس." at bounding box center [417, 242] width 183 height 37
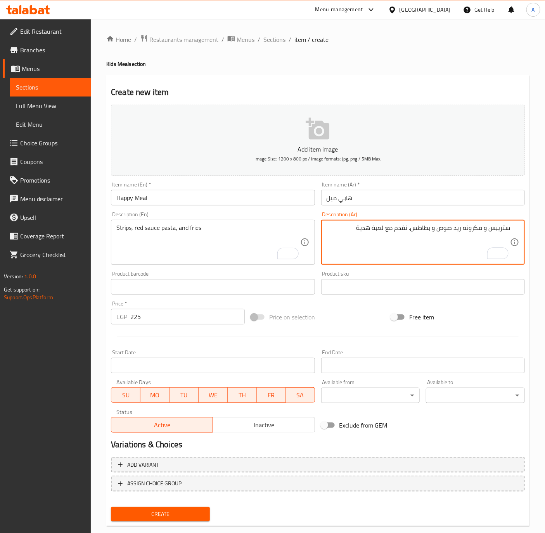
type textarea "ستريبس و مكرونه ريد صوص و بطاطس. تقدم مع لعبة هدية"
click at [399, 232] on textarea "ستريبس و مكرونه ريد صوص و بطاطس. تقدم مع لعبة هدية" at bounding box center [417, 242] width 183 height 37
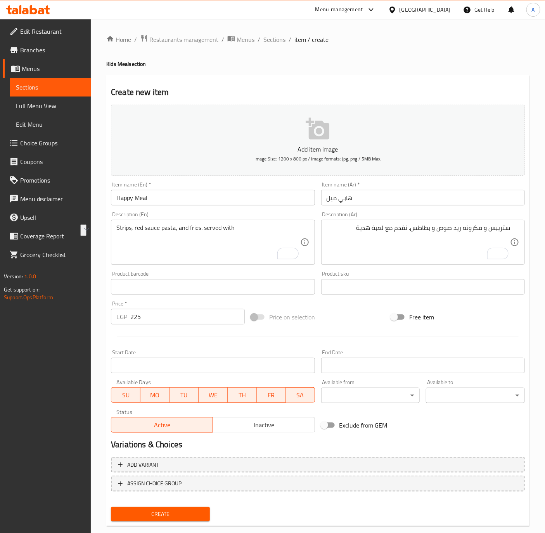
click at [251, 221] on div "Strips, red sauce pasta, and fries. served with Description (En)" at bounding box center [213, 242] width 204 height 45
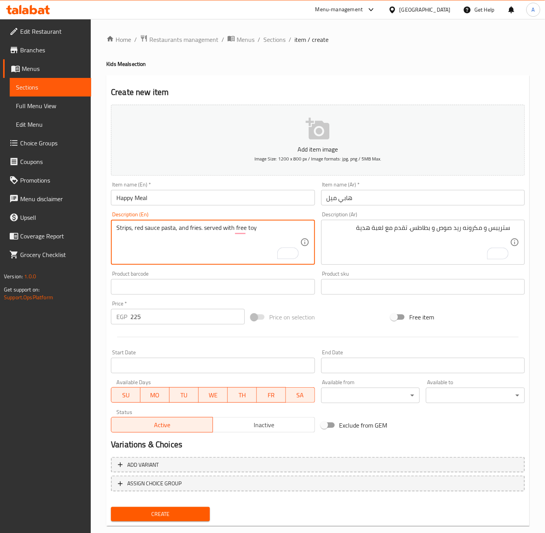
type textarea "Strips, red sauce pasta, and fries. served with free toy"
click at [95, 491] on div "Home / Restaurants management / Menus / Sections / item / create Kids Meal sect…" at bounding box center [318, 283] width 454 height 529
click at [175, 307] on div "Price   * EGP 225 Price *" at bounding box center [178, 313] width 134 height 24
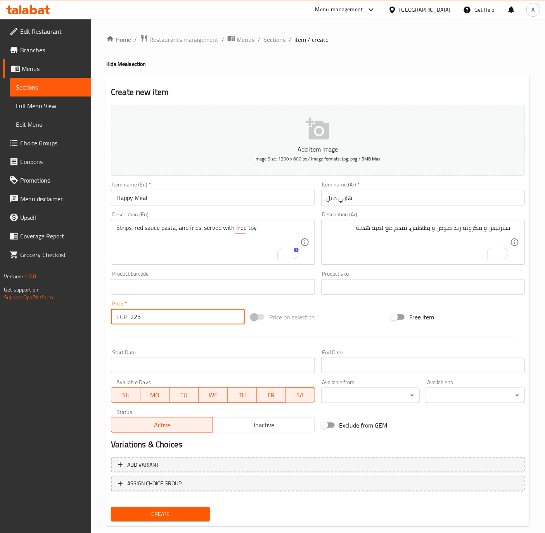
click at [170, 319] on input "225" at bounding box center [187, 317] width 114 height 16
click at [212, 193] on input "Happy Meal" at bounding box center [213, 198] width 204 height 16
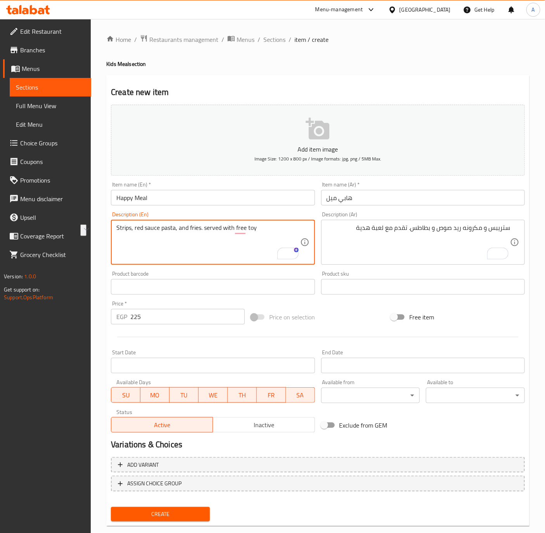
drag, startPoint x: 203, startPoint y: 225, endPoint x: 269, endPoint y: 226, distance: 66.3
click at [218, 196] on input "Happy Meal" at bounding box center [213, 198] width 204 height 16
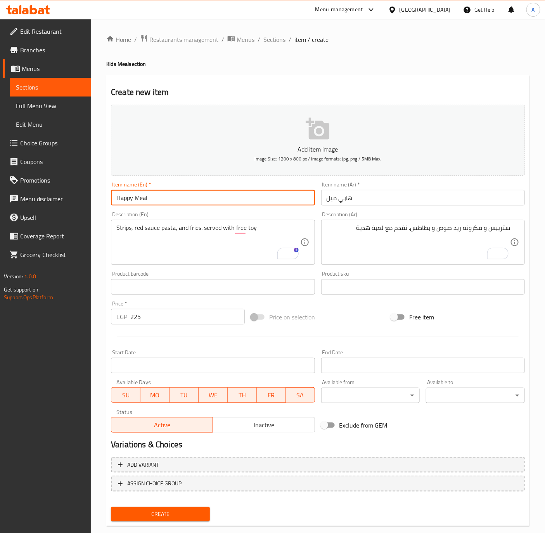
click at [111, 507] on button "Create" at bounding box center [160, 514] width 99 height 14
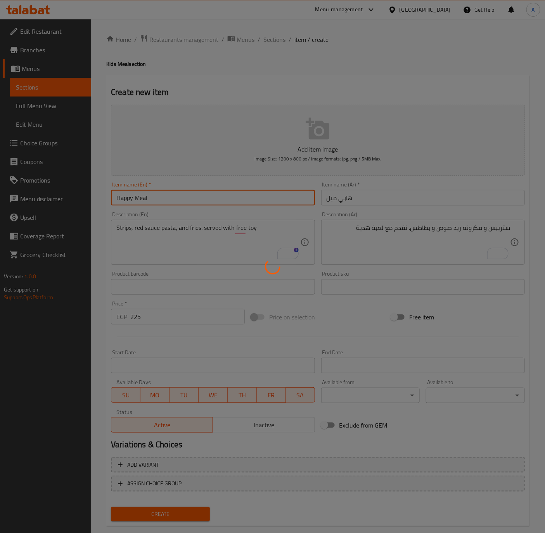
type input "0"
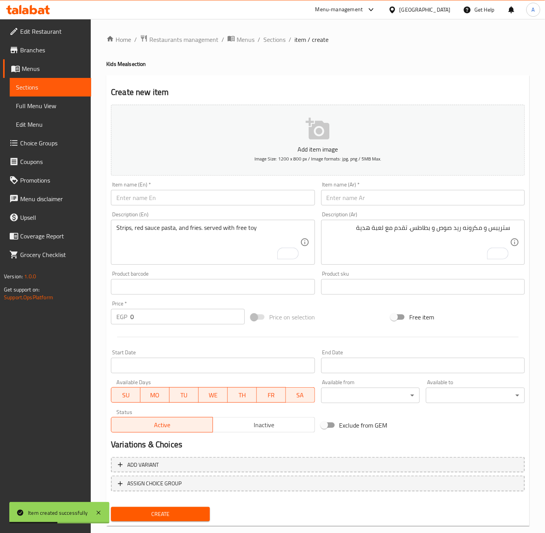
click at [136, 183] on div "Item name (En)   * Item name (En) *" at bounding box center [213, 194] width 204 height 24
click at [128, 223] on div "Strips, red sauce pasta, and fries. served with free toy Description (En)" at bounding box center [213, 242] width 204 height 45
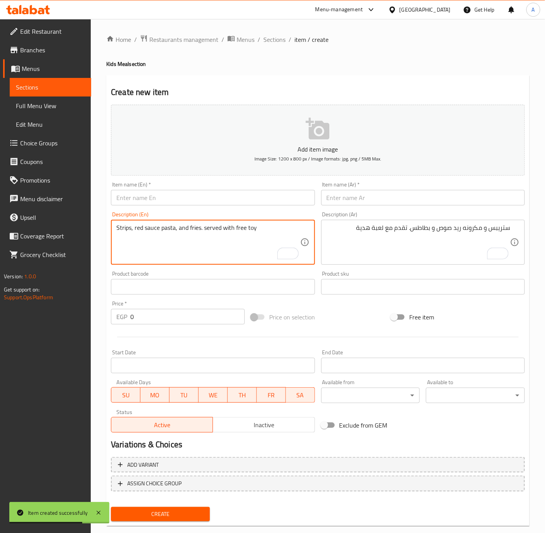
click at [127, 202] on input "text" at bounding box center [213, 198] width 204 height 16
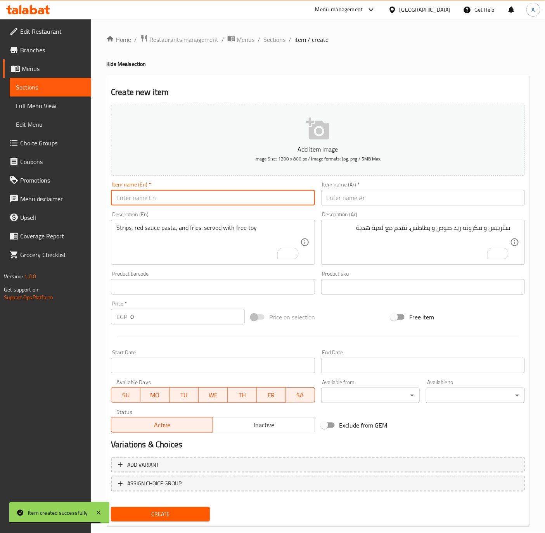
type input "ٍ"
type input "Super Hearo"
click at [391, 200] on input "text" at bounding box center [423, 198] width 204 height 16
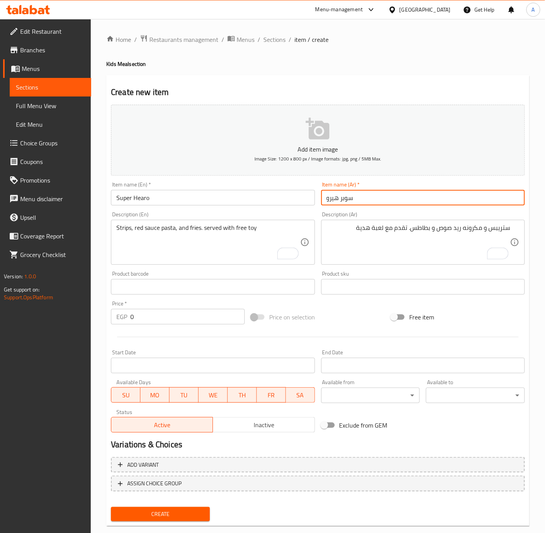
type input "سوبر هيرو"
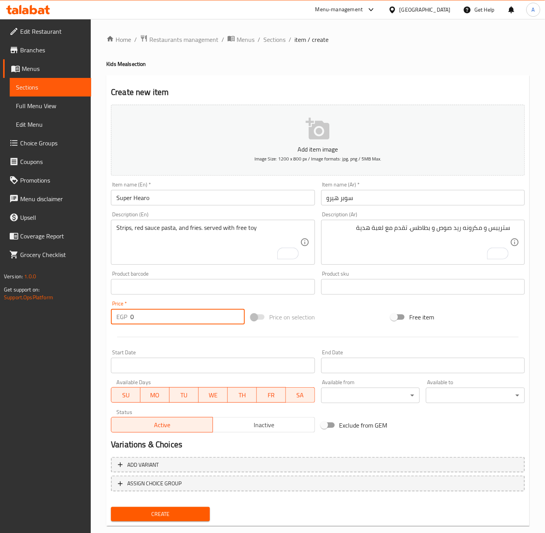
click at [163, 318] on input "0" at bounding box center [187, 317] width 114 height 16
type input "225"
click at [176, 233] on textarea "Strips, red sauce pasta, and fries. served with free toy" at bounding box center [207, 242] width 183 height 37
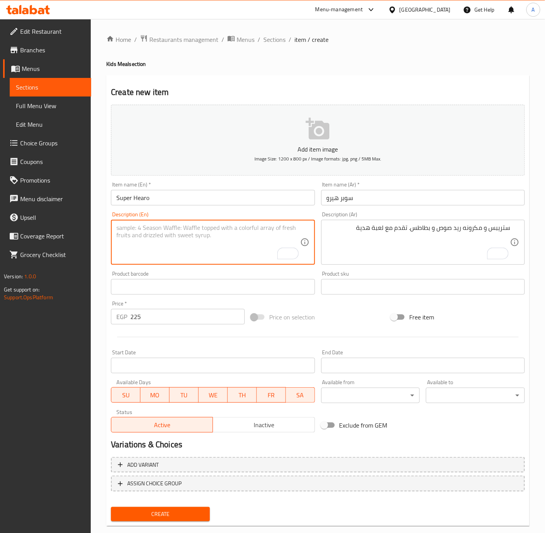
paste textarea "served with free toy"
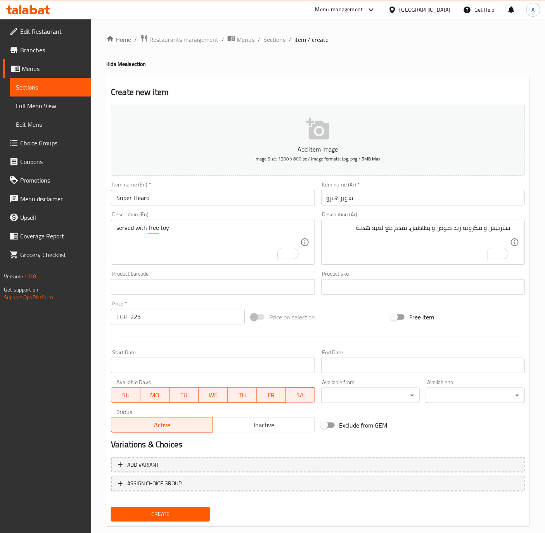
click at [174, 226] on textarea "served with free toy" at bounding box center [207, 242] width 183 height 37
paste textarea "[PERSON_NAME], red sauce pasta, and fries"
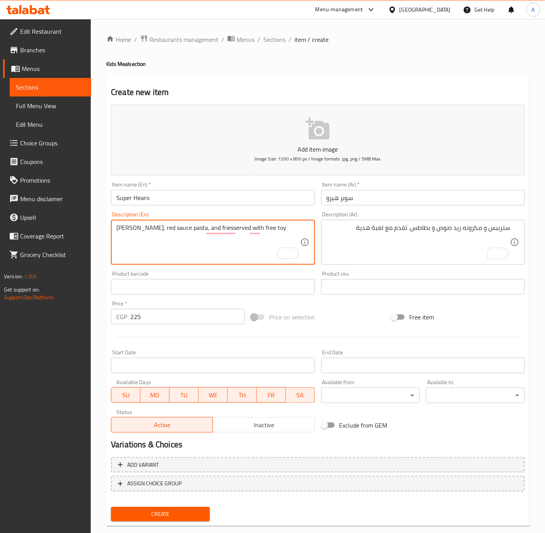
type textarea "[PERSON_NAME], red sauce pasta, and friesserved with free toy"
click at [487, 231] on textarea "ستريبس و مكرونه ريد صوص و بطاطس. تقدم مع لعبة هدية" at bounding box center [417, 242] width 183 height 37
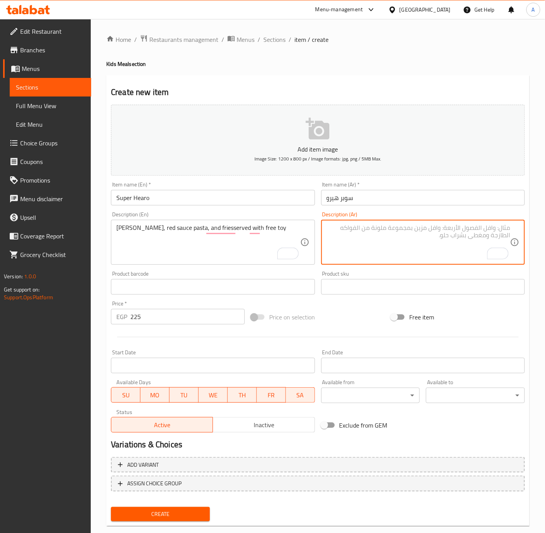
paste textarea "قطعه برجر و مكرونه ريد صوص و بطاطس"
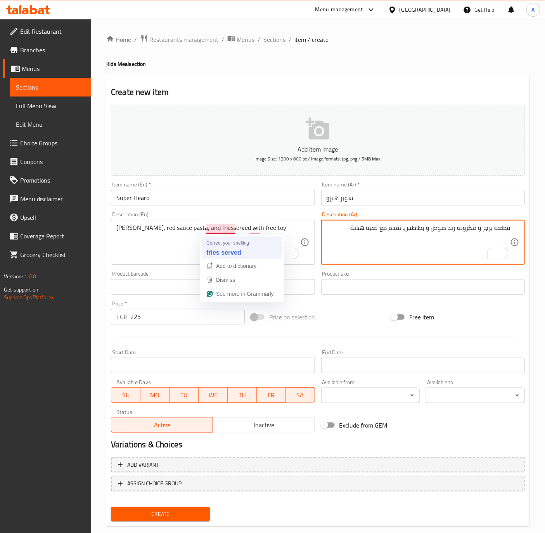
type textarea "قطعه برجر و مكرونه ريد صوص و بطاطس. تقدم مع لعبة هدية"
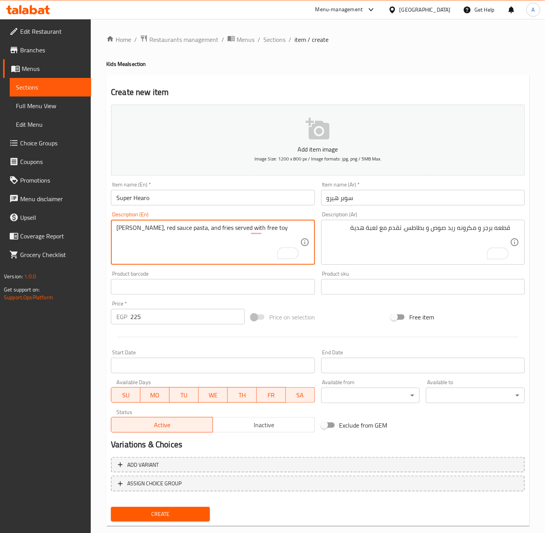
type textarea "[PERSON_NAME], red sauce pasta, and fries served with free toy"
click at [176, 201] on input "Super Hearo" at bounding box center [213, 198] width 204 height 16
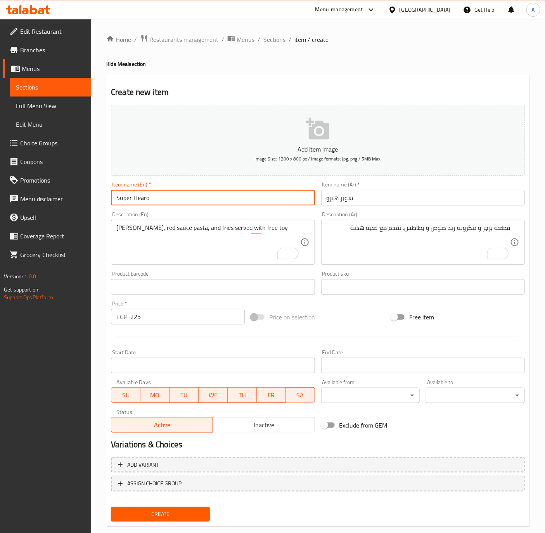
click at [111, 507] on button "Create" at bounding box center [160, 514] width 99 height 14
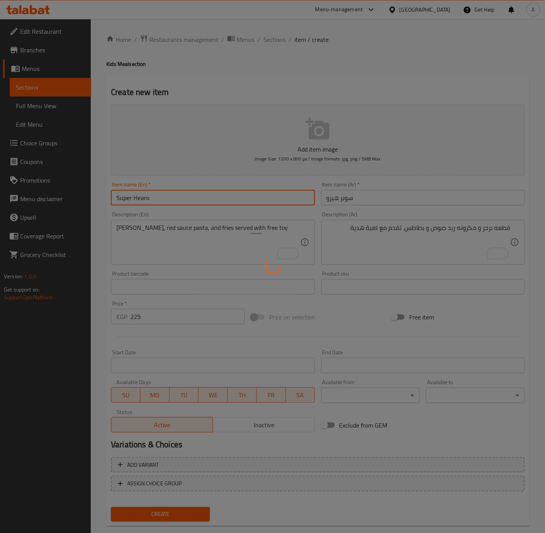
type input "0"
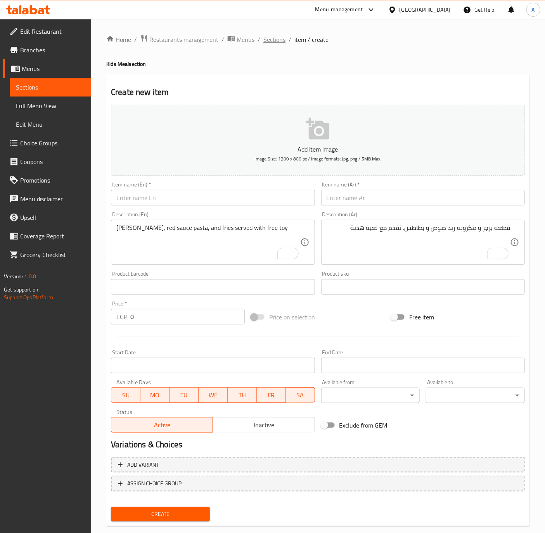
click at [269, 36] on span "Sections" at bounding box center [274, 39] width 22 height 9
